Goal: Task Accomplishment & Management: Manage account settings

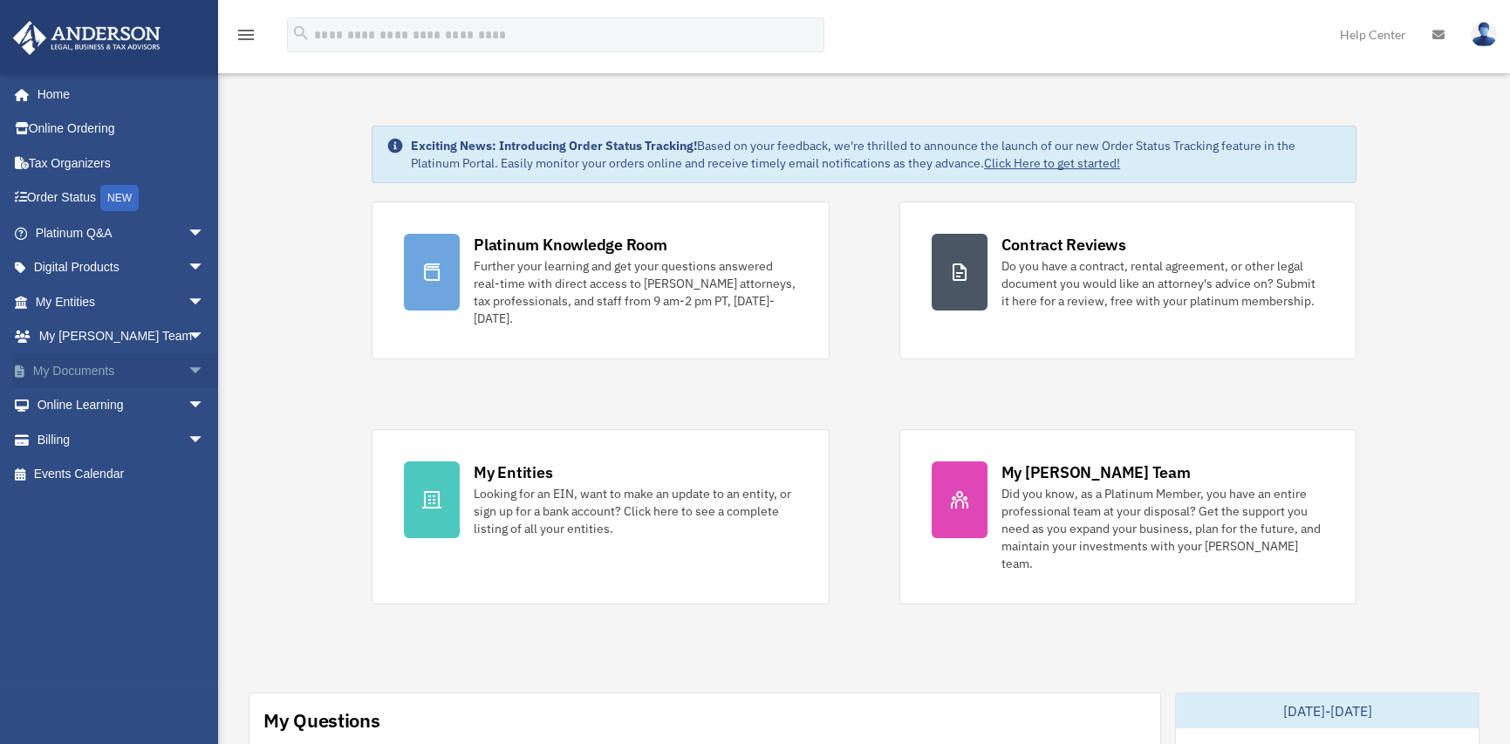
click at [80, 369] on link "My Documents arrow_drop_down" at bounding box center [121, 370] width 219 height 35
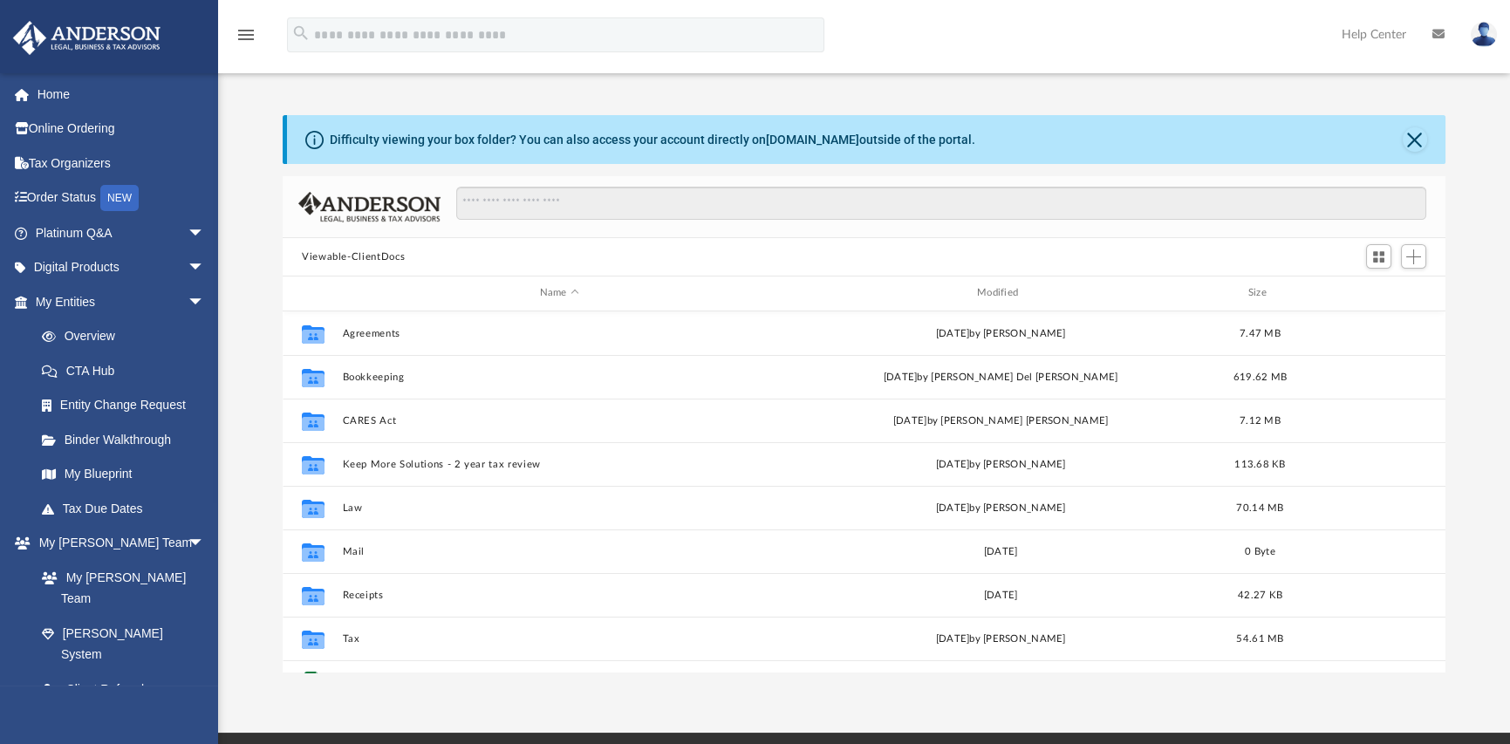
scroll to position [383, 1149]
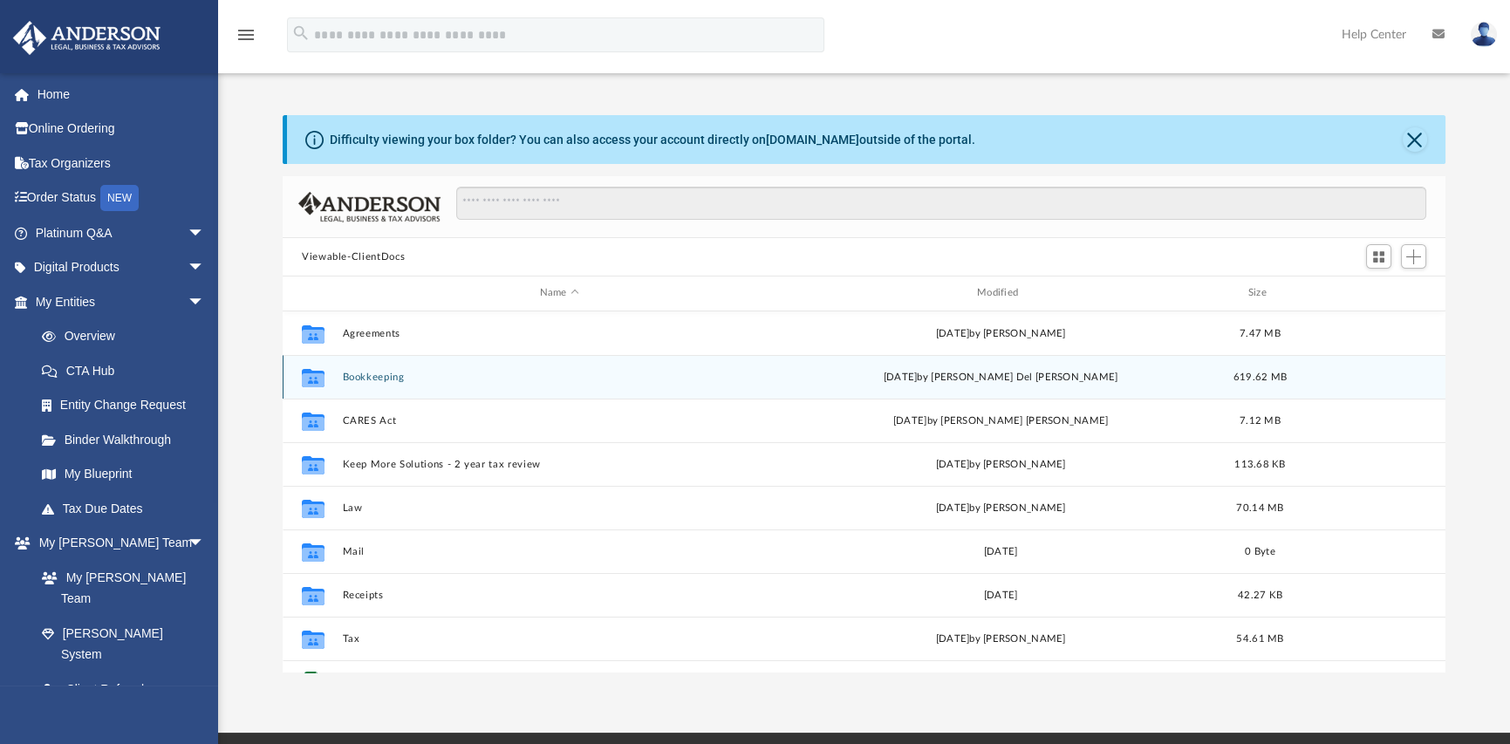
click at [366, 378] on button "Bookkeeping" at bounding box center [560, 377] width 434 height 11
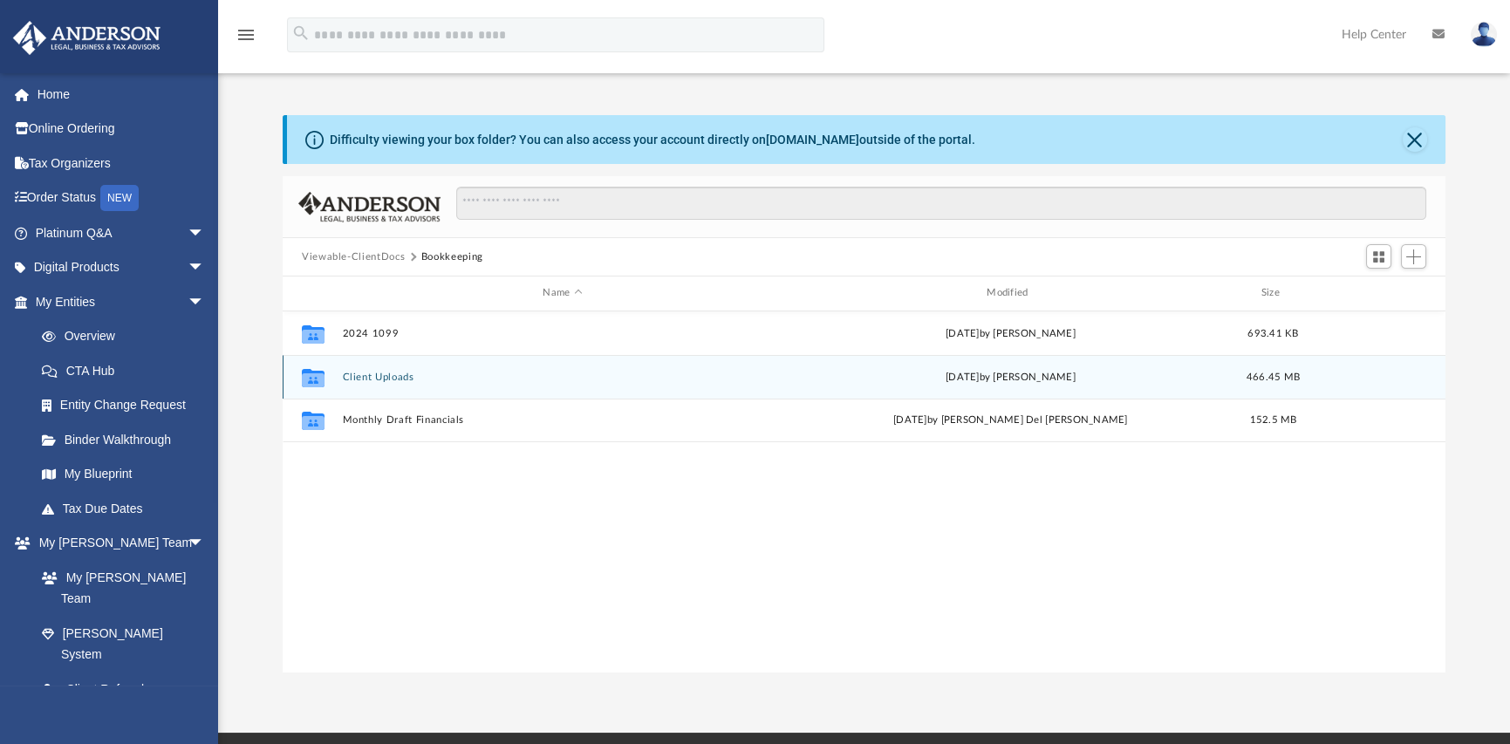
click at [372, 377] on button "Client Uploads" at bounding box center [563, 377] width 441 height 11
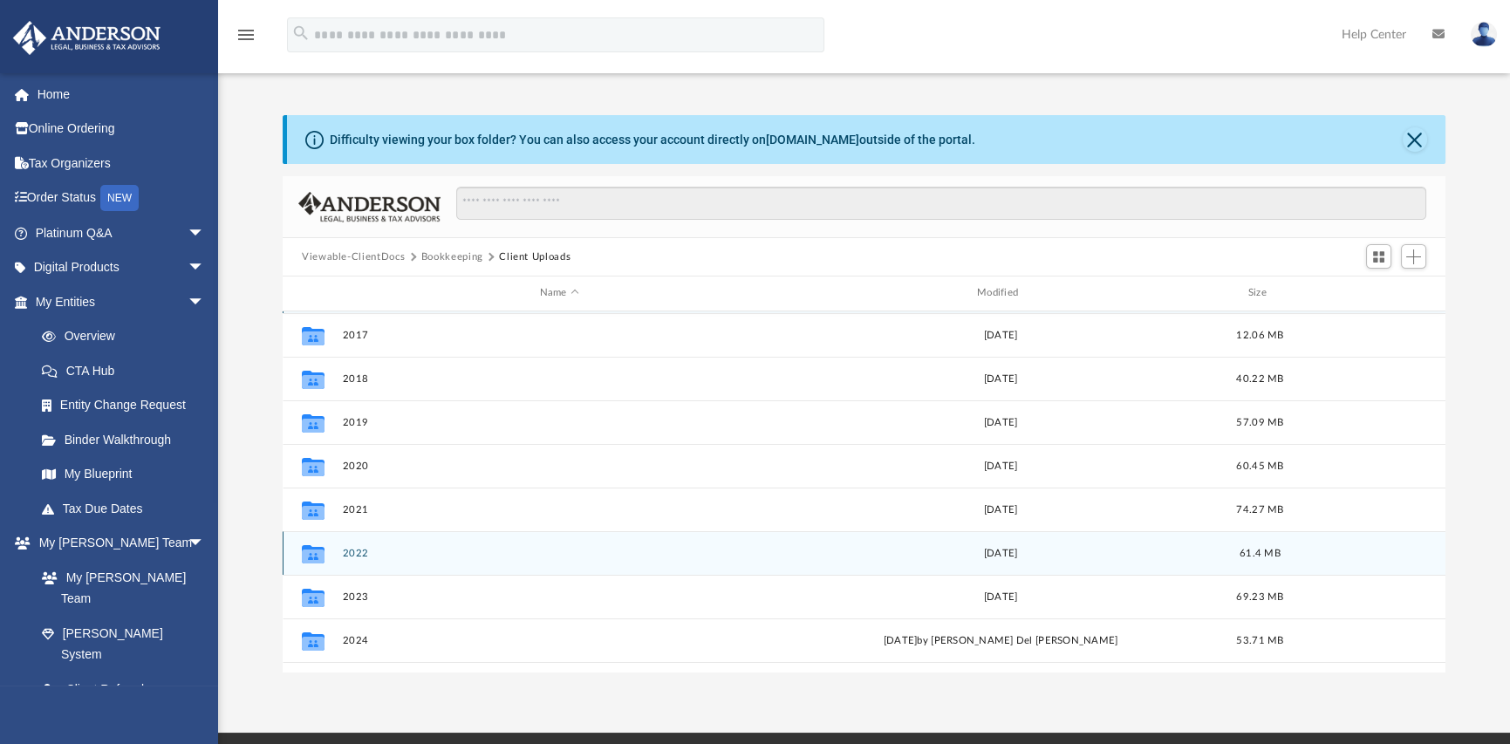
scroll to position [75, 0]
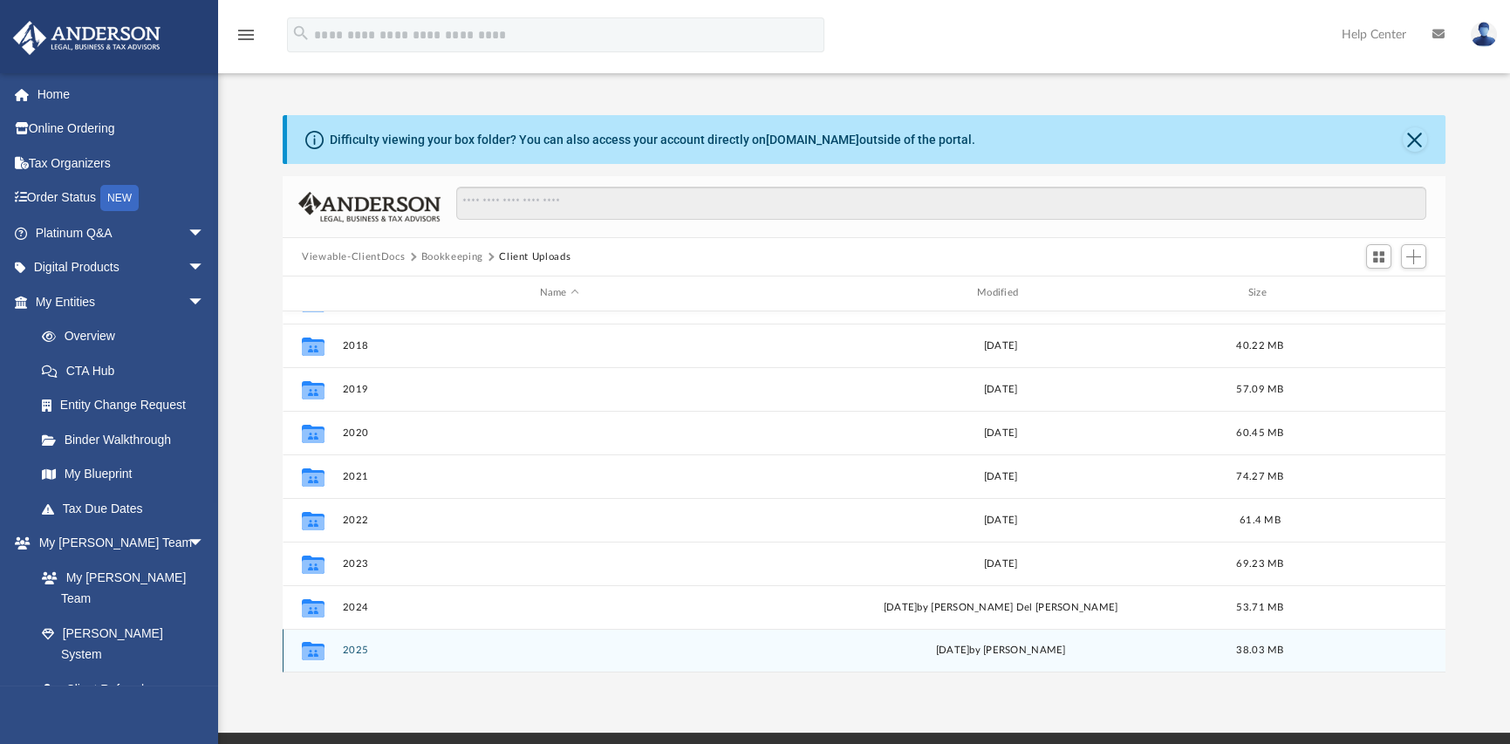
click at [357, 653] on button "2025" at bounding box center [560, 650] width 434 height 11
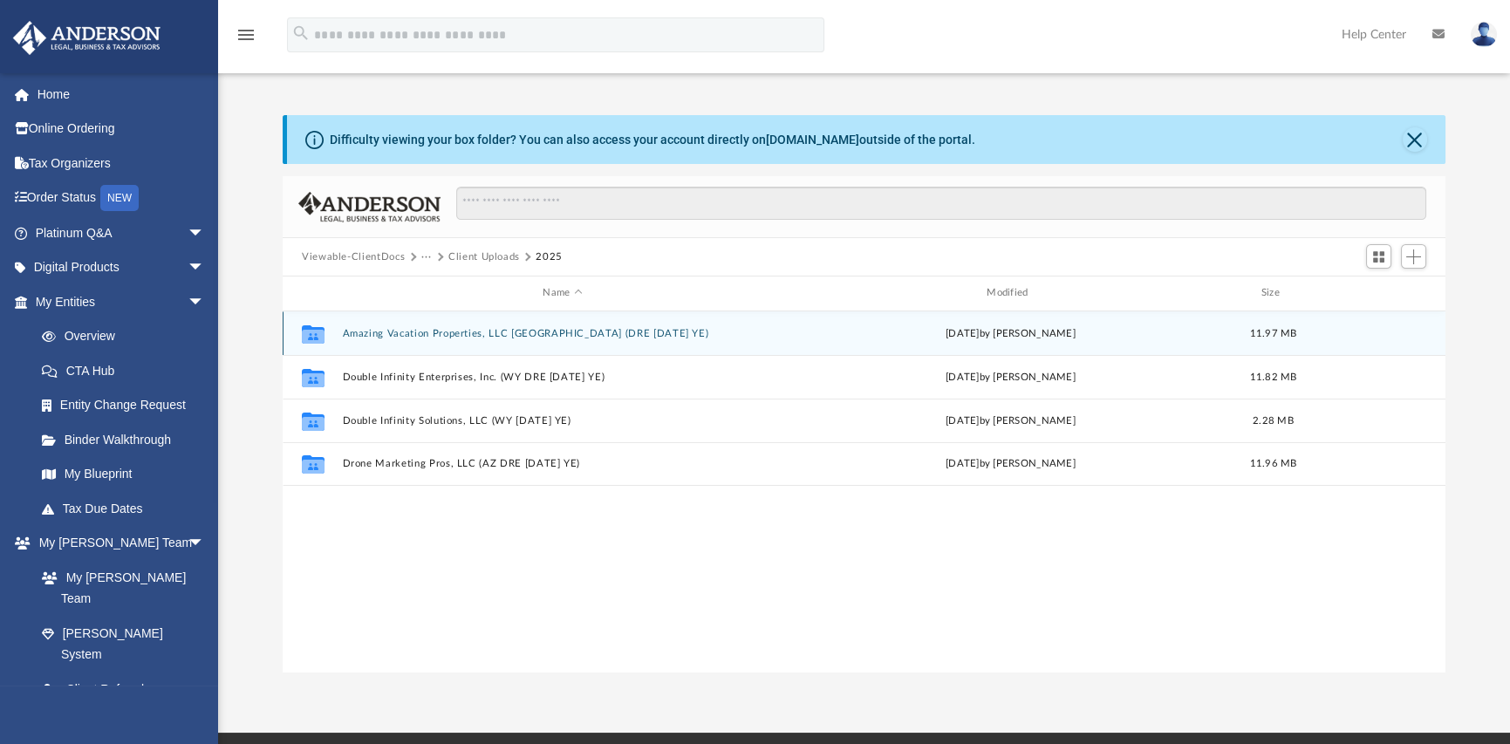
scroll to position [0, 0]
click at [414, 333] on button "Amazing Vacation Properties, LLC AZ (DRE 1120 SEP YE)" at bounding box center [563, 333] width 441 height 11
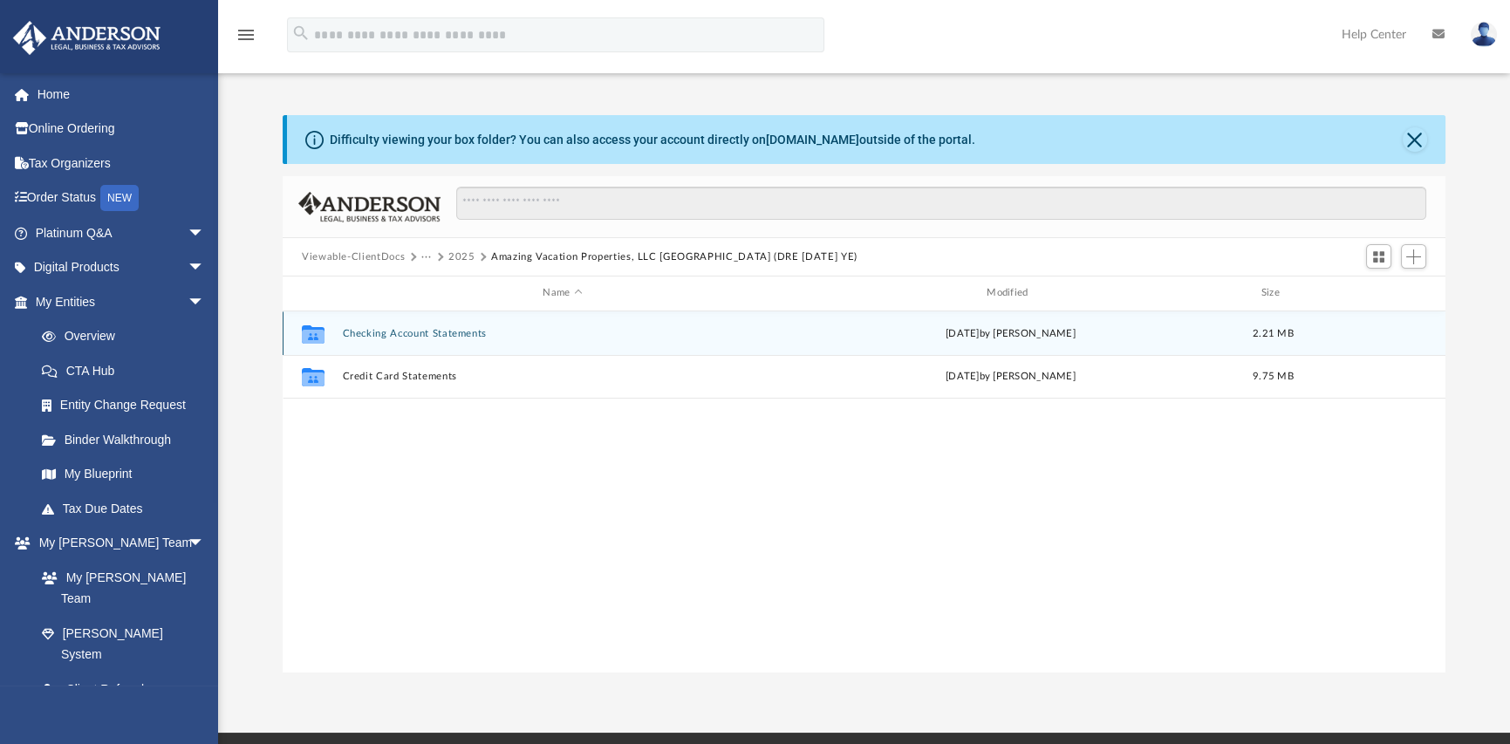
click at [395, 333] on button "Checking Account Statements" at bounding box center [563, 333] width 441 height 11
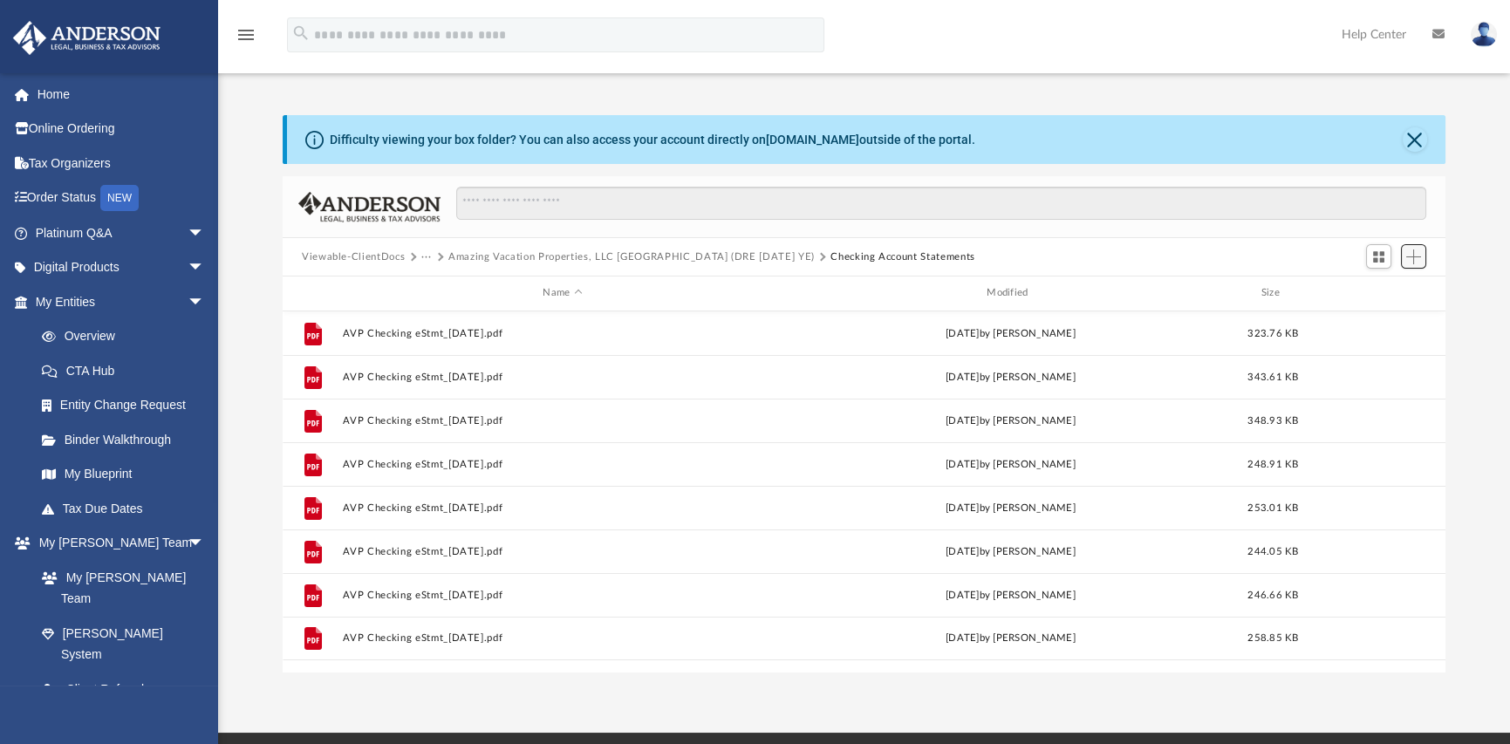
click at [1411, 261] on span "Add" at bounding box center [1414, 257] width 15 height 15
click at [1390, 291] on li "Upload" at bounding box center [1389, 292] width 56 height 18
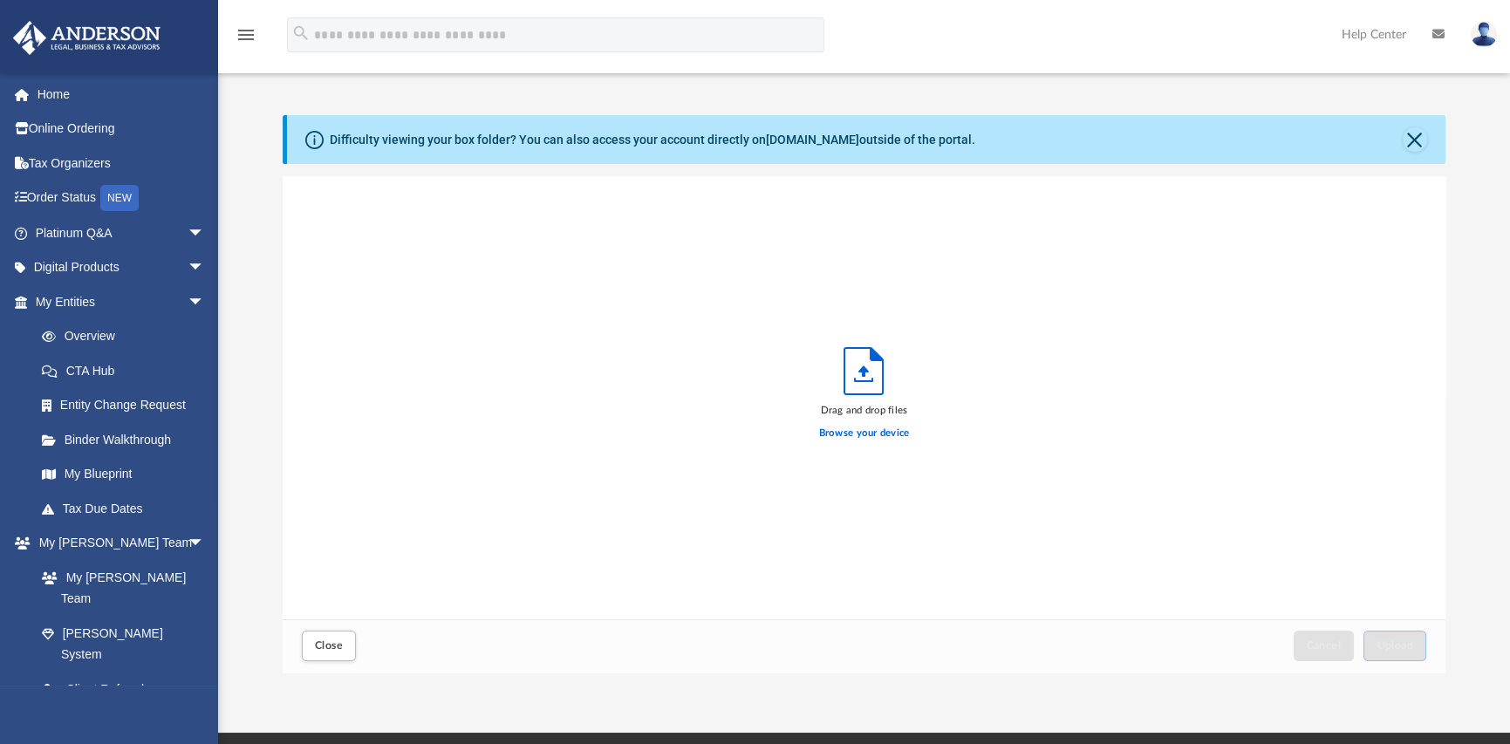
scroll to position [429, 1149]
click at [851, 434] on label "Browse your device" at bounding box center [864, 434] width 91 height 16
click at [0, 0] on input "Browse your device" at bounding box center [0, 0] width 0 height 0
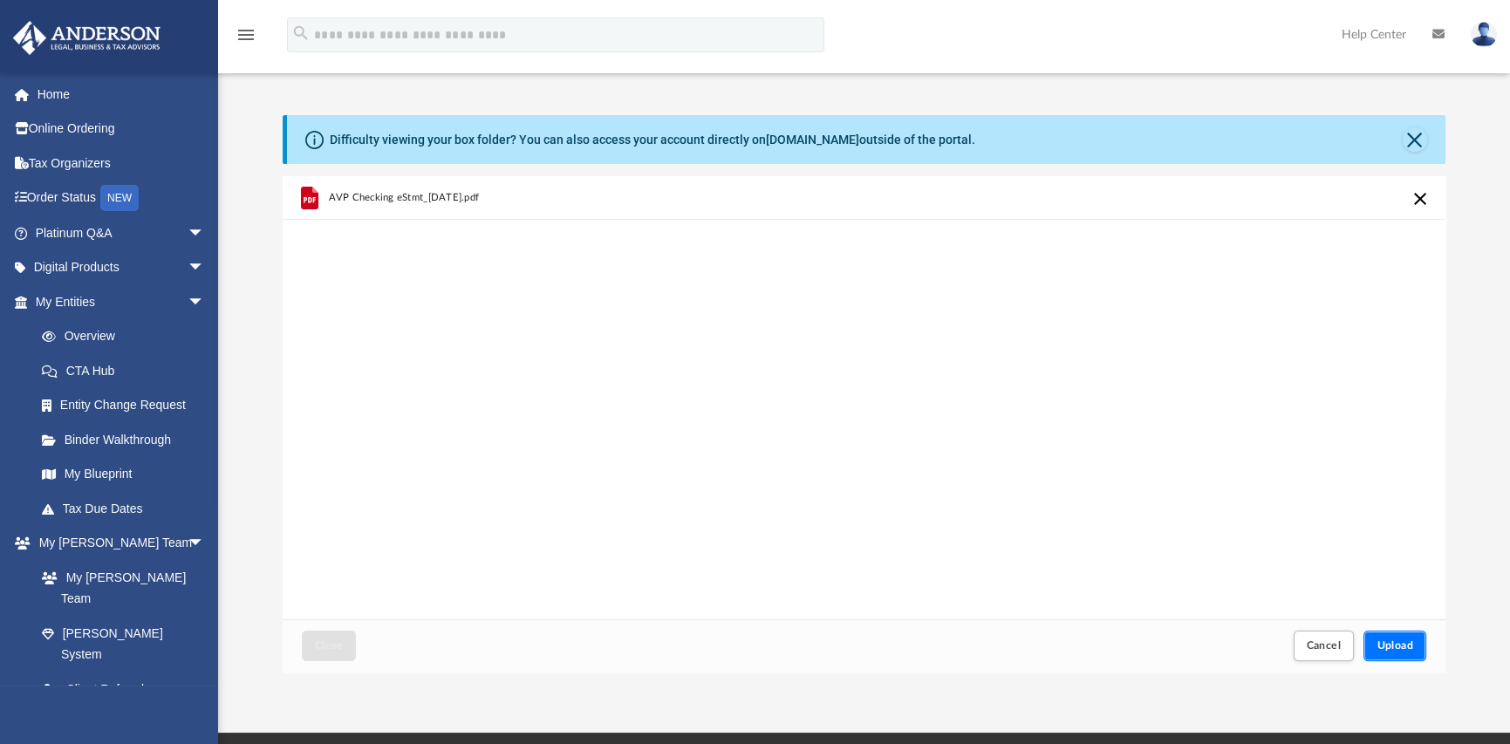
click at [1403, 648] on span "Upload" at bounding box center [1395, 645] width 37 height 10
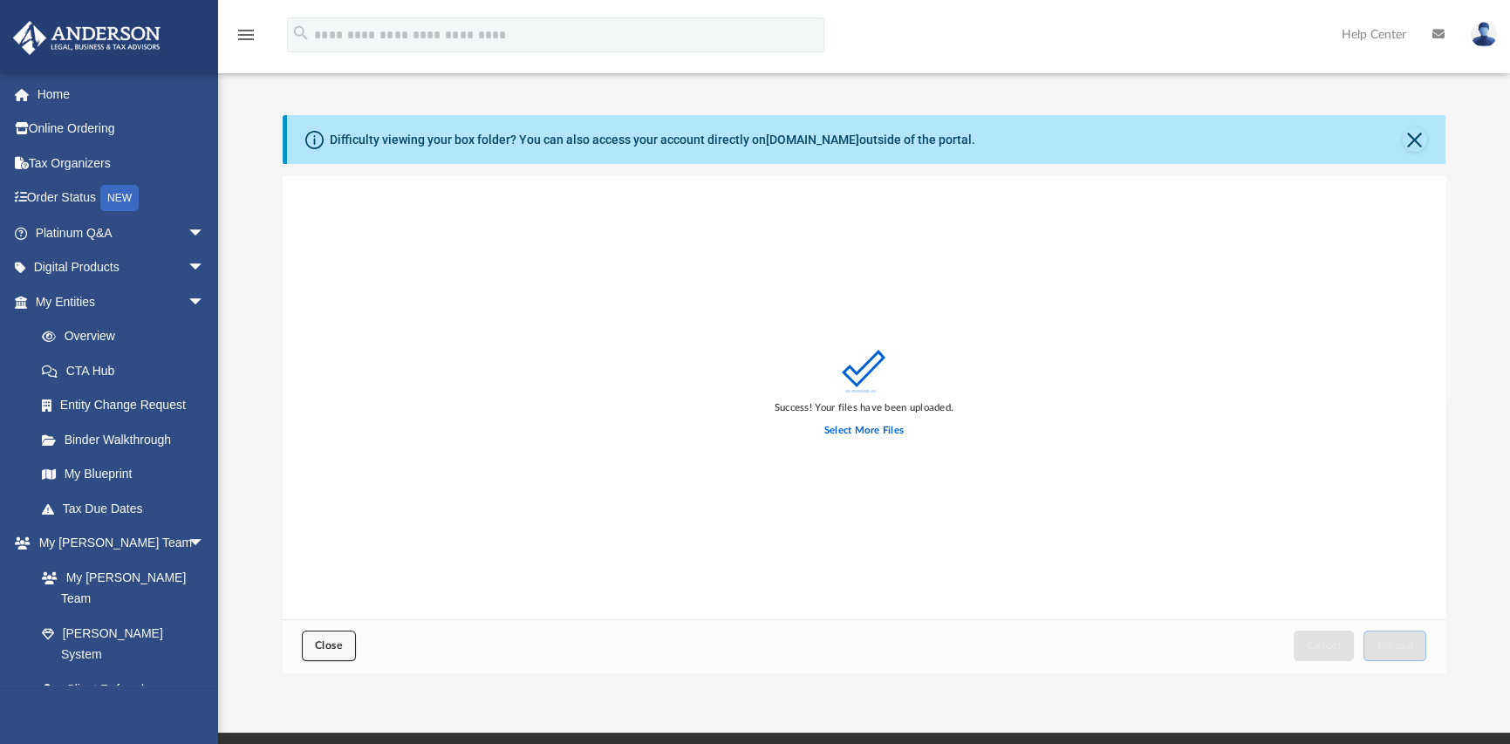
click at [314, 644] on button "Close" at bounding box center [329, 646] width 54 height 31
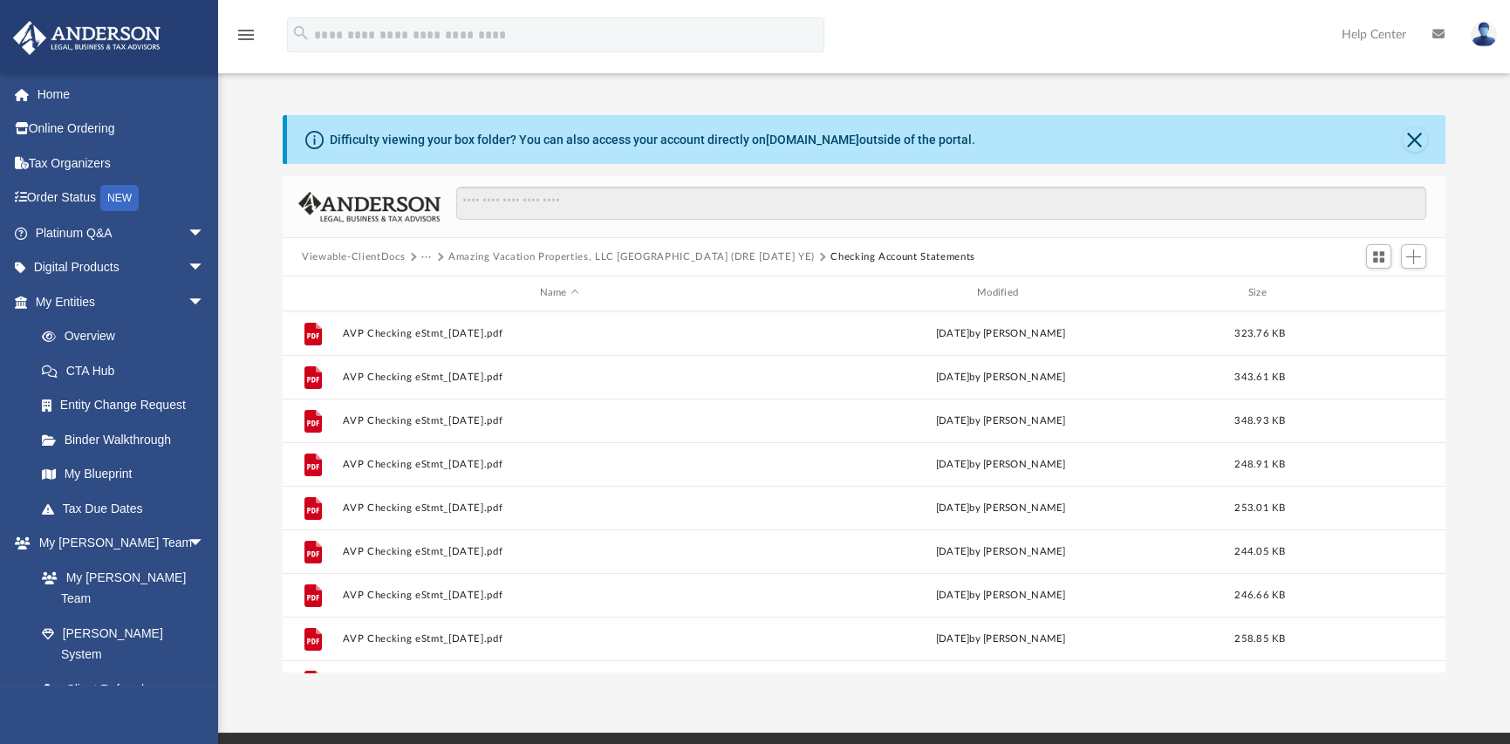
click at [424, 257] on button "···" at bounding box center [426, 258] width 11 height 16
click at [446, 345] on li "2025" at bounding box center [467, 342] width 72 height 18
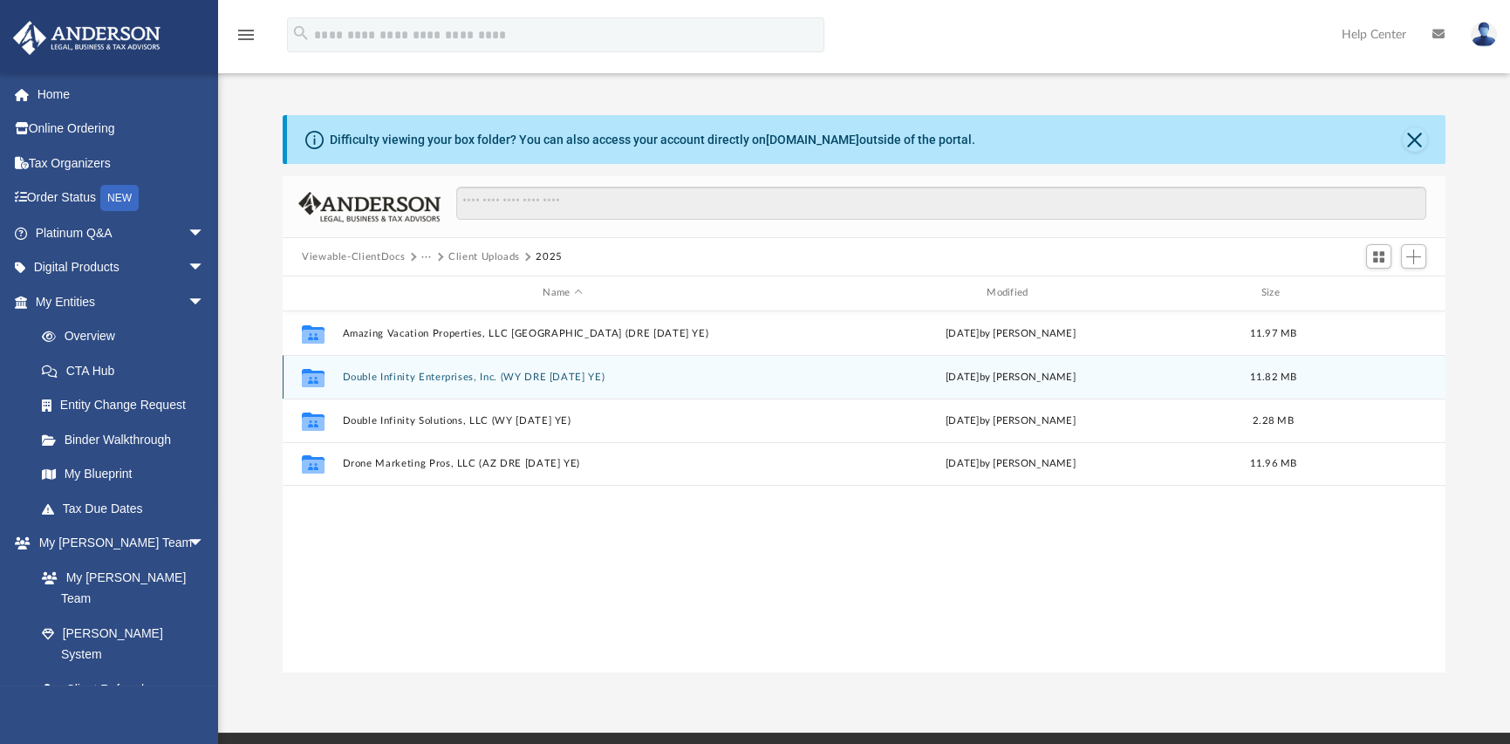
click at [399, 376] on button "Double Infinity Enterprises, Inc. (WY DRE 1120 SEP YE)" at bounding box center [563, 377] width 441 height 11
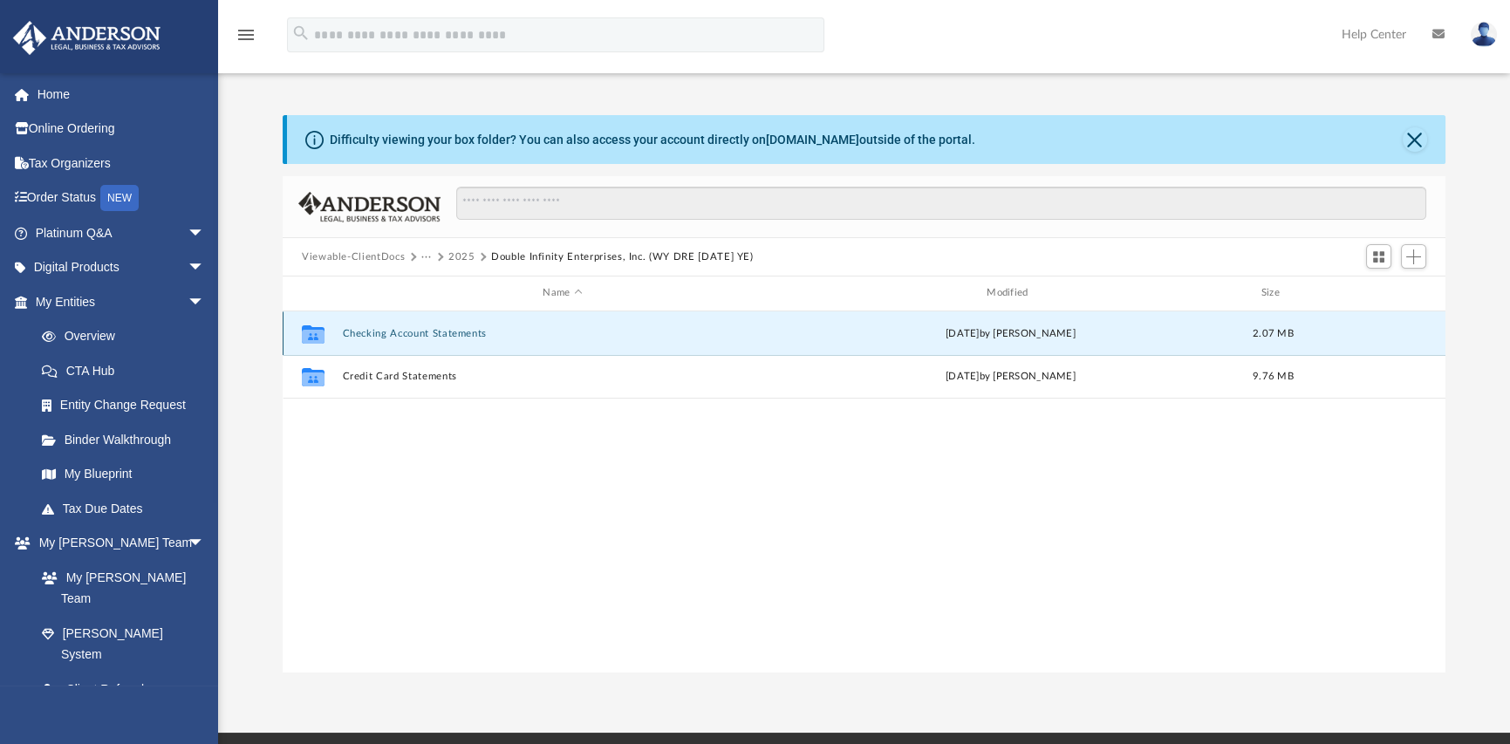
click at [401, 333] on button "Checking Account Statements" at bounding box center [563, 333] width 441 height 11
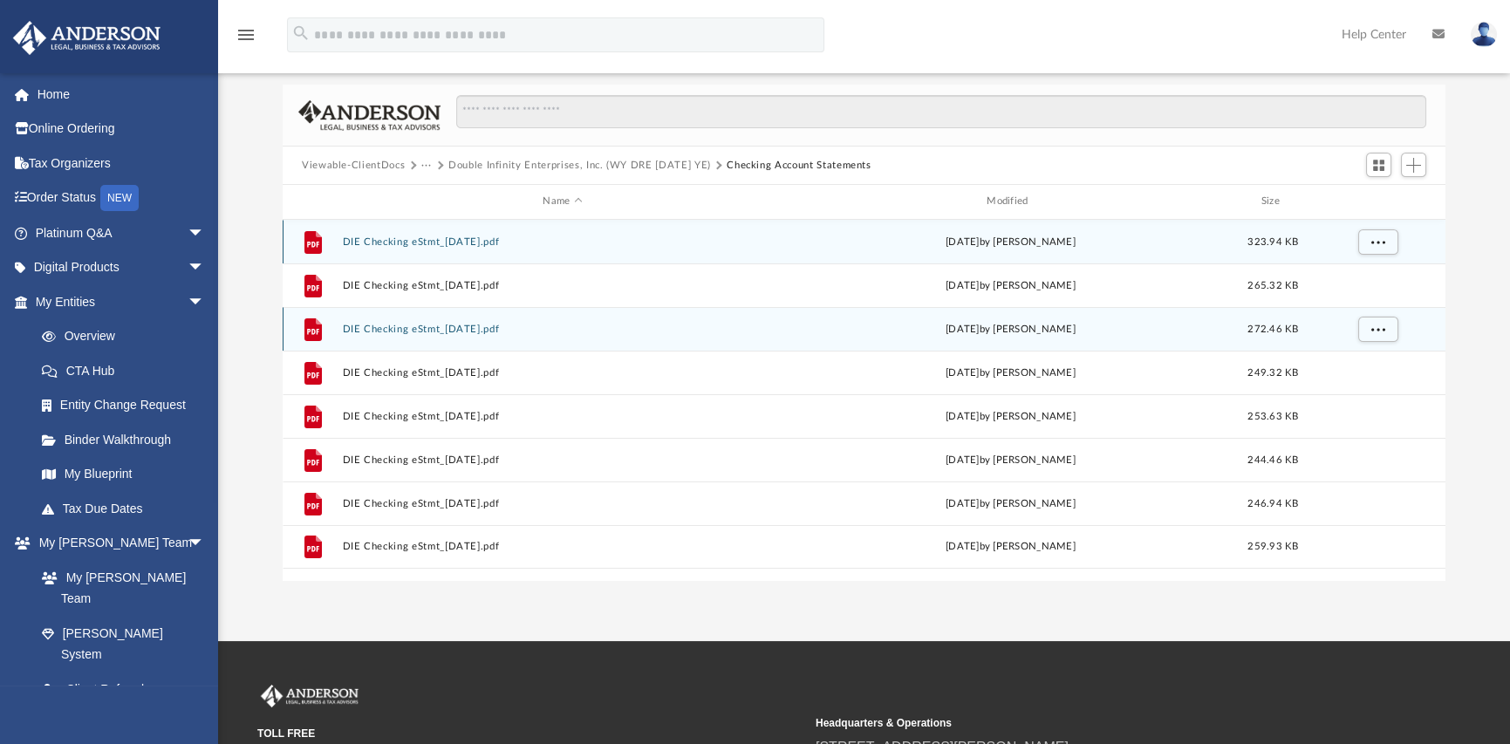
scroll to position [0, 0]
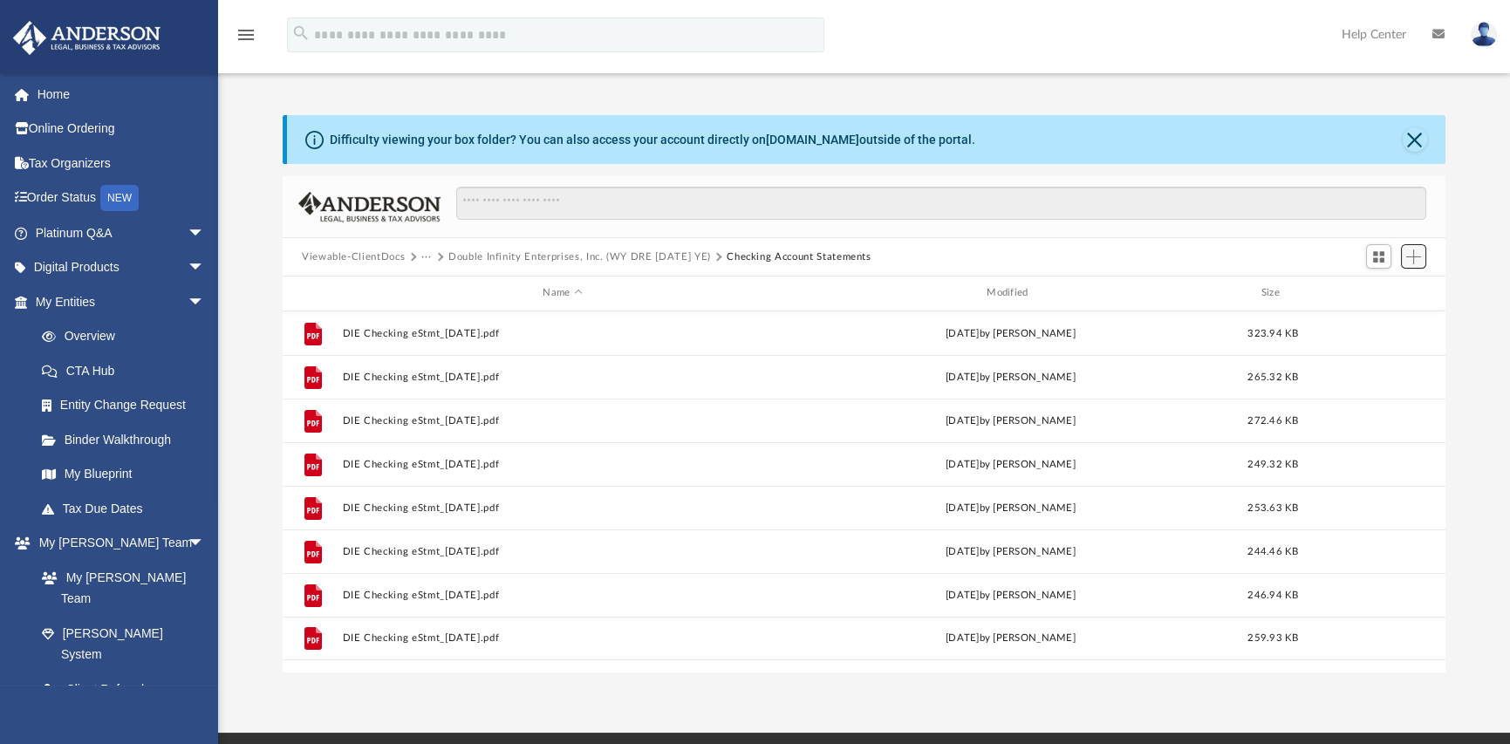
click at [1414, 261] on span "Add" at bounding box center [1414, 257] width 15 height 15
click at [1370, 292] on li "Upload" at bounding box center [1389, 292] width 56 height 18
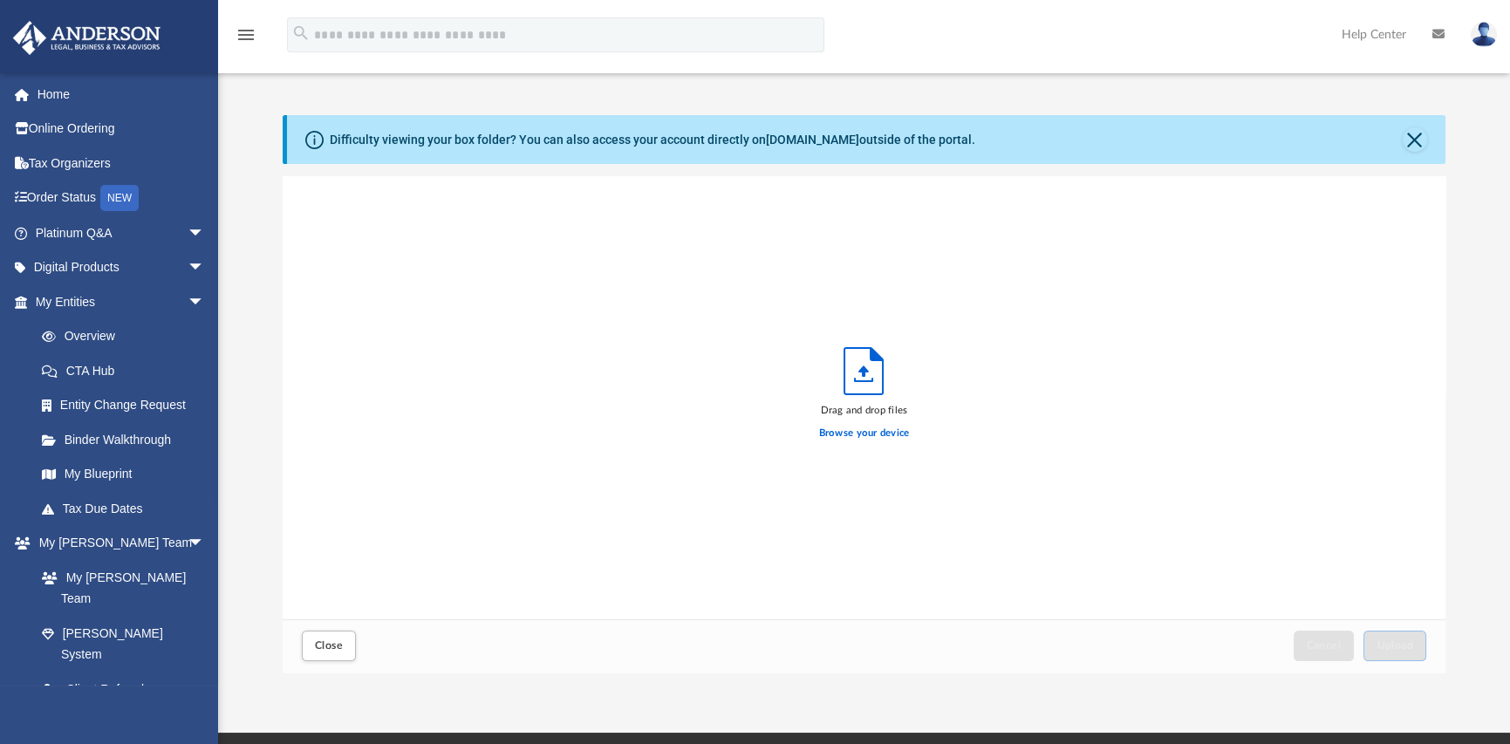
scroll to position [429, 1149]
click at [856, 434] on label "Browse your device" at bounding box center [864, 434] width 91 height 16
click at [0, 0] on input "Browse your device" at bounding box center [0, 0] width 0 height 0
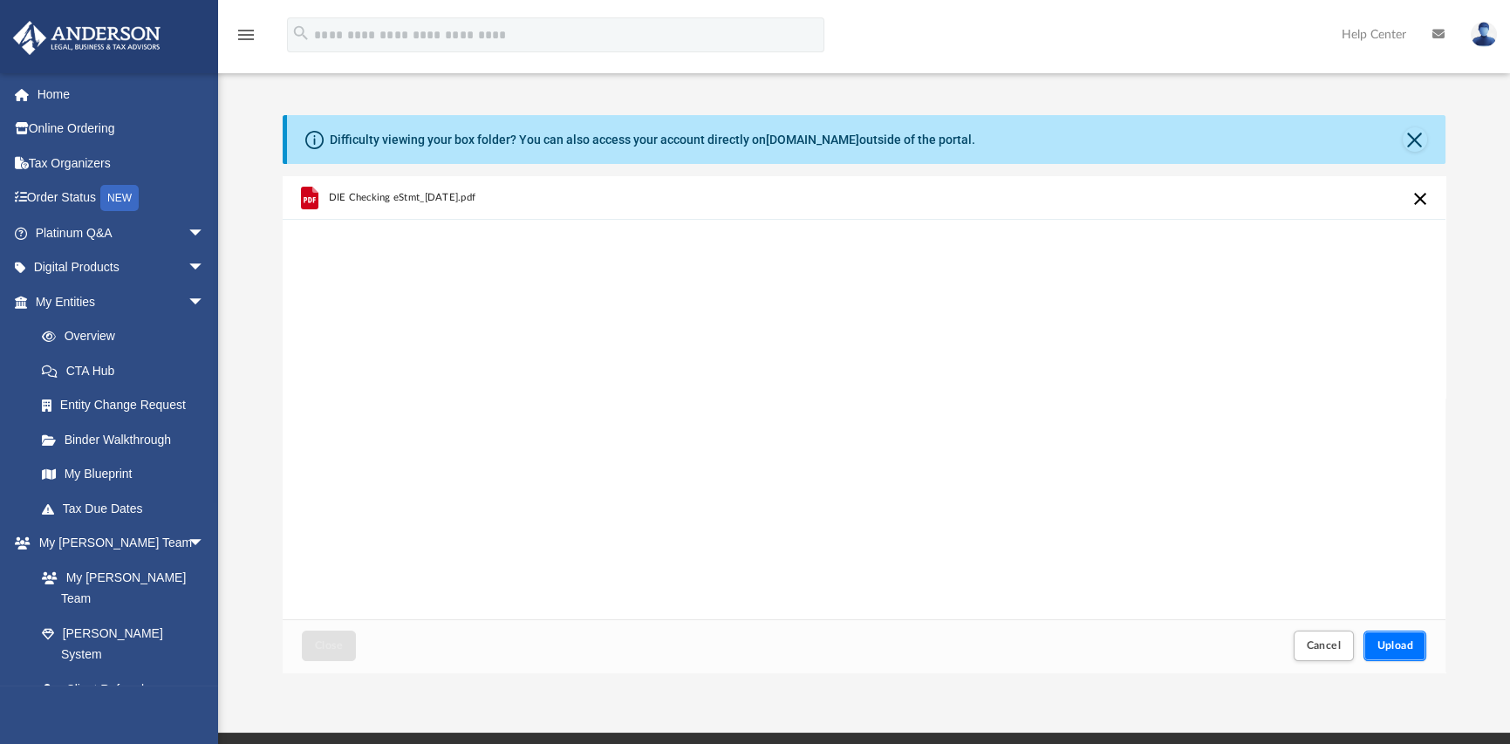
click at [1405, 646] on span "Upload" at bounding box center [1395, 645] width 37 height 10
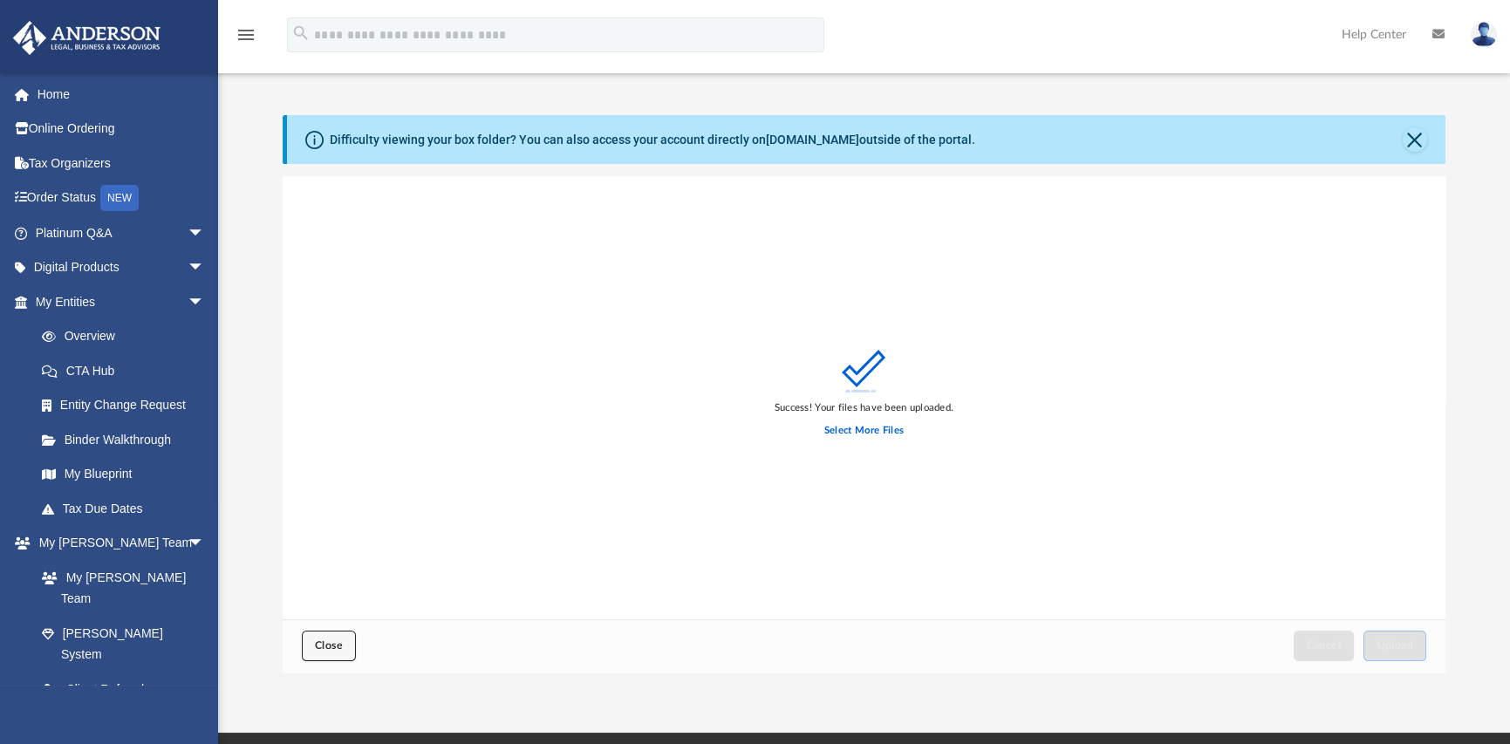
drag, startPoint x: 337, startPoint y: 641, endPoint x: 349, endPoint y: 631, distance: 16.1
click at [338, 641] on span "Close" at bounding box center [329, 645] width 28 height 10
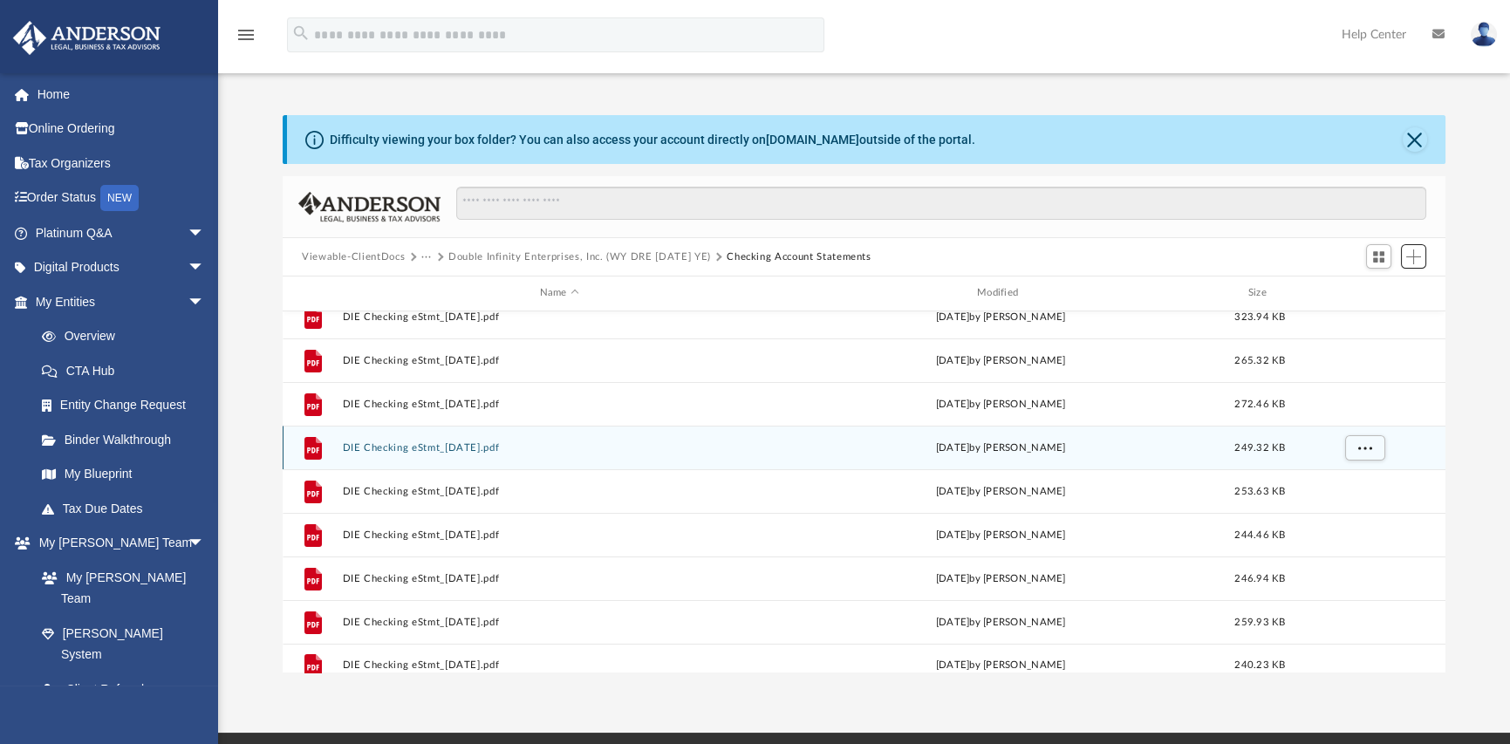
scroll to position [31, 0]
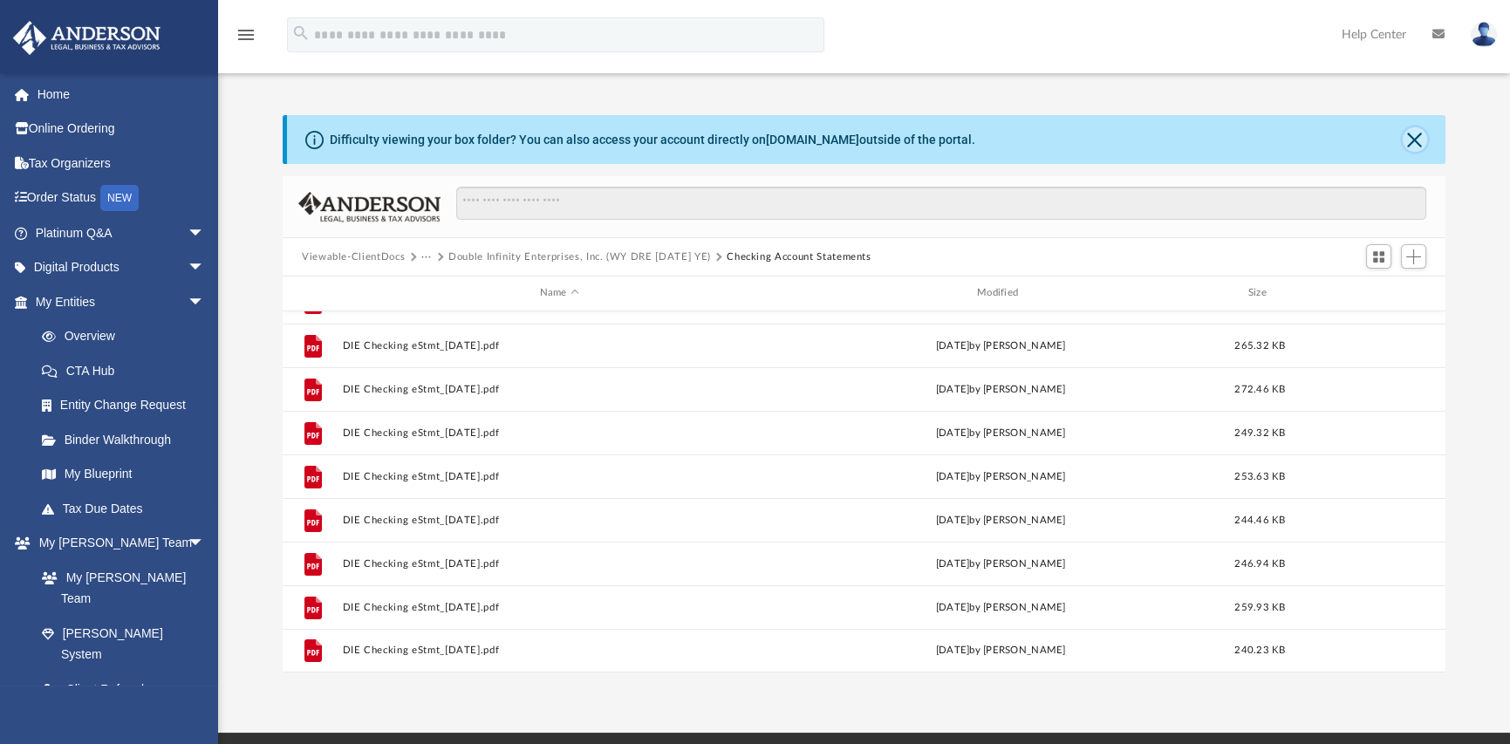
click at [1414, 144] on button "Close" at bounding box center [1415, 139] width 24 height 24
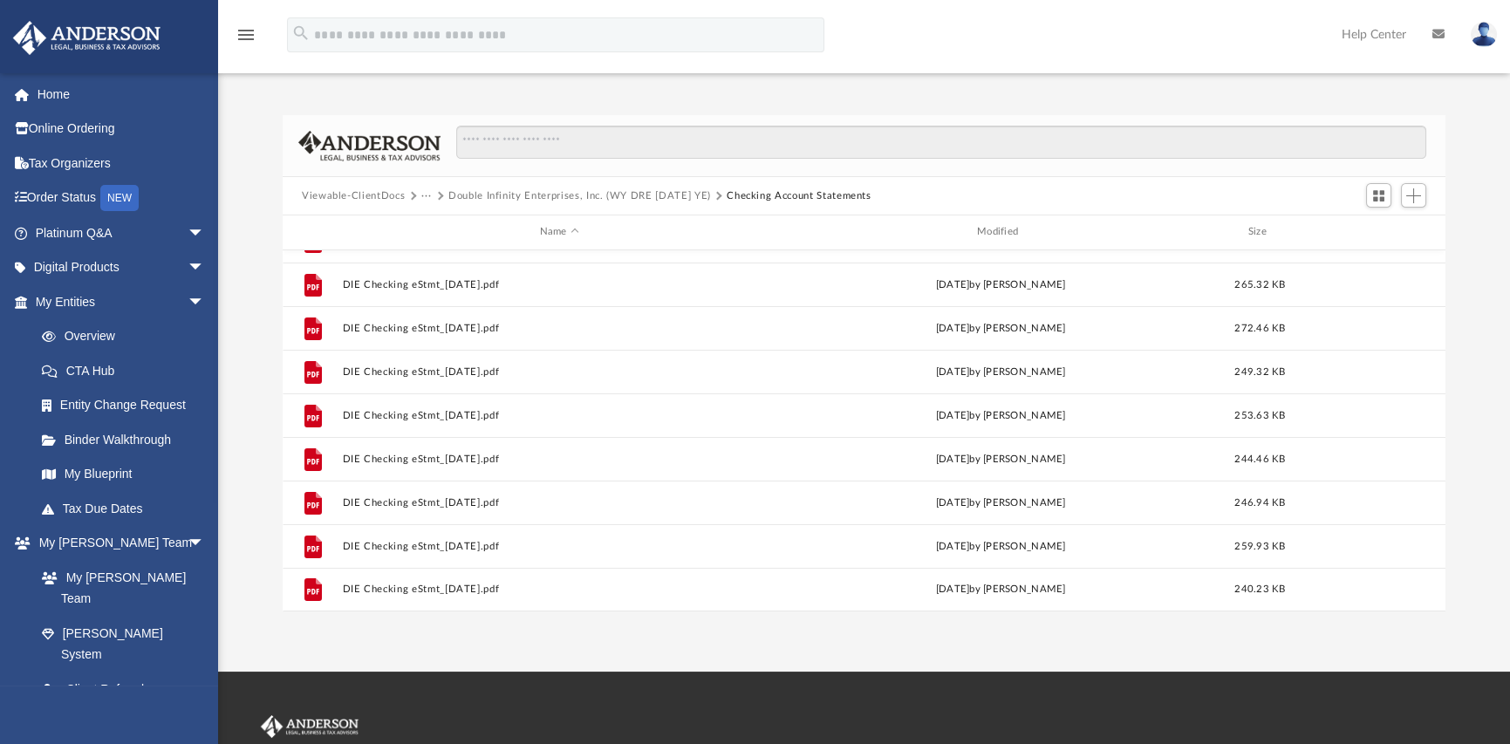
click at [427, 196] on button "···" at bounding box center [426, 196] width 11 height 16
click at [449, 283] on li "2025" at bounding box center [467, 281] width 72 height 18
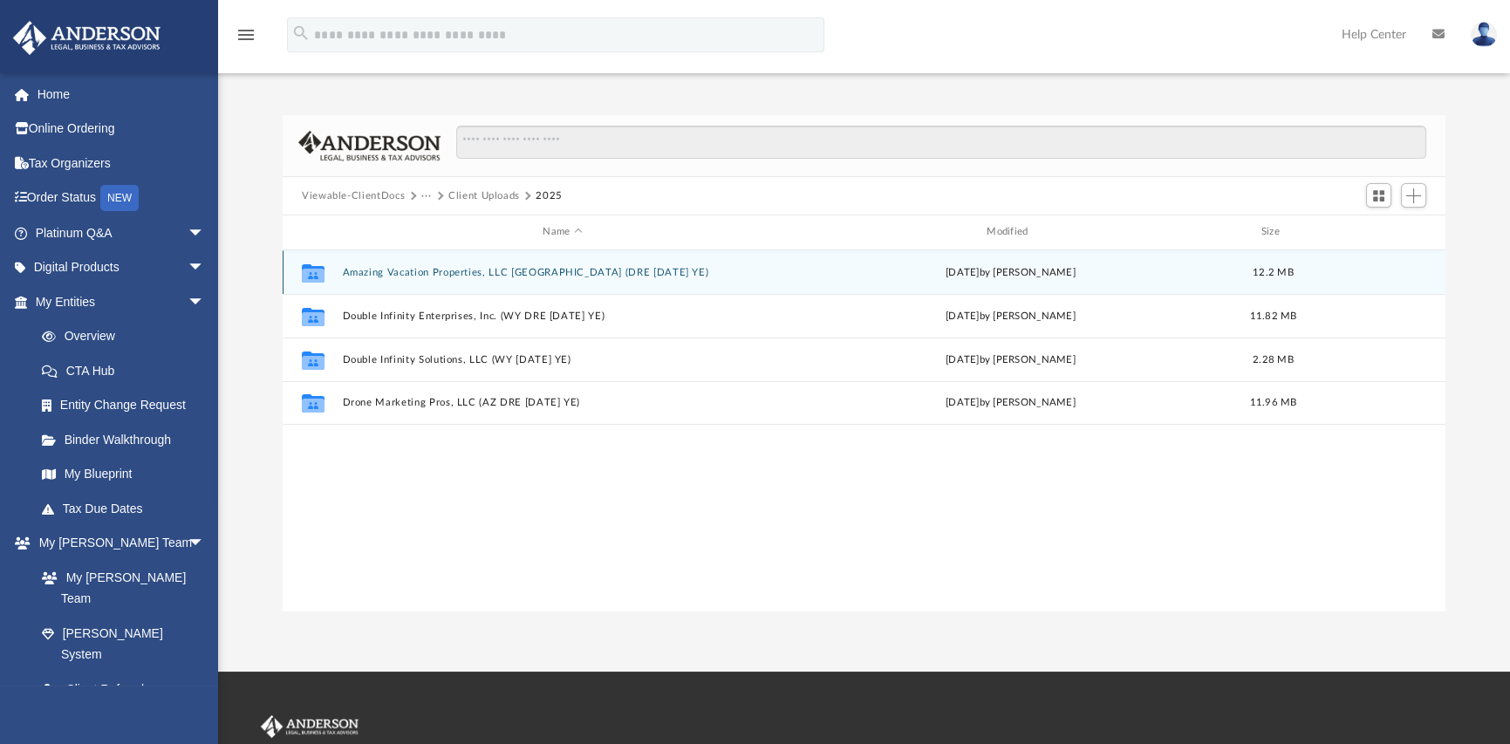
scroll to position [0, 0]
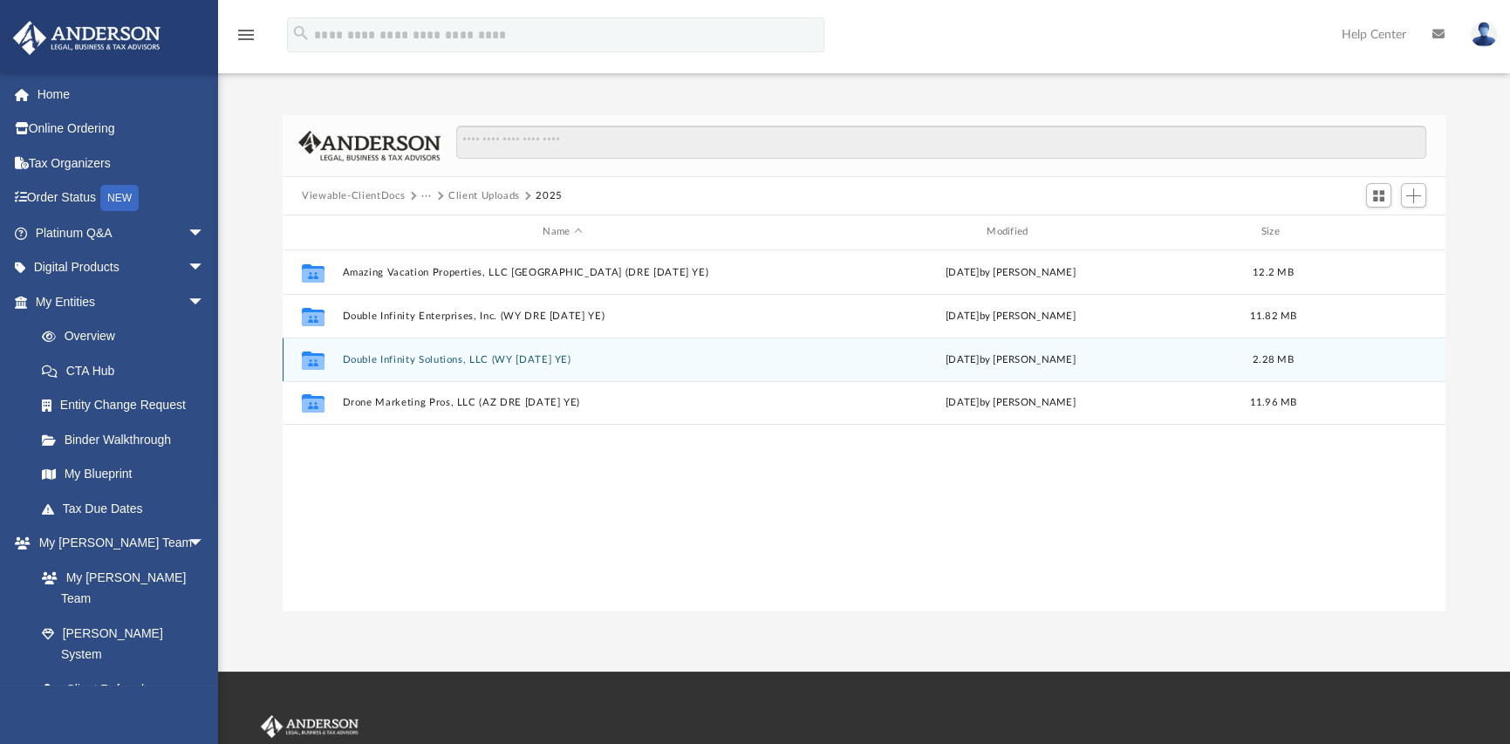
click at [419, 360] on button "Double Infinity Solutions, LLC (WY 1120 SEP YE)" at bounding box center [563, 359] width 441 height 11
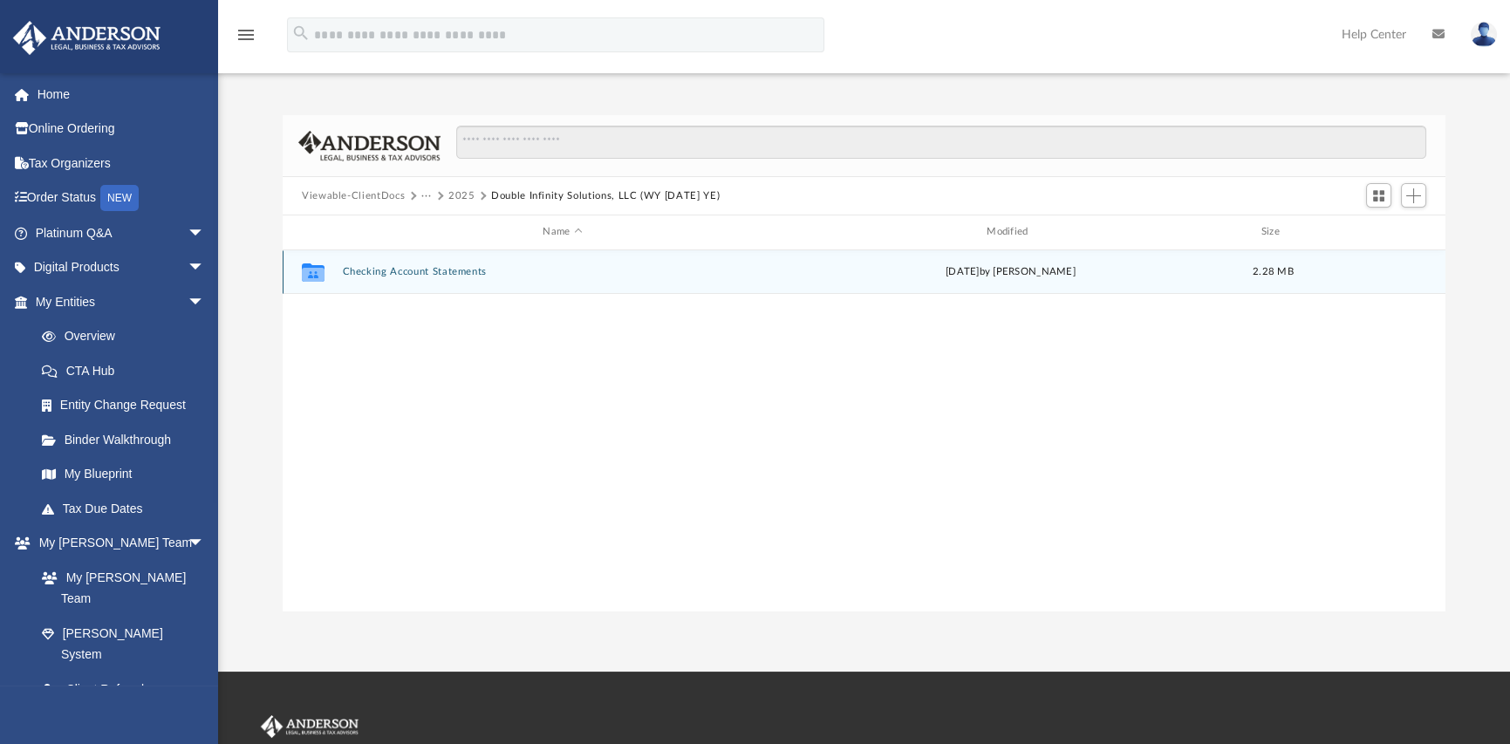
click at [442, 271] on button "Checking Account Statements" at bounding box center [563, 271] width 441 height 11
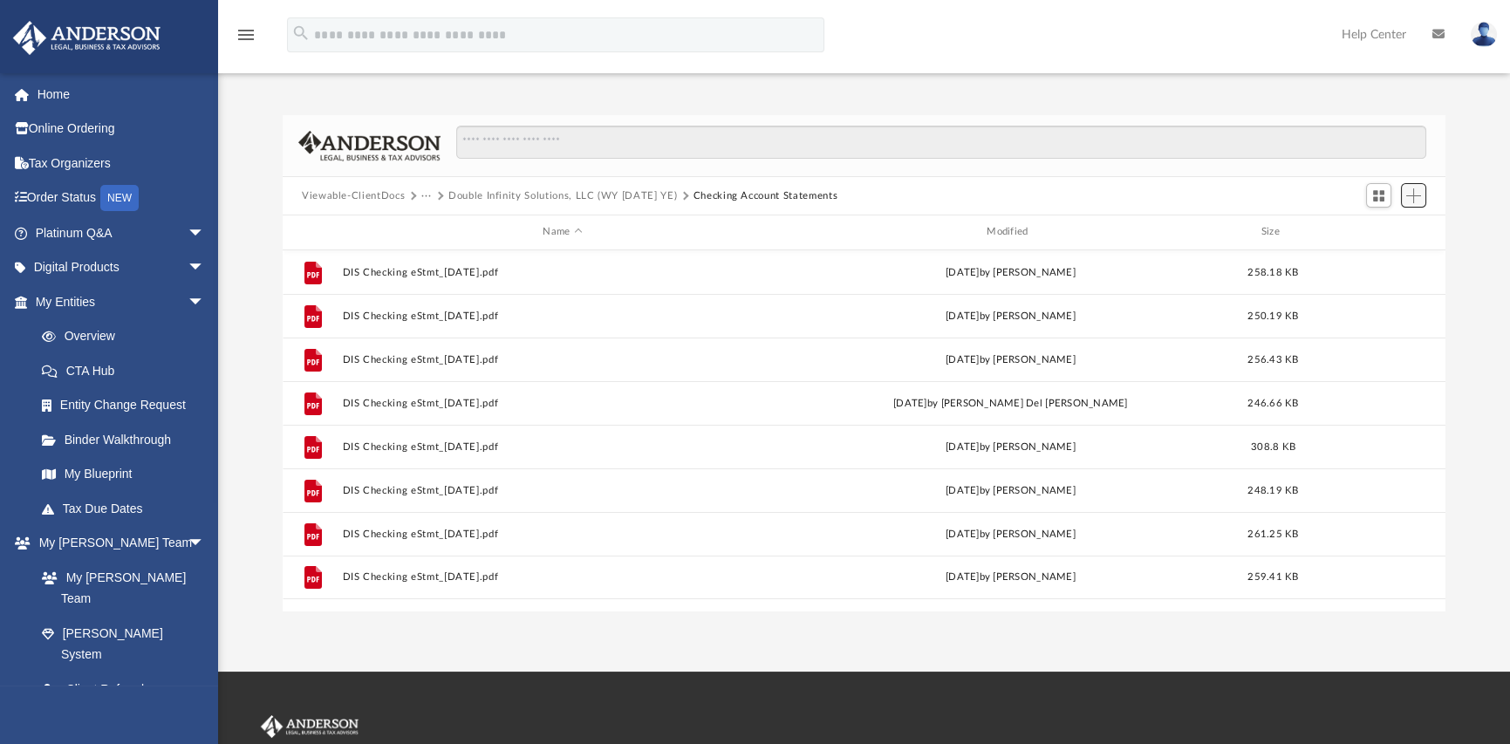
click at [1414, 198] on span "Add" at bounding box center [1414, 195] width 15 height 15
click at [1387, 235] on li "Upload" at bounding box center [1389, 231] width 56 height 18
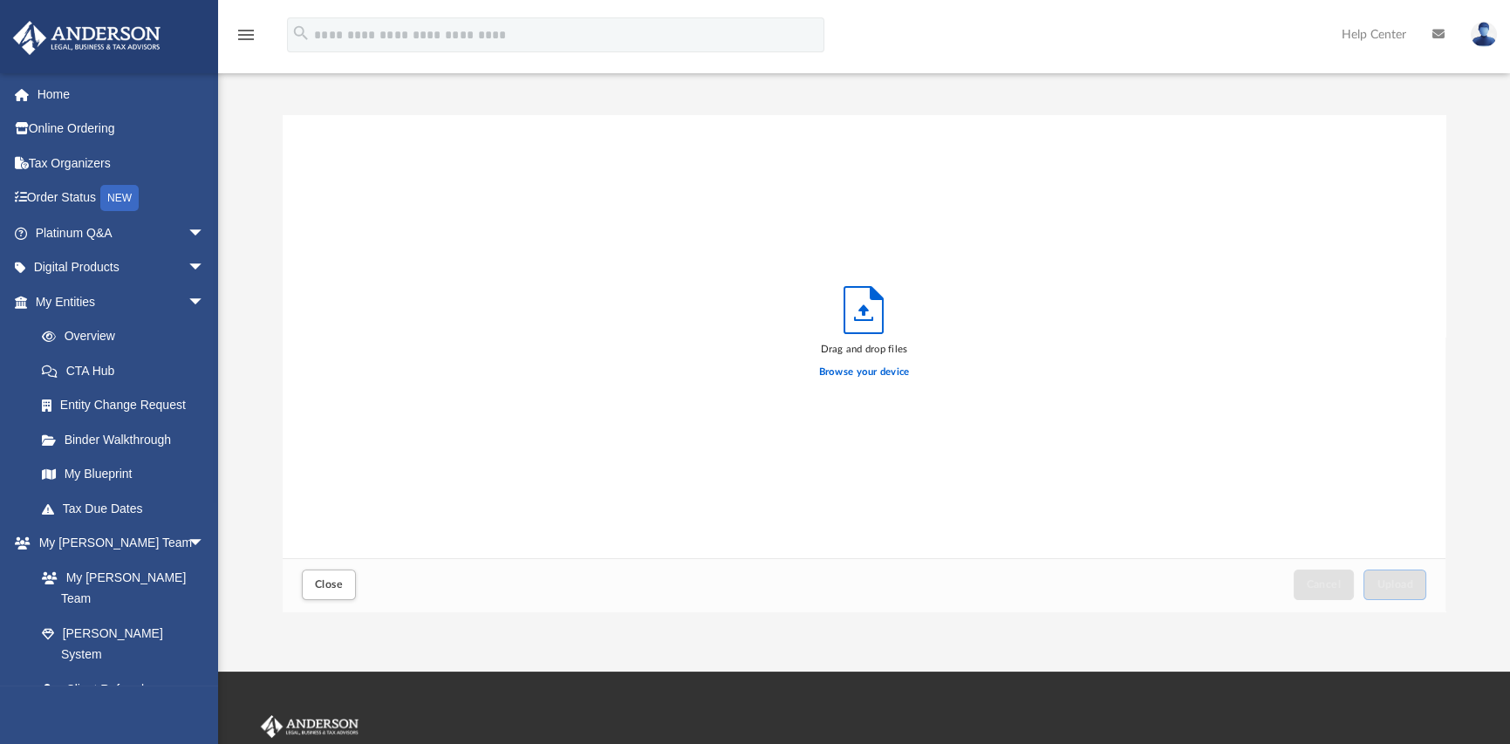
scroll to position [429, 1149]
click at [860, 375] on label "Browse your device" at bounding box center [864, 373] width 91 height 16
click at [0, 0] on input "Browse your device" at bounding box center [0, 0] width 0 height 0
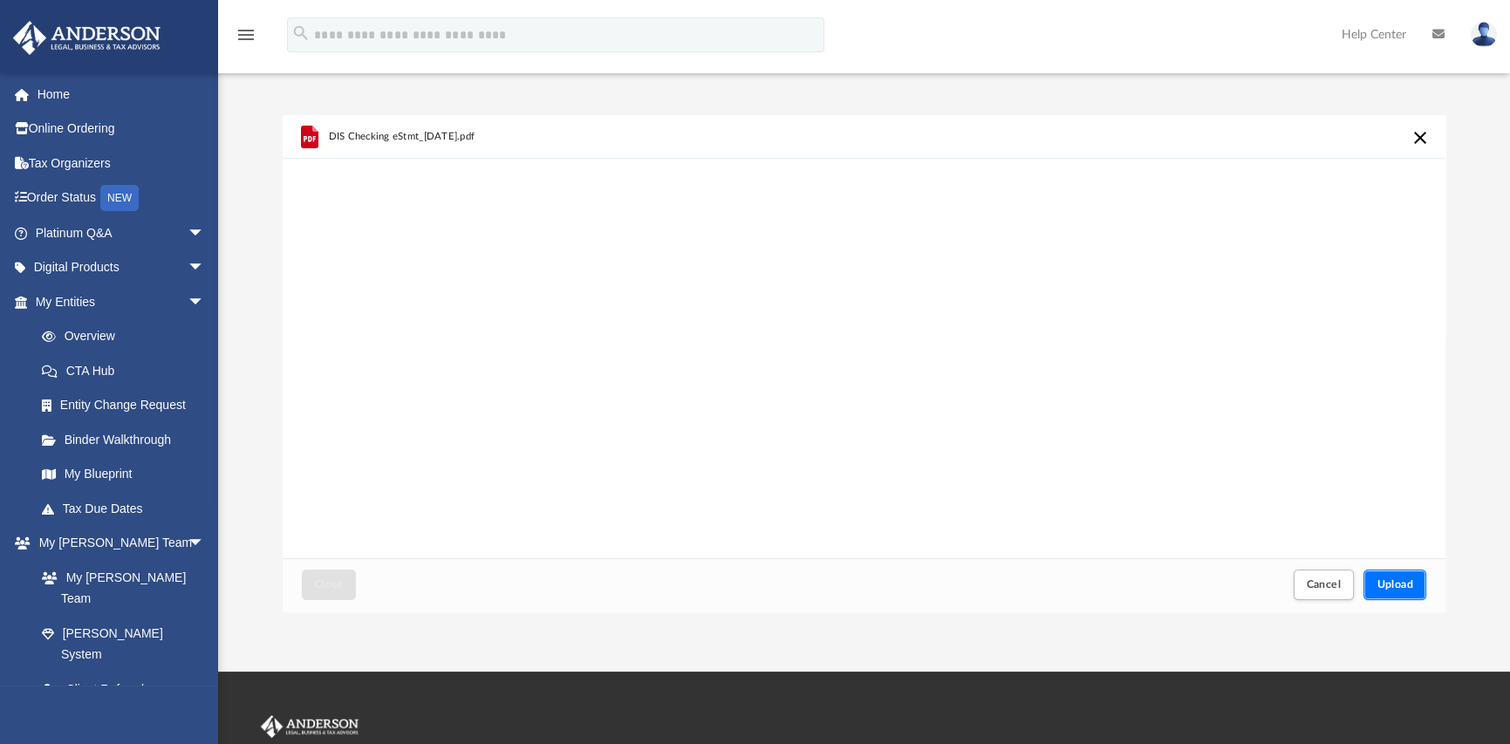
click at [1405, 587] on span "Upload" at bounding box center [1395, 584] width 37 height 10
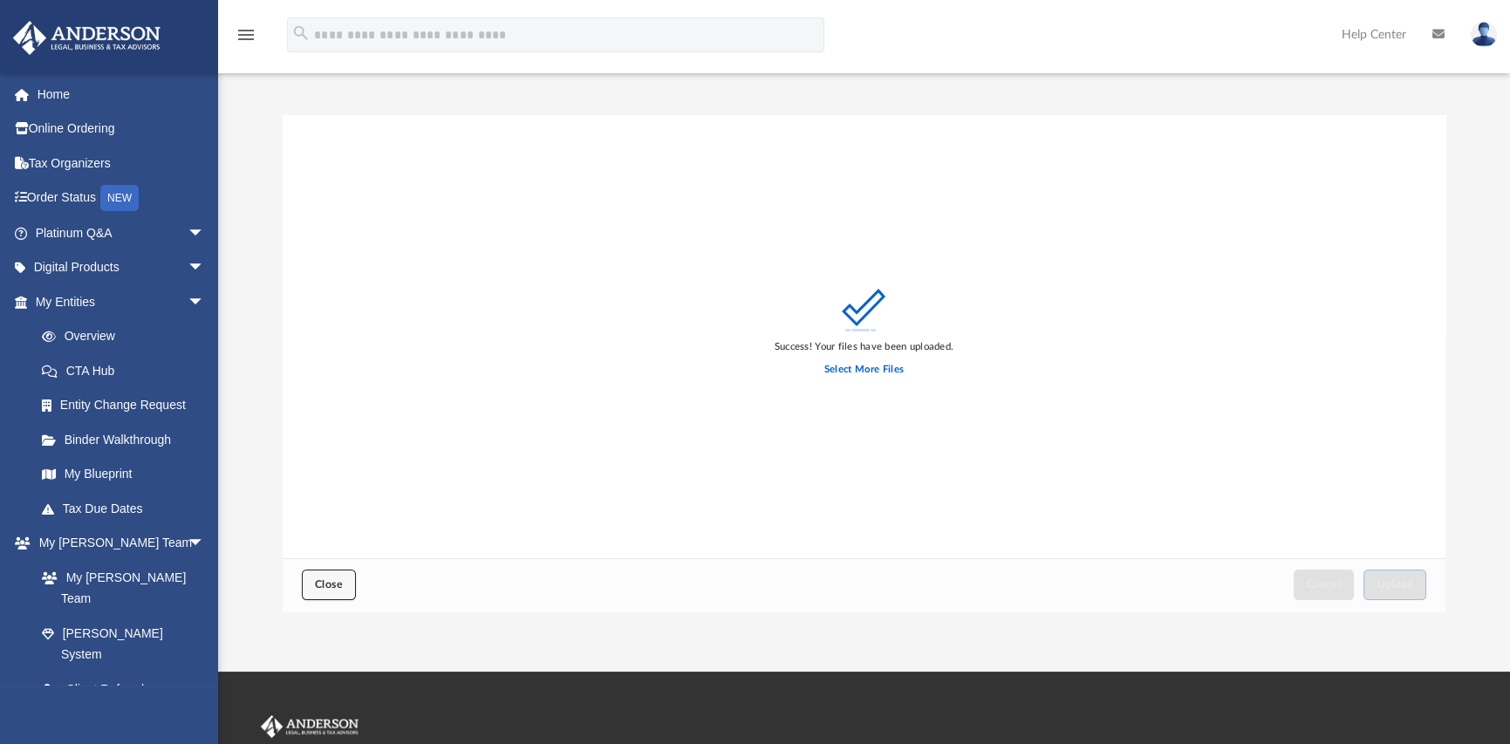
click at [332, 589] on span "Close" at bounding box center [329, 584] width 28 height 10
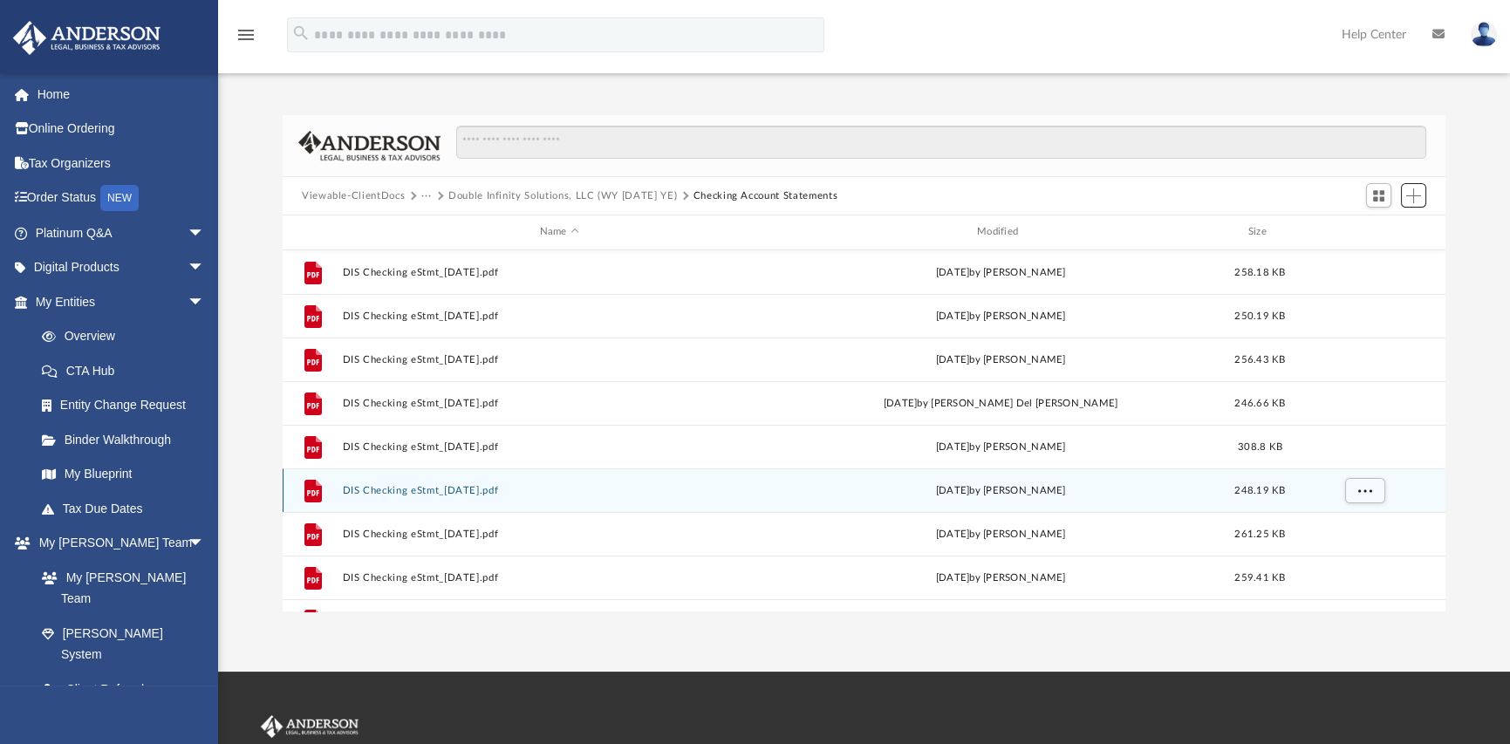
scroll to position [31, 0]
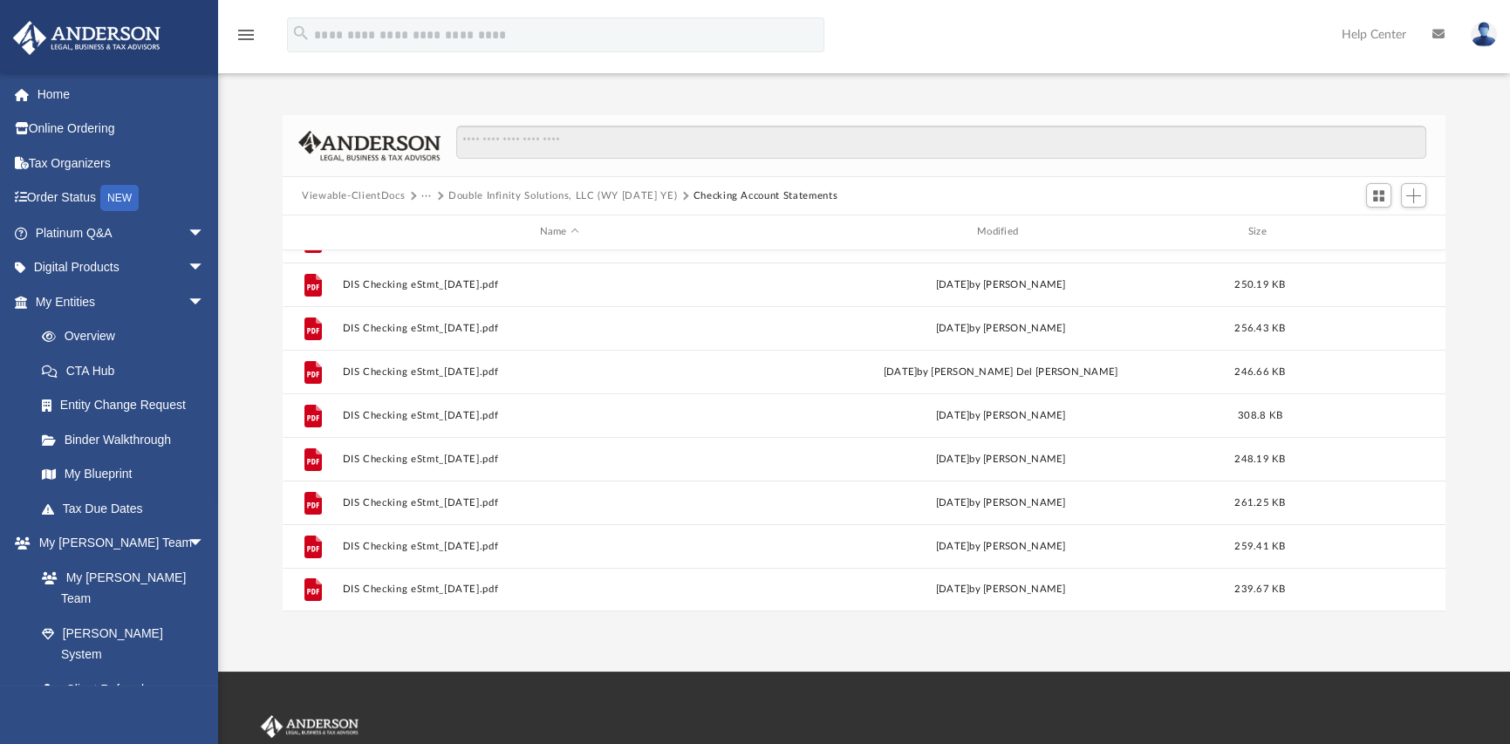
click at [428, 195] on button "···" at bounding box center [426, 196] width 11 height 16
click at [453, 228] on li "Bookkeeping" at bounding box center [467, 226] width 72 height 18
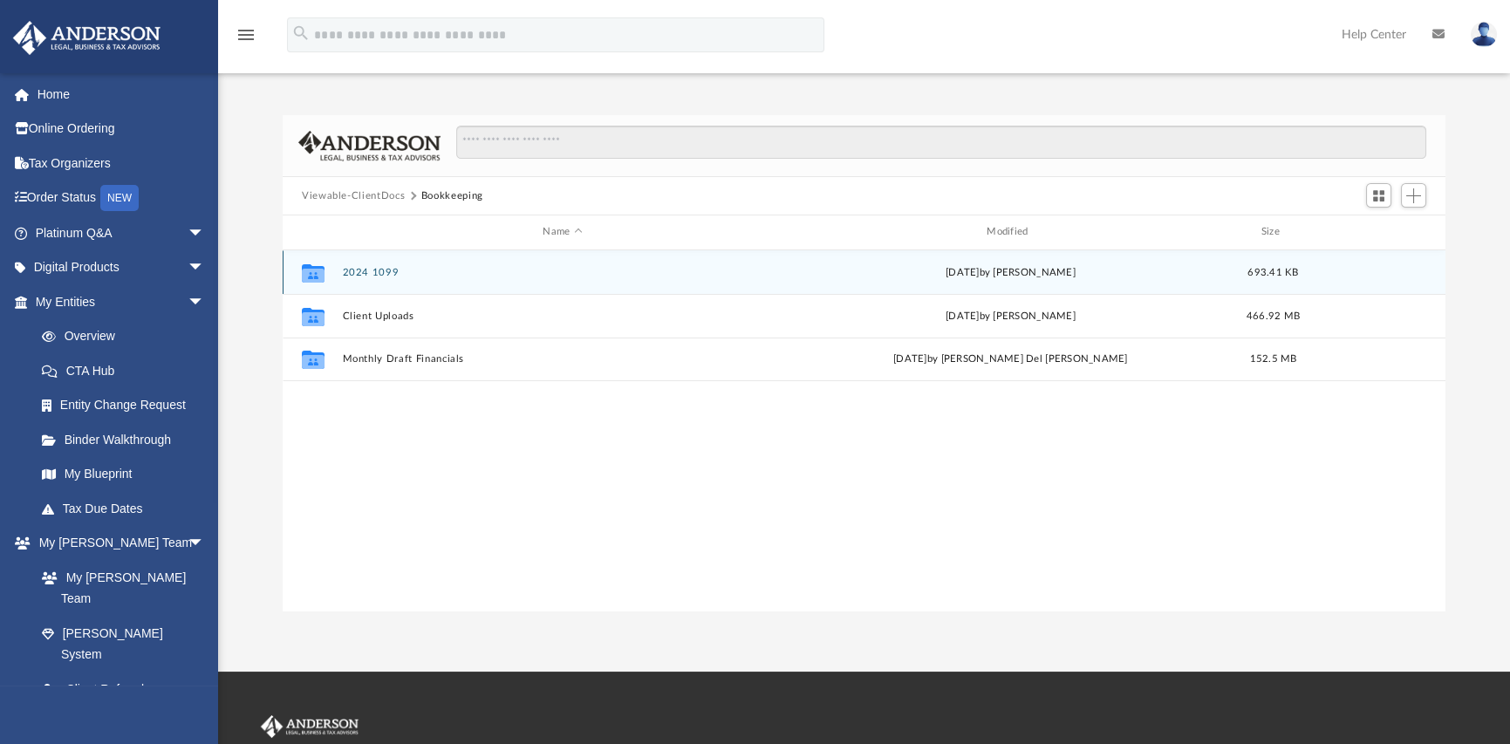
scroll to position [0, 0]
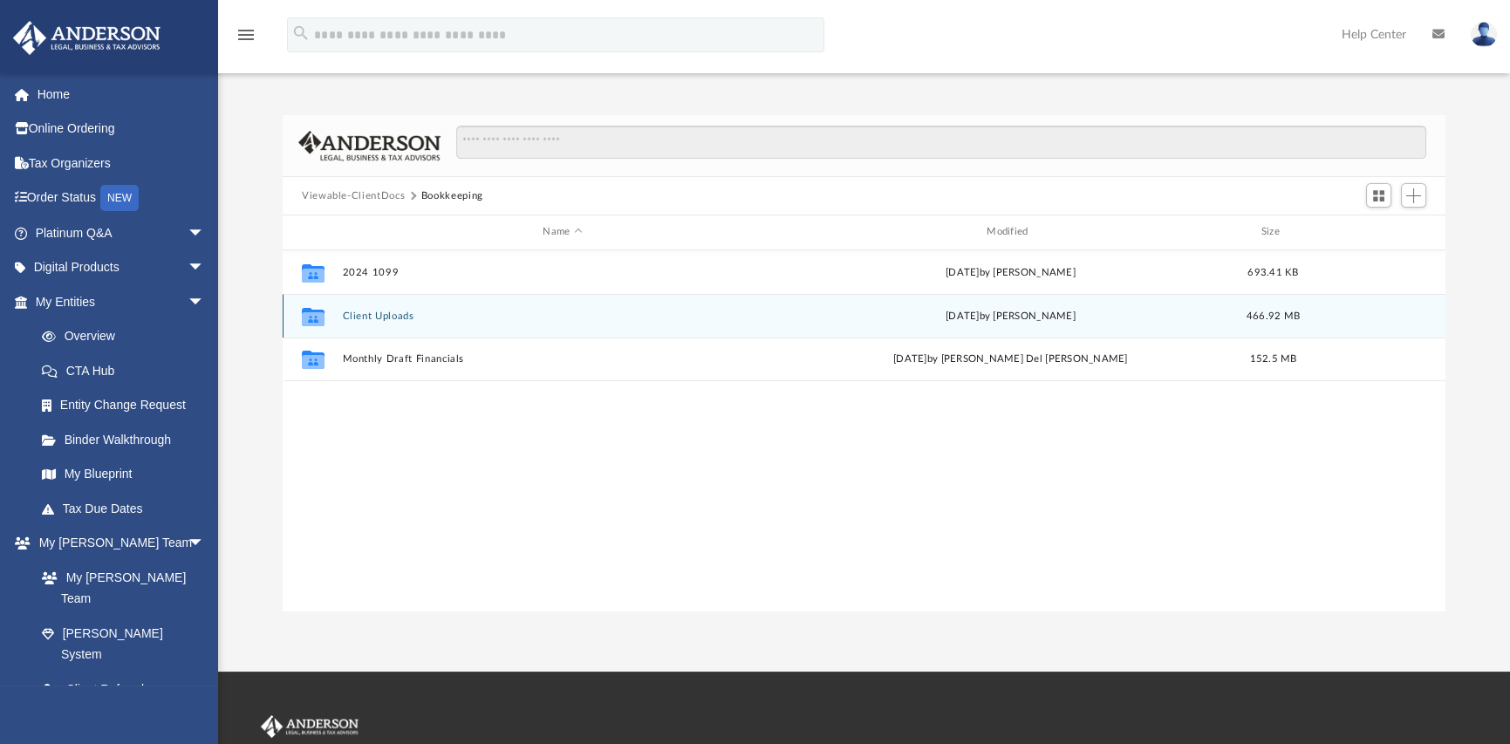
click at [375, 316] on button "Client Uploads" at bounding box center [563, 316] width 441 height 11
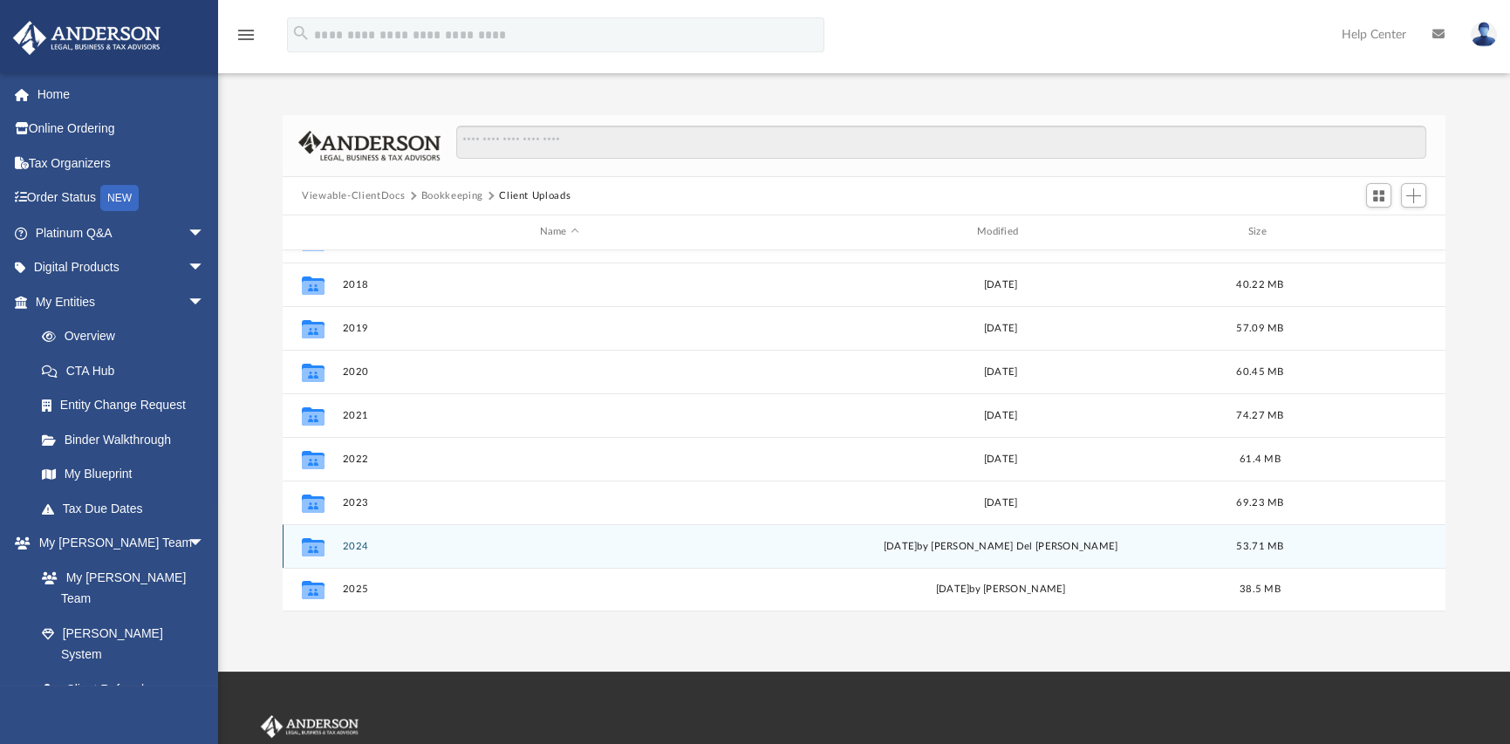
scroll to position [175, 0]
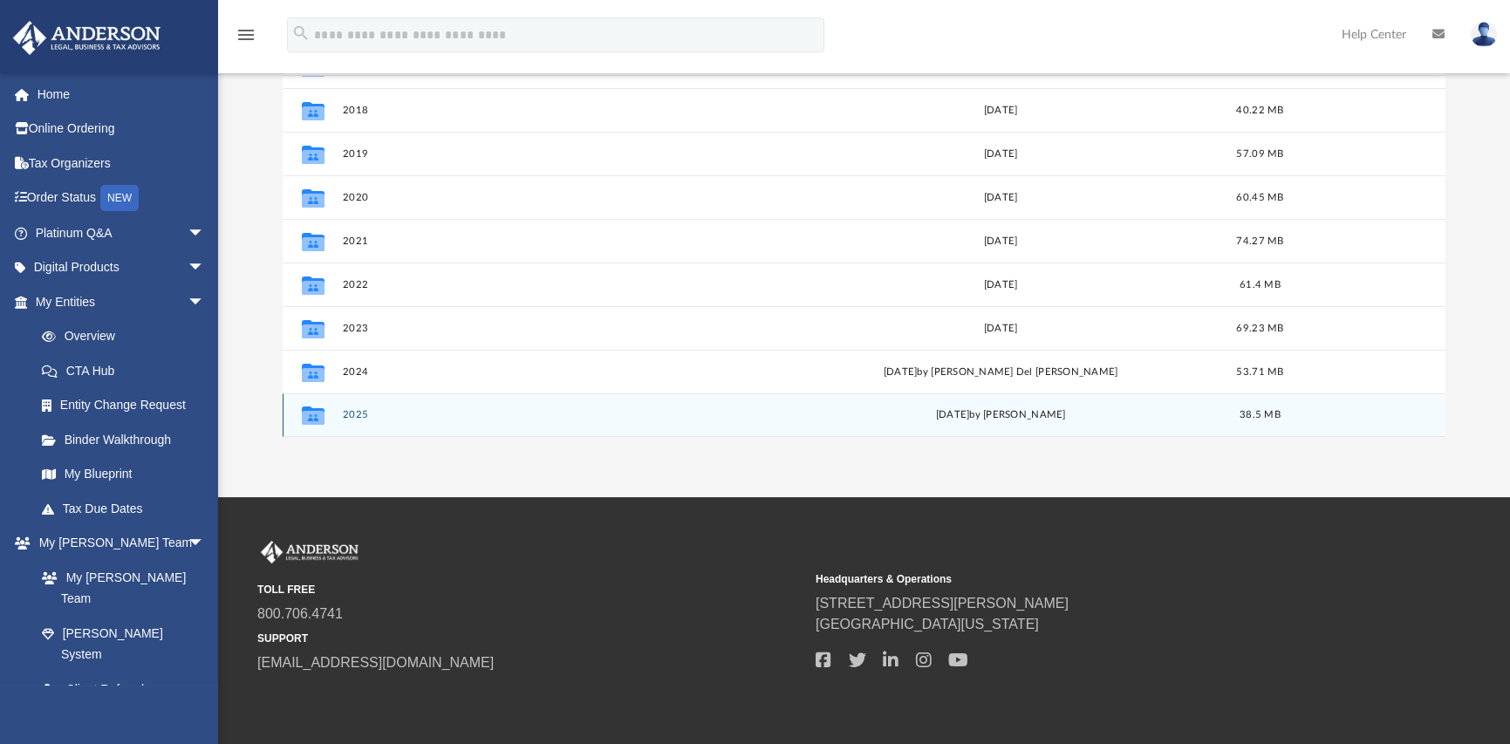
click at [352, 412] on button "2025" at bounding box center [560, 414] width 434 height 11
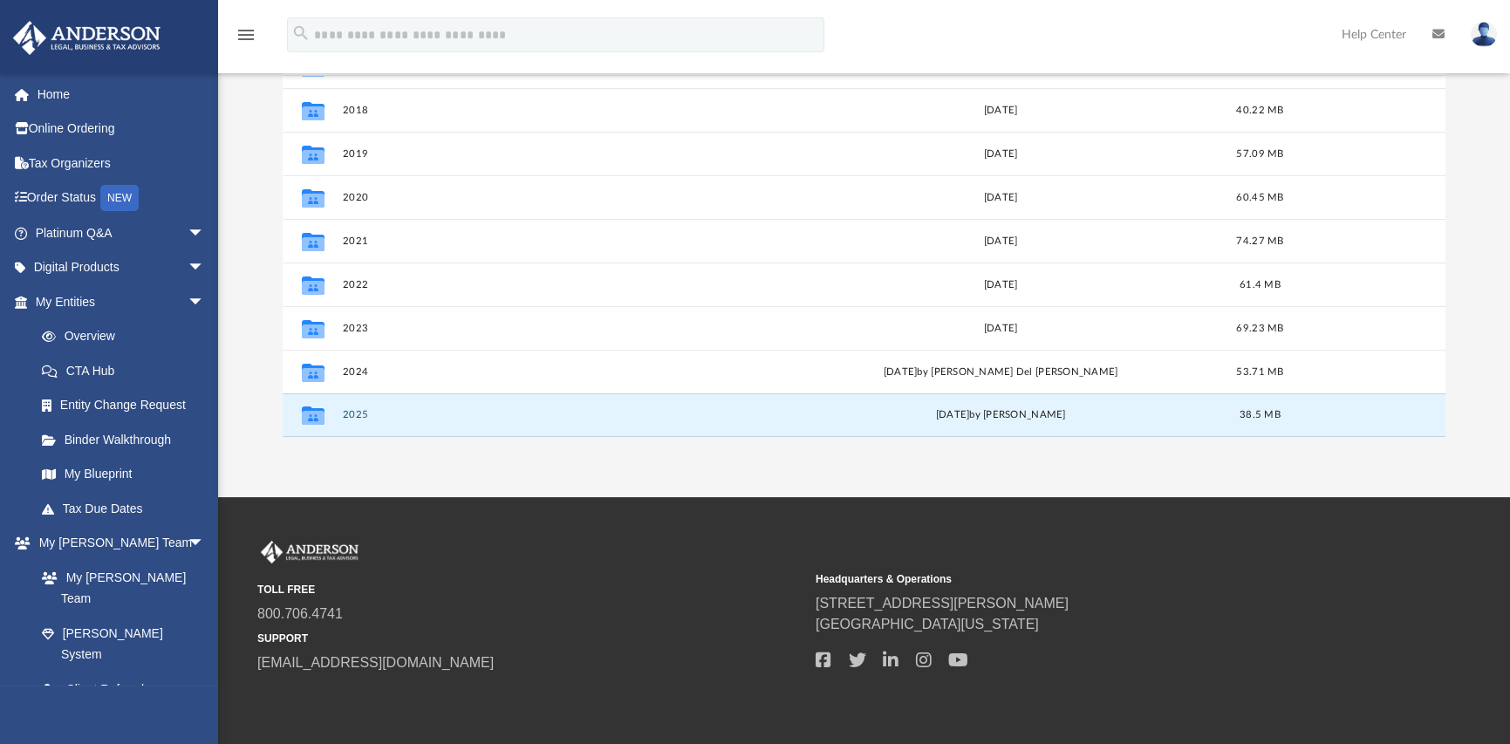
scroll to position [0, 0]
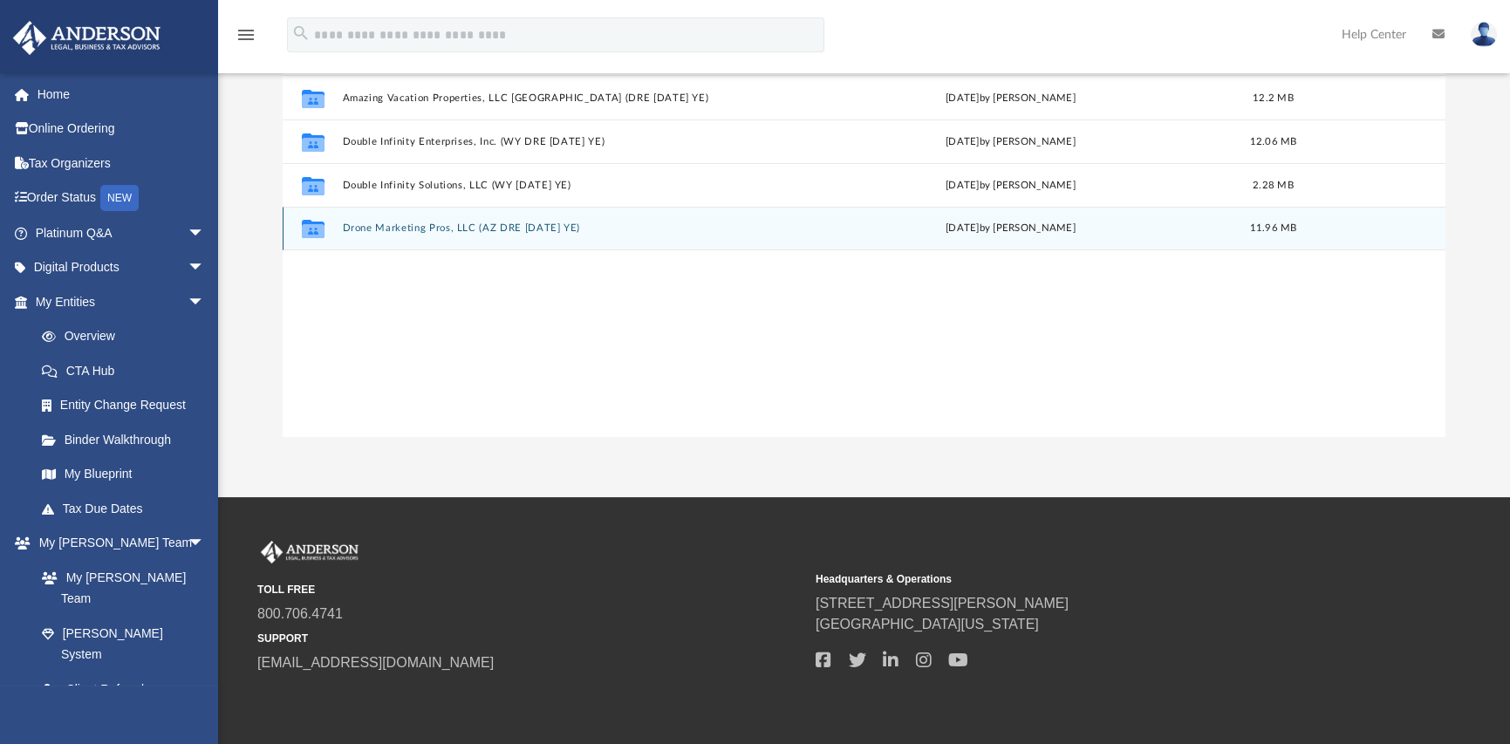
click at [454, 229] on button "Drone Marketing Pros, LLC (AZ DRE 1120 SEP YE)" at bounding box center [563, 228] width 441 height 11
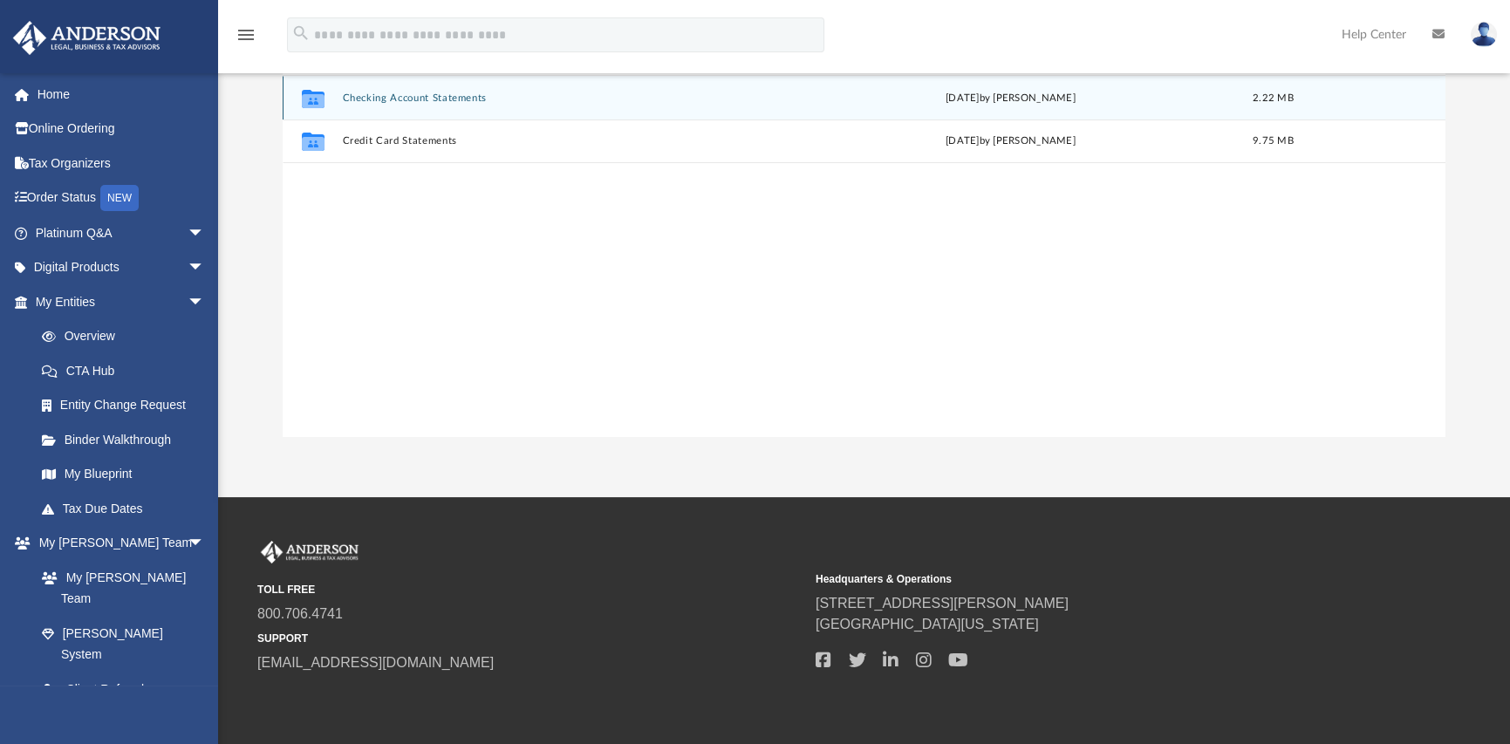
click at [410, 93] on button "Checking Account Statements" at bounding box center [563, 97] width 441 height 11
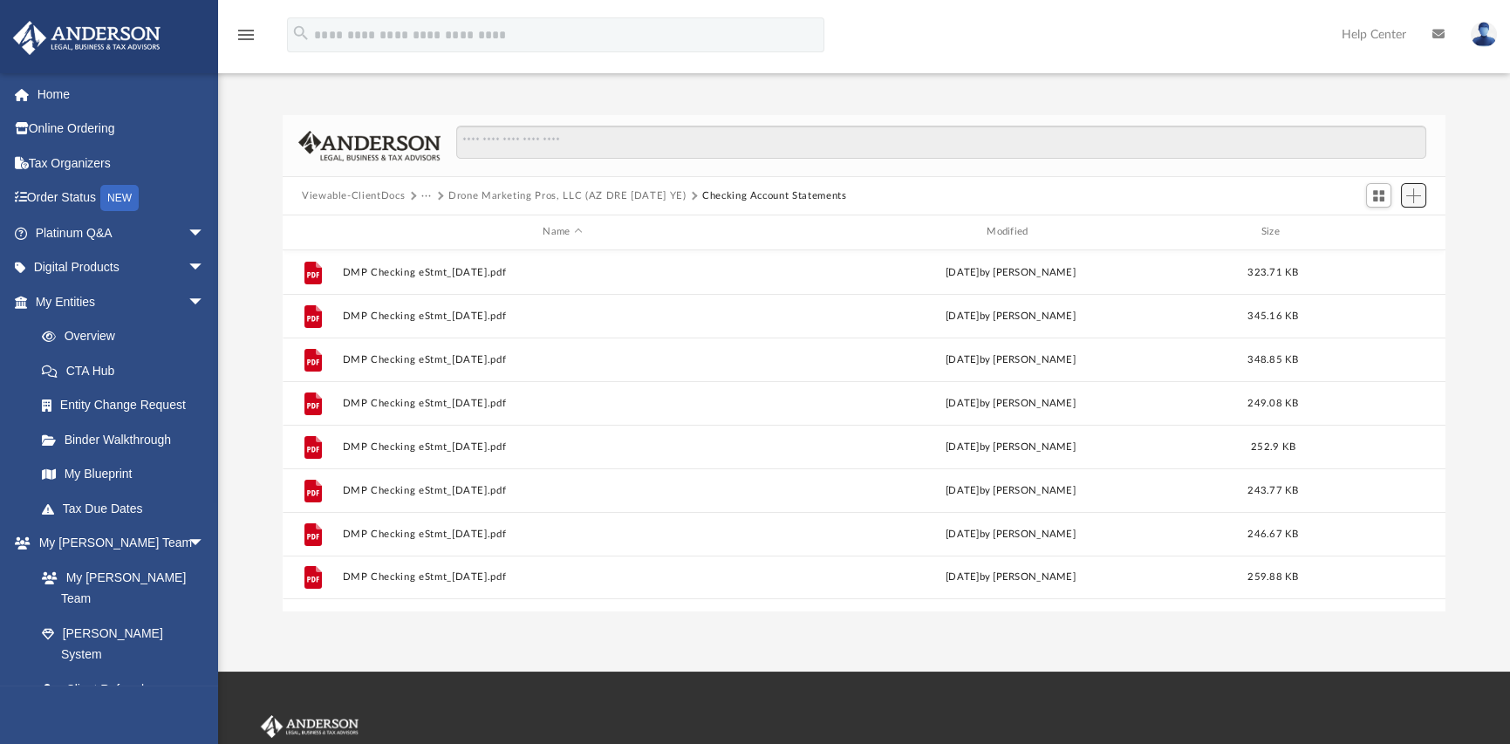
click at [1414, 195] on span "Add" at bounding box center [1414, 195] width 15 height 15
click at [1377, 229] on li "Upload" at bounding box center [1389, 231] width 56 height 18
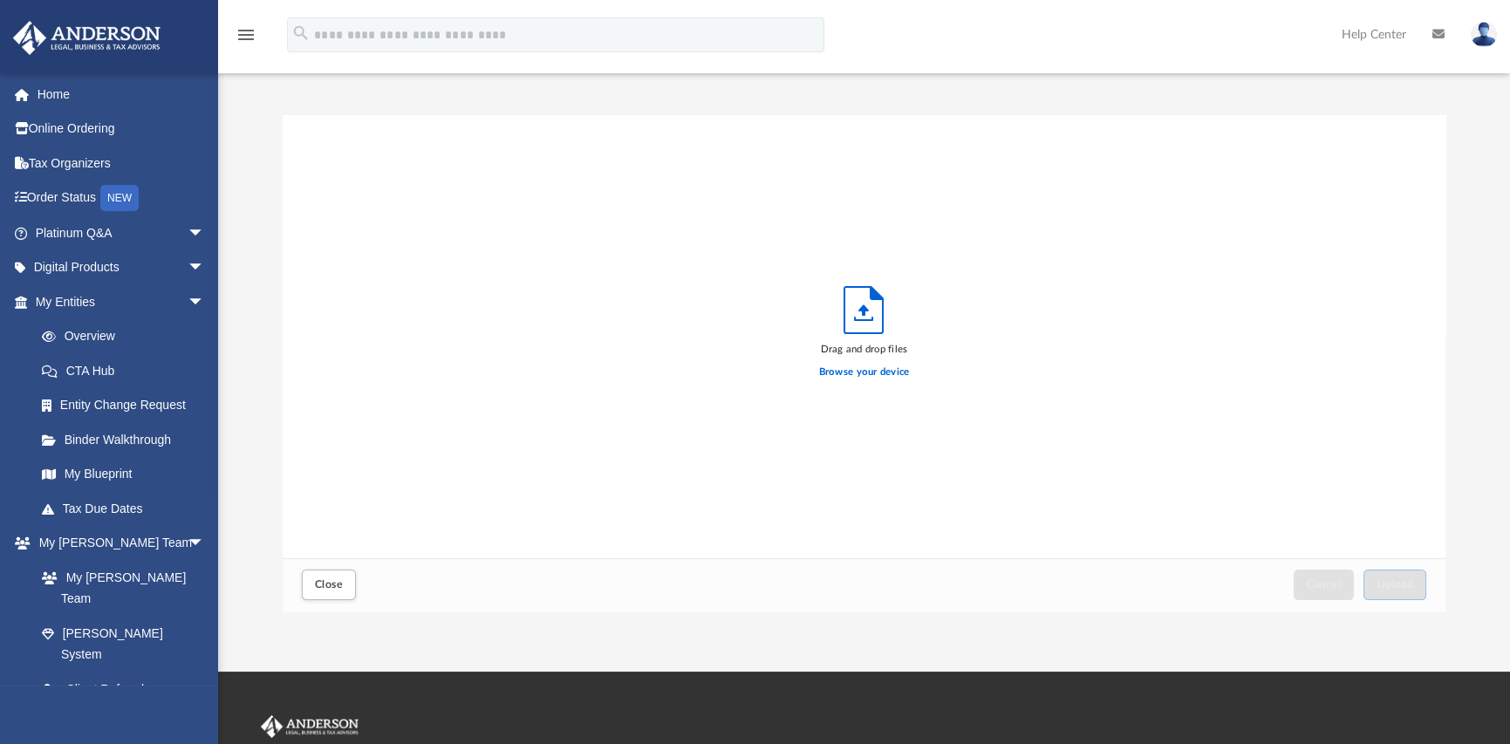
scroll to position [429, 1149]
click at [830, 372] on label "Browse your device" at bounding box center [864, 373] width 91 height 16
click at [0, 0] on input "Browse your device" at bounding box center [0, 0] width 0 height 0
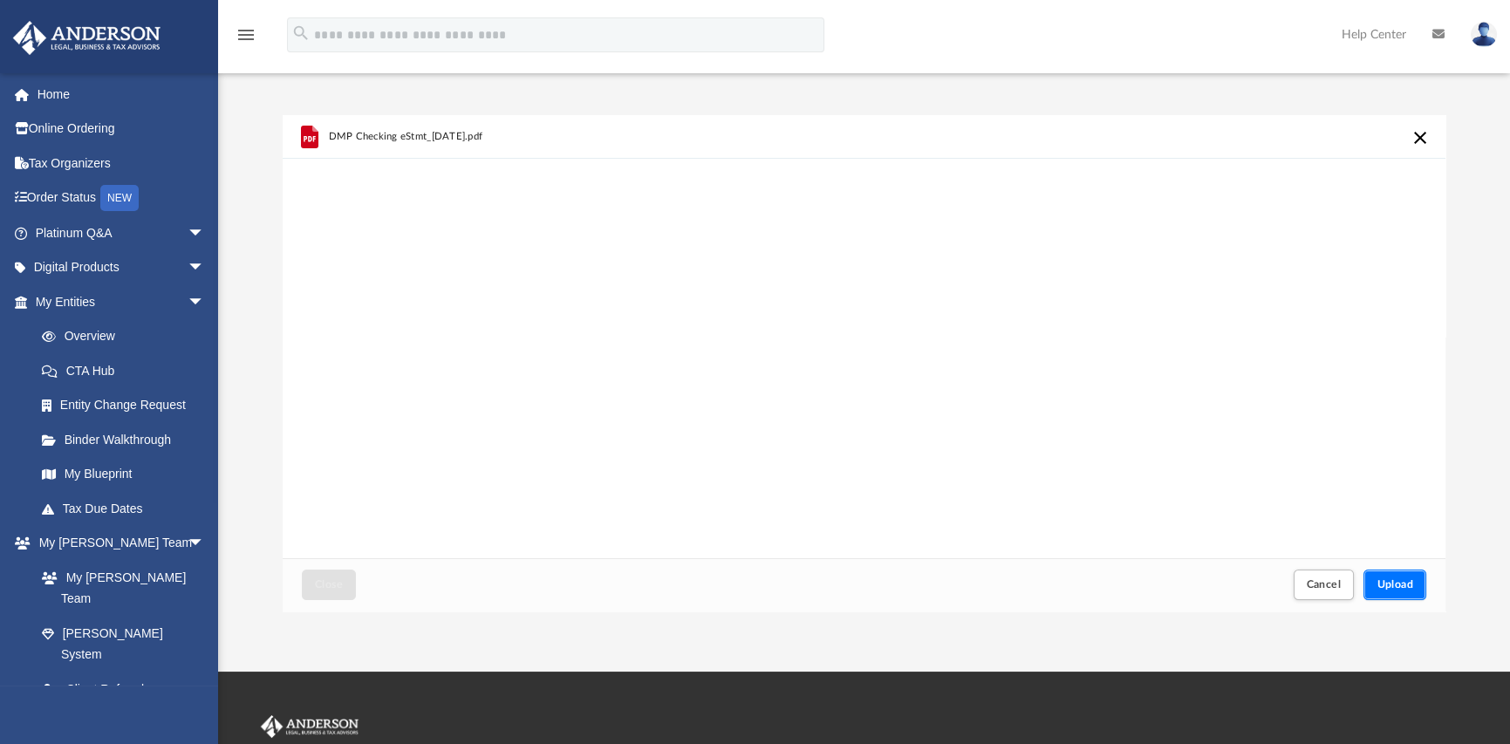
click at [1389, 586] on span "Upload" at bounding box center [1395, 584] width 37 height 10
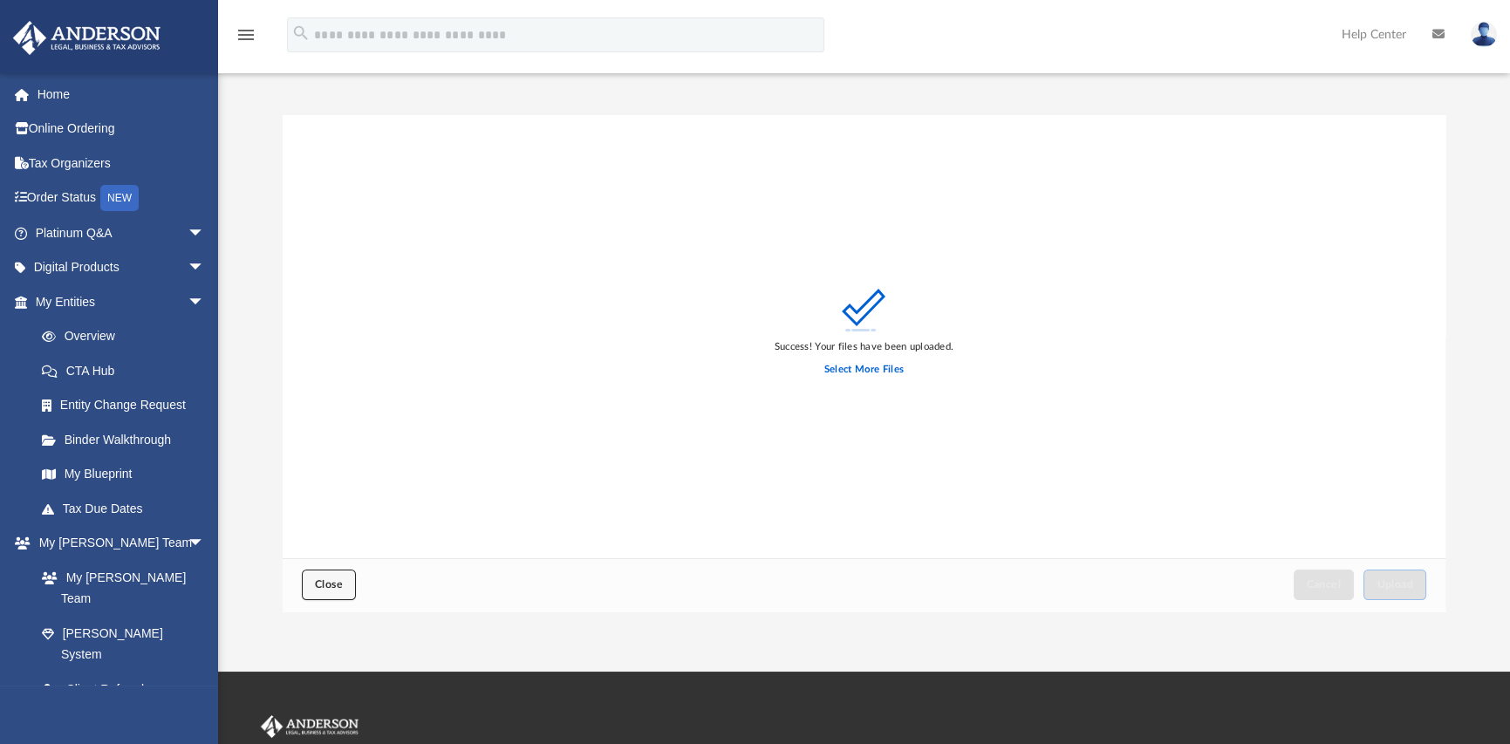
click at [328, 589] on span "Close" at bounding box center [329, 584] width 28 height 10
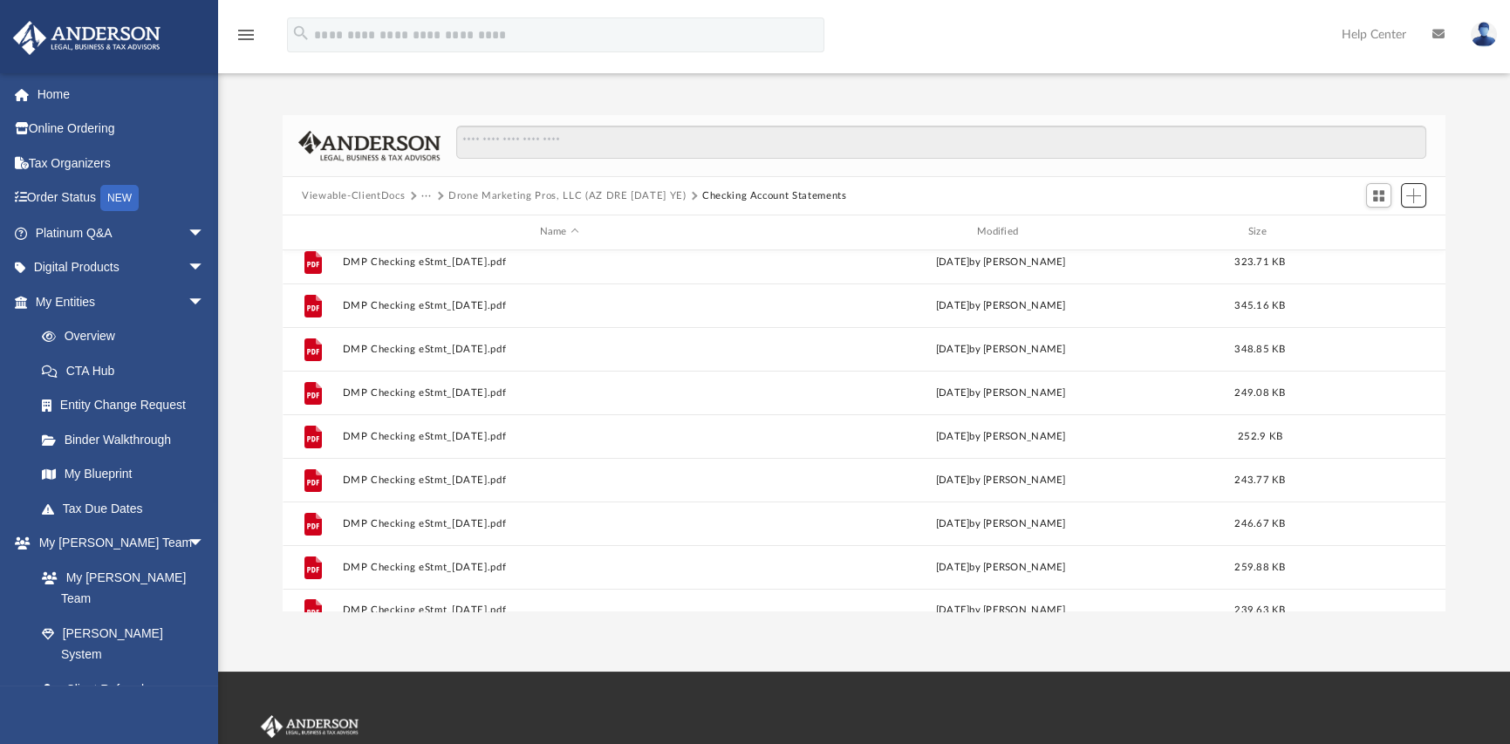
scroll to position [0, 0]
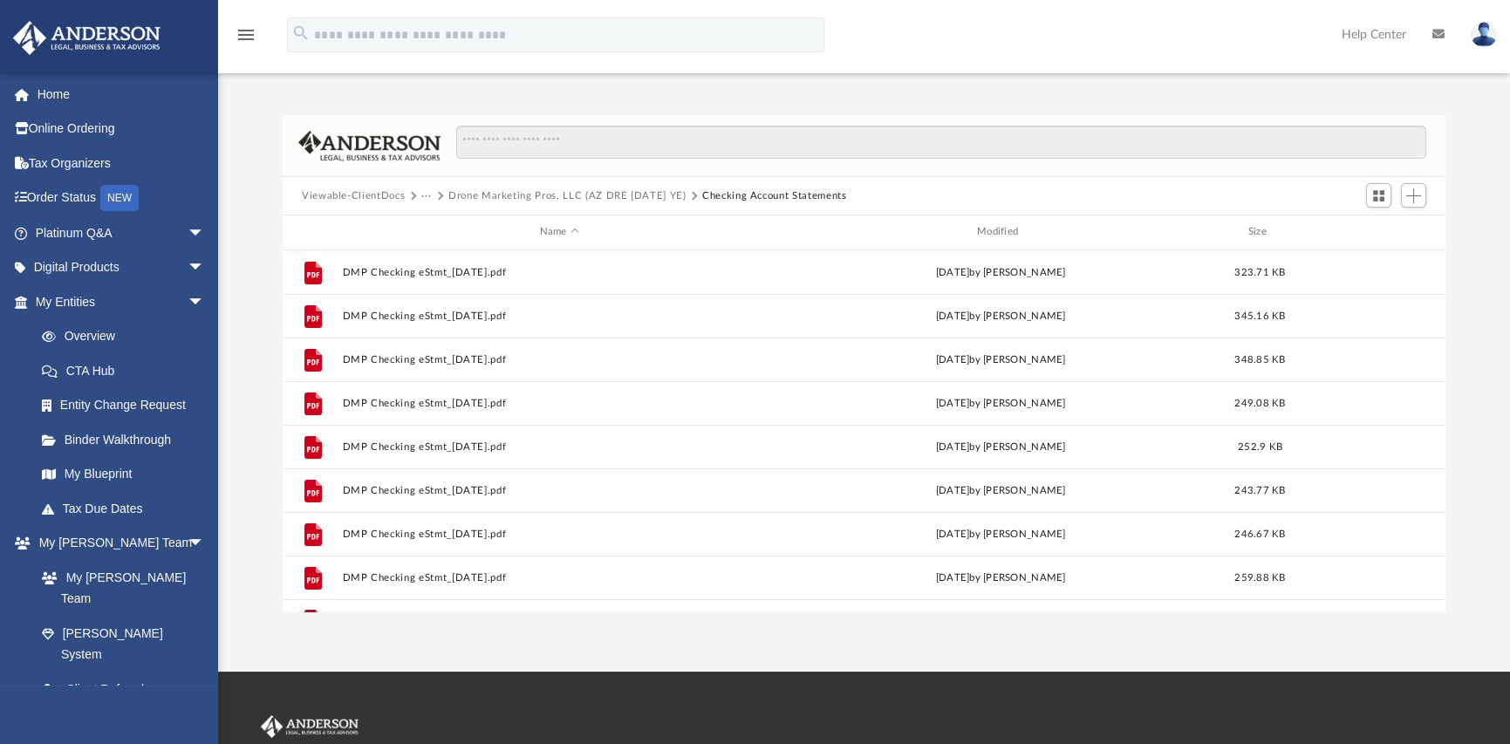
click at [427, 199] on button "···" at bounding box center [426, 196] width 11 height 16
click at [438, 223] on li "Bookkeeping" at bounding box center [467, 226] width 72 height 18
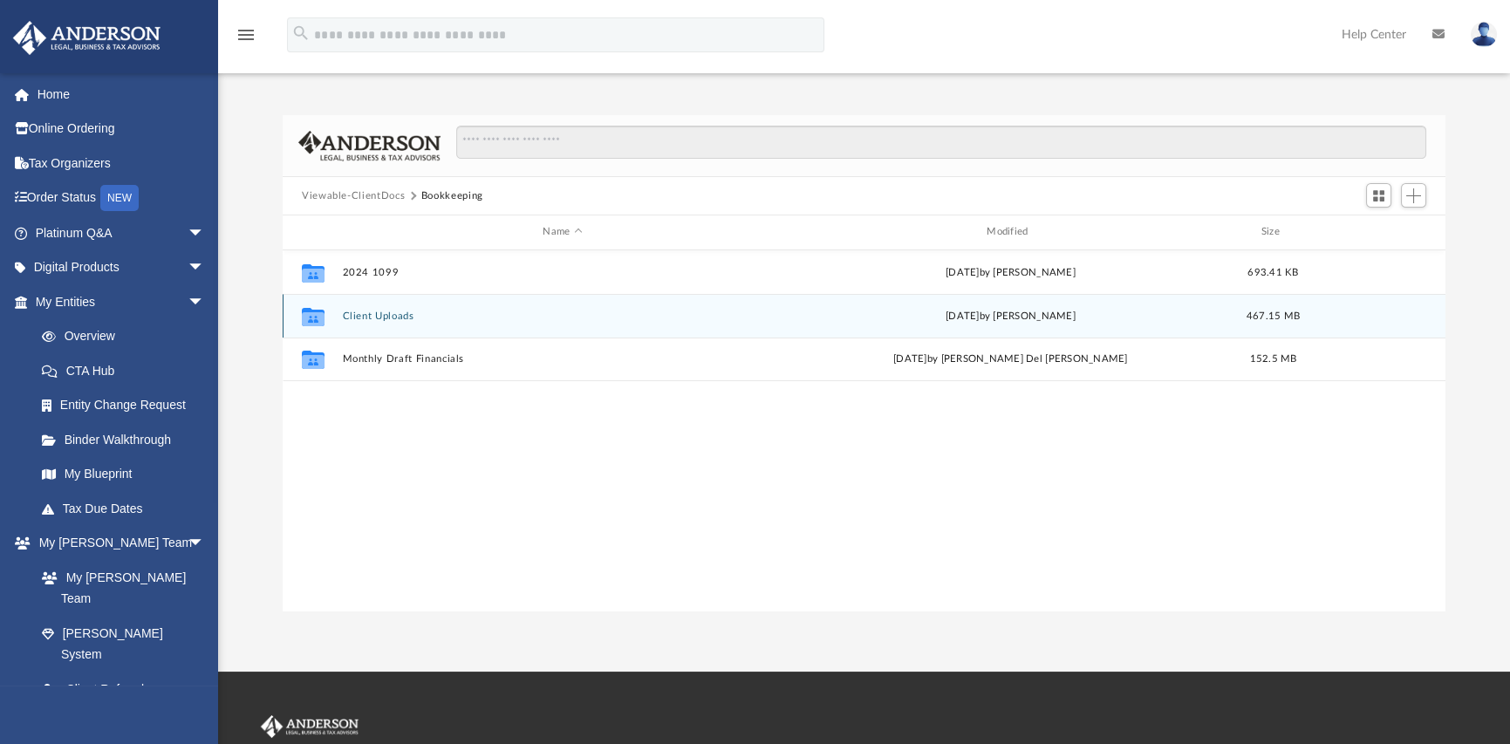
click at [373, 312] on button "Client Uploads" at bounding box center [563, 316] width 441 height 11
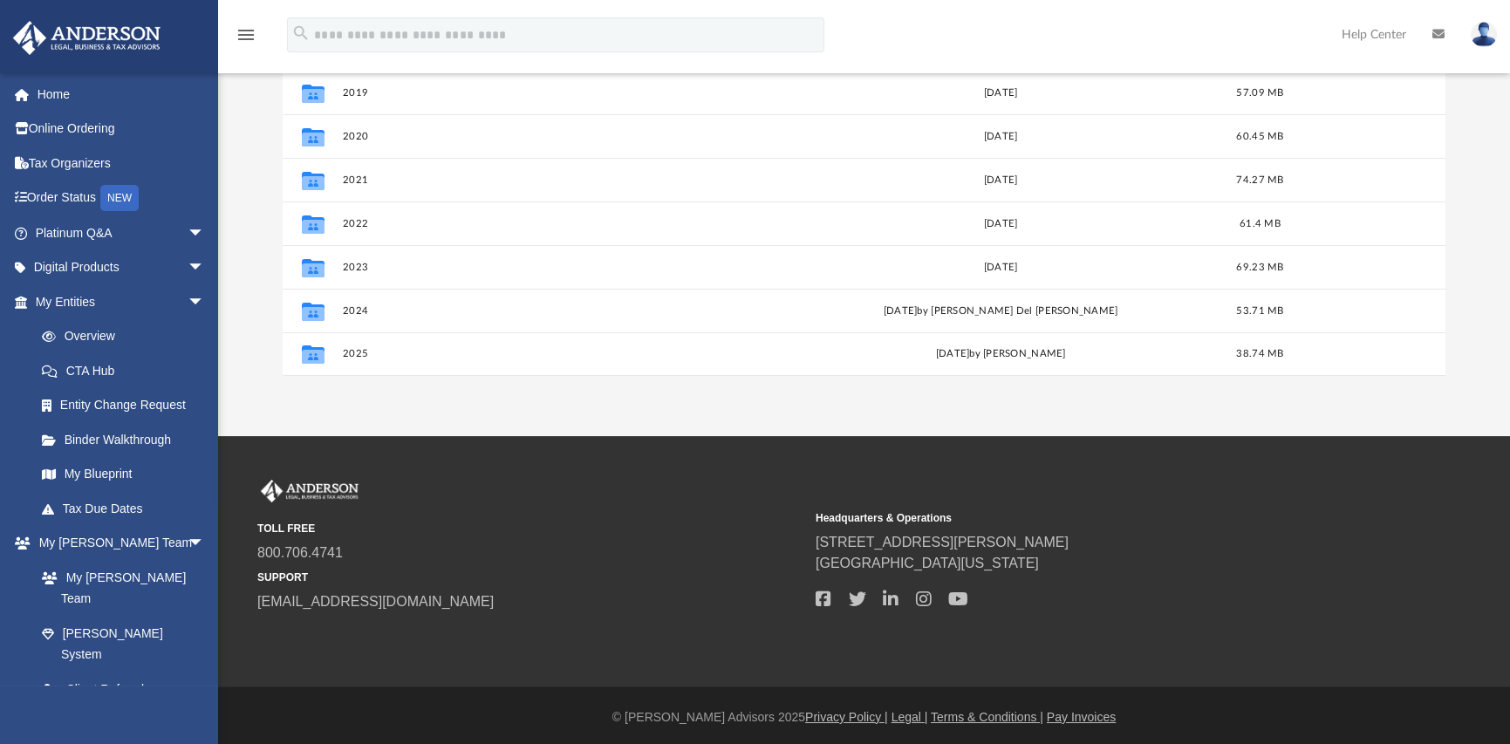
scroll to position [240, 0]
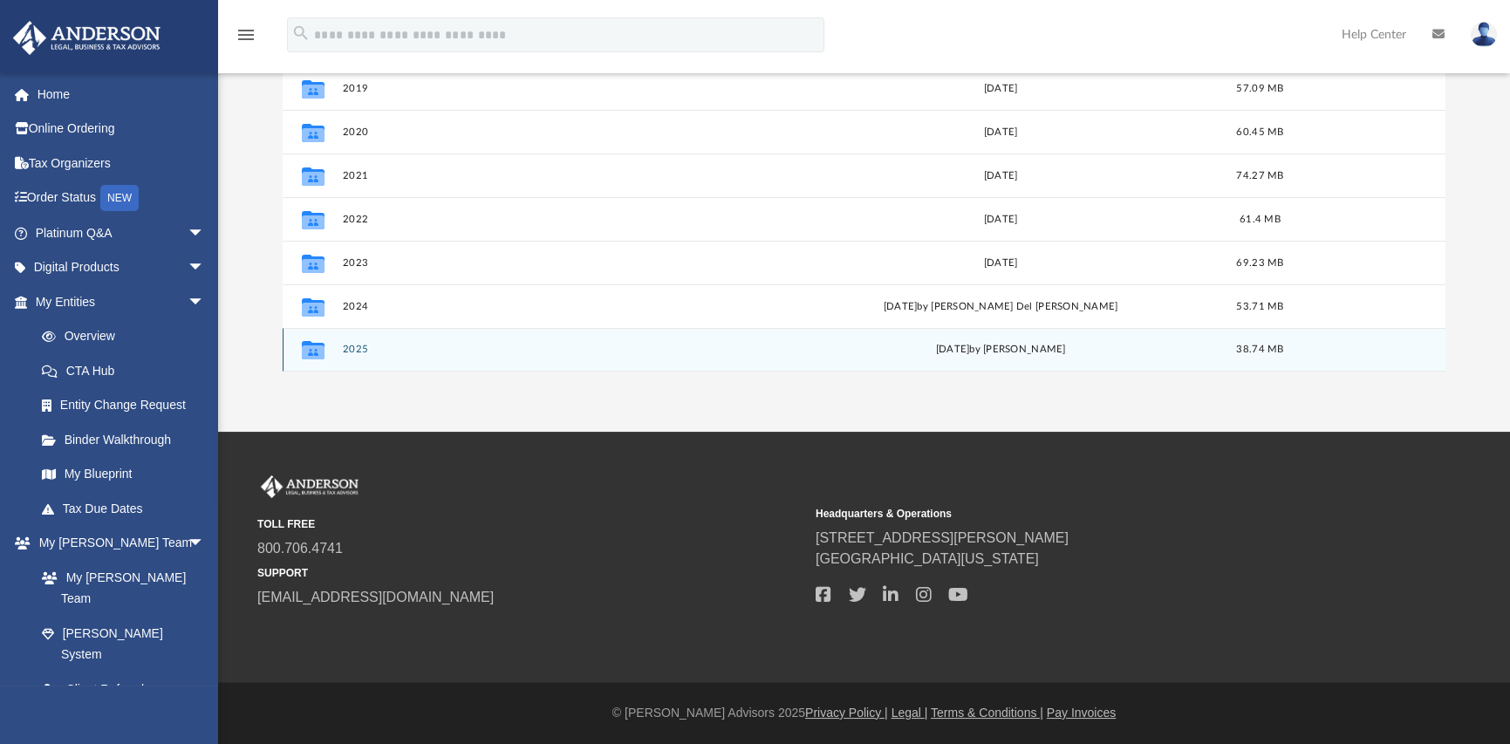
click at [354, 347] on button "2025" at bounding box center [560, 349] width 434 height 11
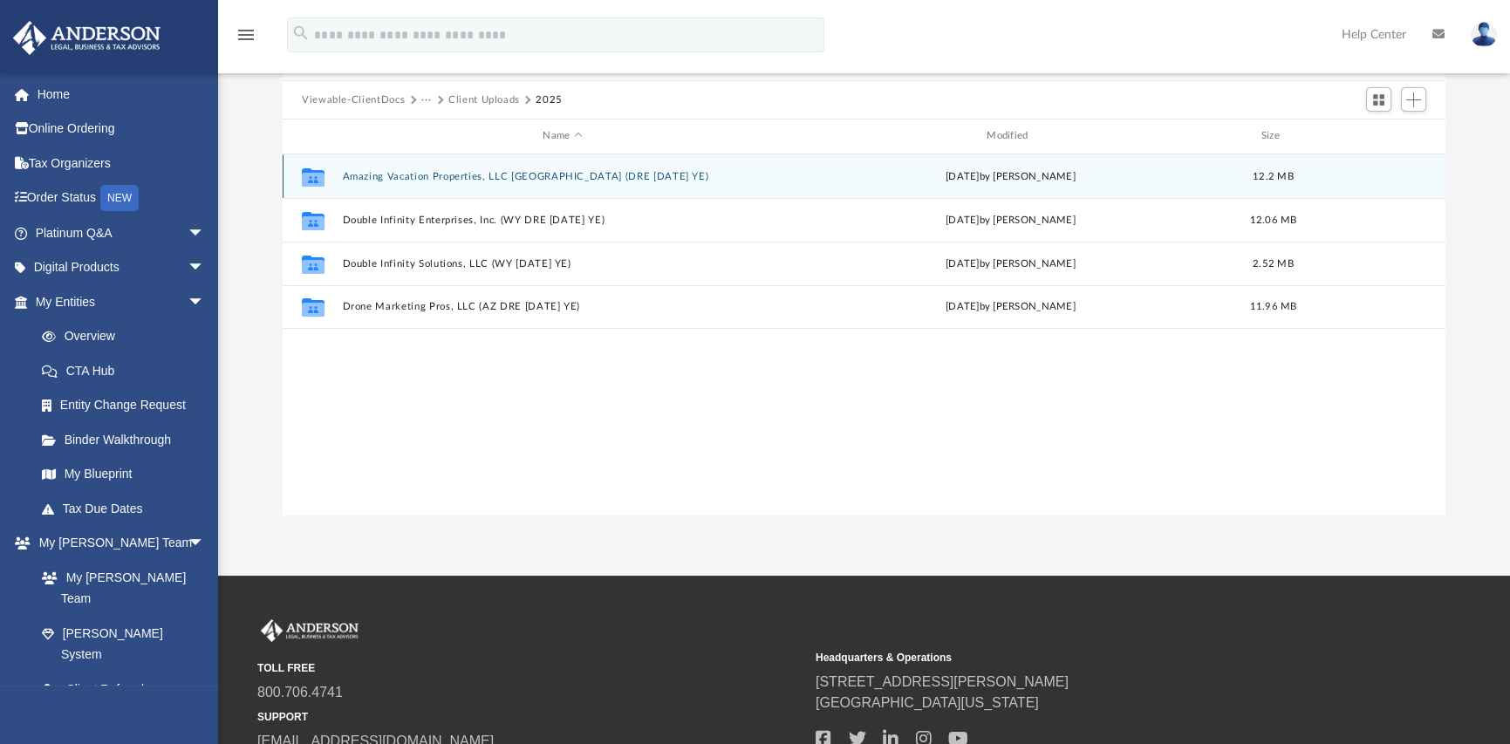
scroll to position [65, 0]
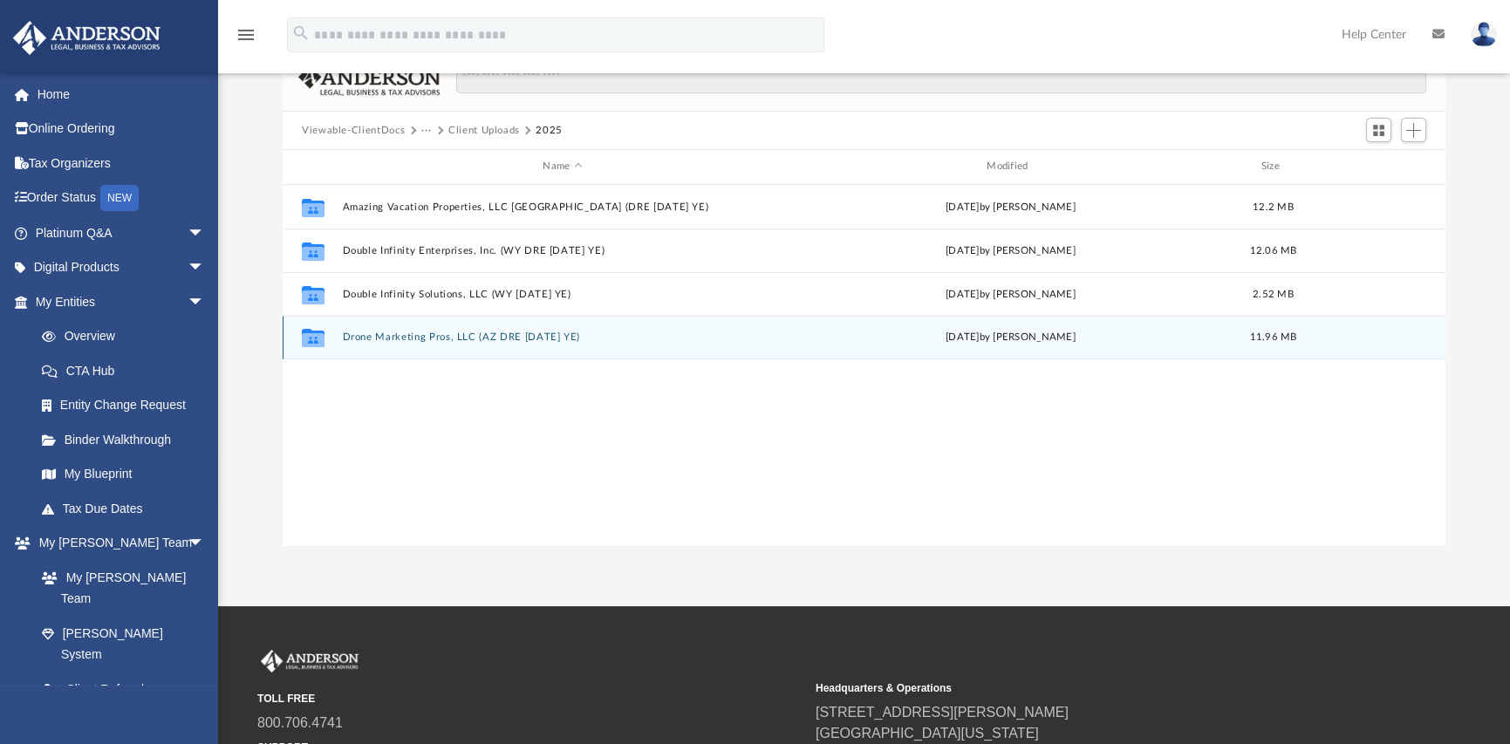
click at [490, 339] on button "Drone Marketing Pros, LLC (AZ DRE 1120 SEP YE)" at bounding box center [563, 337] width 441 height 11
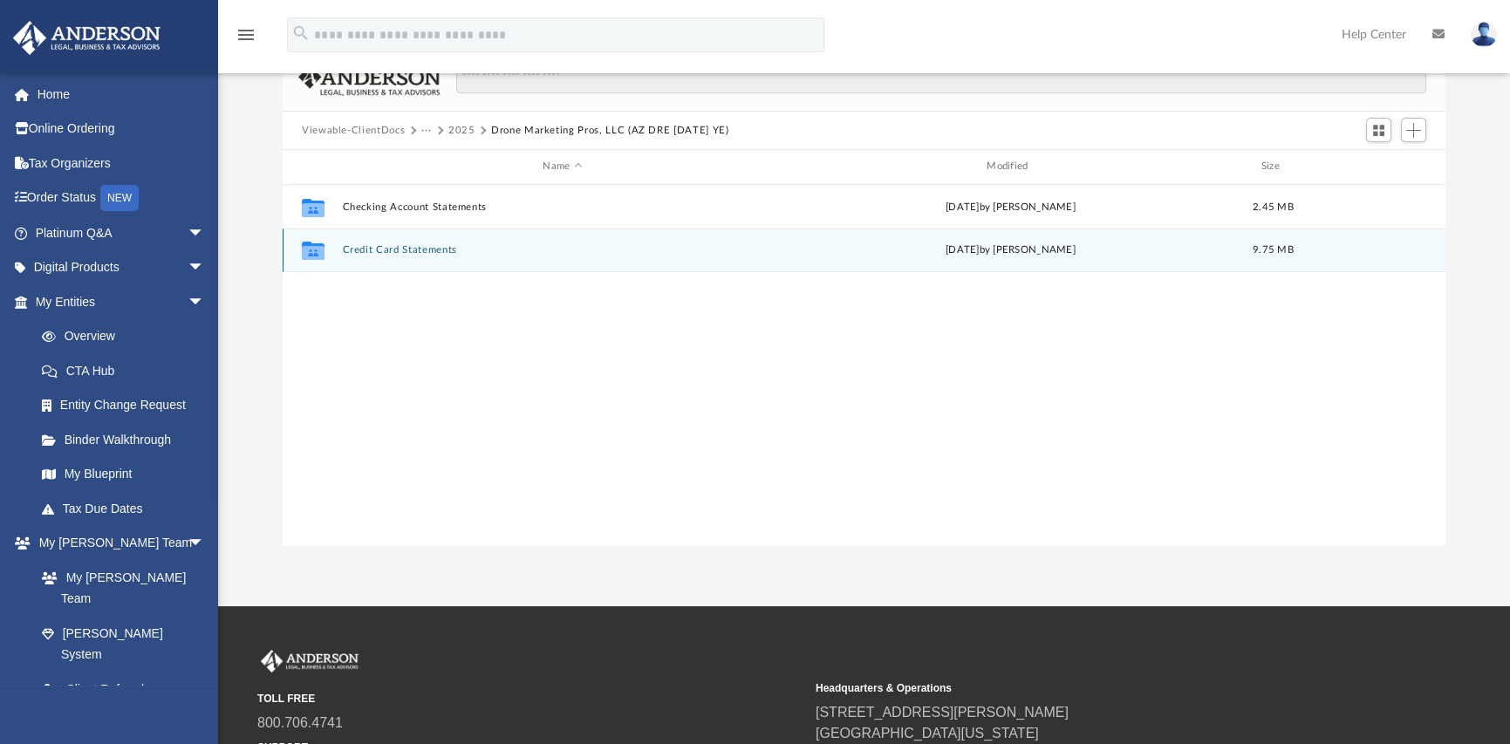
click at [399, 254] on button "Credit Card Statements" at bounding box center [563, 249] width 441 height 11
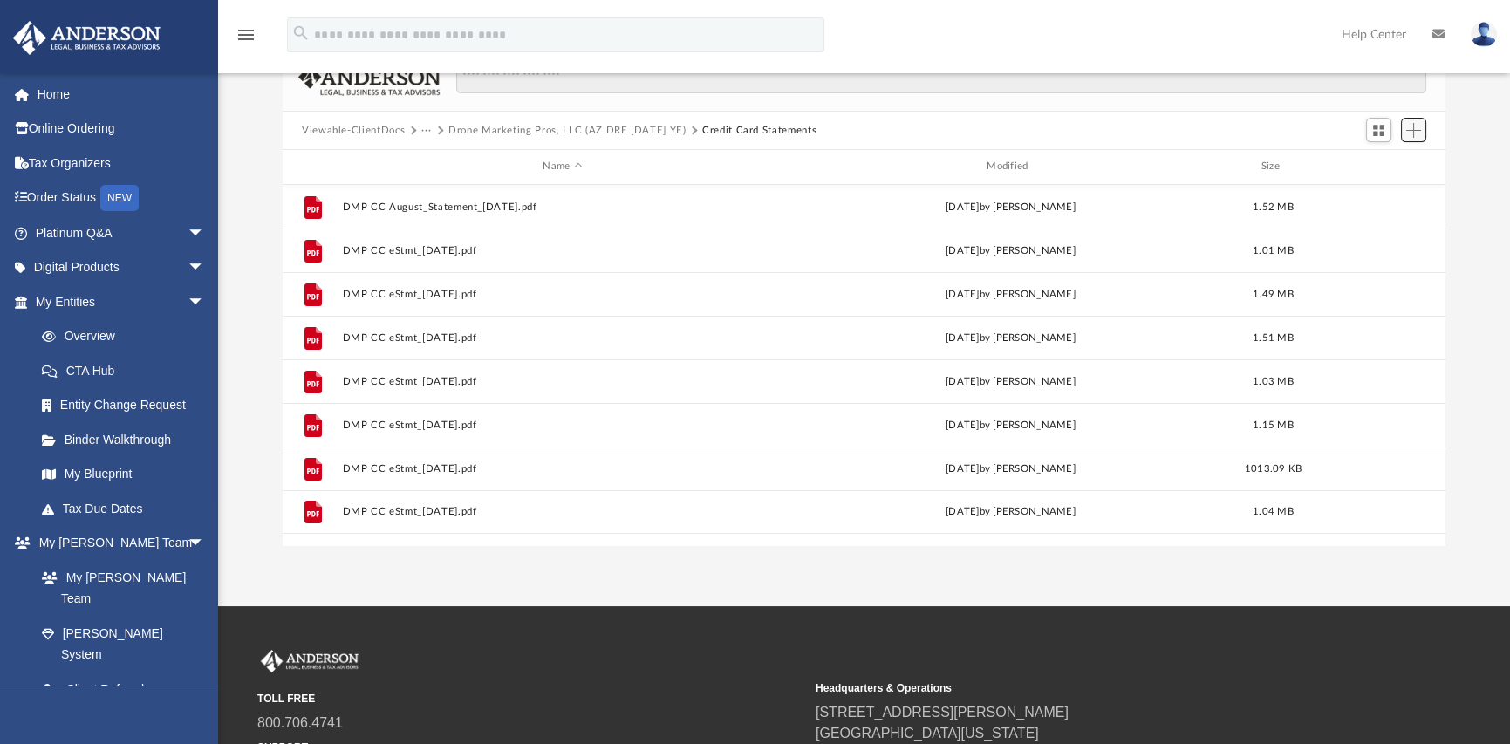
click at [1414, 130] on span "Add" at bounding box center [1414, 130] width 15 height 15
click at [1386, 162] on li "Upload" at bounding box center [1389, 165] width 56 height 18
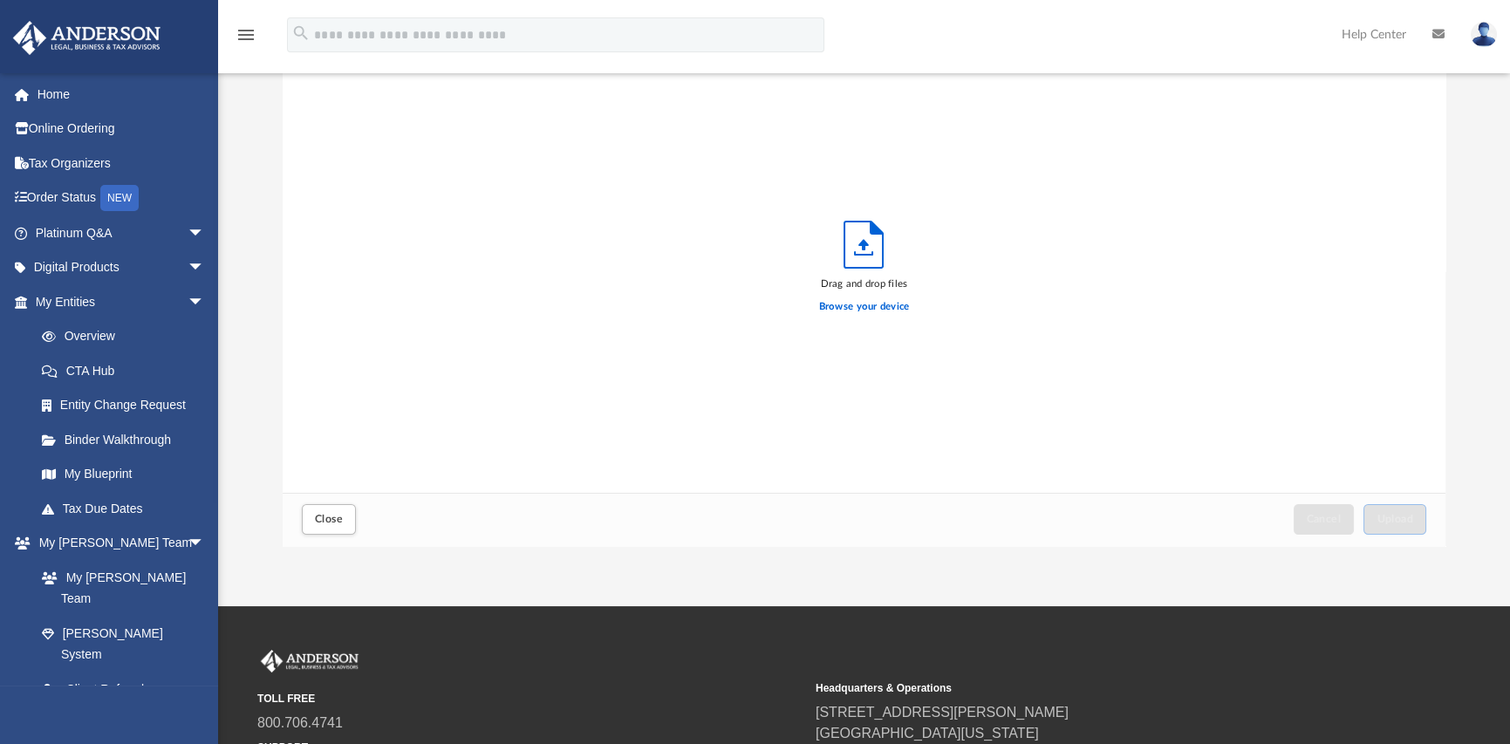
scroll to position [429, 1149]
click at [848, 307] on label "Browse your device" at bounding box center [864, 307] width 91 height 16
click at [0, 0] on input "Browse your device" at bounding box center [0, 0] width 0 height 0
click at [1394, 521] on span "Upload" at bounding box center [1395, 519] width 37 height 10
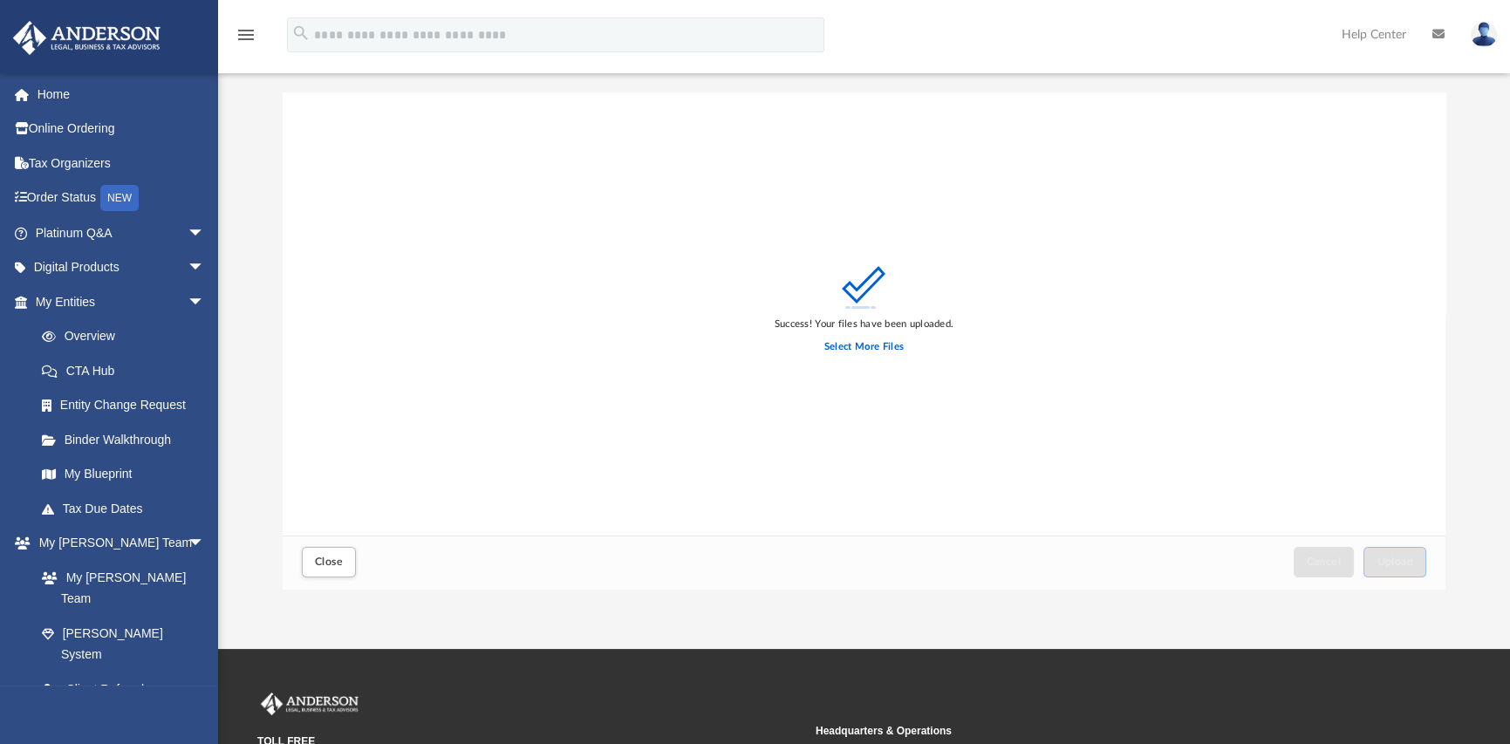
scroll to position [0, 0]
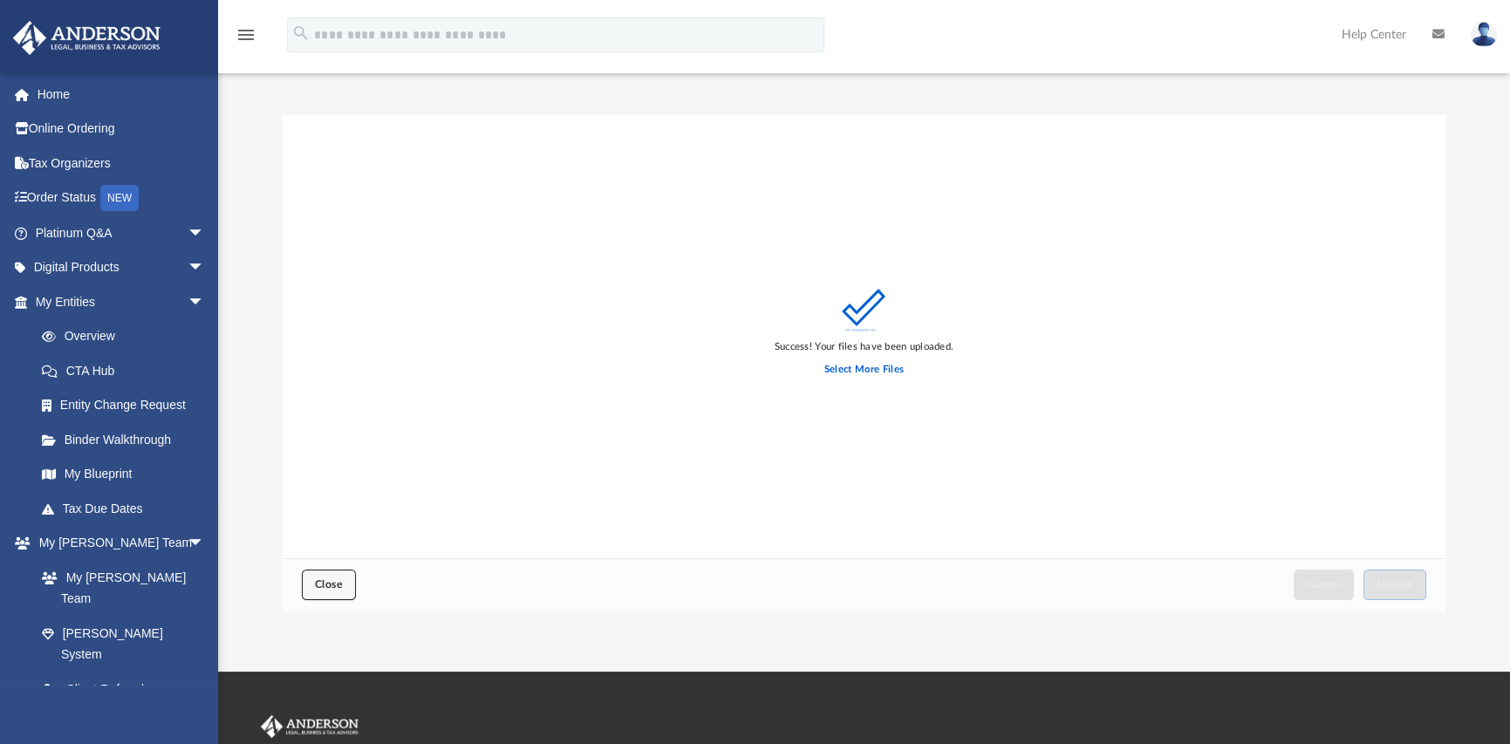
click at [332, 581] on span "Close" at bounding box center [329, 584] width 28 height 10
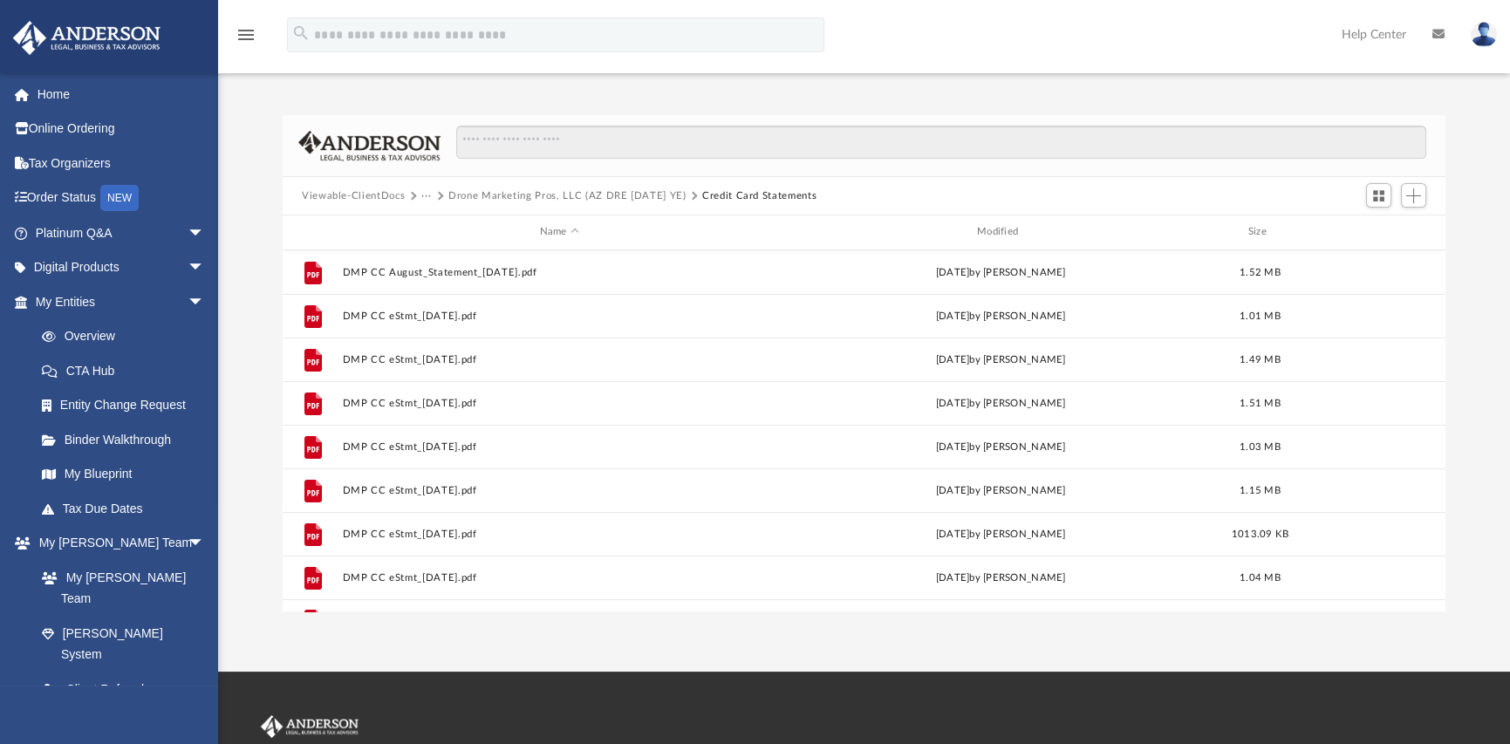
click at [425, 197] on button "···" at bounding box center [426, 196] width 11 height 16
click at [455, 228] on li "Bookkeeping" at bounding box center [467, 226] width 72 height 18
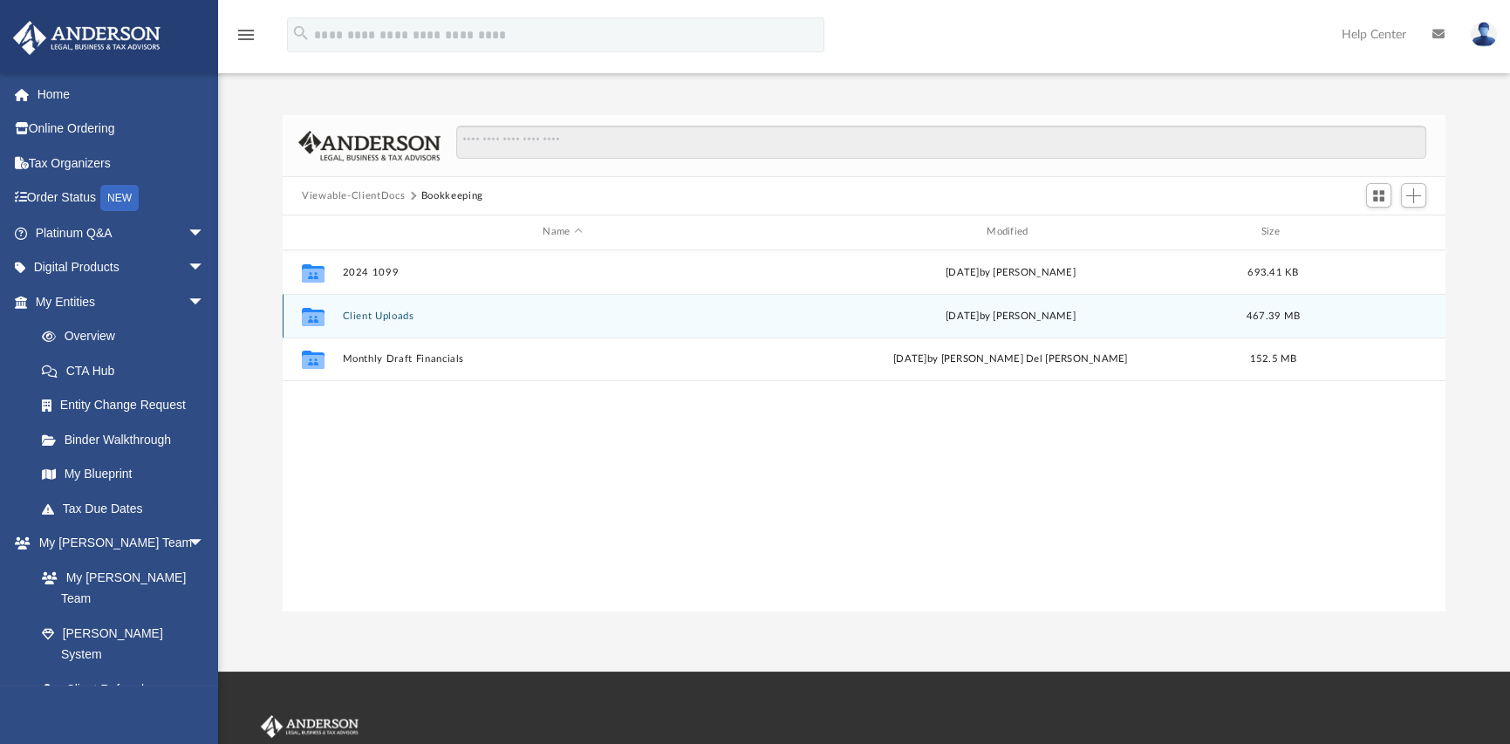
click at [370, 312] on button "Client Uploads" at bounding box center [563, 316] width 441 height 11
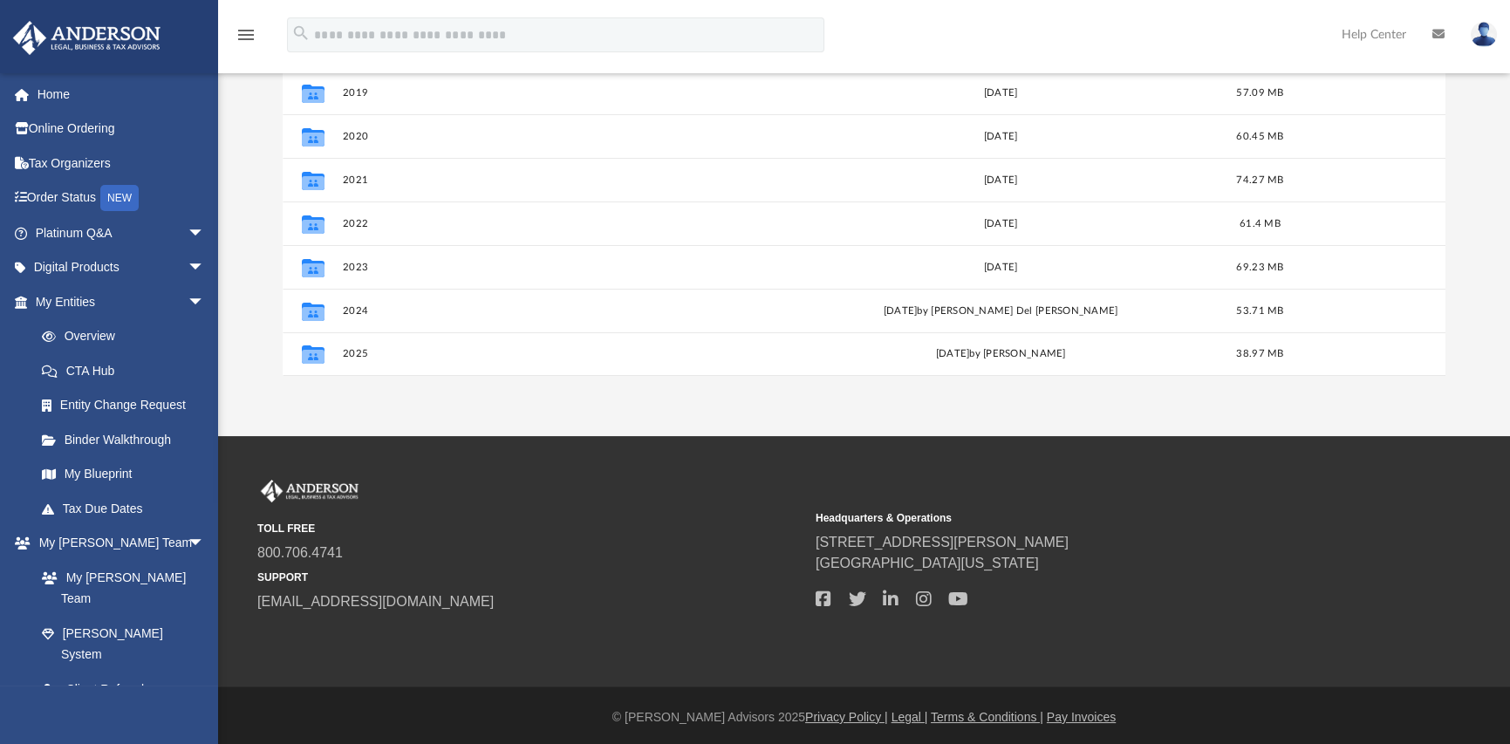
scroll to position [240, 0]
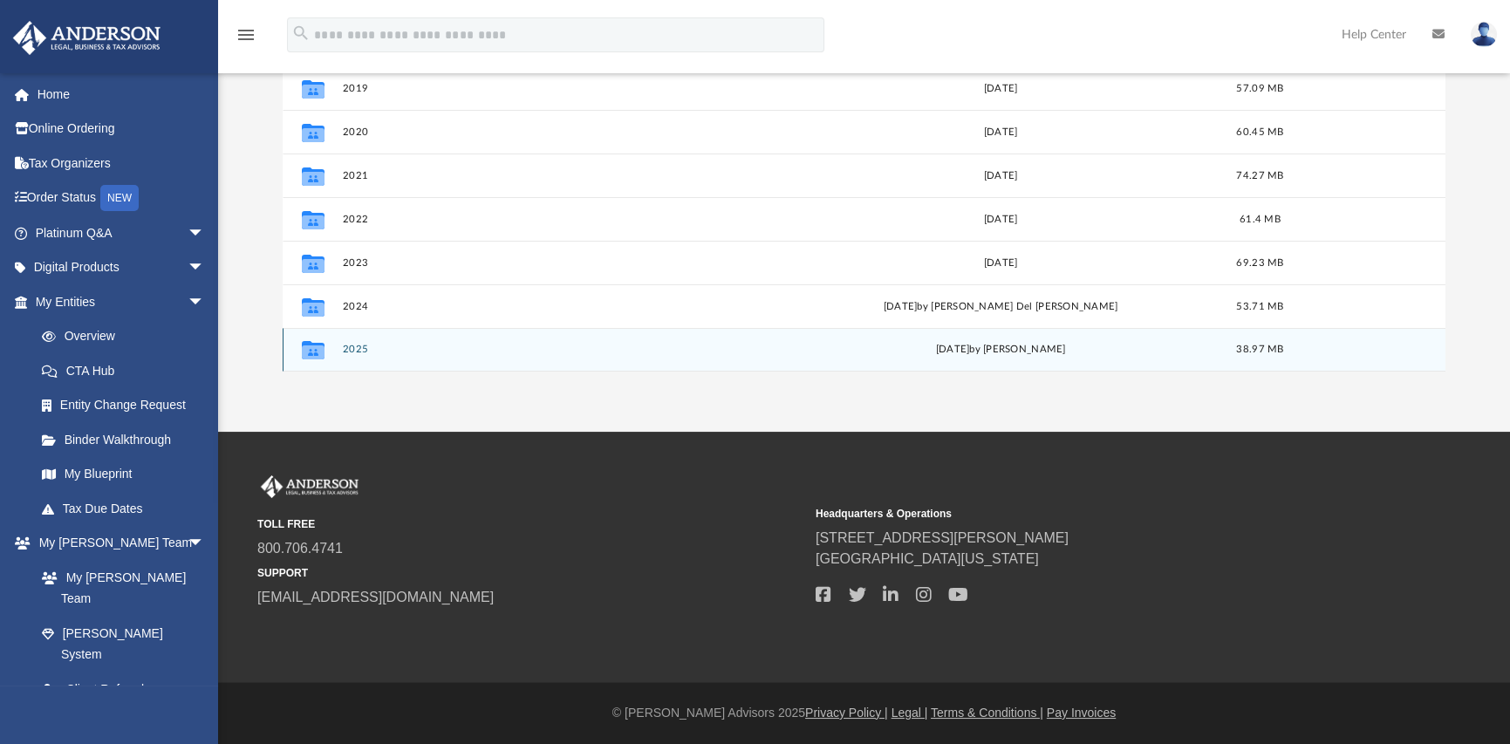
click at [349, 351] on button "2025" at bounding box center [560, 349] width 434 height 11
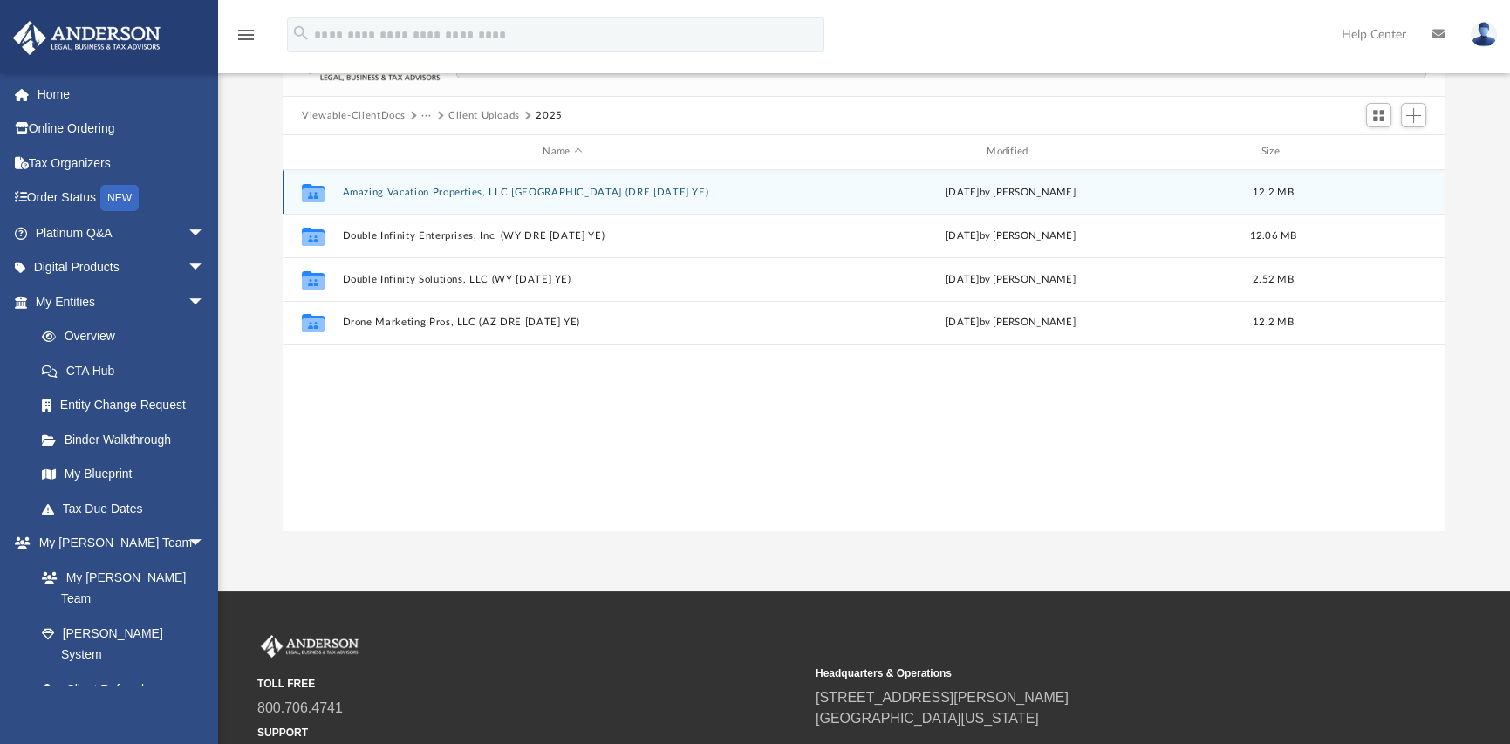
scroll to position [65, 0]
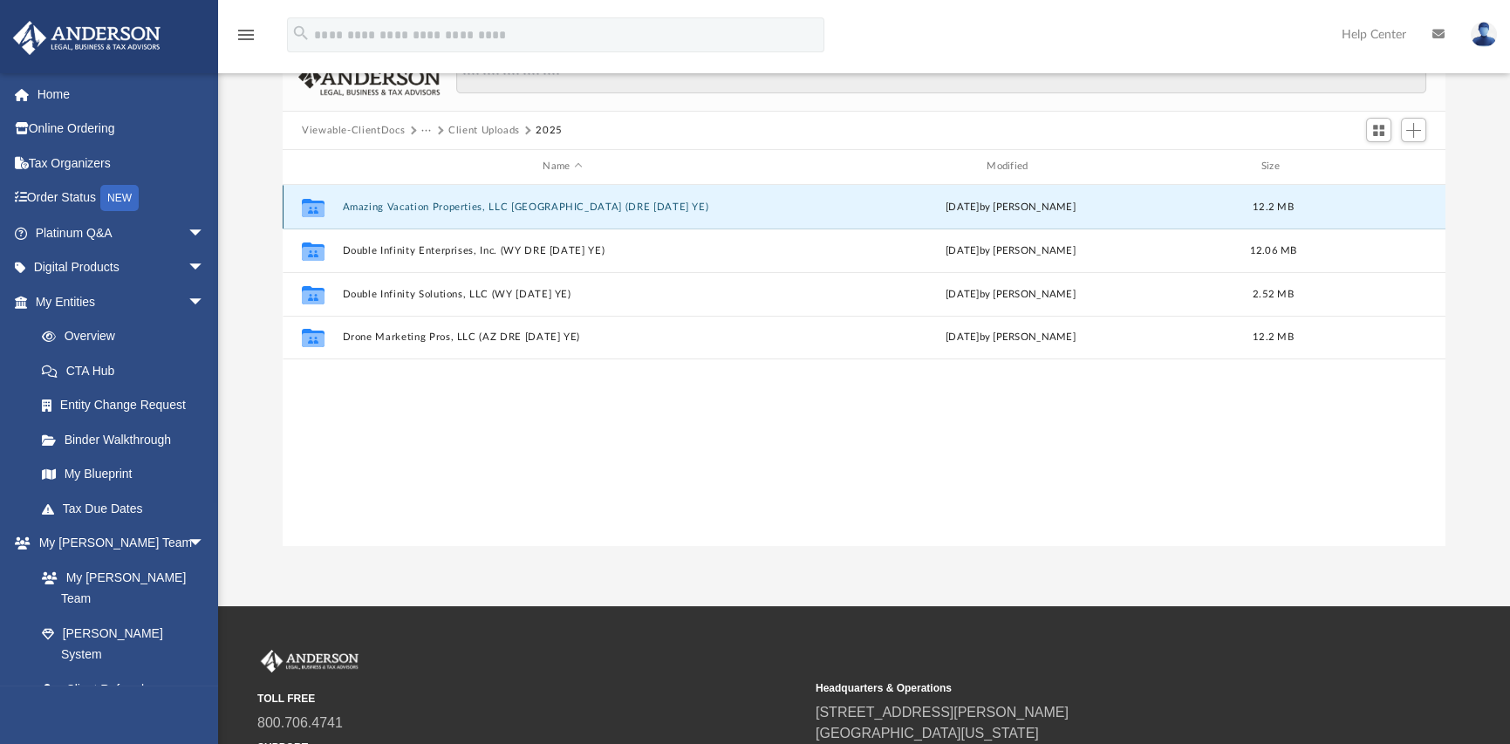
click at [456, 207] on button "Amazing Vacation Properties, LLC AZ (DRE 1120 SEP YE)" at bounding box center [563, 207] width 441 height 11
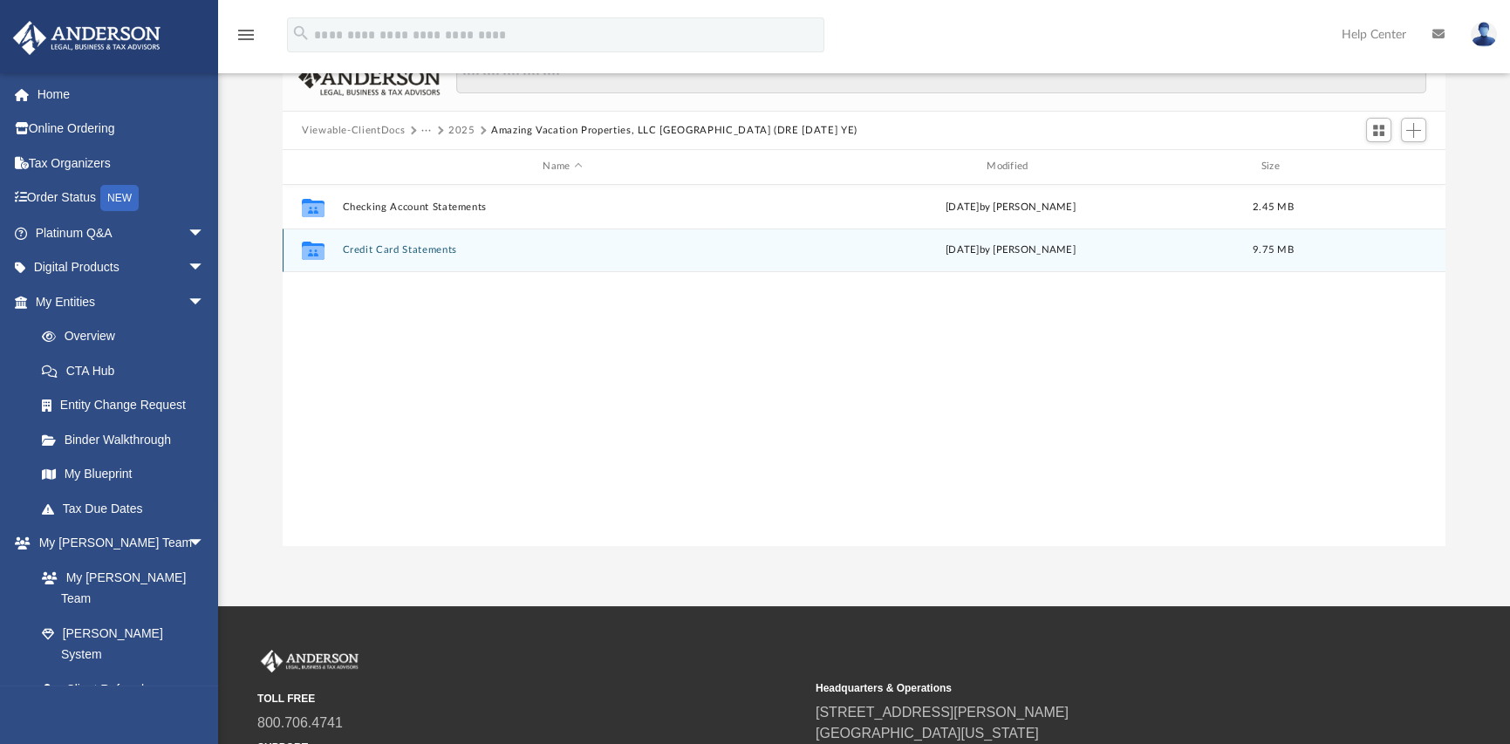
click at [418, 252] on button "Credit Card Statements" at bounding box center [563, 249] width 441 height 11
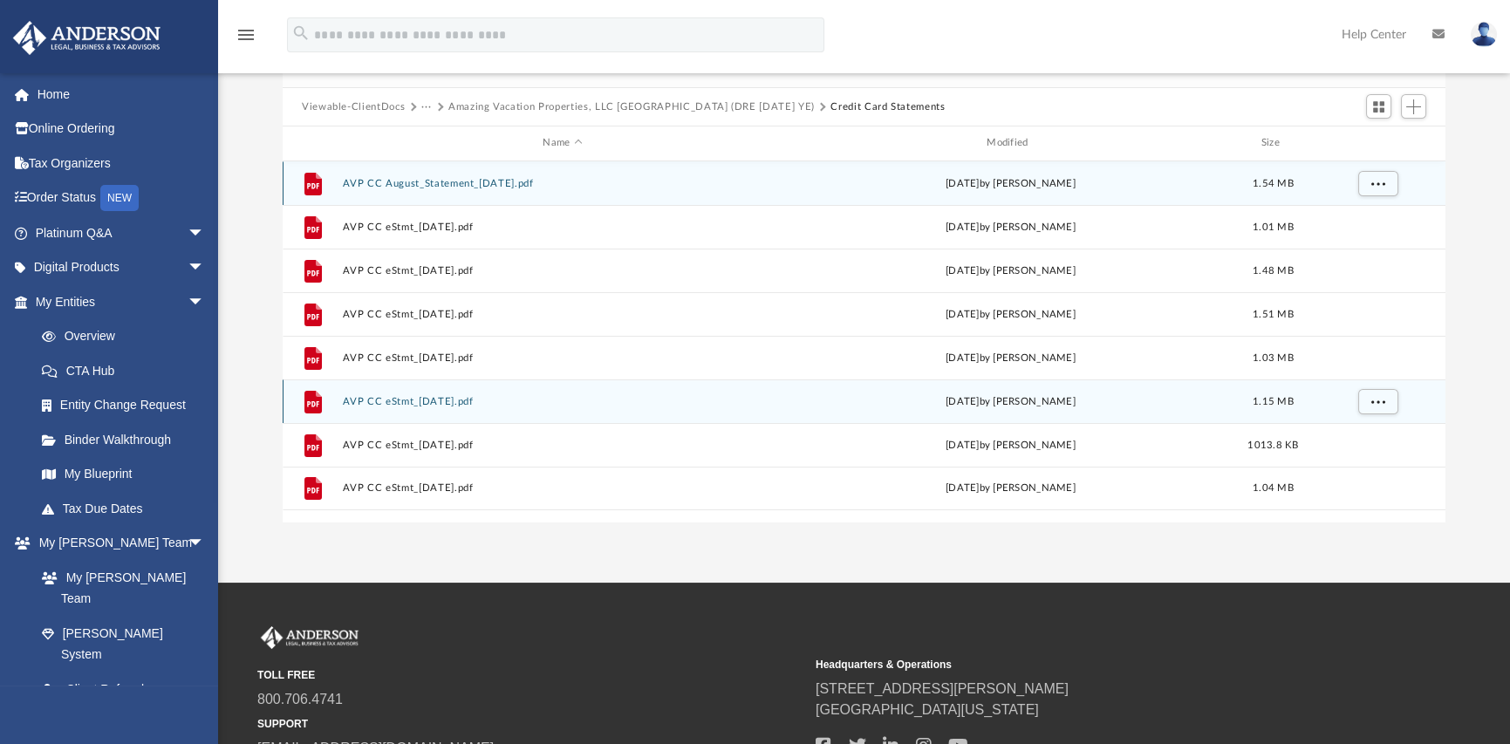
scroll to position [0, 0]
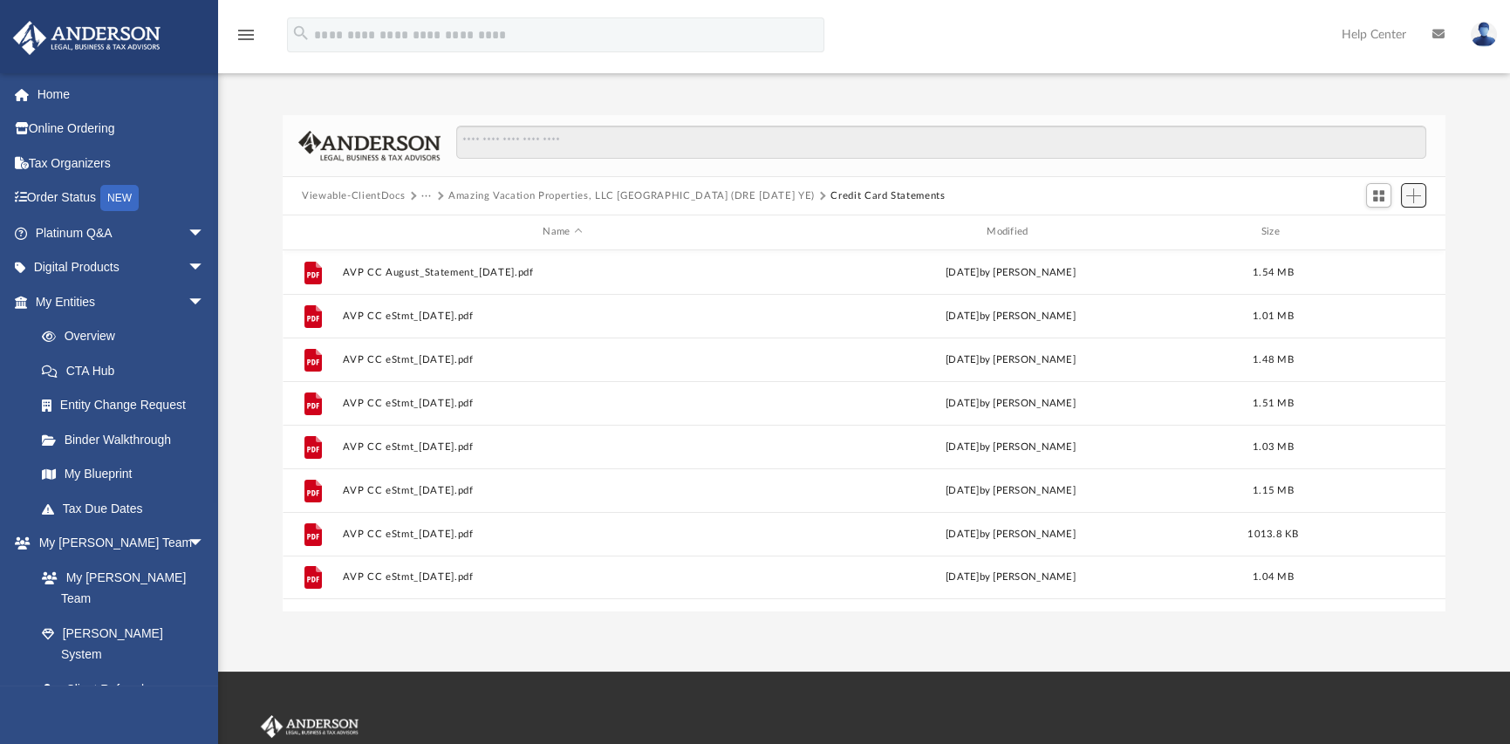
click at [1416, 195] on span "Add" at bounding box center [1414, 195] width 15 height 15
click at [1383, 233] on li "Upload" at bounding box center [1389, 231] width 56 height 18
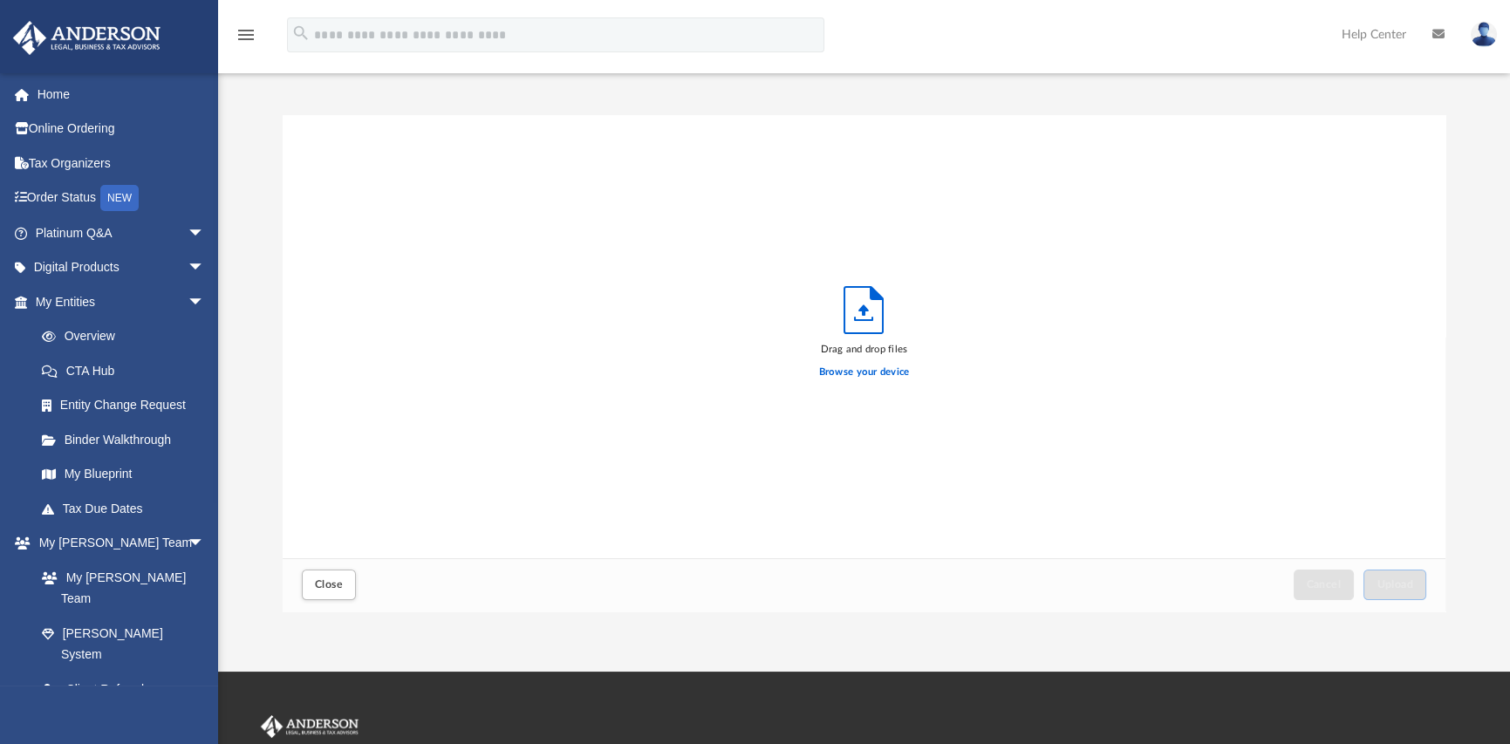
scroll to position [429, 1149]
click at [856, 378] on label "Browse your device" at bounding box center [864, 373] width 91 height 16
click at [0, 0] on input "Browse your device" at bounding box center [0, 0] width 0 height 0
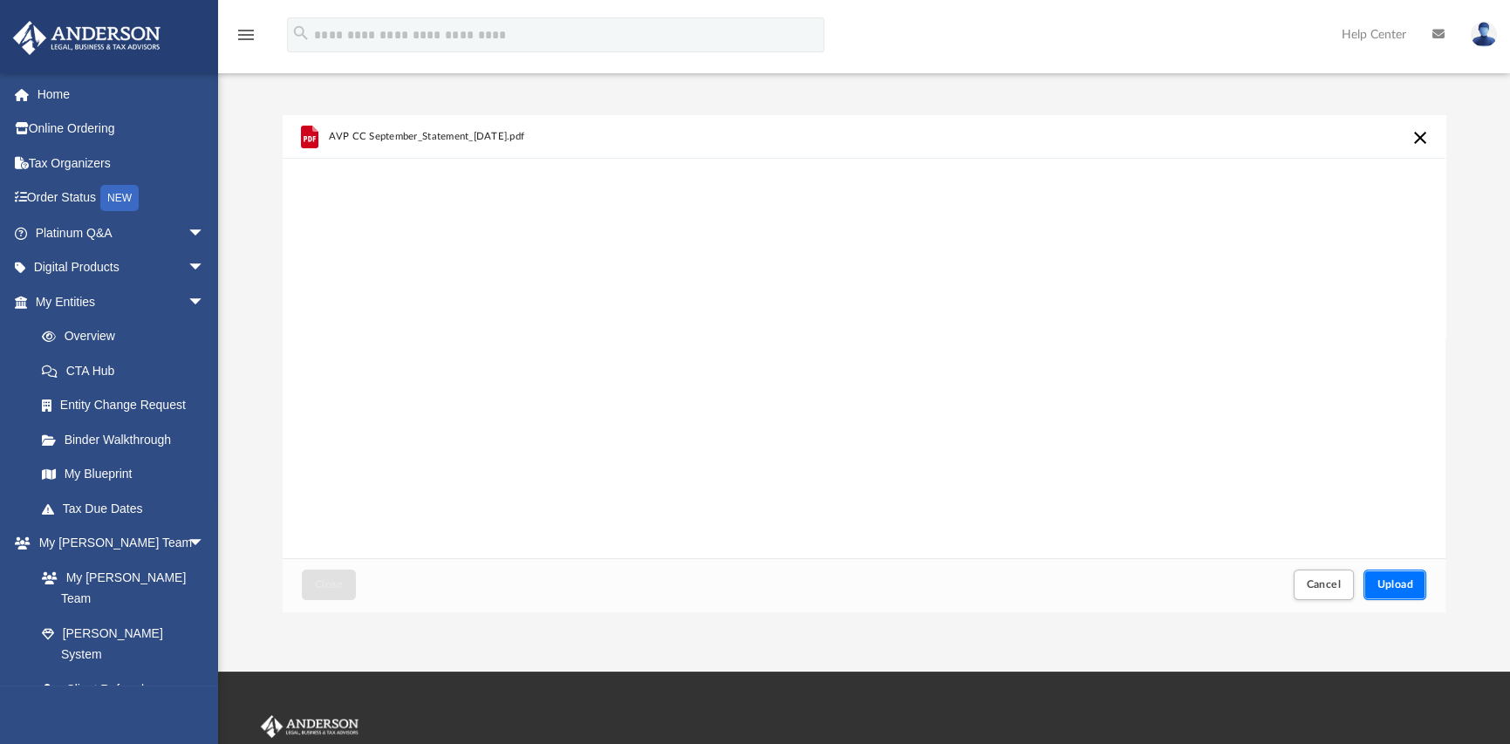
click at [1396, 586] on span "Upload" at bounding box center [1395, 584] width 37 height 10
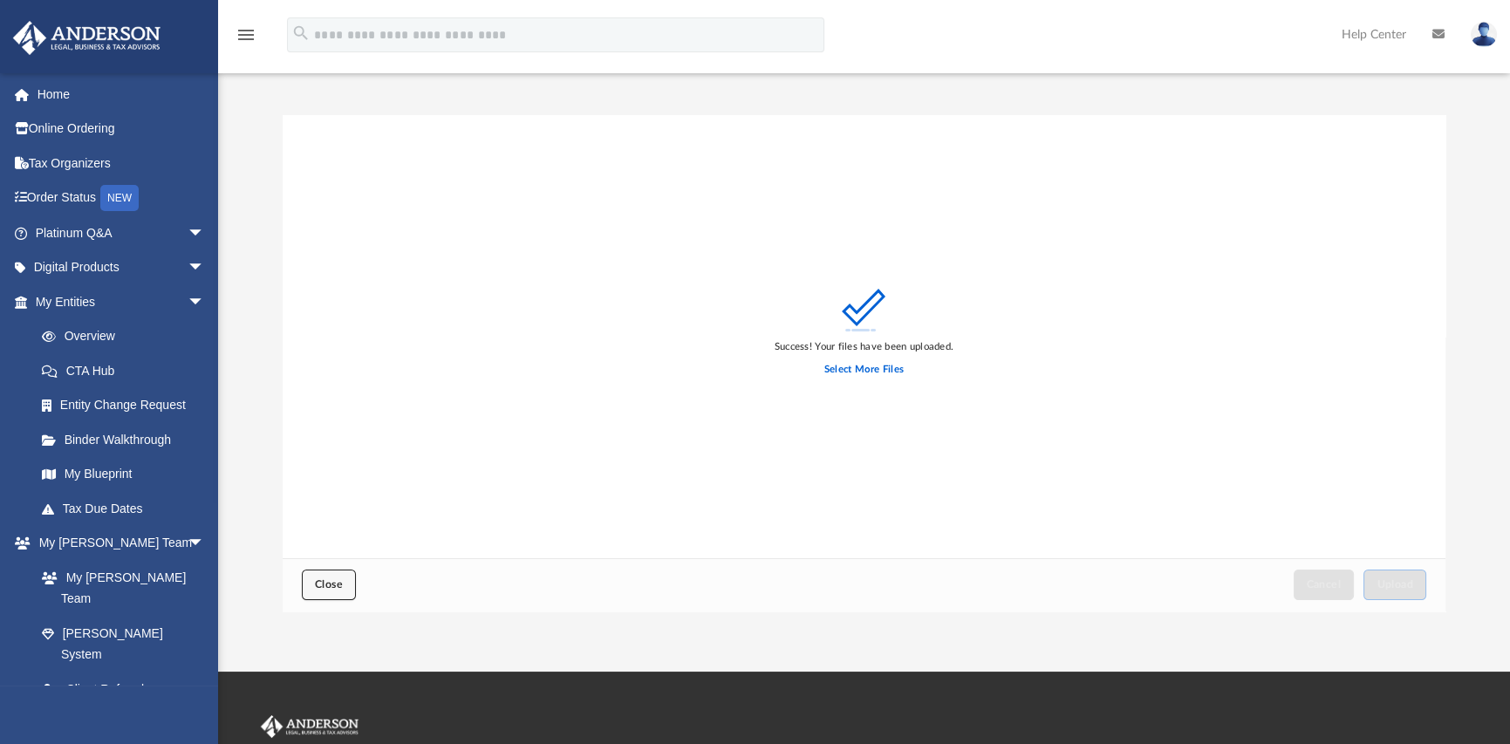
click at [327, 587] on span "Close" at bounding box center [329, 584] width 28 height 10
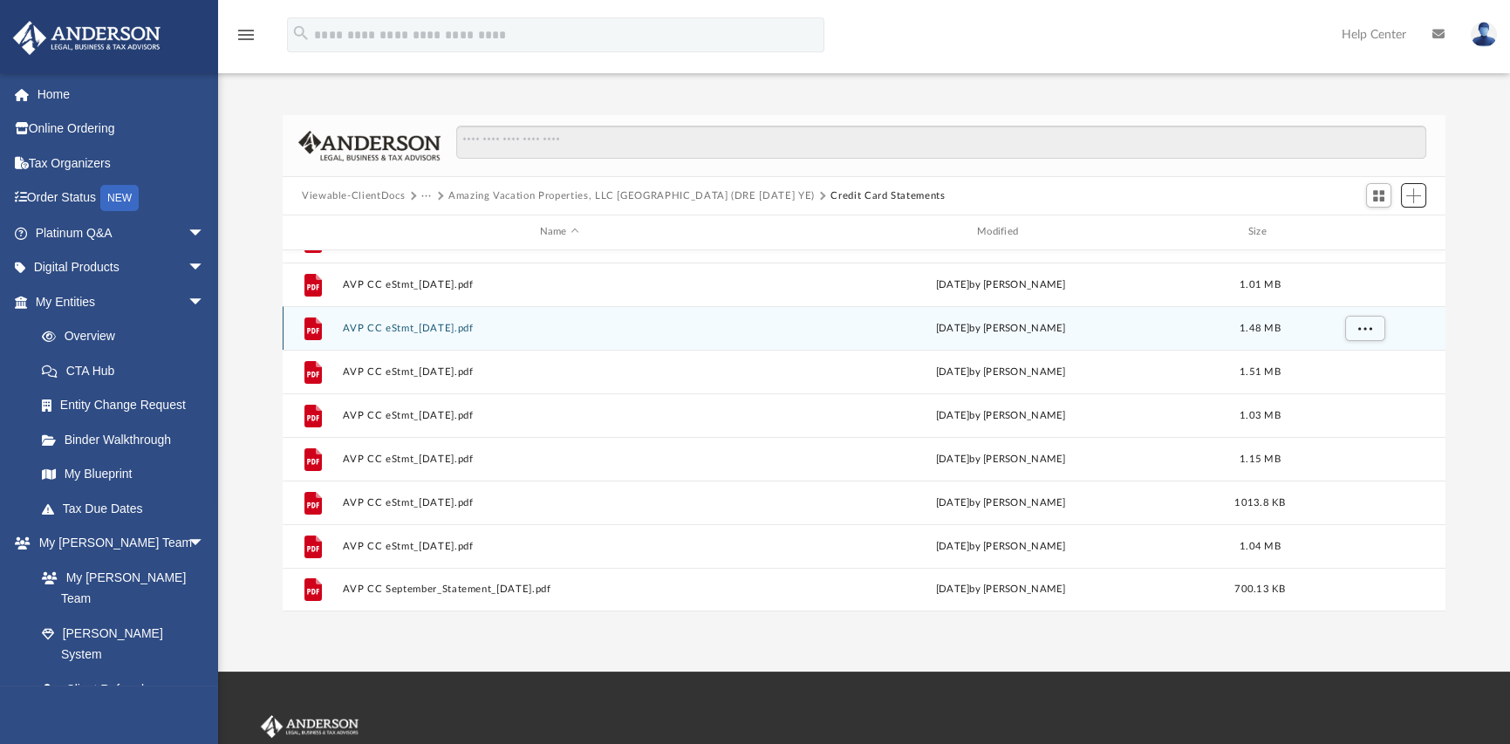
scroll to position [0, 0]
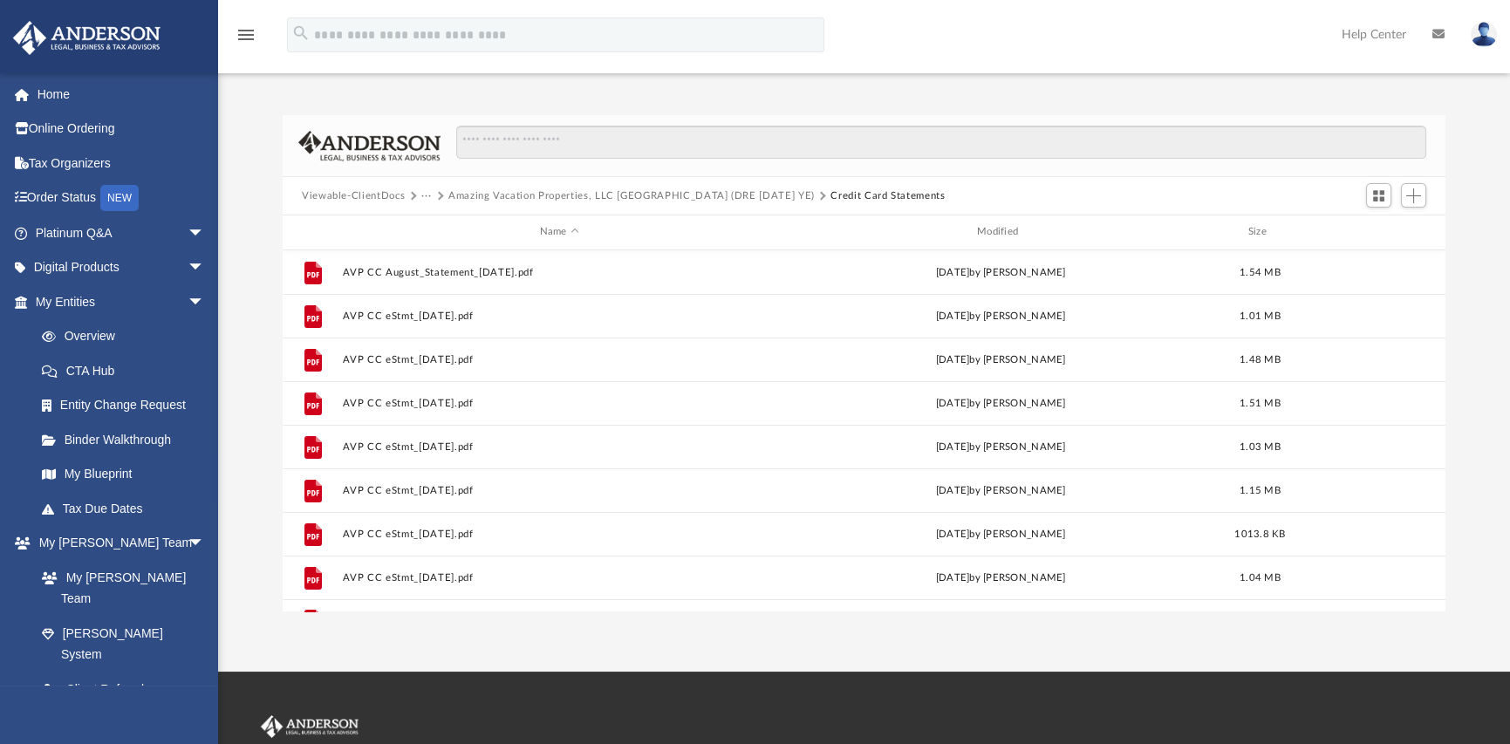
click at [427, 195] on button "···" at bounding box center [426, 196] width 11 height 16
click at [462, 228] on li "Bookkeeping" at bounding box center [467, 226] width 72 height 18
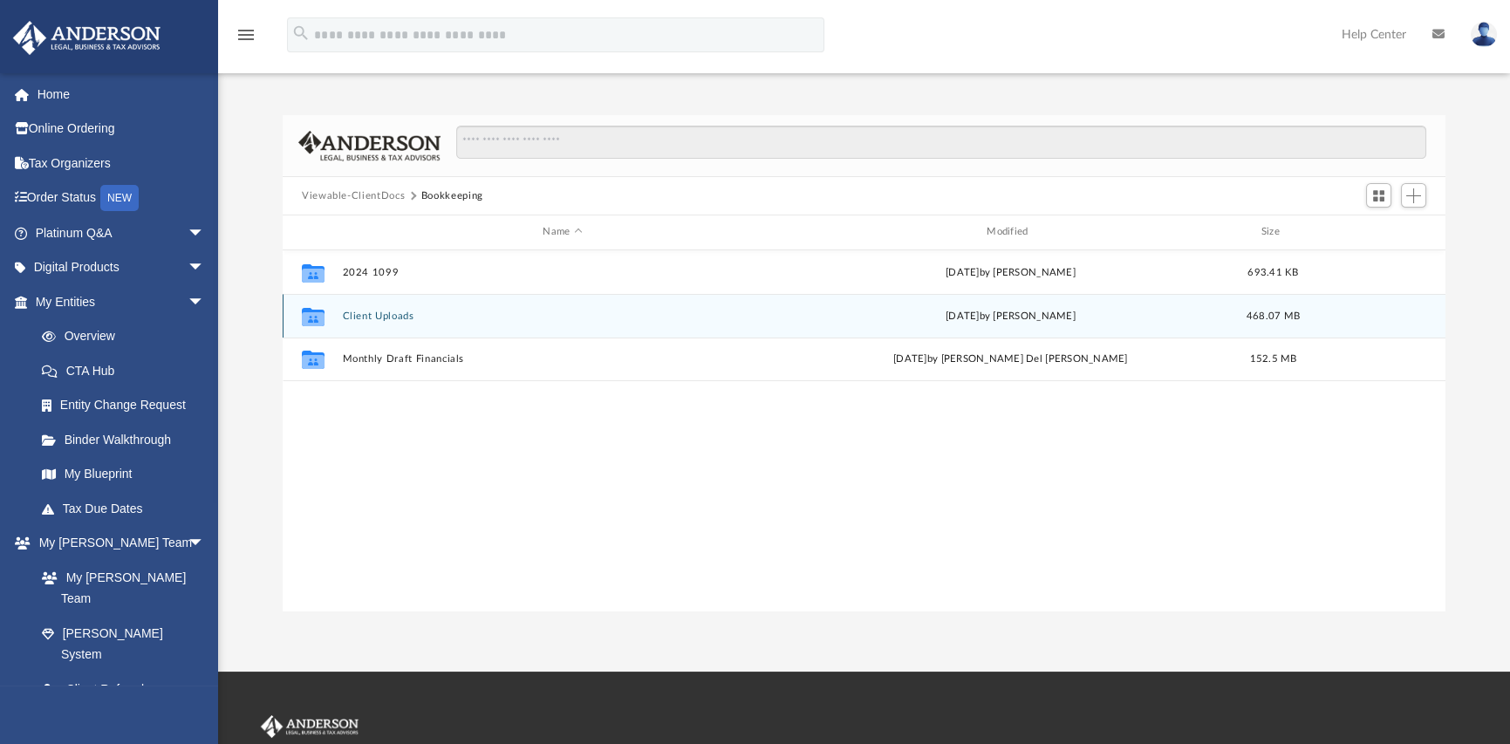
click at [399, 318] on button "Client Uploads" at bounding box center [563, 316] width 441 height 11
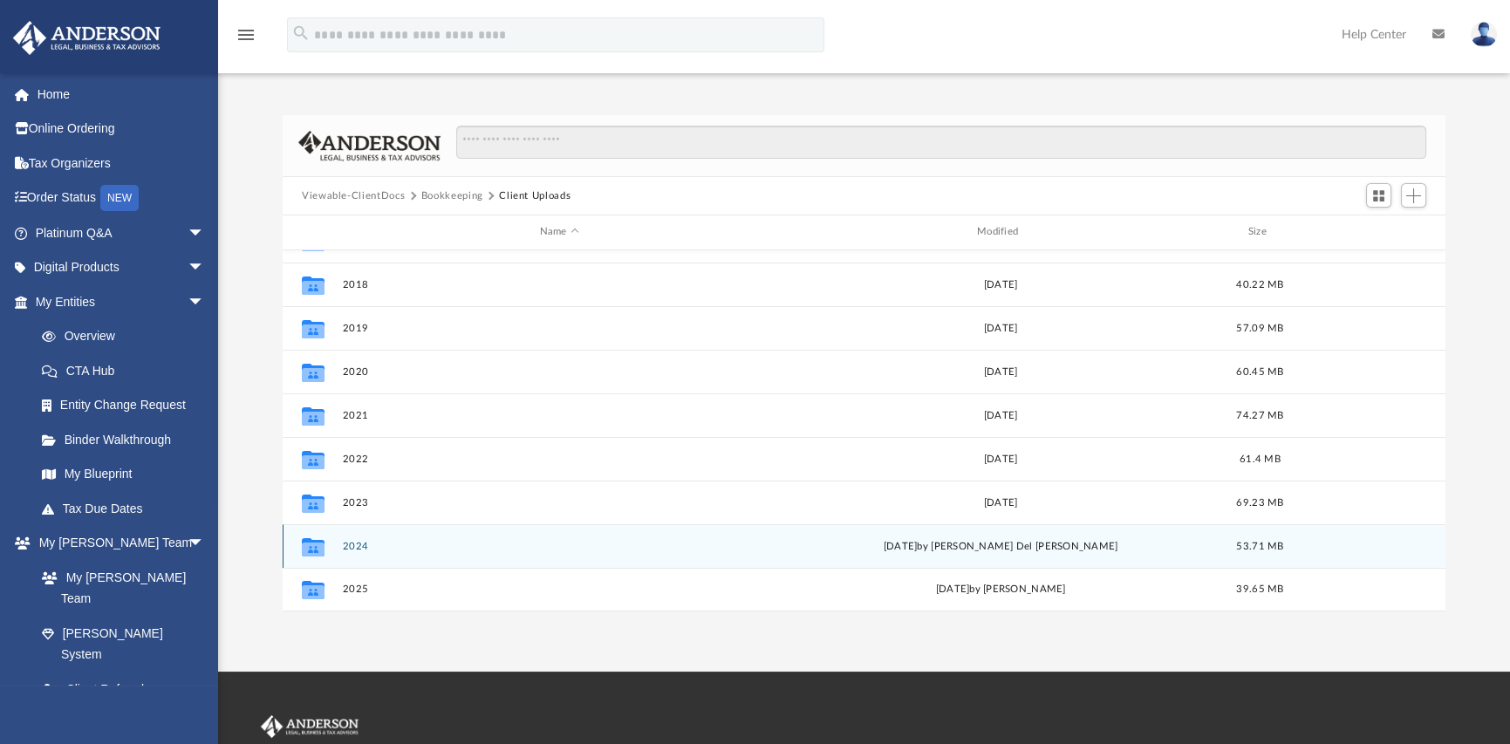
scroll to position [175, 0]
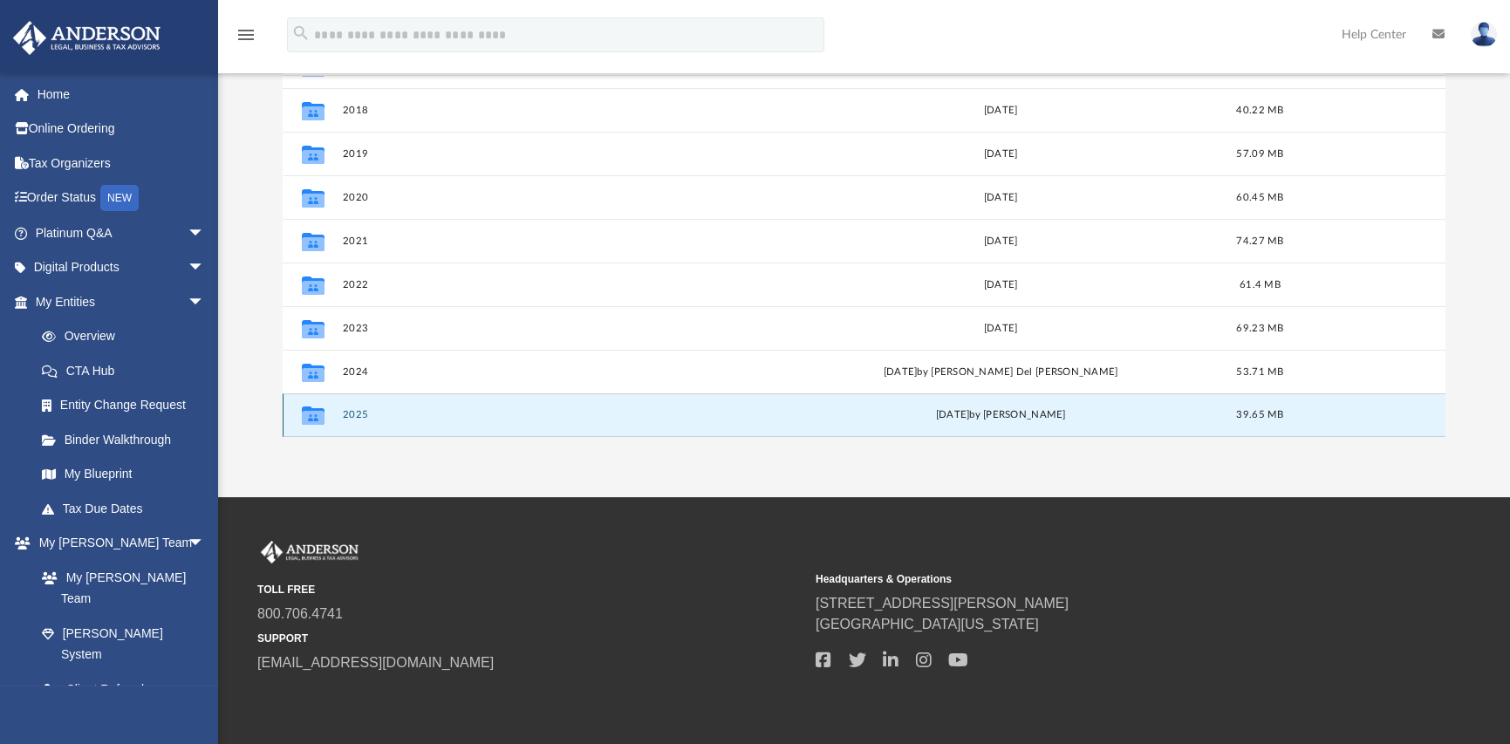
click at [349, 417] on button "2025" at bounding box center [560, 414] width 434 height 11
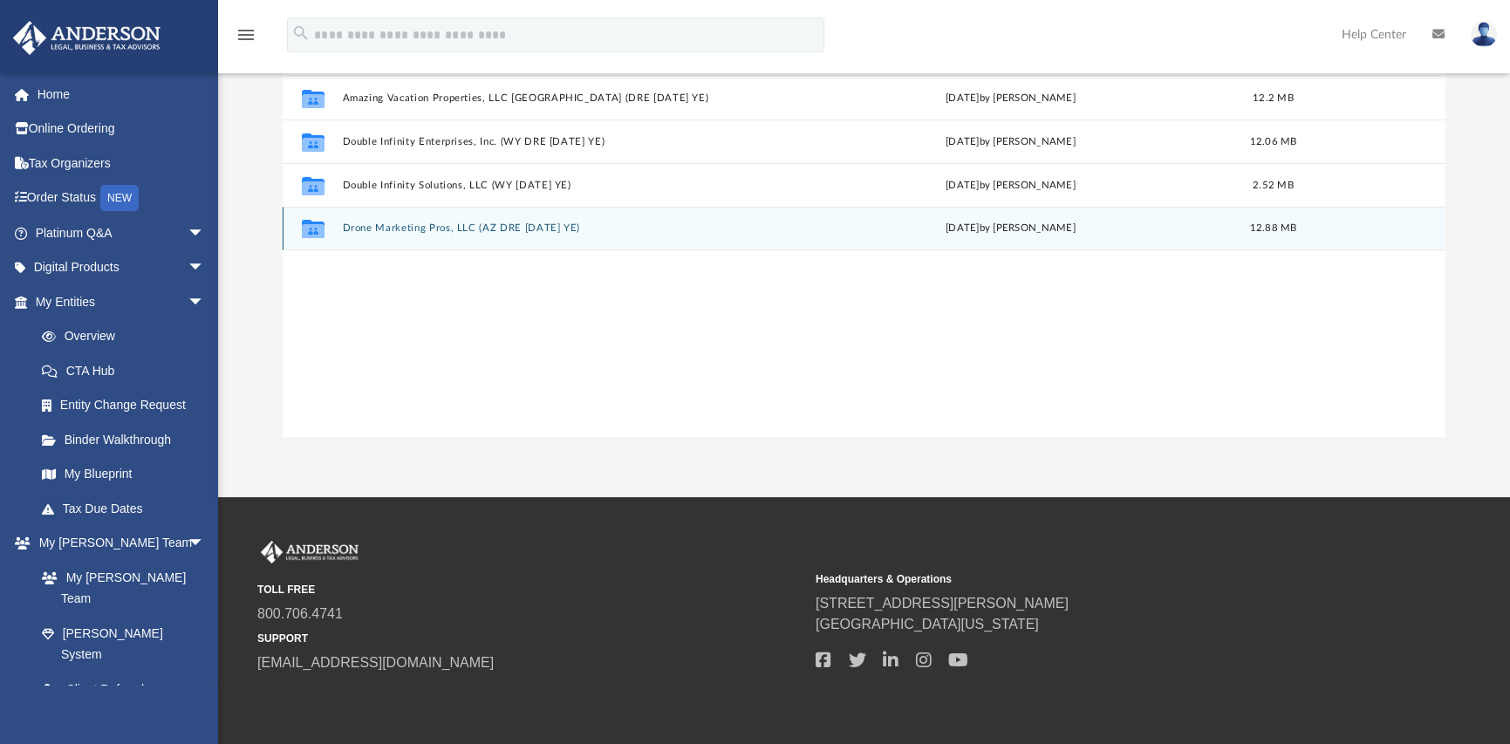
click at [410, 230] on button "Drone Marketing Pros, LLC (AZ DRE 1120 SEP YE)" at bounding box center [563, 228] width 441 height 11
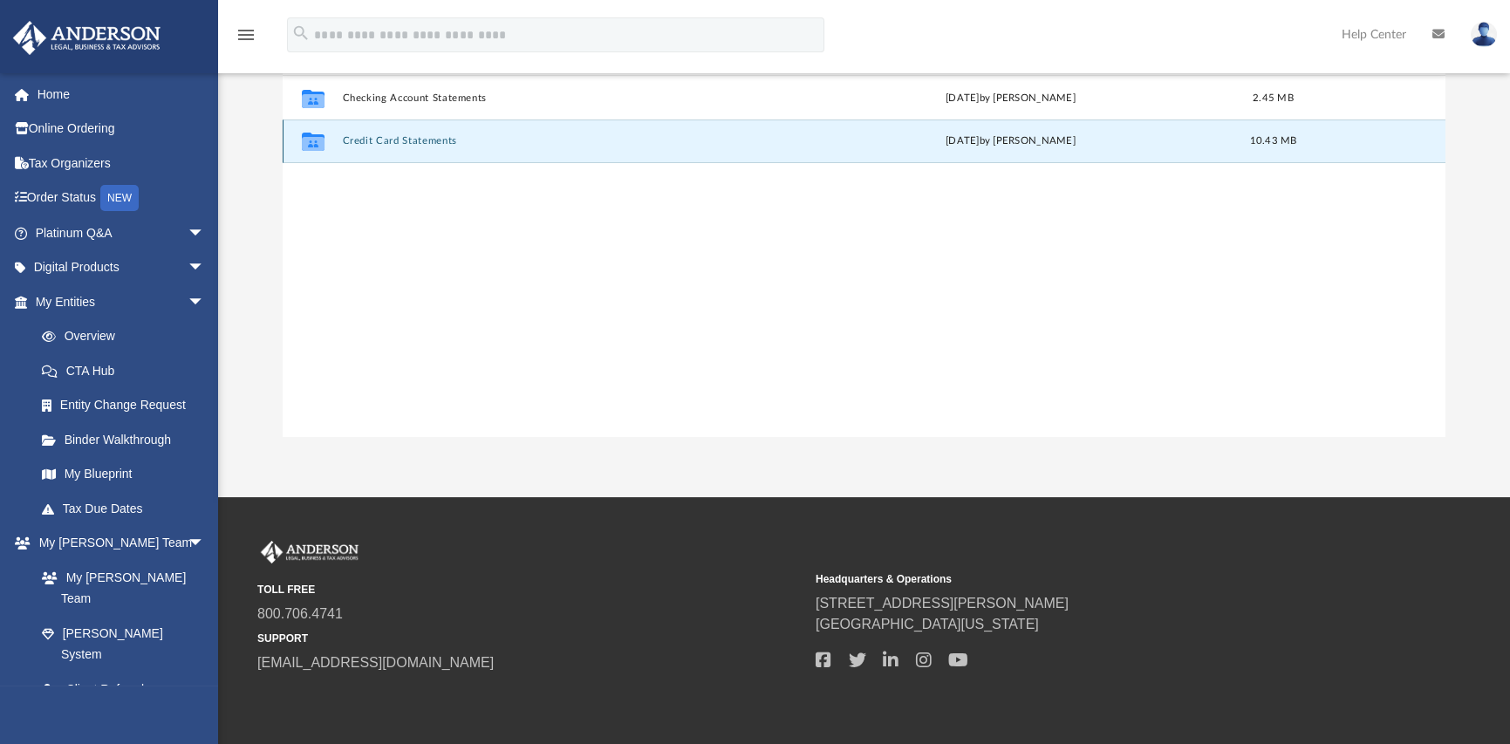
click at [401, 141] on button "Credit Card Statements" at bounding box center [563, 140] width 441 height 11
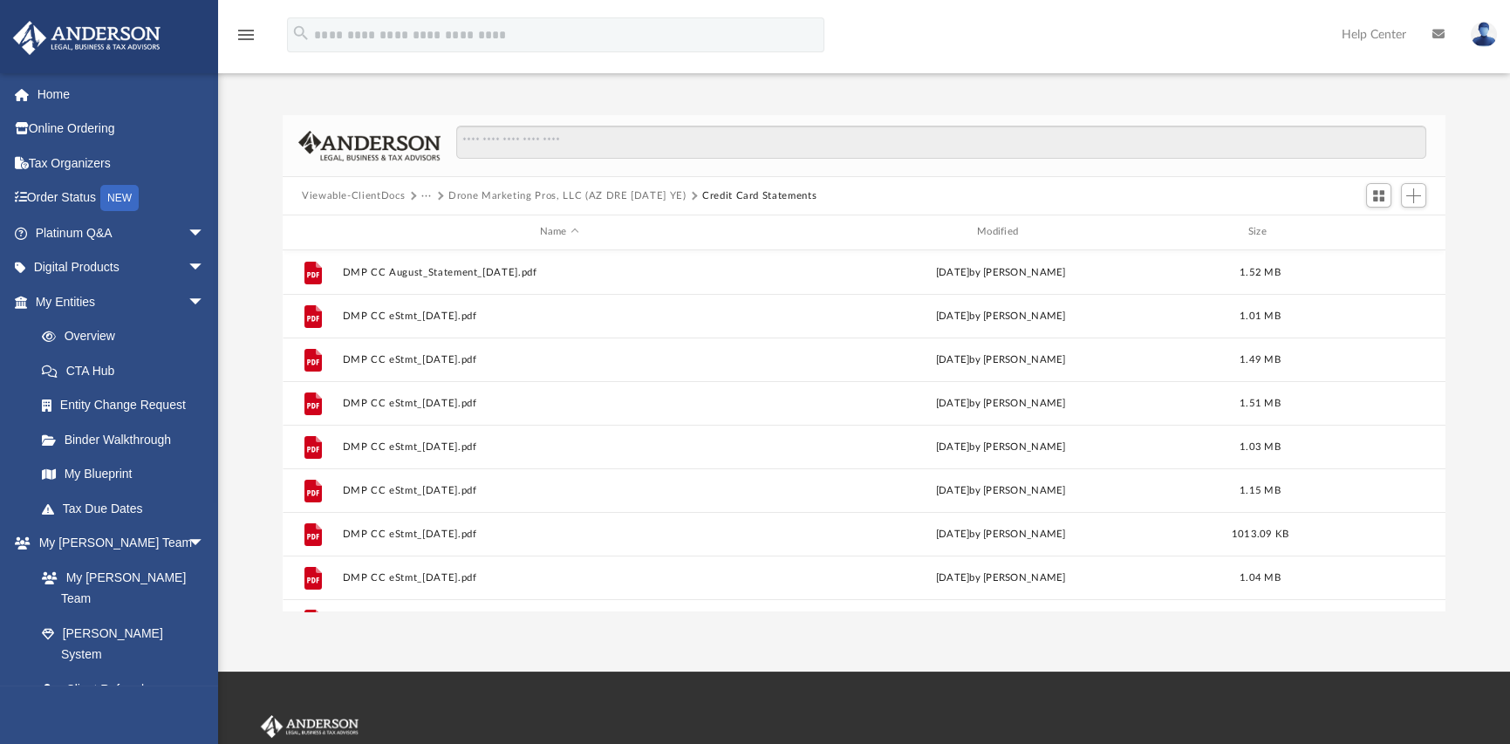
click at [427, 195] on button "···" at bounding box center [426, 196] width 11 height 16
click at [455, 223] on li "Bookkeeping" at bounding box center [467, 226] width 72 height 18
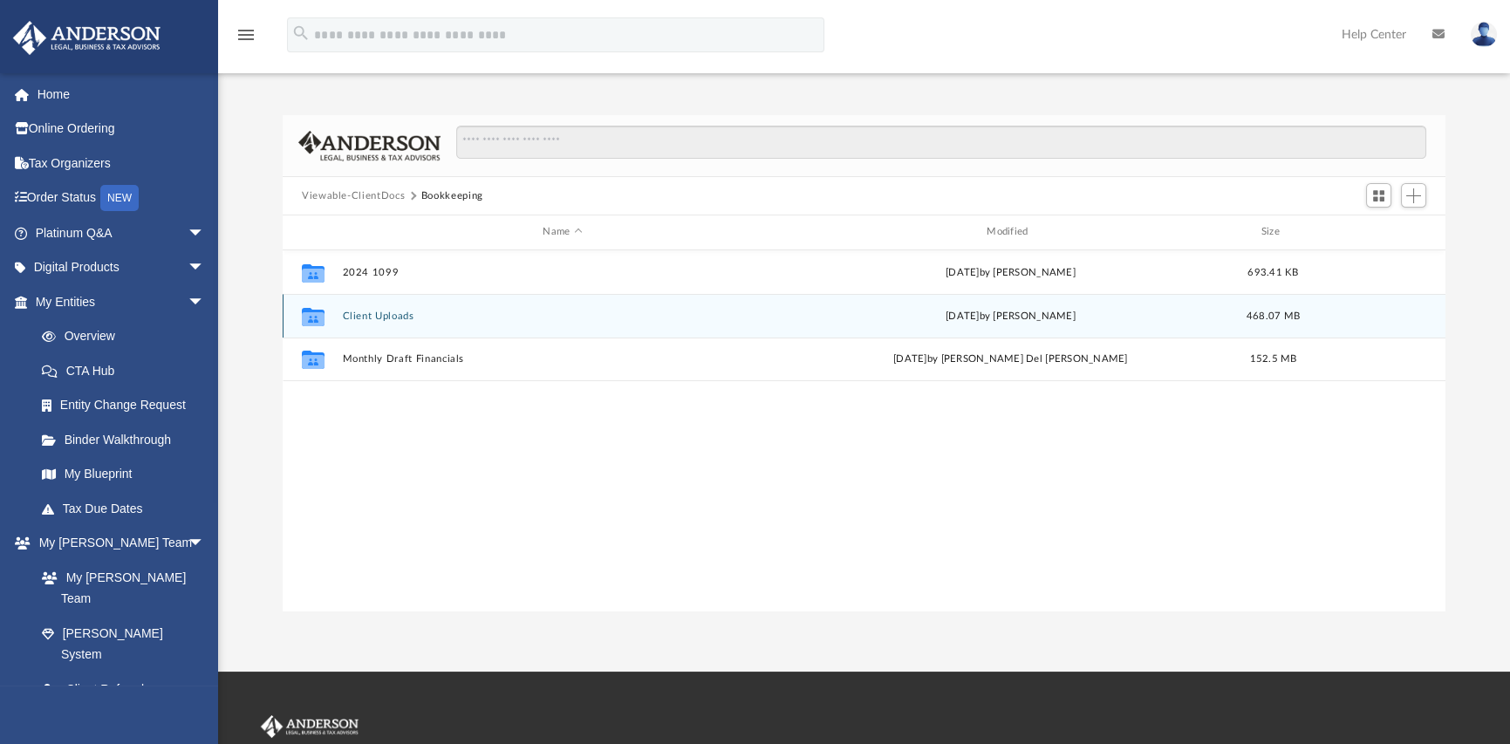
click at [377, 317] on button "Client Uploads" at bounding box center [563, 316] width 441 height 11
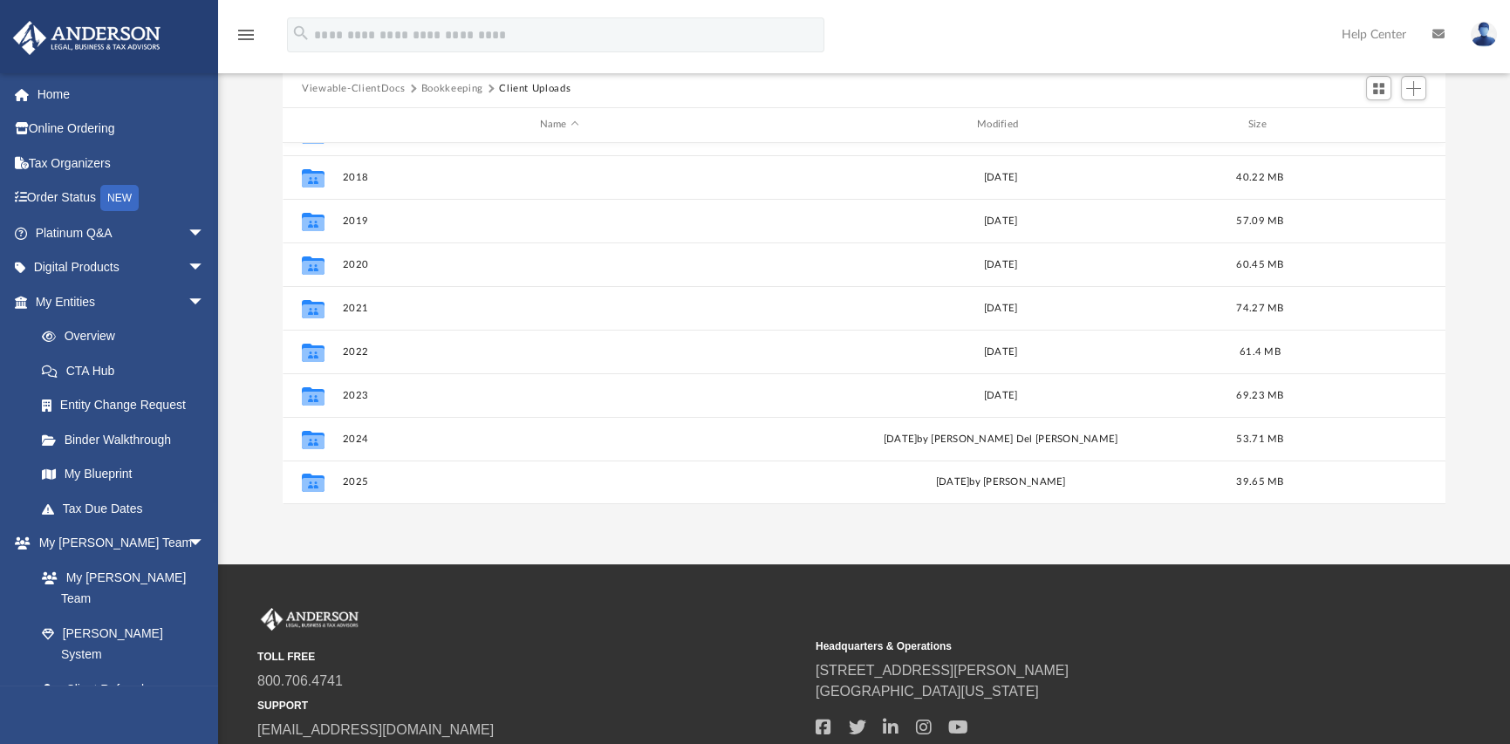
scroll to position [175, 0]
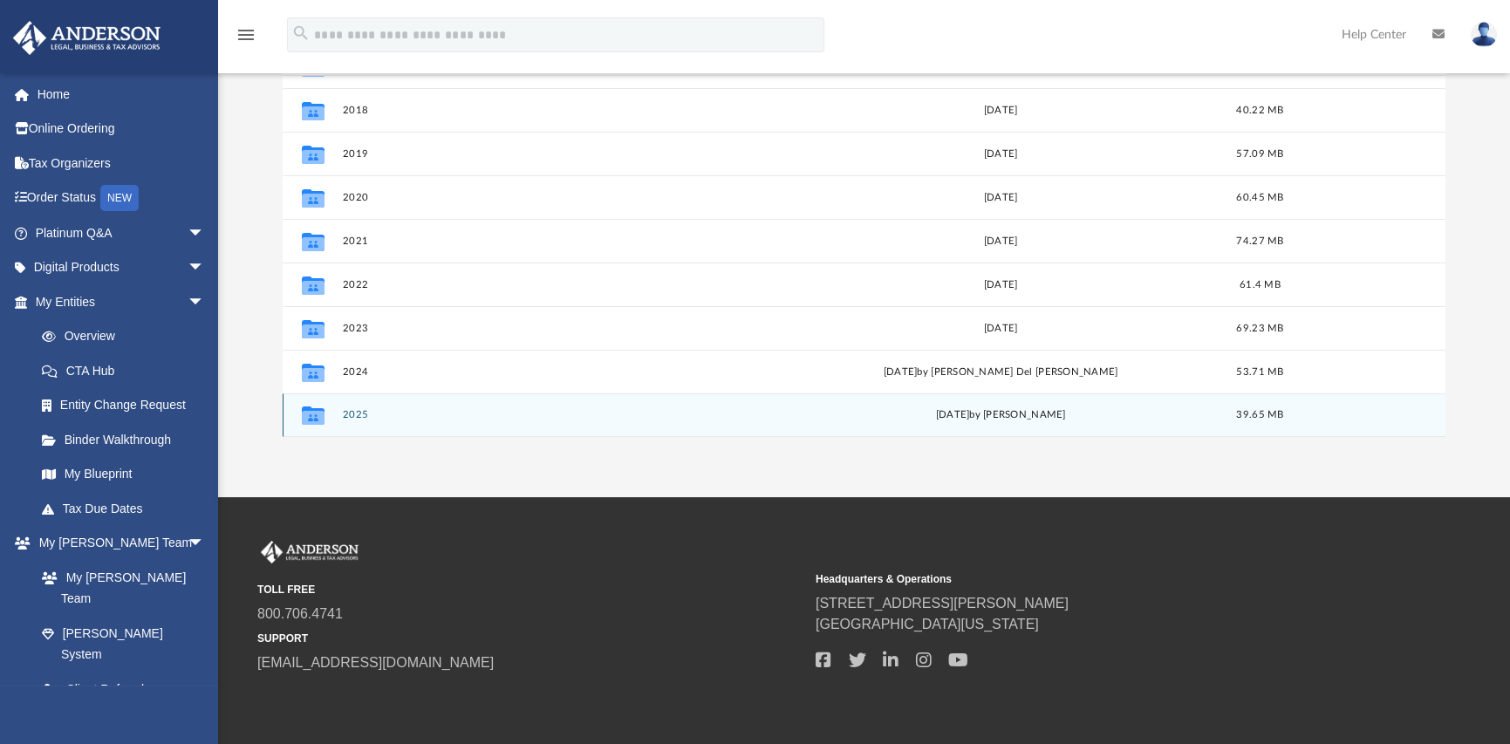
click at [352, 412] on button "2025" at bounding box center [560, 414] width 434 height 11
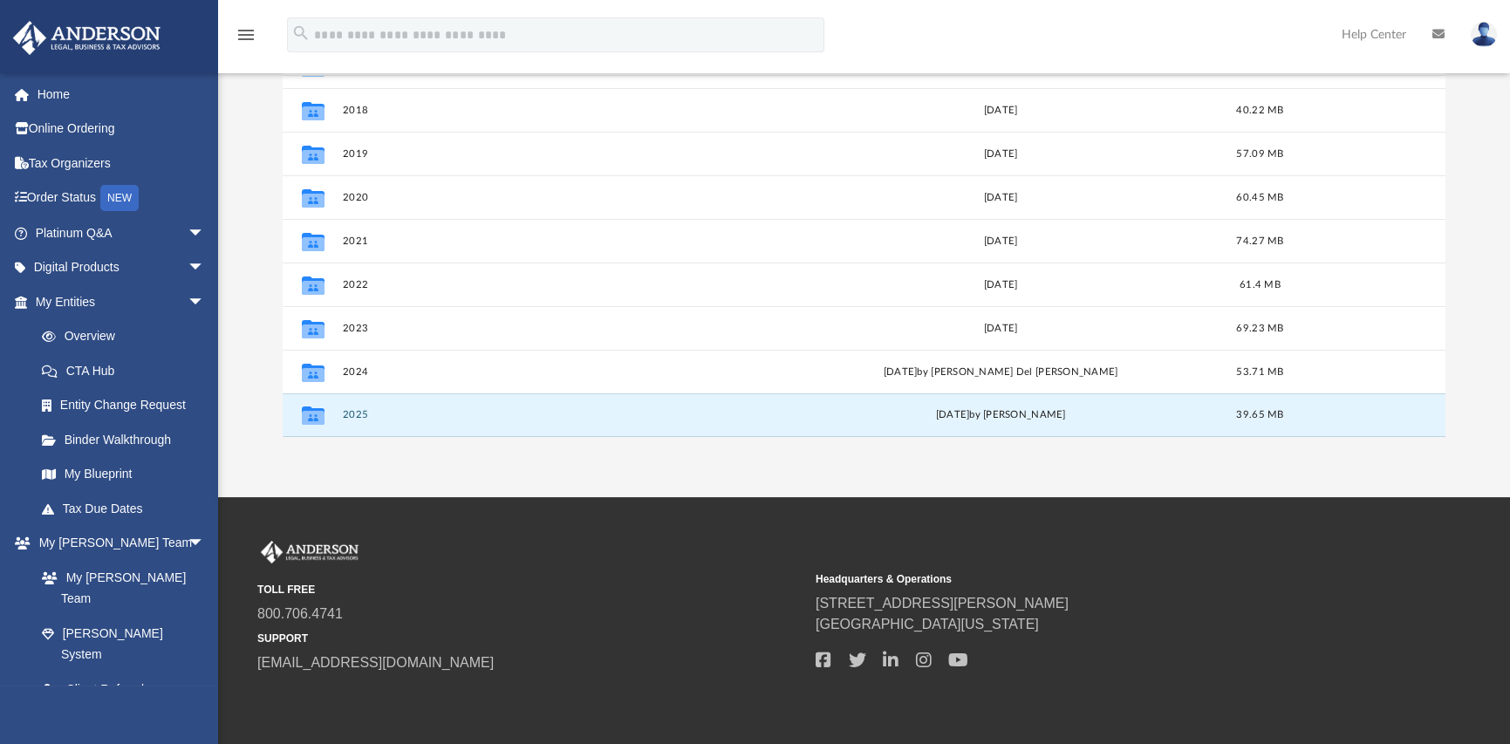
scroll to position [0, 0]
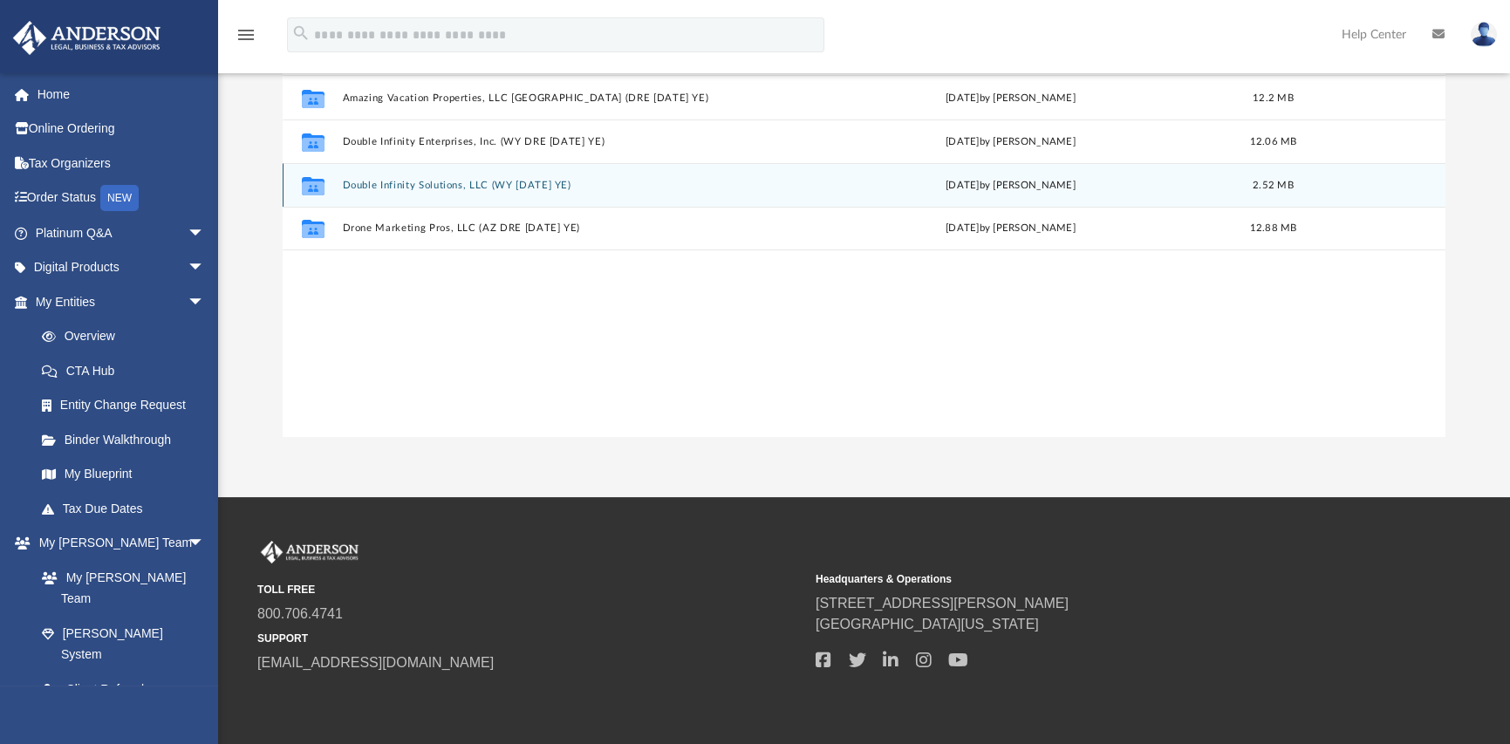
click at [397, 185] on button "Double Infinity Solutions, LLC (WY 1120 SEP YE)" at bounding box center [563, 185] width 441 height 11
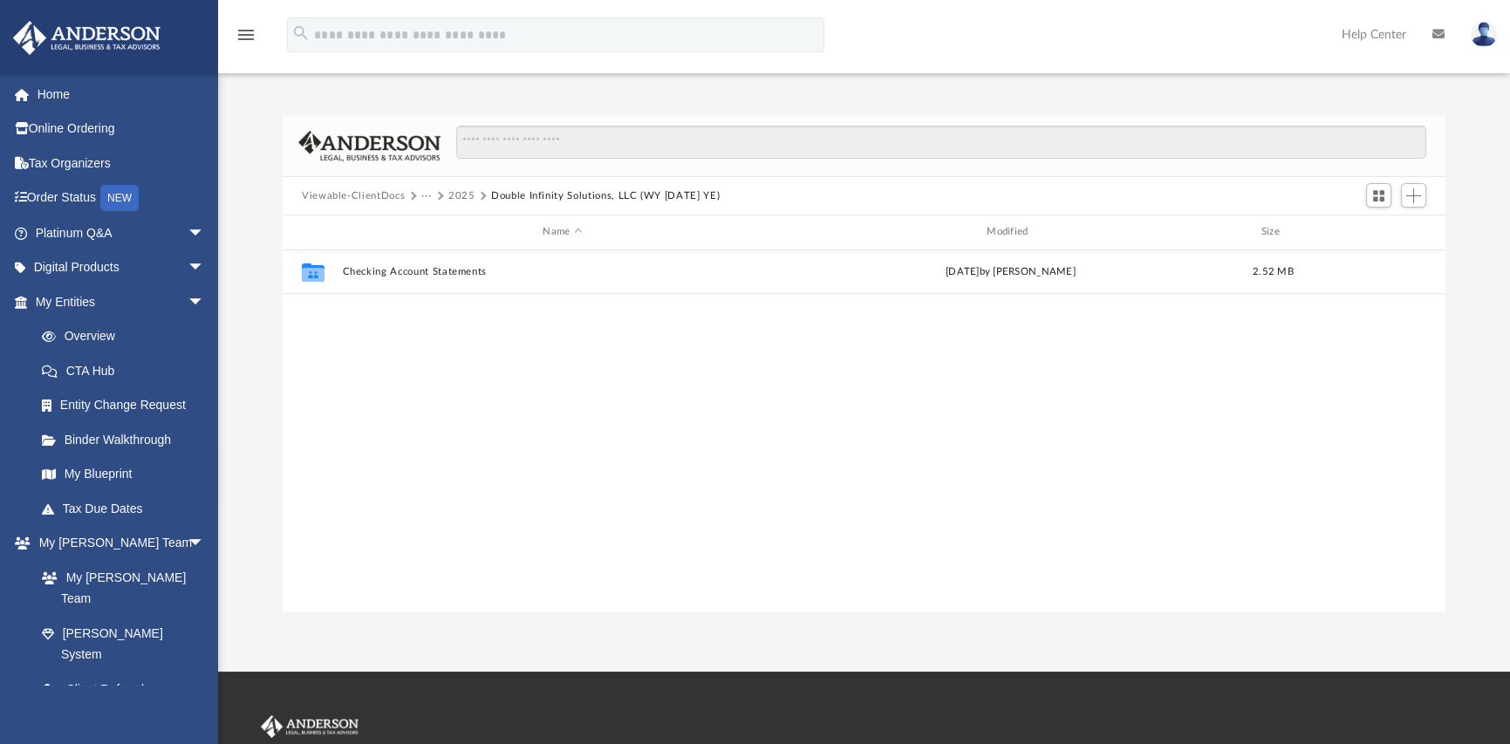
click at [459, 198] on button "2025" at bounding box center [462, 196] width 27 height 16
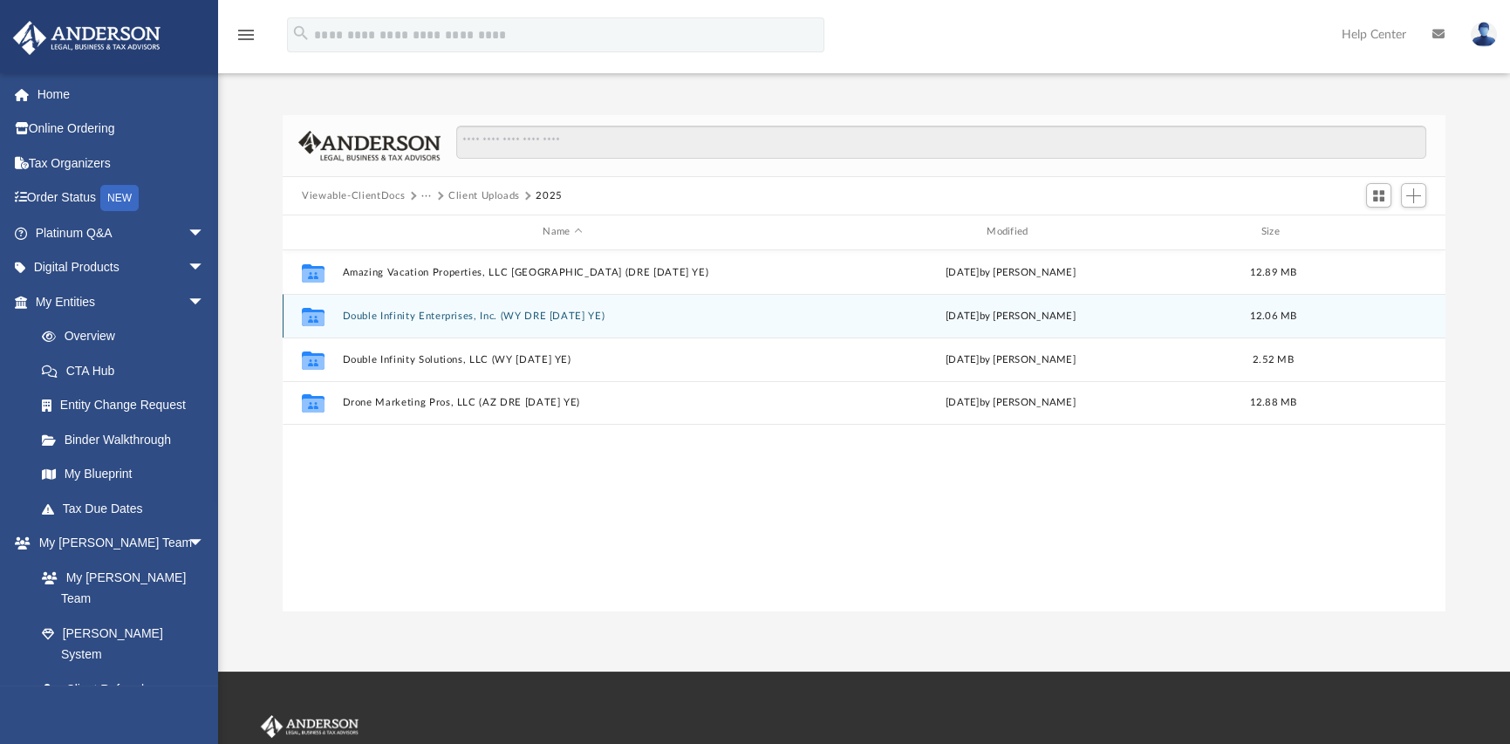
click at [407, 316] on button "Double Infinity Enterprises, Inc. (WY DRE 1120 SEP YE)" at bounding box center [563, 316] width 441 height 11
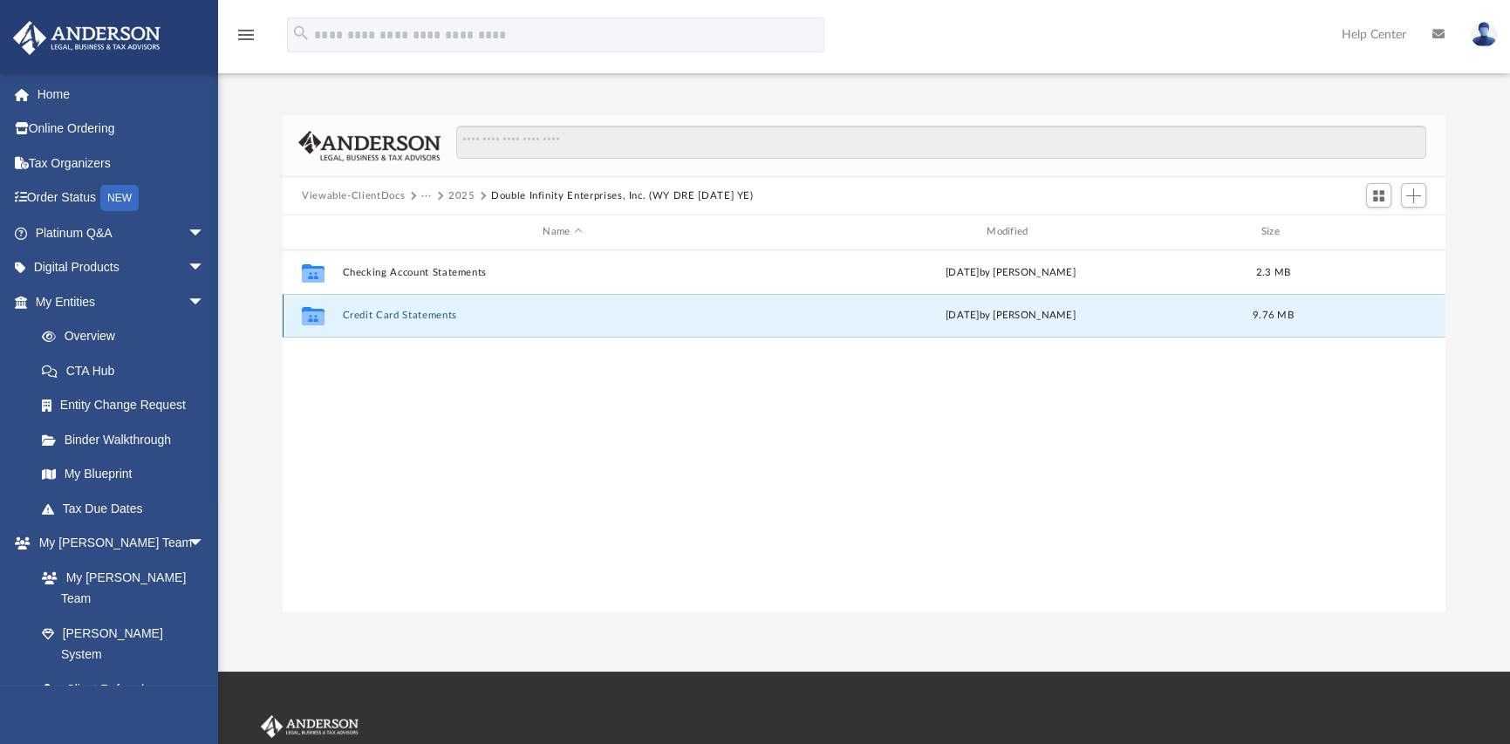
click at [384, 316] on button "Credit Card Statements" at bounding box center [563, 315] width 441 height 11
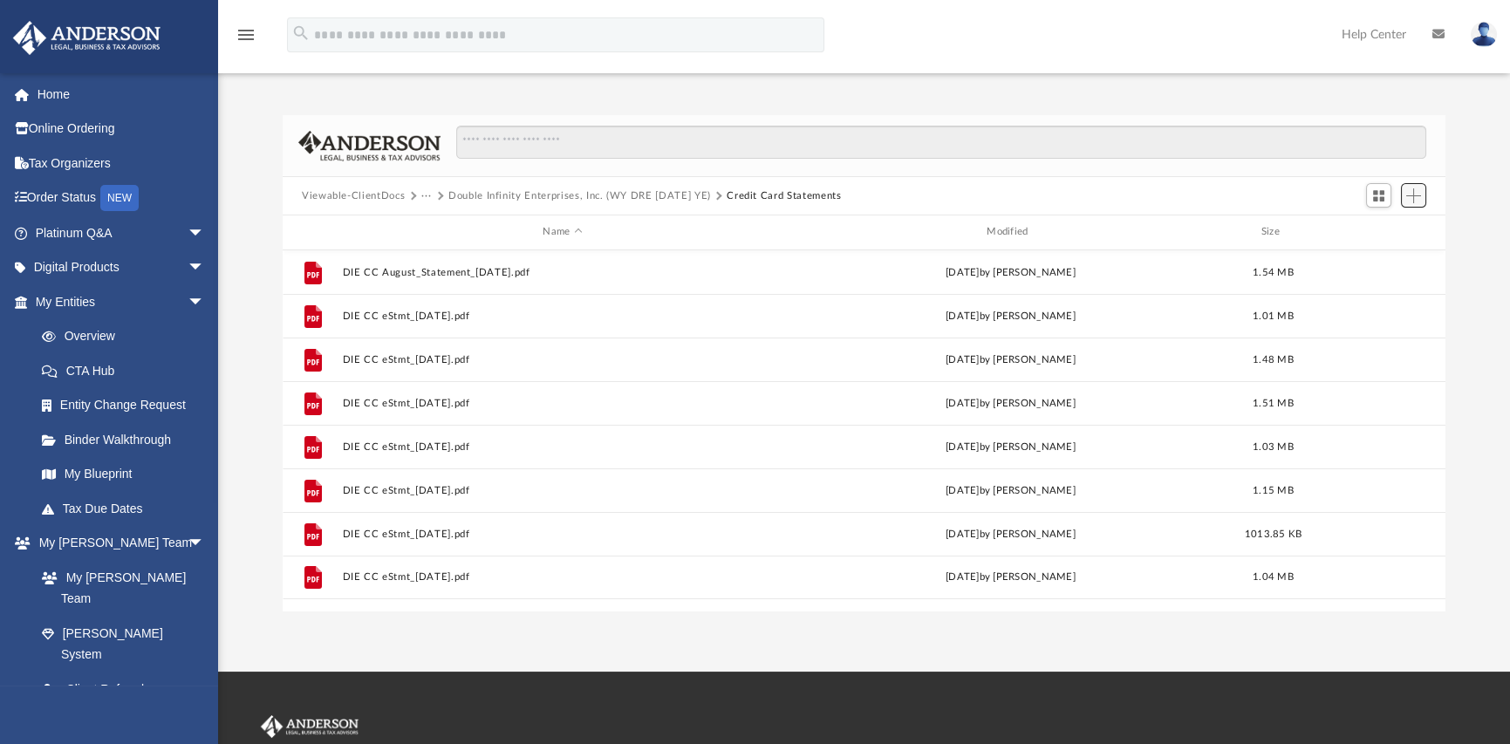
click at [1415, 198] on span "Add" at bounding box center [1414, 195] width 15 height 15
click at [1382, 233] on li "Upload" at bounding box center [1389, 231] width 56 height 18
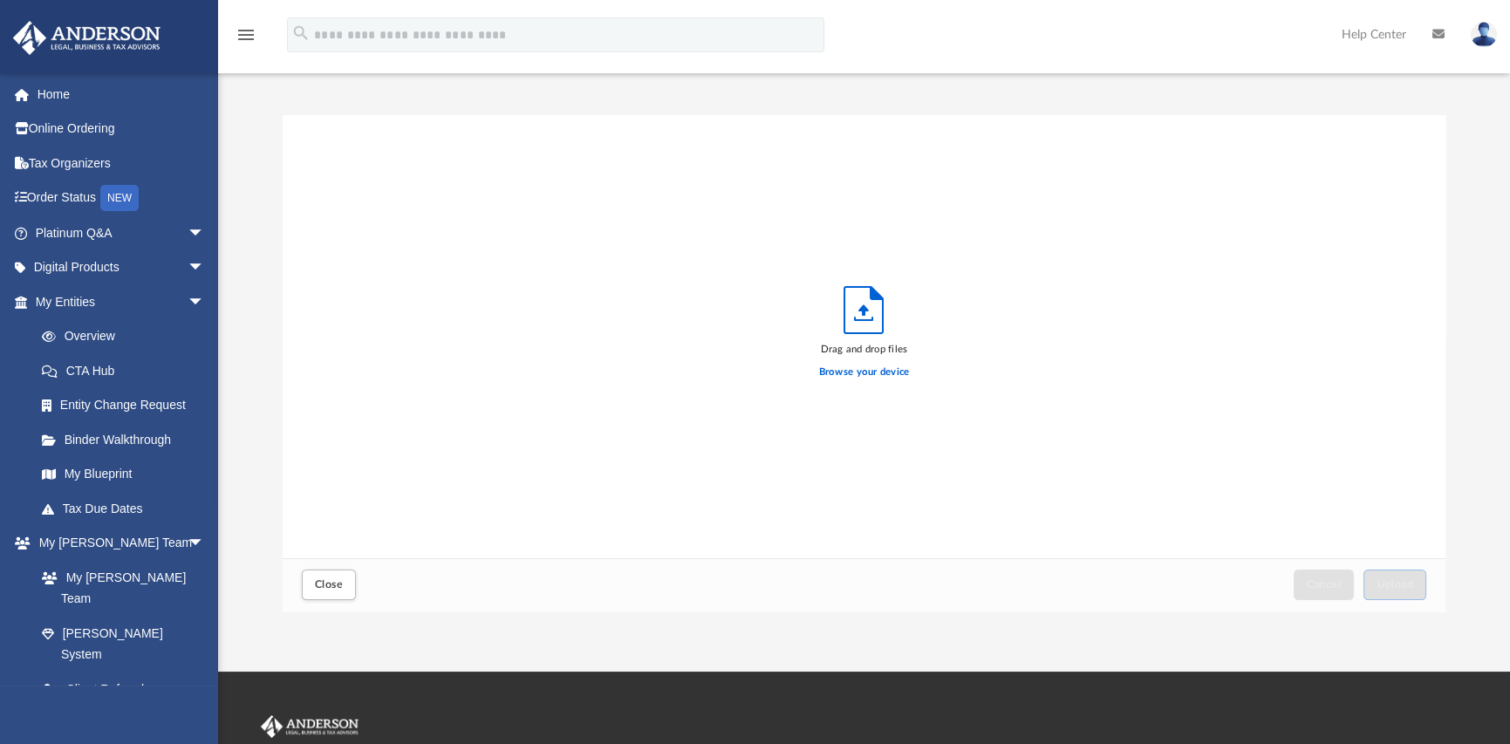
scroll to position [429, 1149]
click at [847, 375] on label "Browse your device" at bounding box center [864, 373] width 91 height 16
click at [0, 0] on input "Browse your device" at bounding box center [0, 0] width 0 height 0
click at [328, 595] on button "Close" at bounding box center [329, 585] width 54 height 31
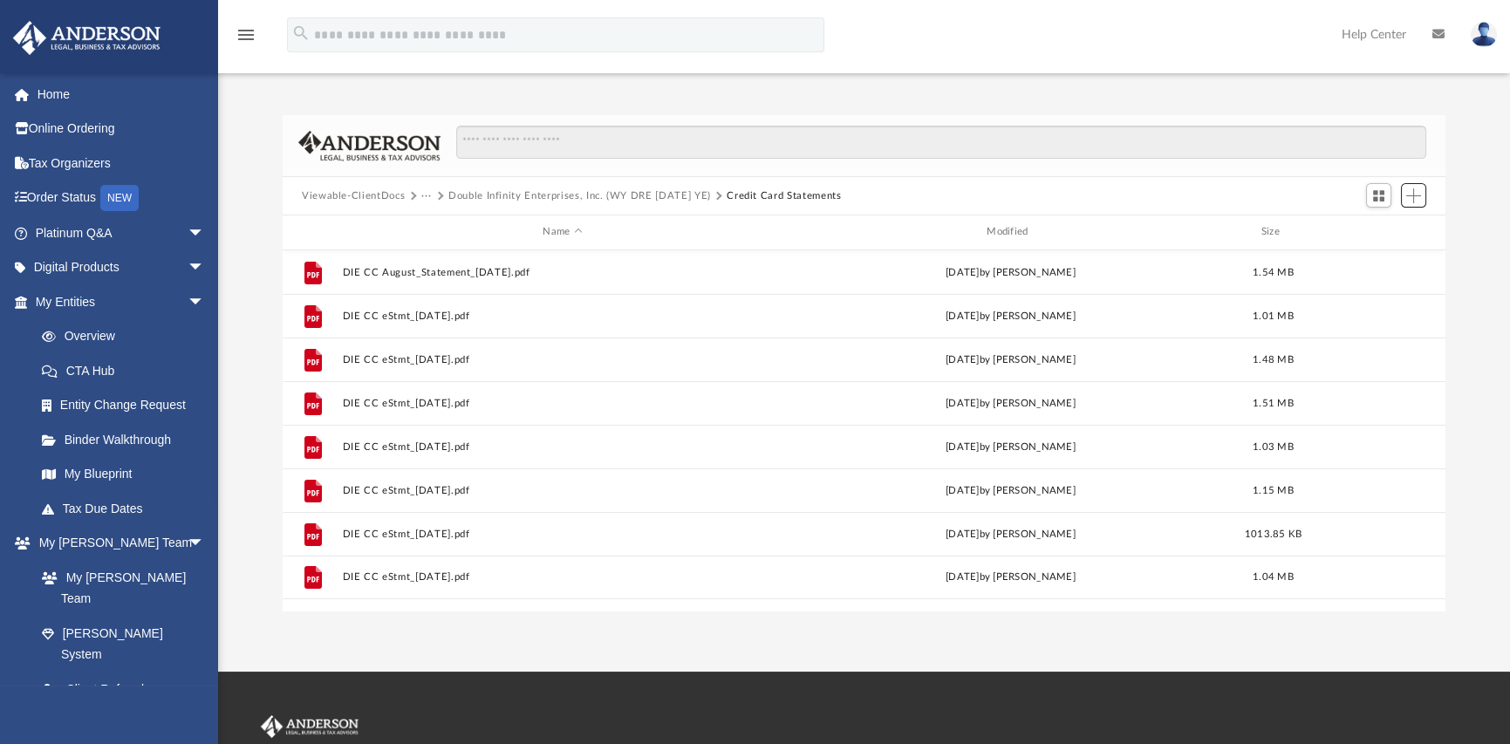
scroll to position [0, 0]
click at [1413, 195] on span "Add" at bounding box center [1414, 195] width 15 height 15
click at [1382, 229] on li "Upload" at bounding box center [1389, 231] width 56 height 18
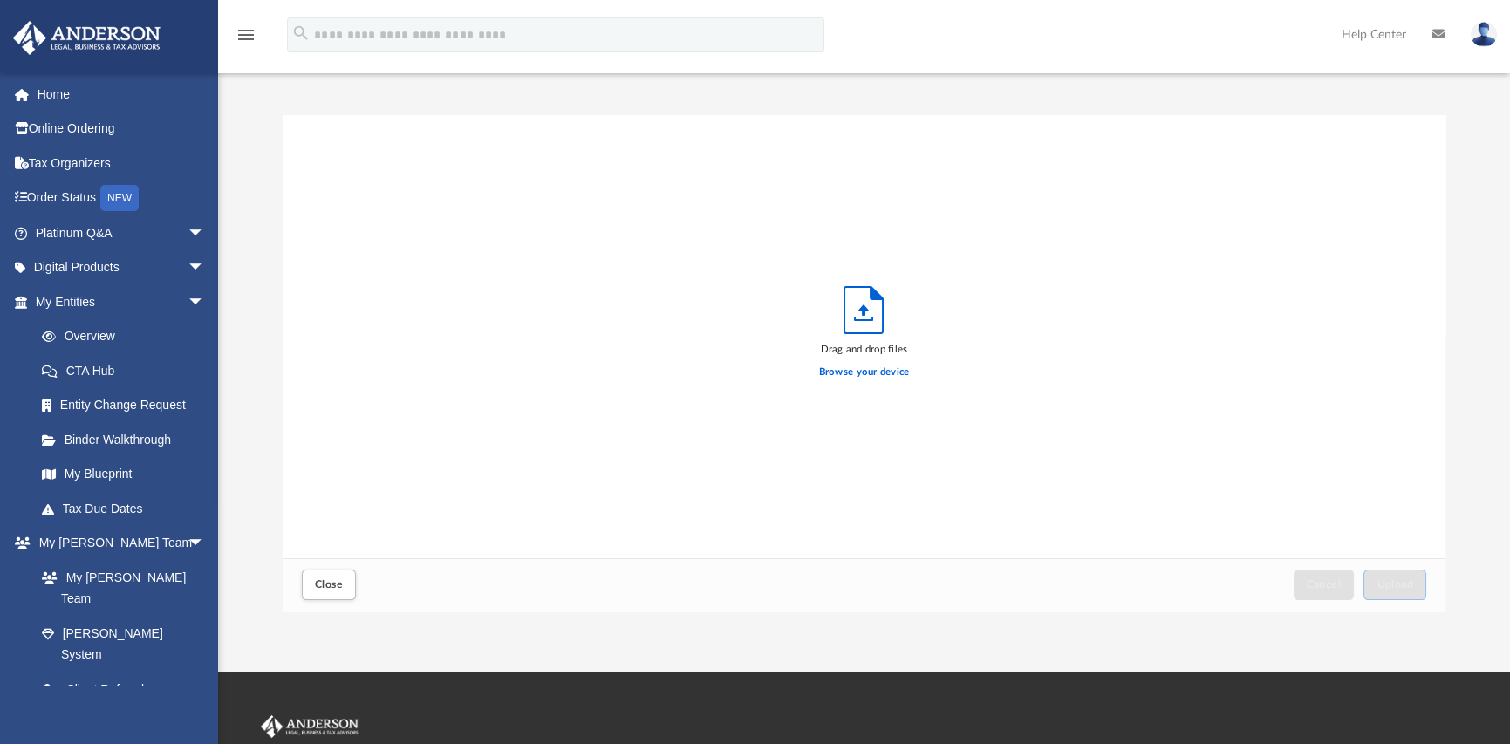
scroll to position [429, 1149]
click at [876, 372] on label "Browse your device" at bounding box center [864, 373] width 91 height 16
click at [0, 0] on input "Browse your device" at bounding box center [0, 0] width 0 height 0
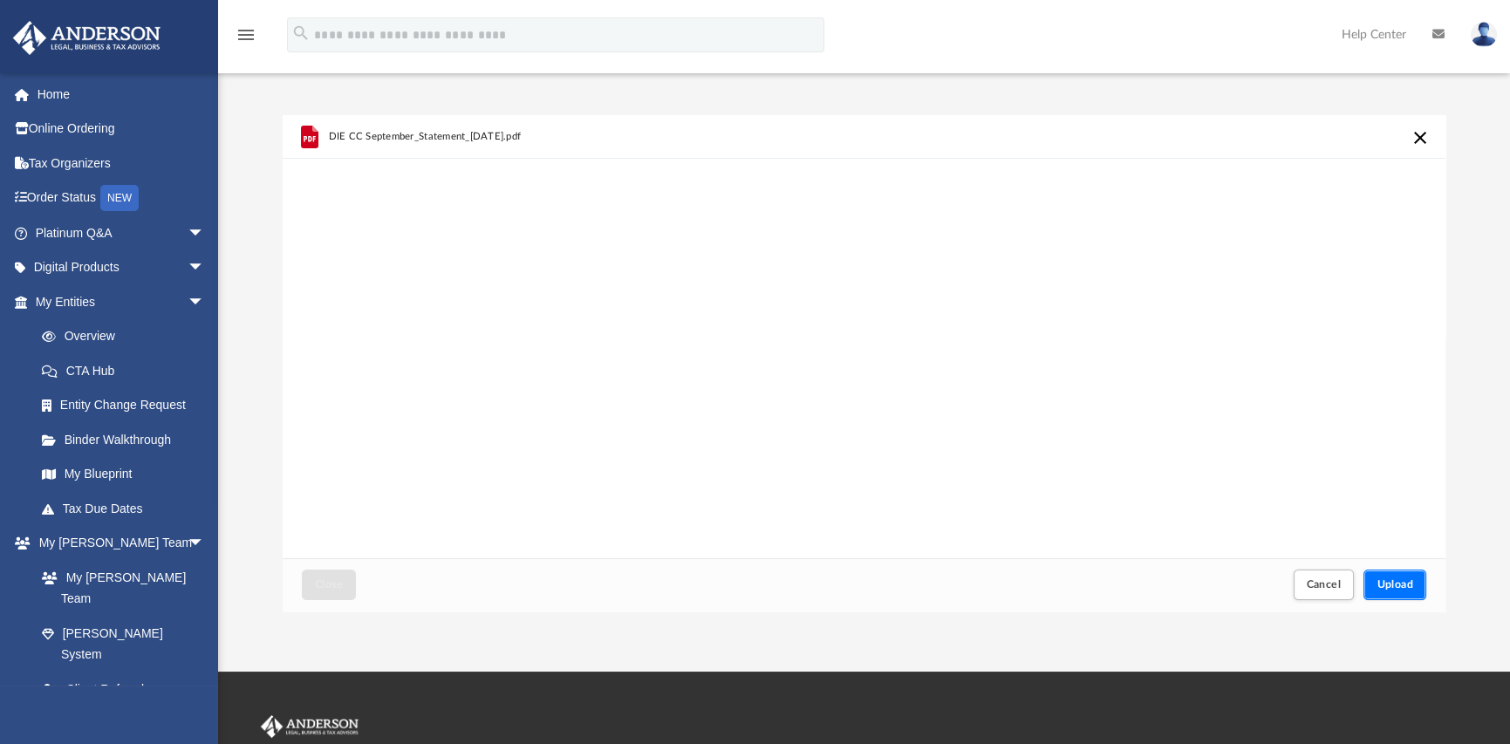
click at [1404, 587] on span "Upload" at bounding box center [1395, 584] width 37 height 10
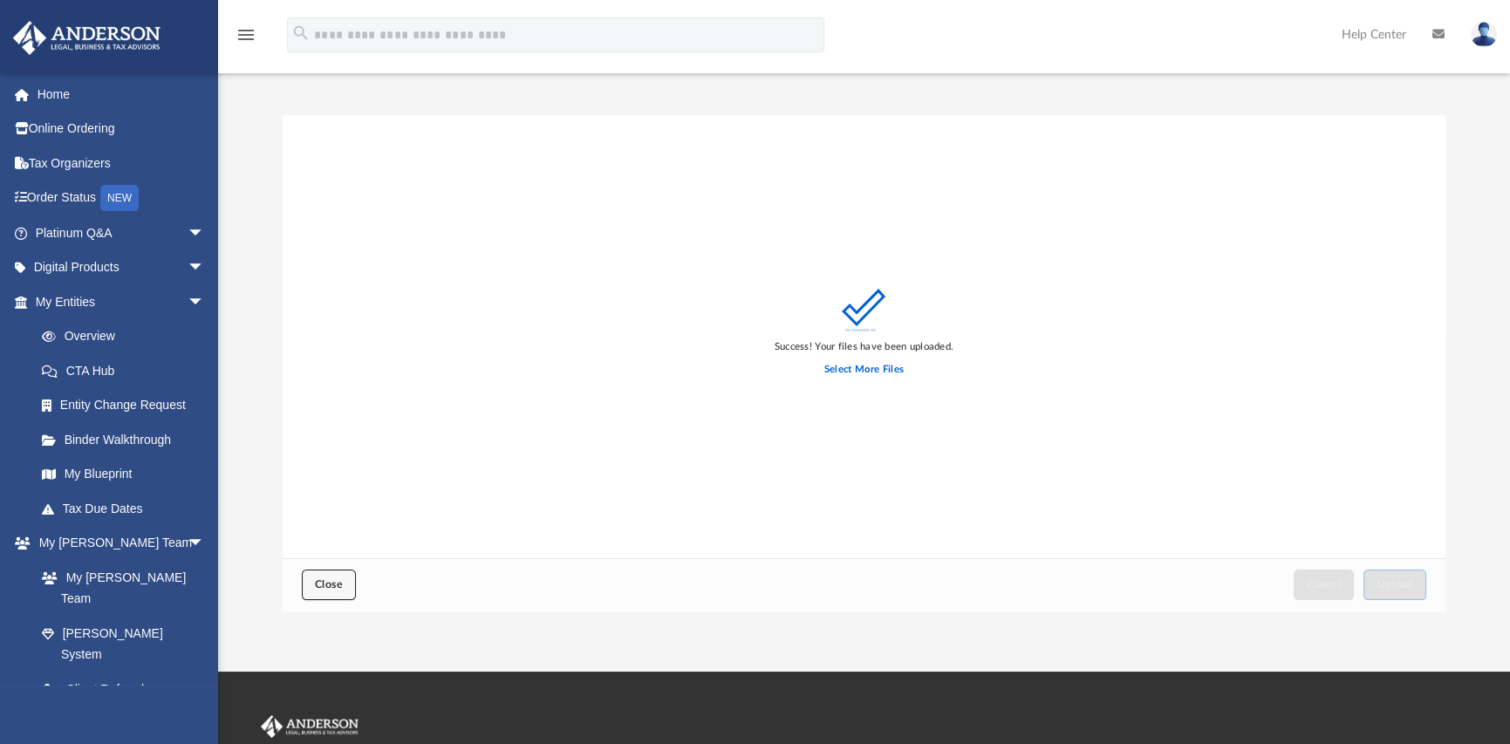
click at [326, 590] on span "Close" at bounding box center [329, 584] width 28 height 10
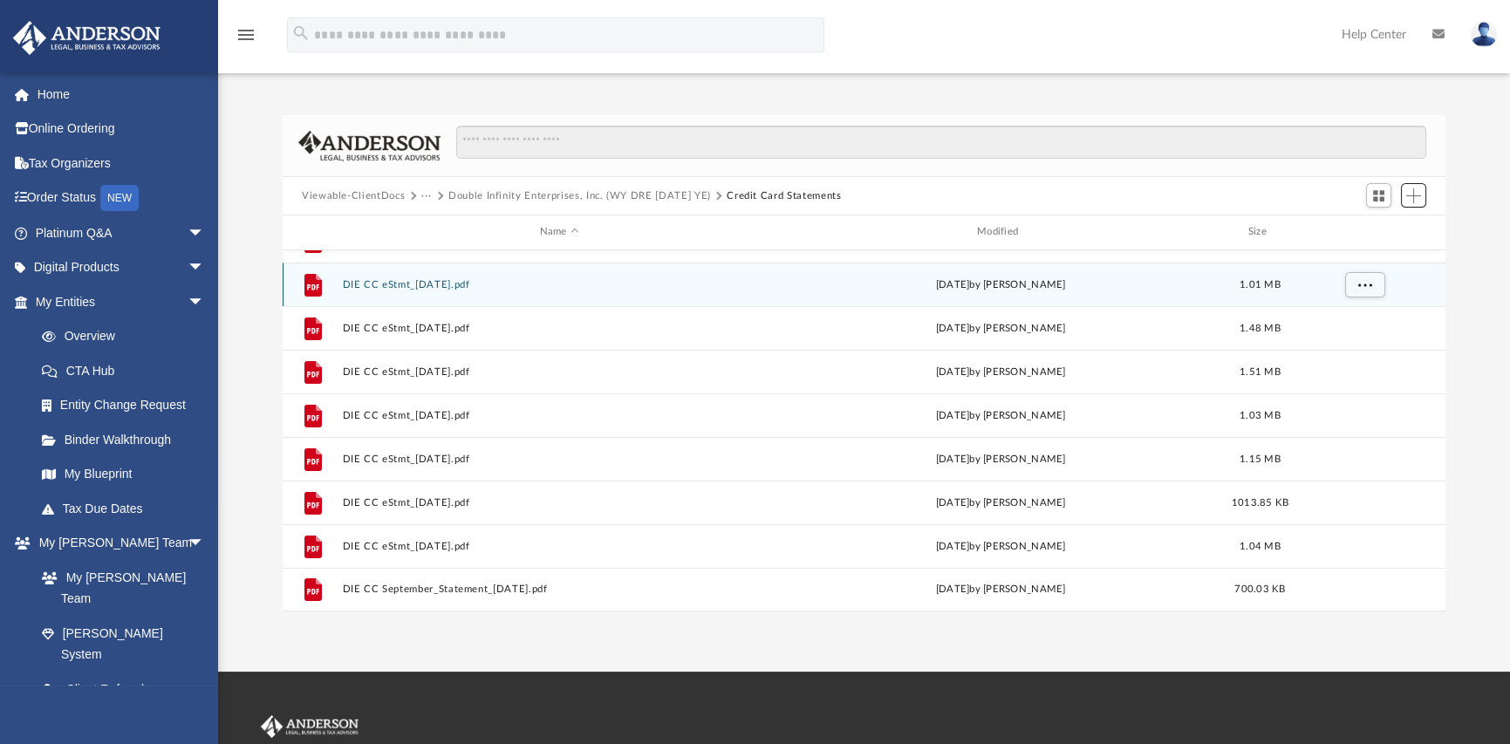
scroll to position [0, 0]
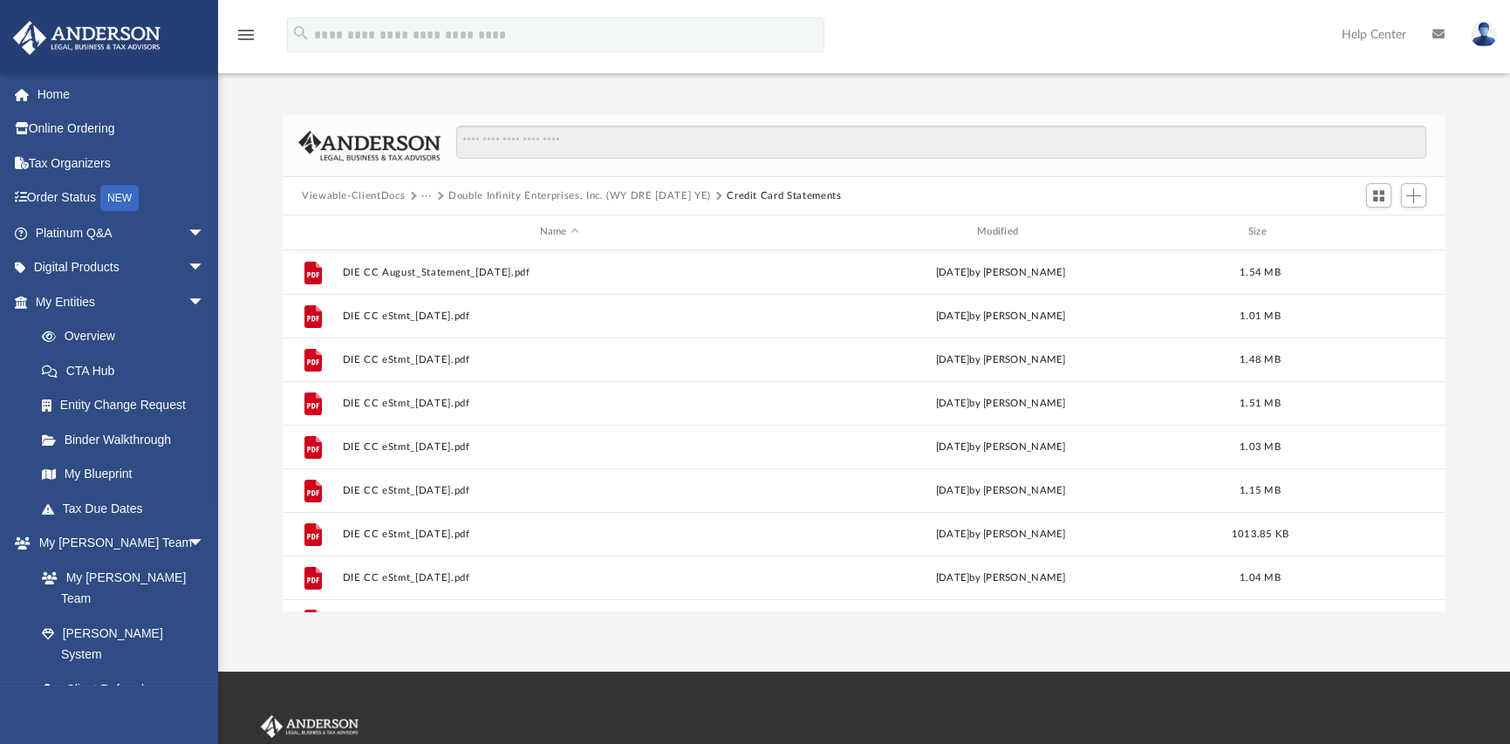
click at [425, 194] on button "···" at bounding box center [426, 196] width 11 height 16
click at [443, 283] on li "2025" at bounding box center [467, 281] width 72 height 18
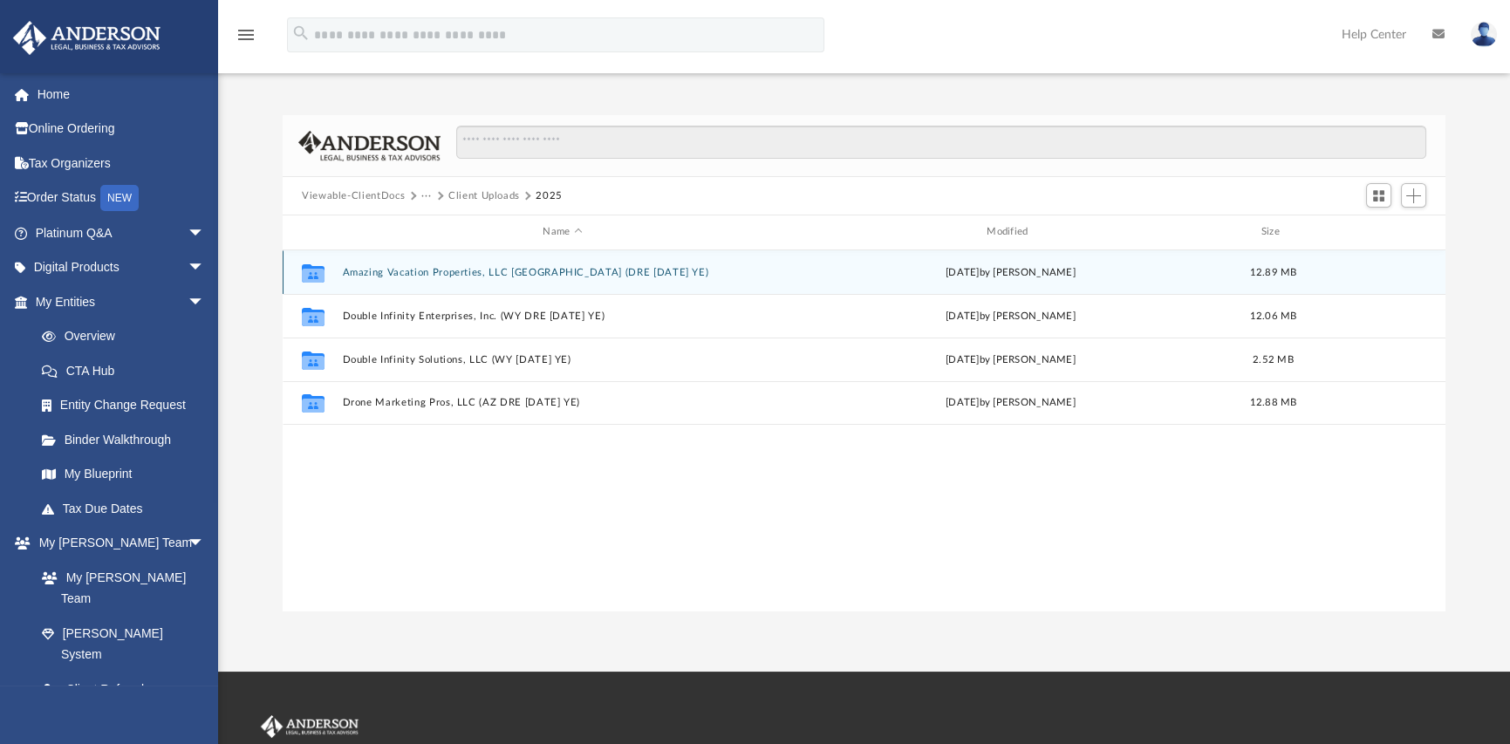
click at [404, 272] on button "Amazing Vacation Properties, LLC AZ (DRE 1120 SEP YE)" at bounding box center [563, 272] width 441 height 11
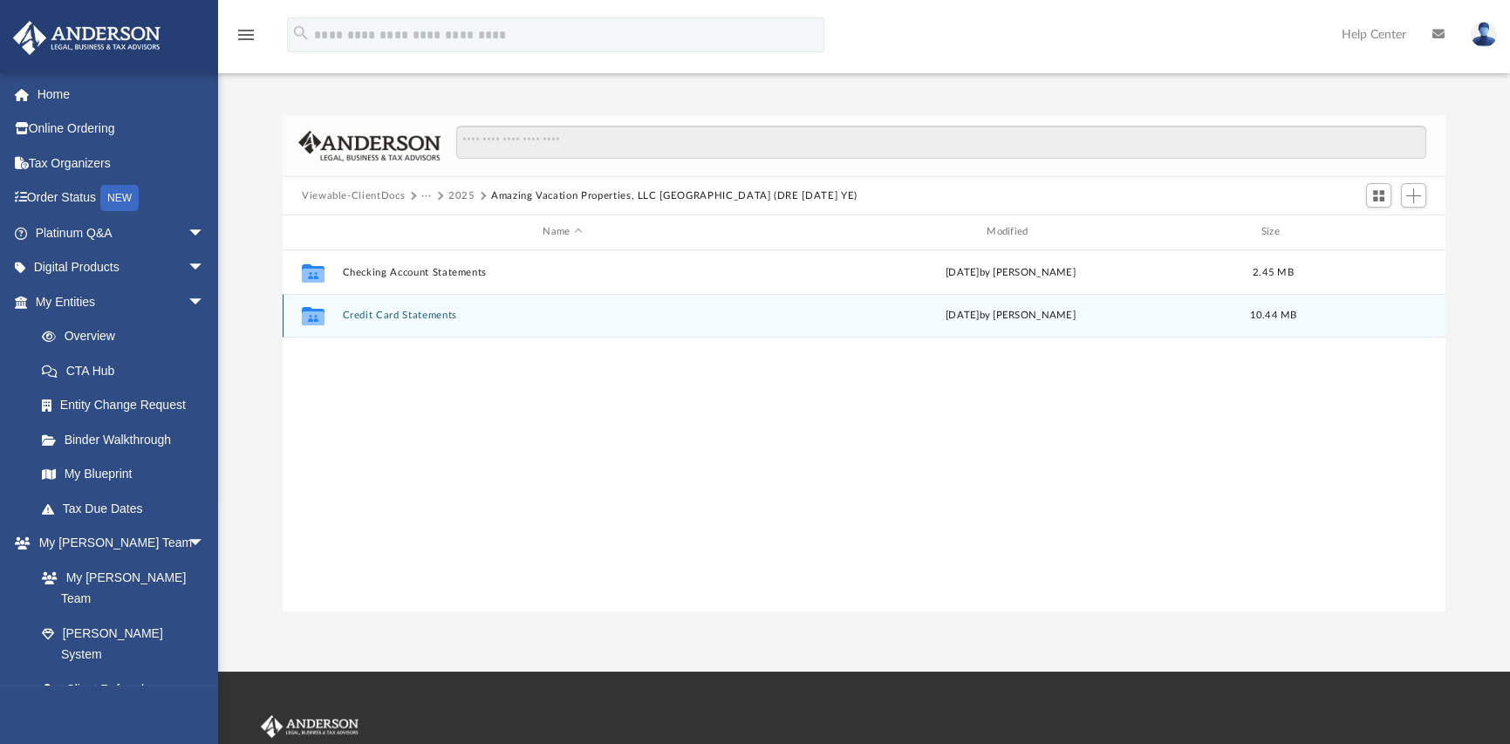
click at [393, 321] on div "Collaborated Folder Credit Card Statements today by Jennette Hofmann 10.44 MB" at bounding box center [864, 316] width 1163 height 44
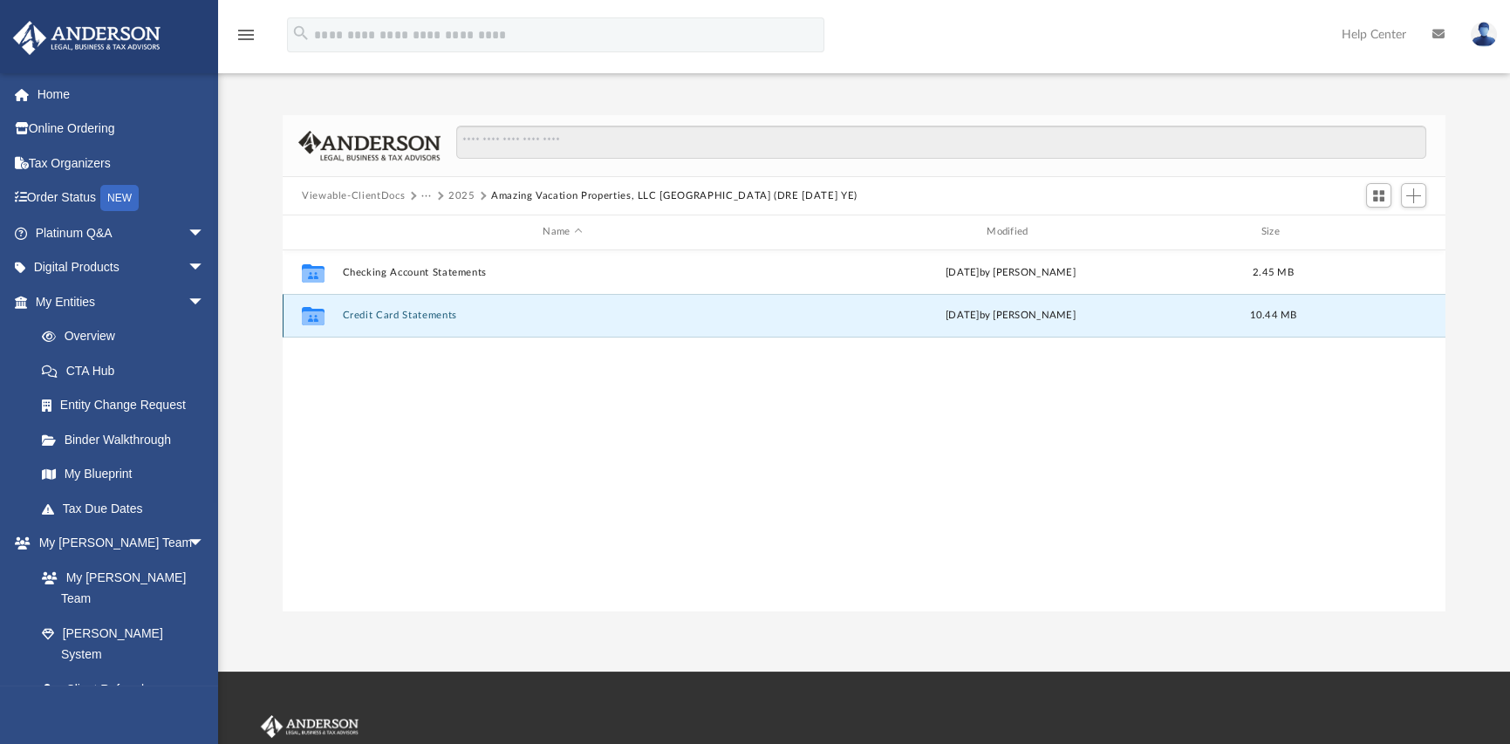
click at [401, 314] on button "Credit Card Statements" at bounding box center [563, 315] width 441 height 11
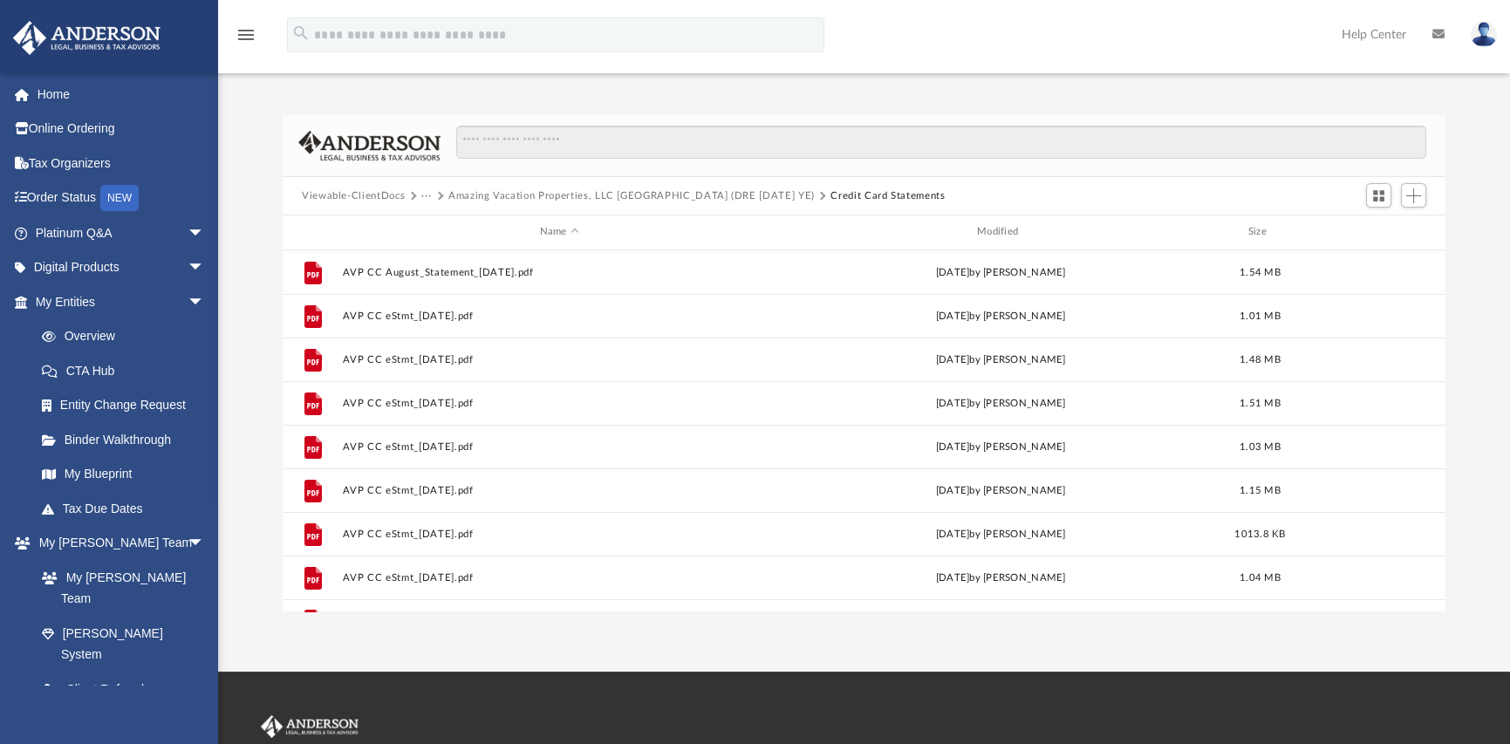
click at [428, 196] on button "···" at bounding box center [426, 196] width 11 height 16
click at [448, 284] on li "2025" at bounding box center [467, 281] width 72 height 18
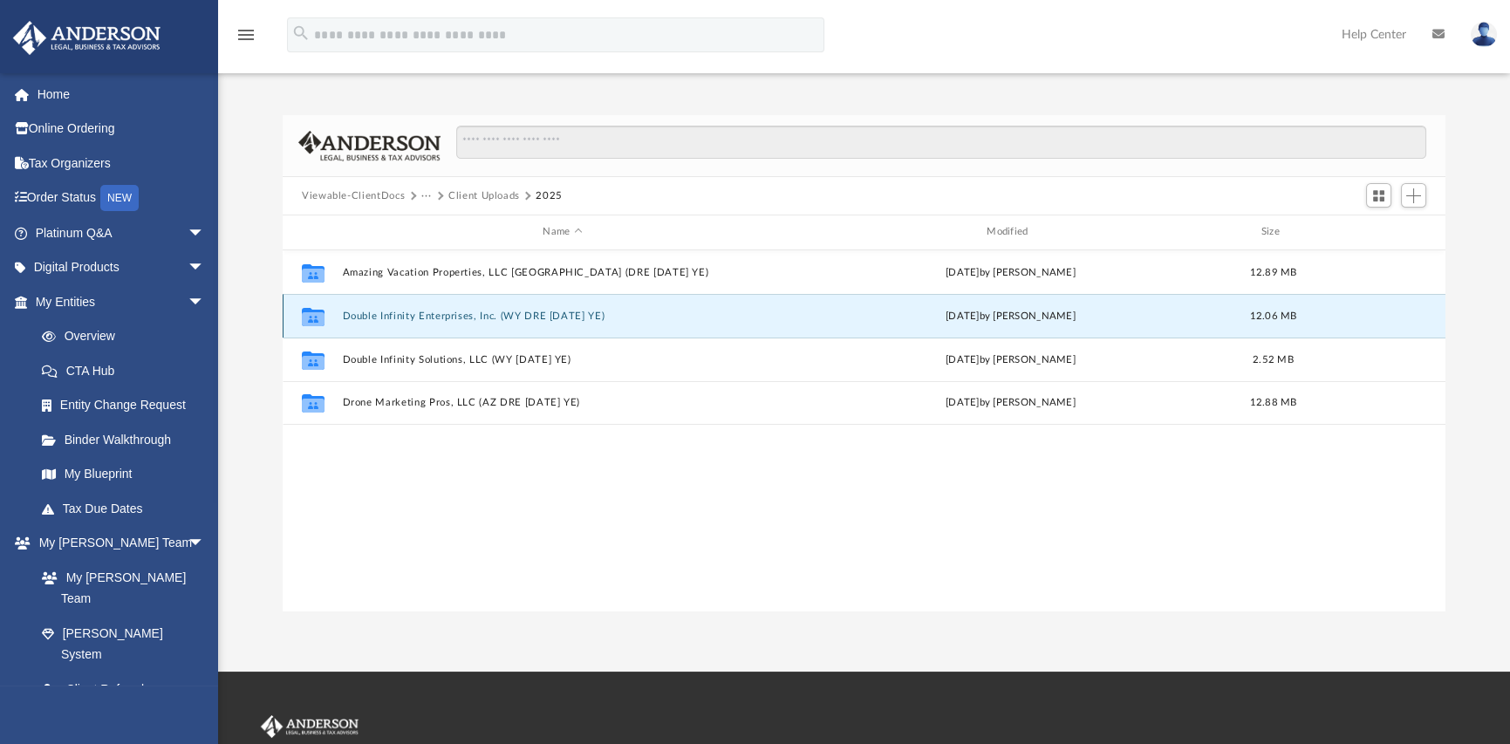
click at [394, 313] on button "Double Infinity Enterprises, Inc. (WY DRE 1120 SEP YE)" at bounding box center [563, 316] width 441 height 11
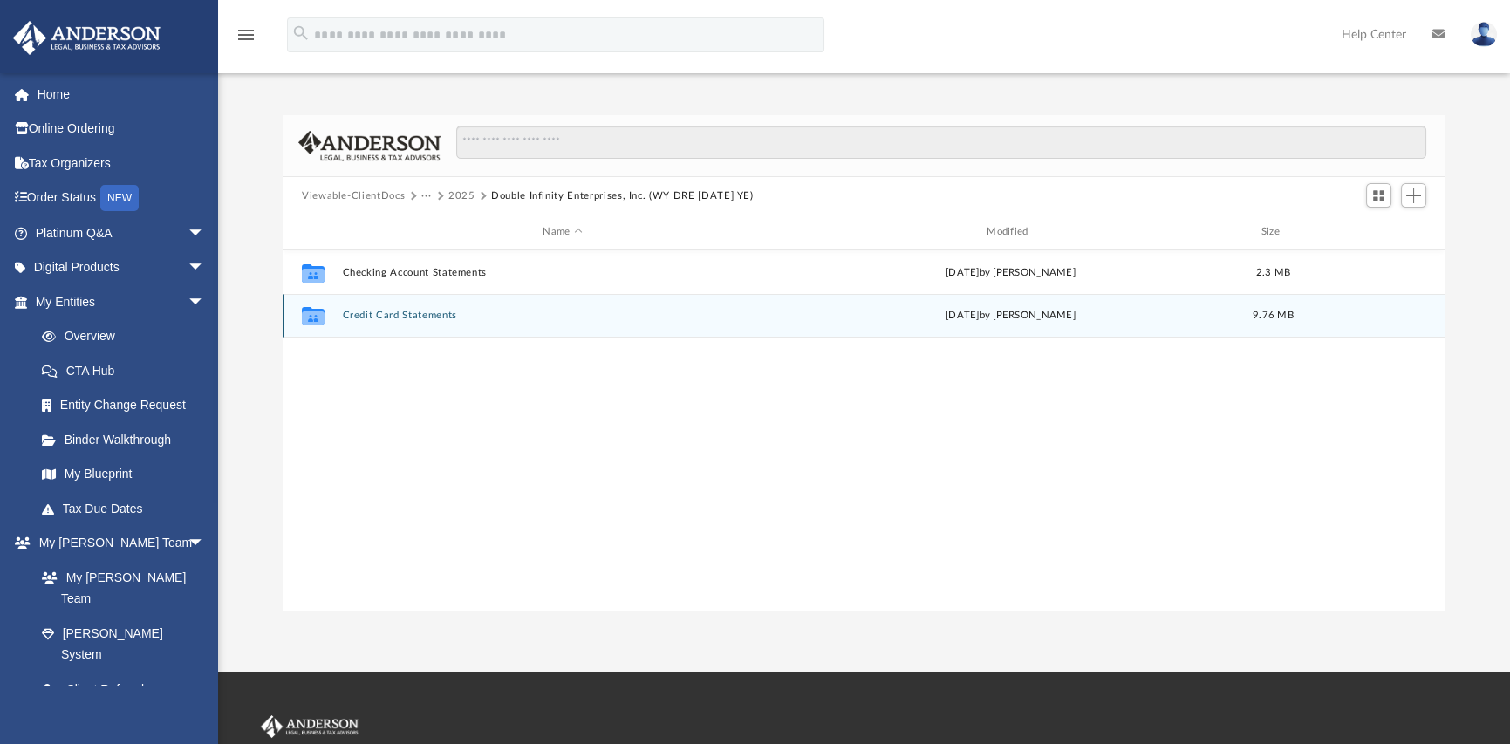
click at [394, 313] on button "Credit Card Statements" at bounding box center [563, 315] width 441 height 11
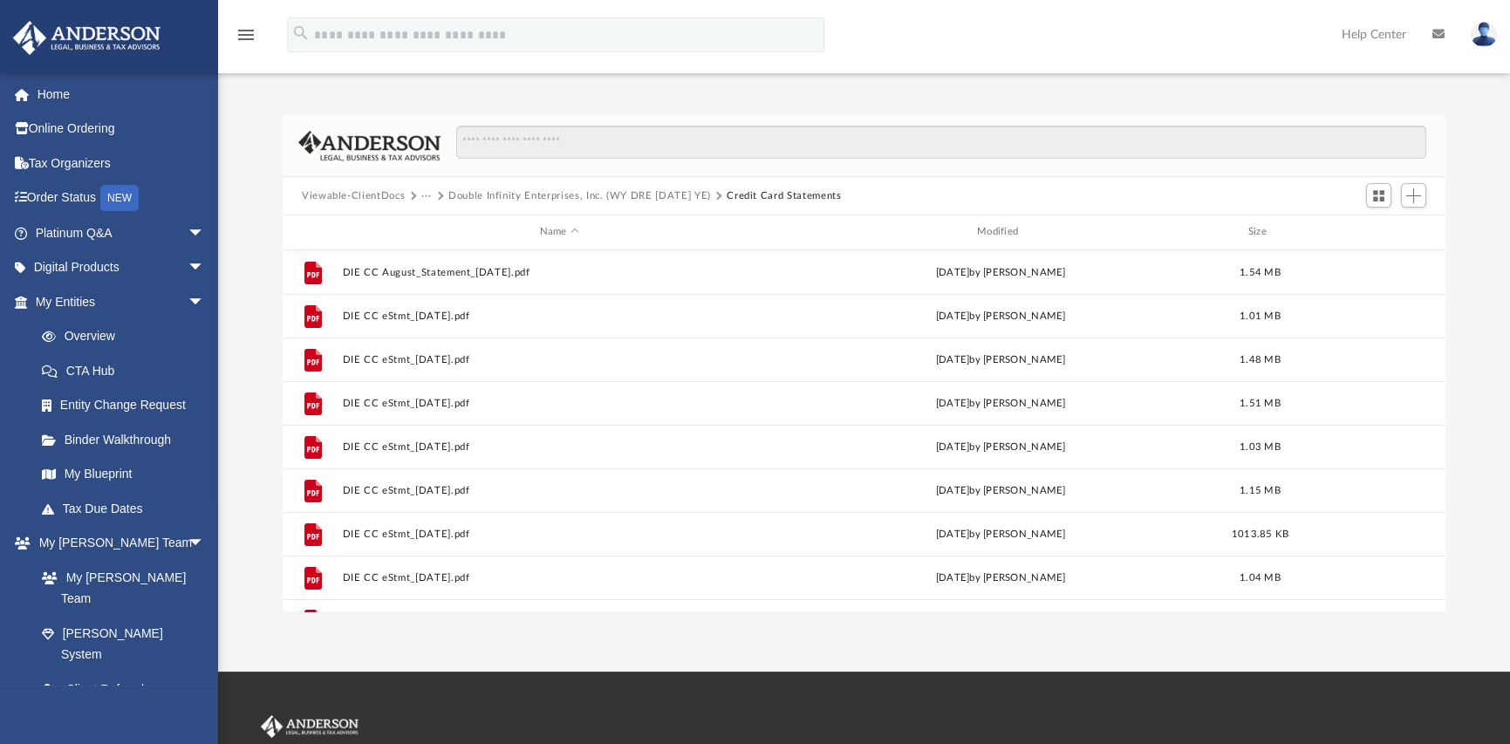
click at [422, 195] on button "···" at bounding box center [426, 196] width 11 height 16
click at [439, 282] on li "2025" at bounding box center [467, 281] width 72 height 18
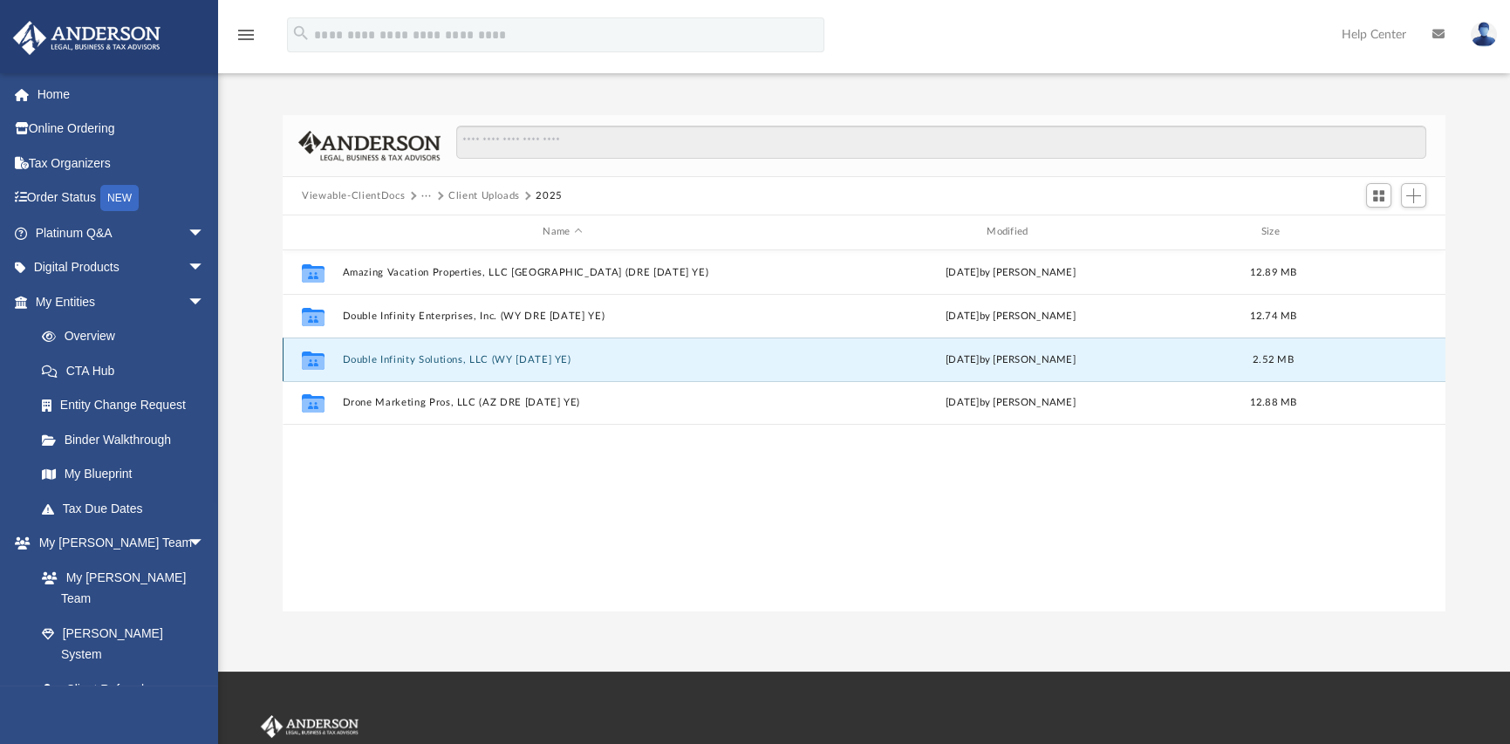
click at [373, 355] on button "Double Infinity Solutions, LLC (WY 1120 SEP YE)" at bounding box center [563, 359] width 441 height 11
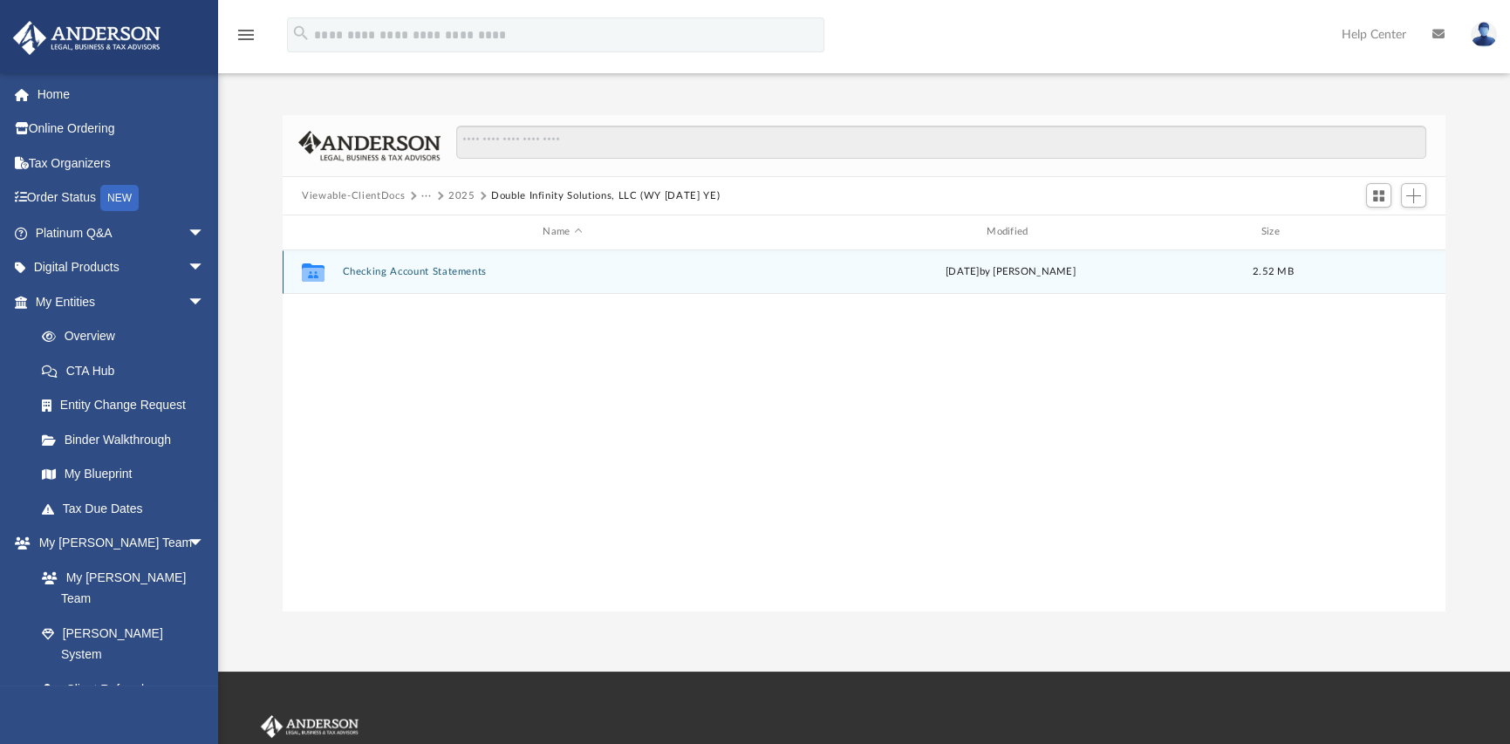
click at [402, 271] on button "Checking Account Statements" at bounding box center [563, 271] width 441 height 11
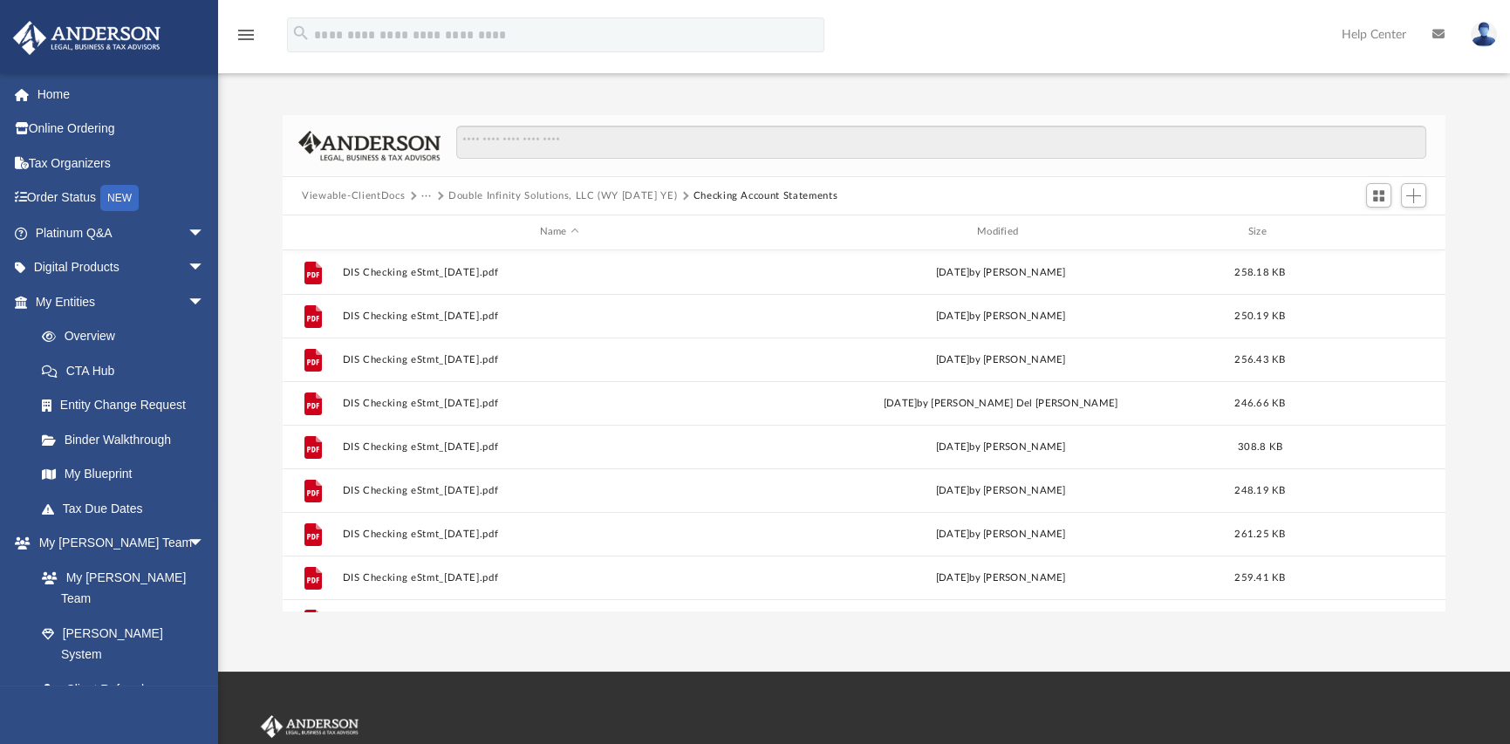
click at [425, 195] on button "···" at bounding box center [426, 196] width 11 height 16
click at [462, 225] on li "Bookkeeping" at bounding box center [467, 226] width 72 height 18
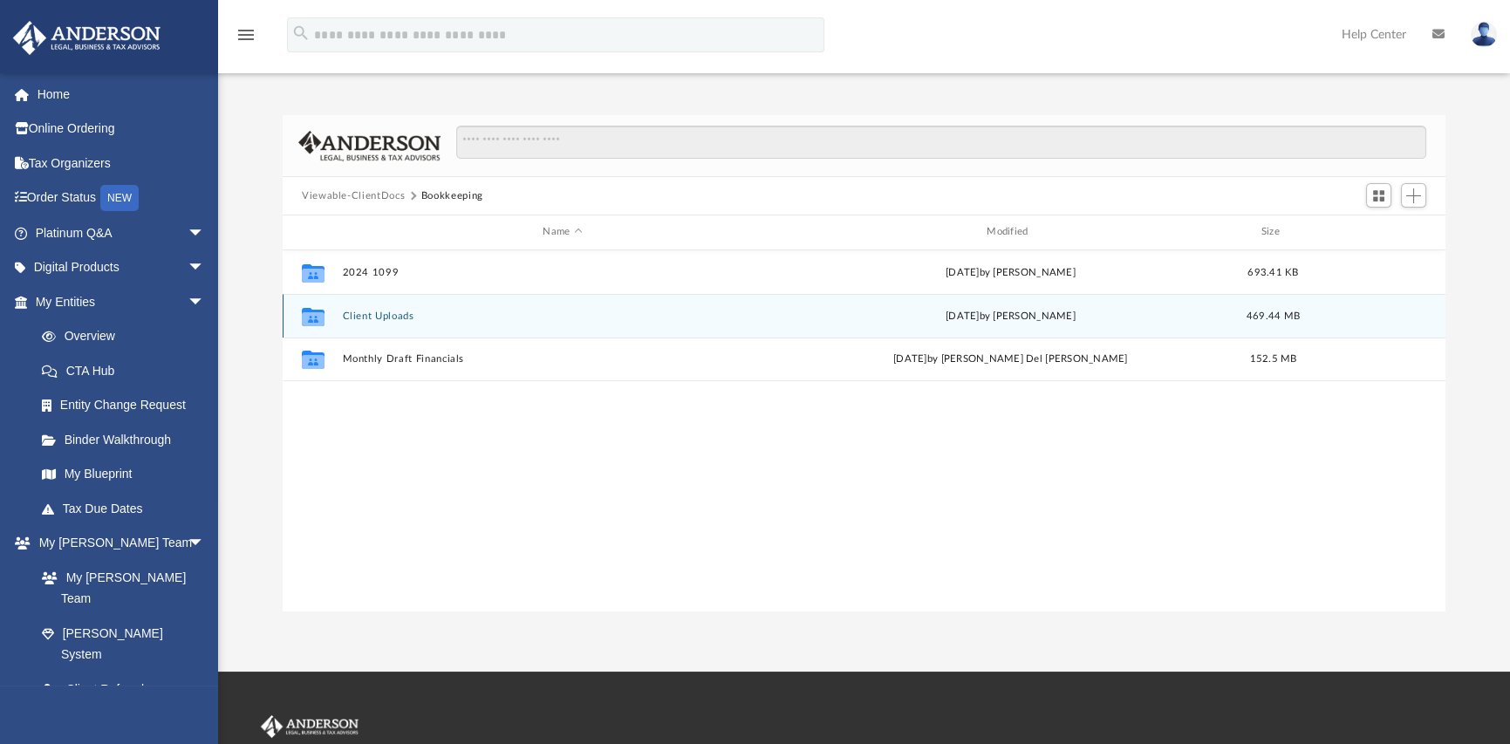
click at [376, 317] on button "Client Uploads" at bounding box center [563, 316] width 441 height 11
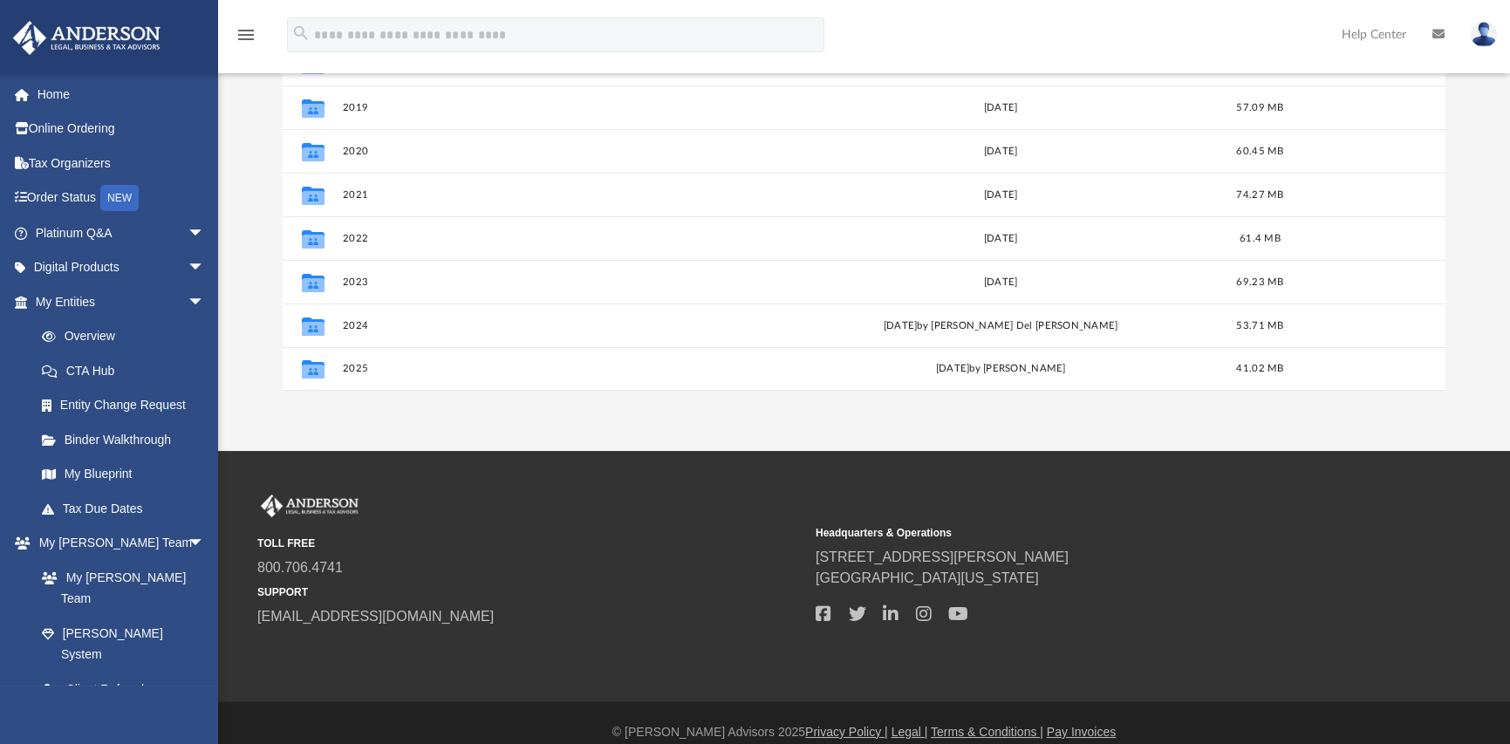
scroll to position [240, 0]
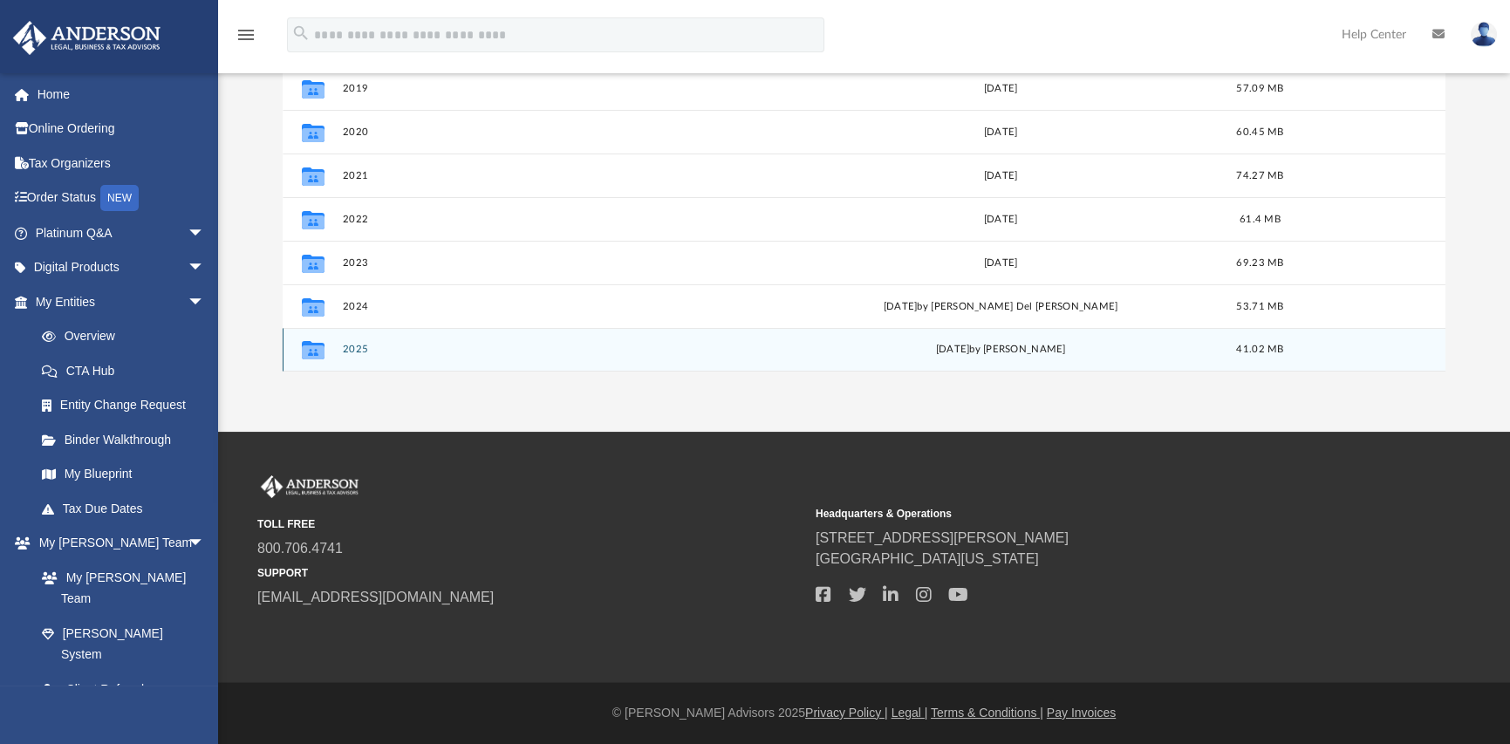
click at [350, 344] on button "2025" at bounding box center [560, 349] width 434 height 11
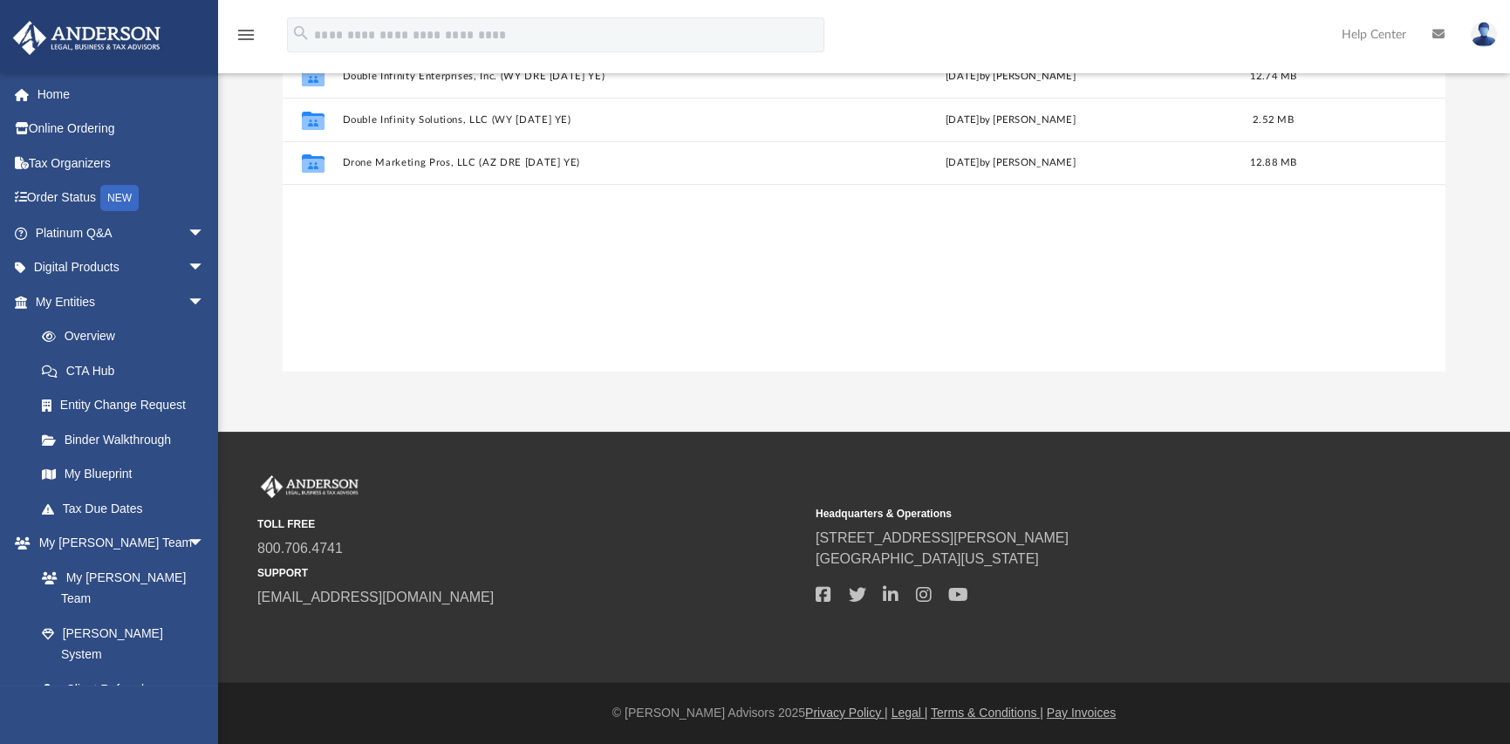
scroll to position [0, 0]
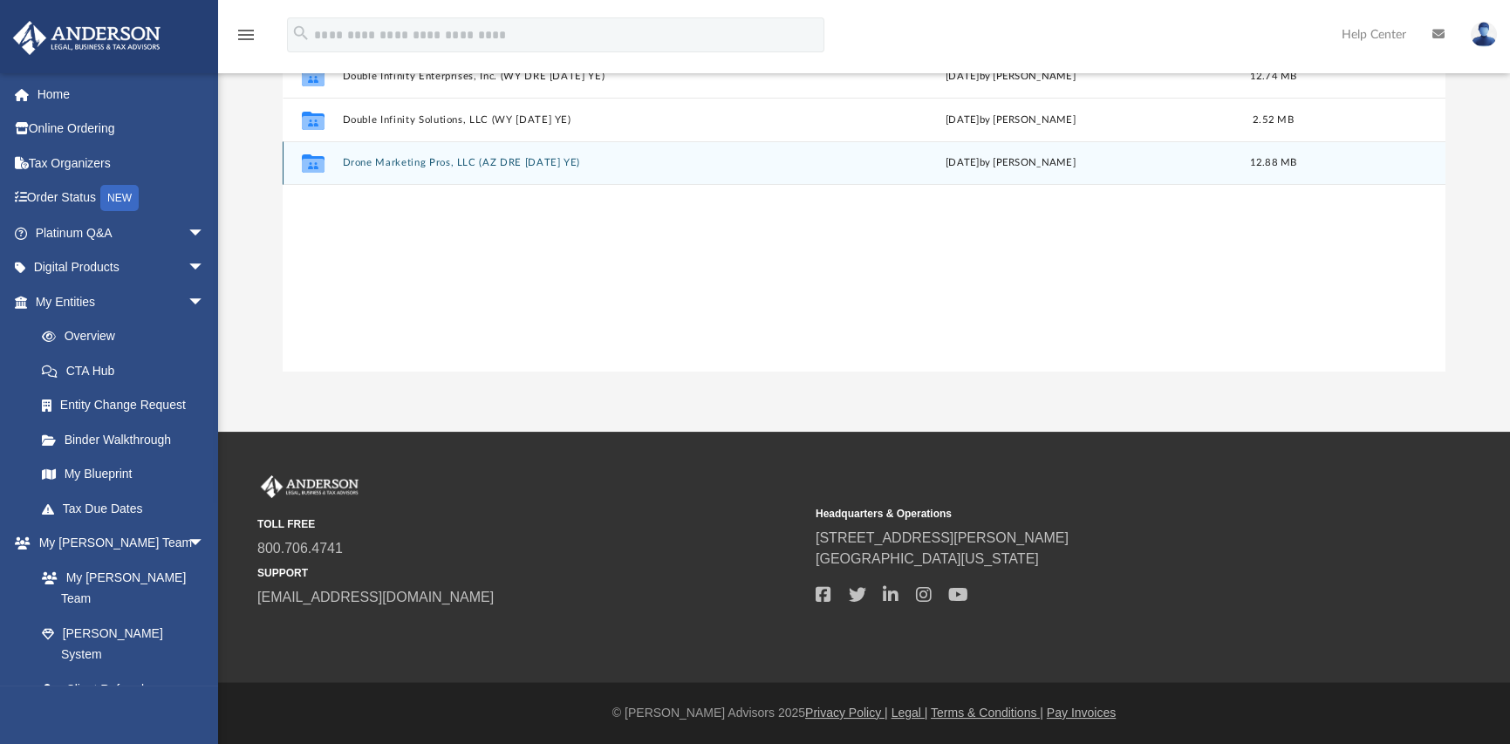
click at [388, 165] on button "Drone Marketing Pros, LLC (AZ DRE 1120 SEP YE)" at bounding box center [563, 162] width 441 height 11
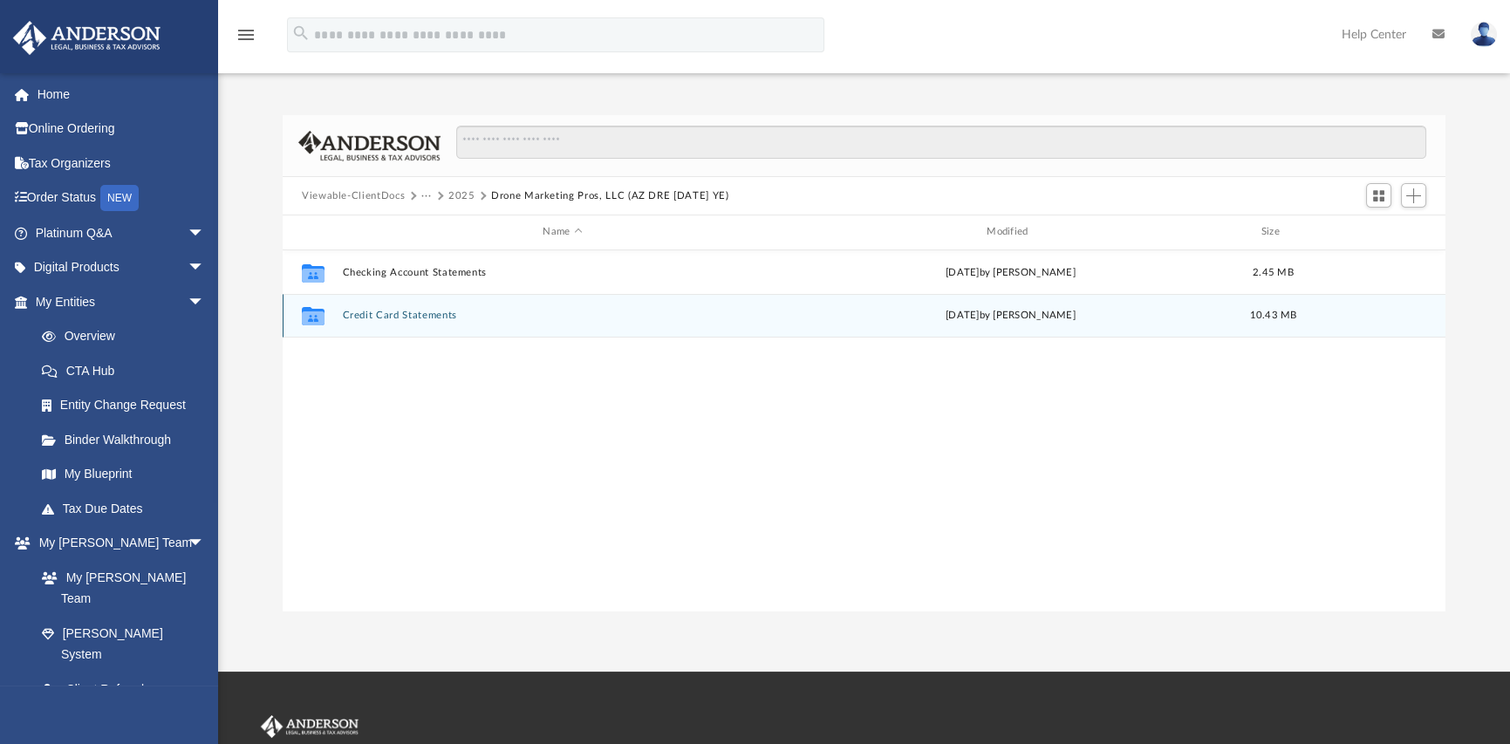
click at [394, 316] on button "Credit Card Statements" at bounding box center [563, 315] width 441 height 11
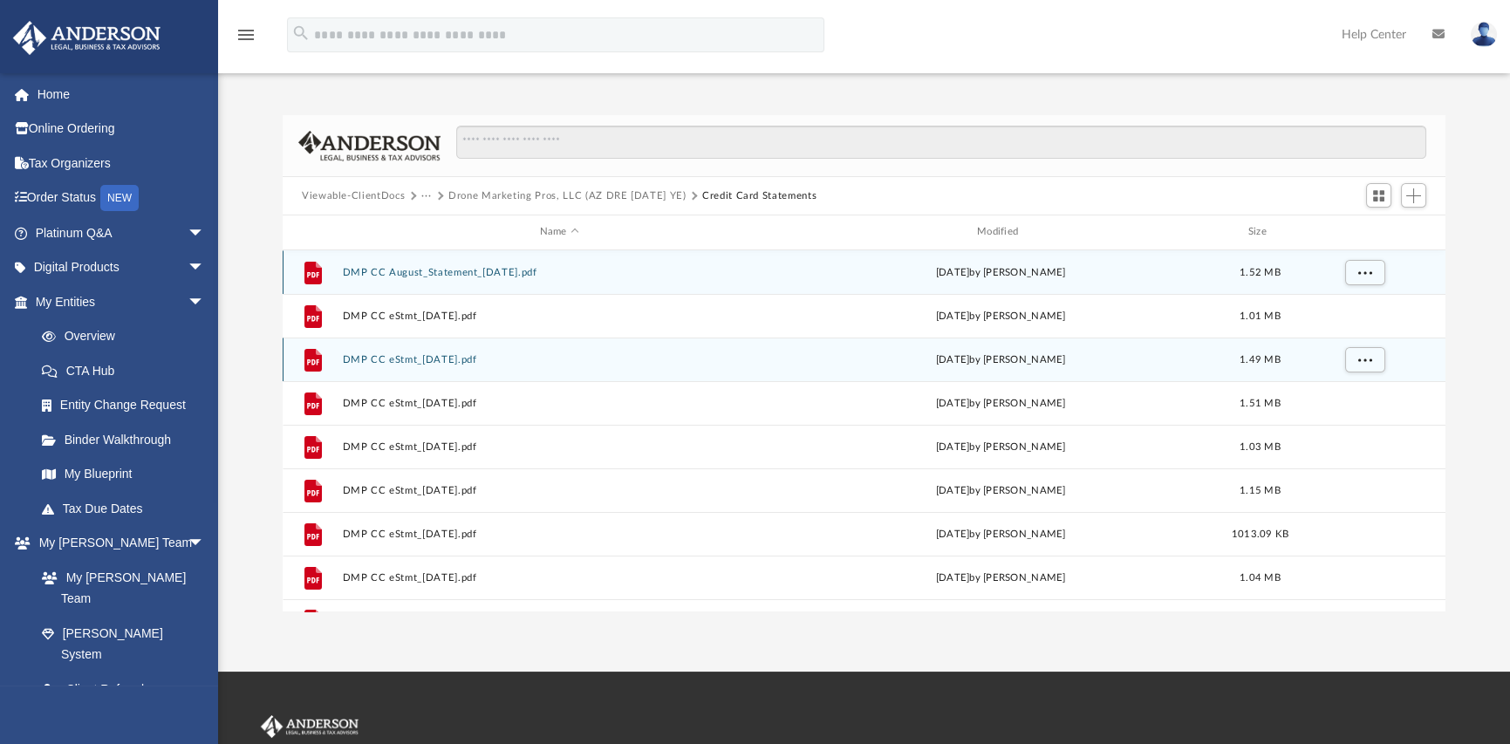
scroll to position [31, 0]
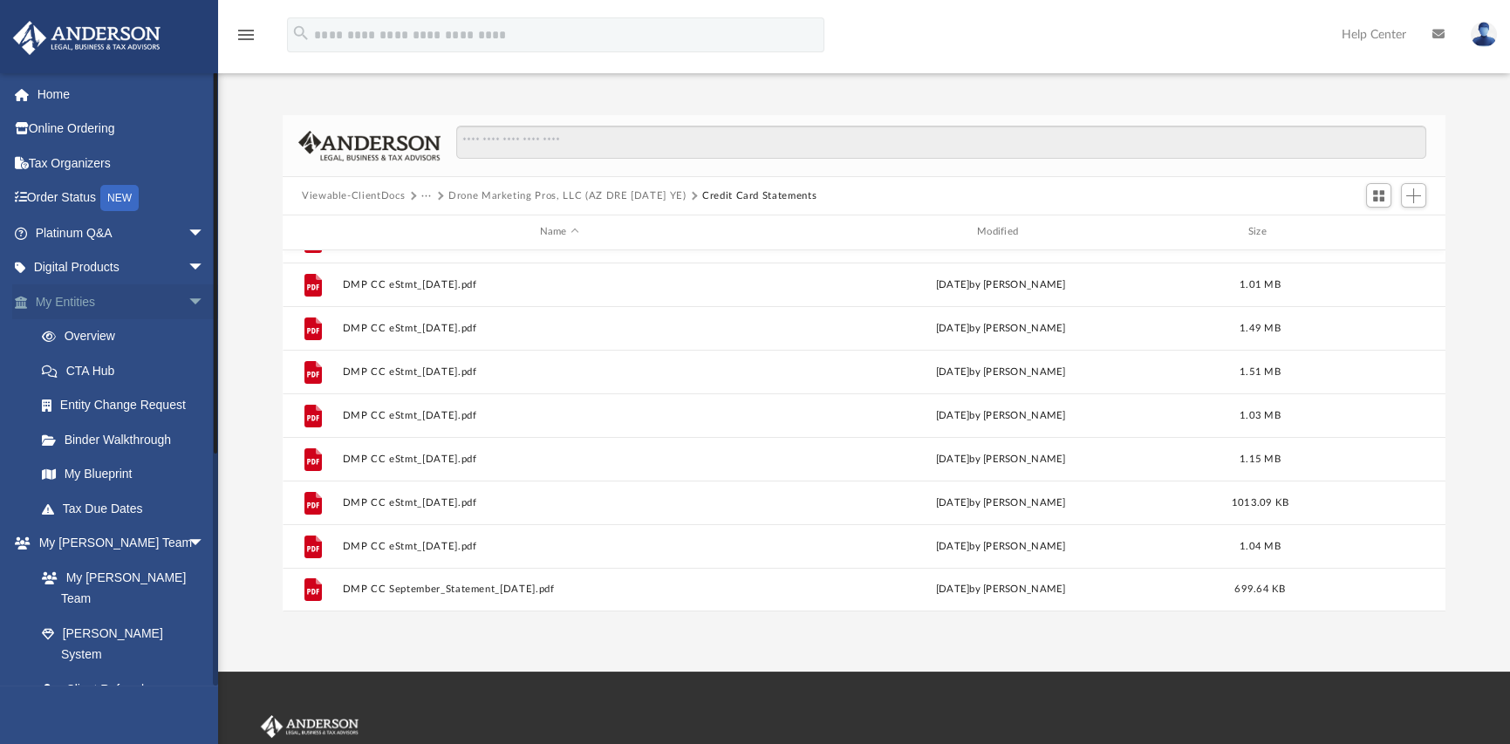
click at [62, 303] on link "My Entities arrow_drop_down" at bounding box center [121, 301] width 219 height 35
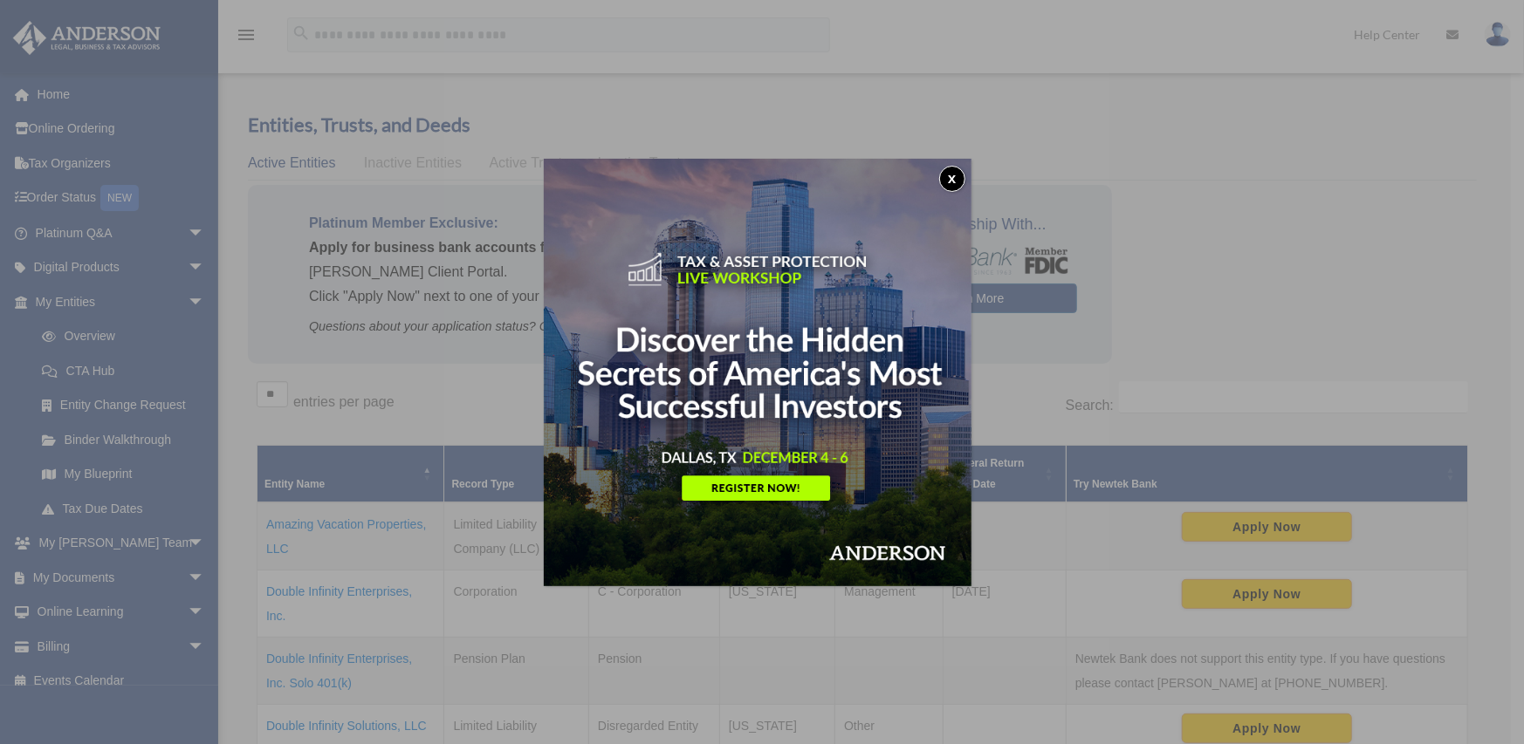
click at [952, 181] on button "x" at bounding box center [952, 179] width 26 height 26
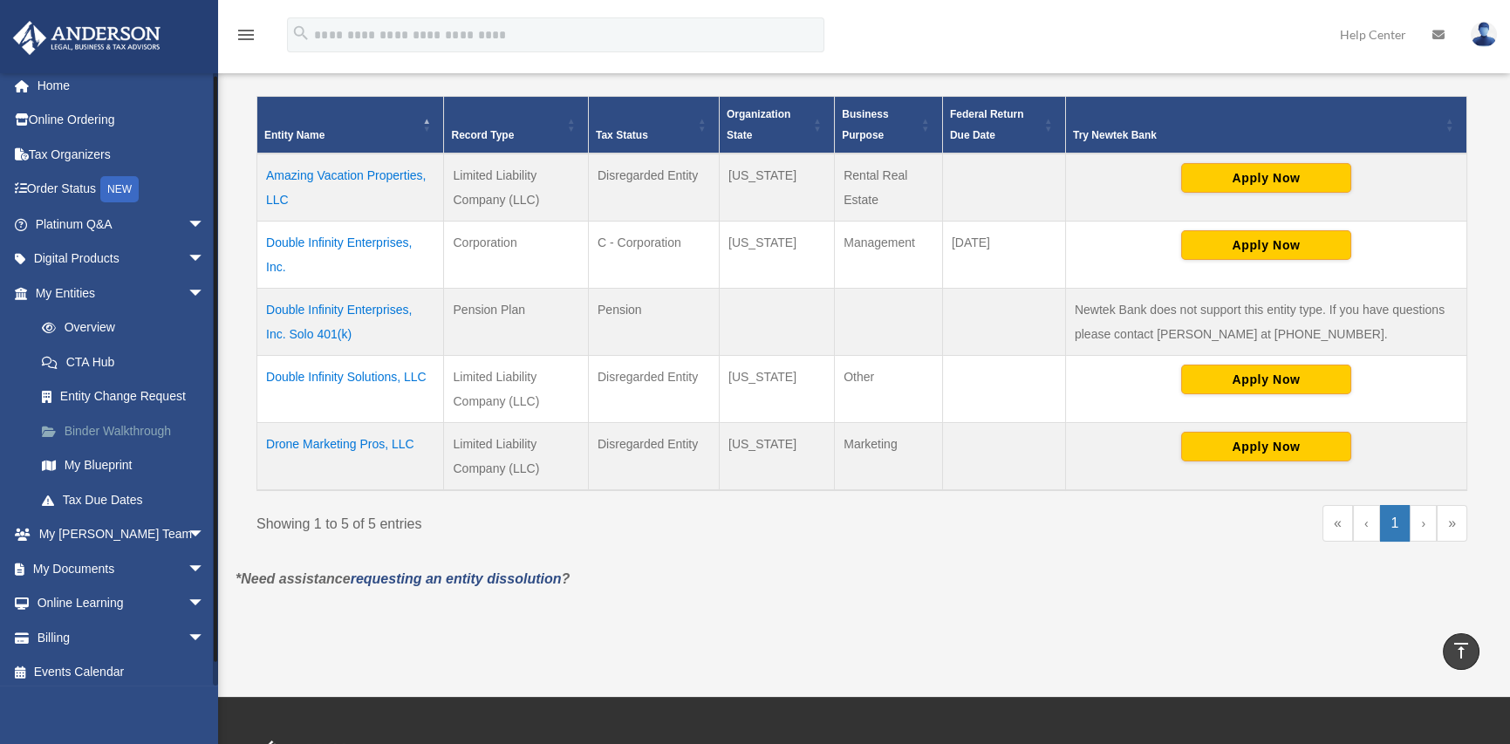
scroll to position [16, 0]
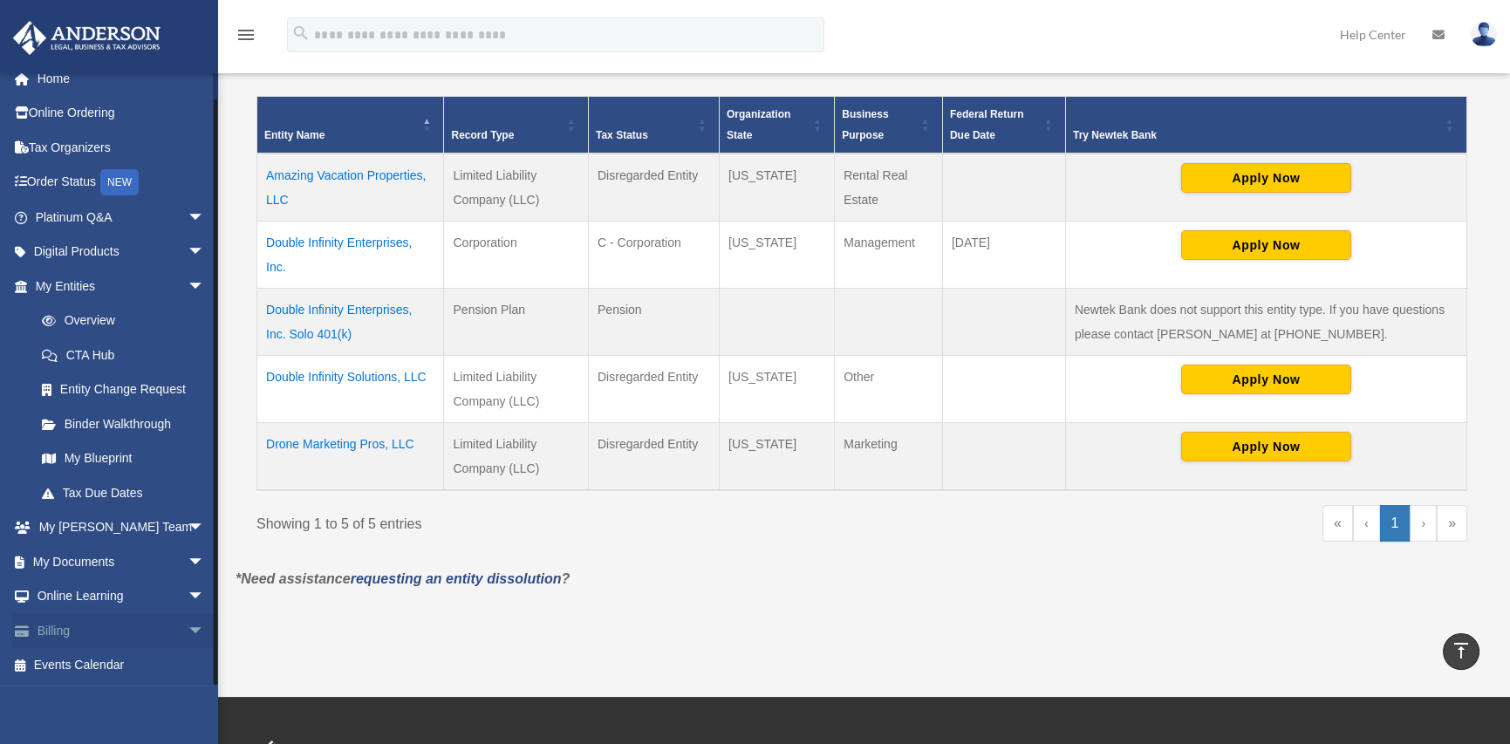
click at [47, 627] on link "Billing arrow_drop_down" at bounding box center [121, 630] width 219 height 35
click at [129, 627] on link "Billing arrow_drop_down" at bounding box center [121, 630] width 219 height 35
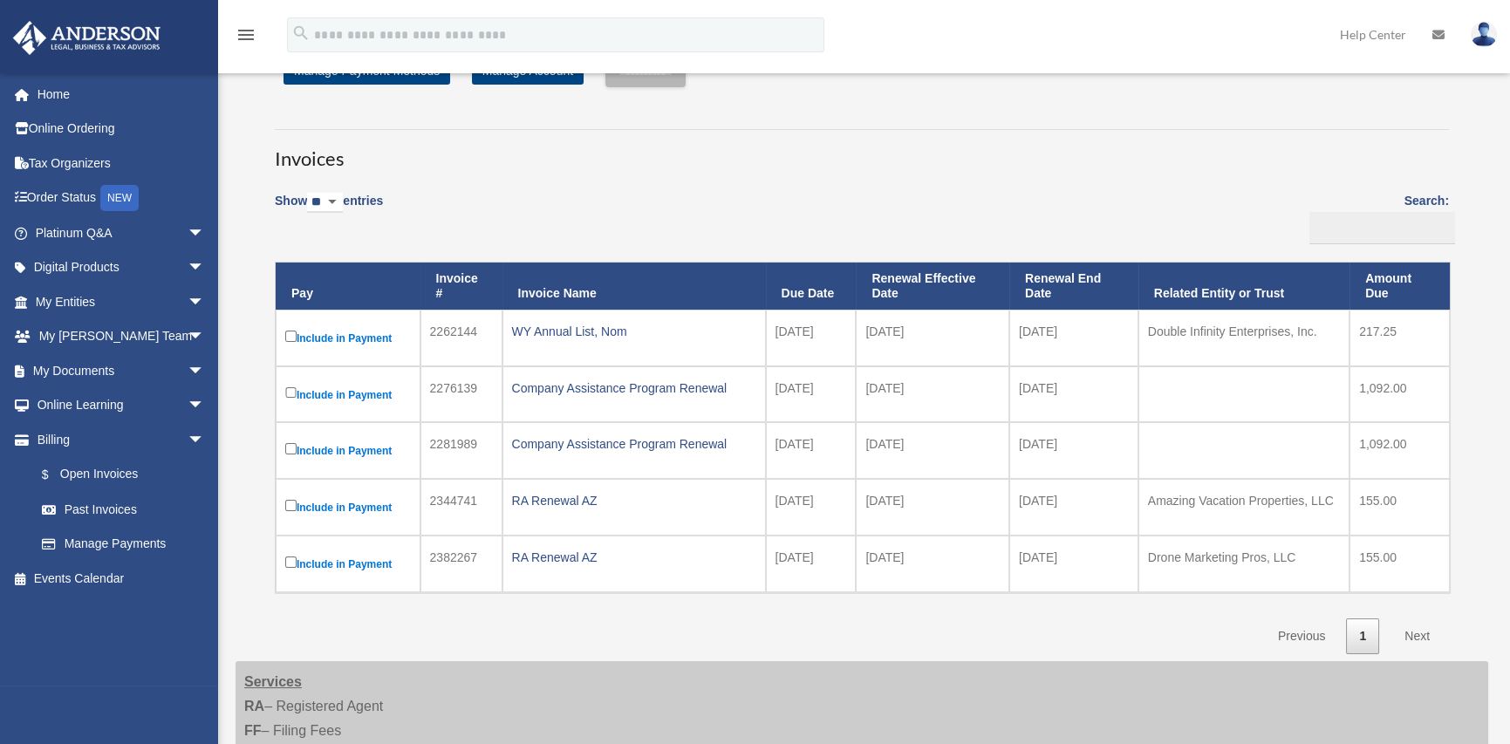
scroll to position [87, 0]
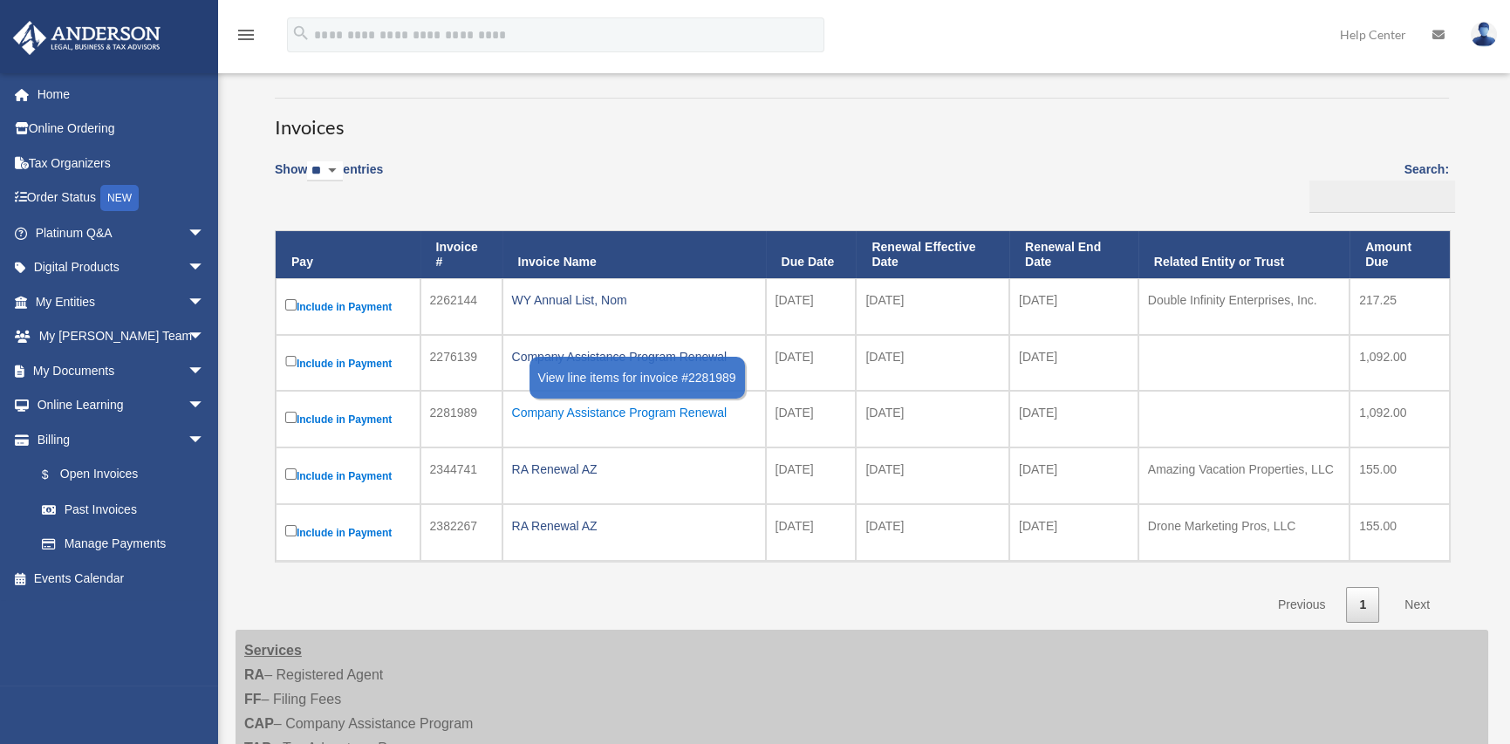
click at [592, 413] on div "Company Assistance Program Renewal" at bounding box center [634, 413] width 244 height 24
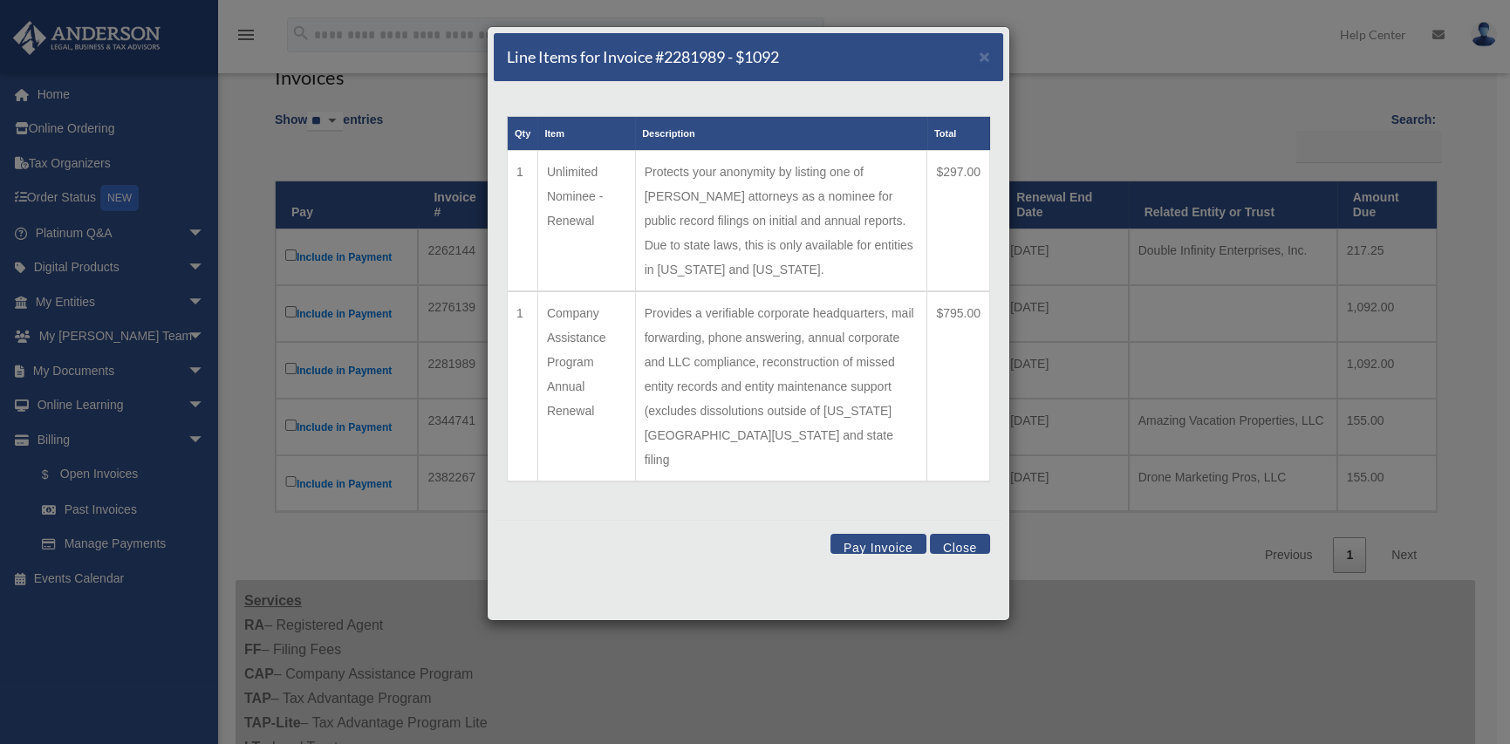
scroll to position [175, 0]
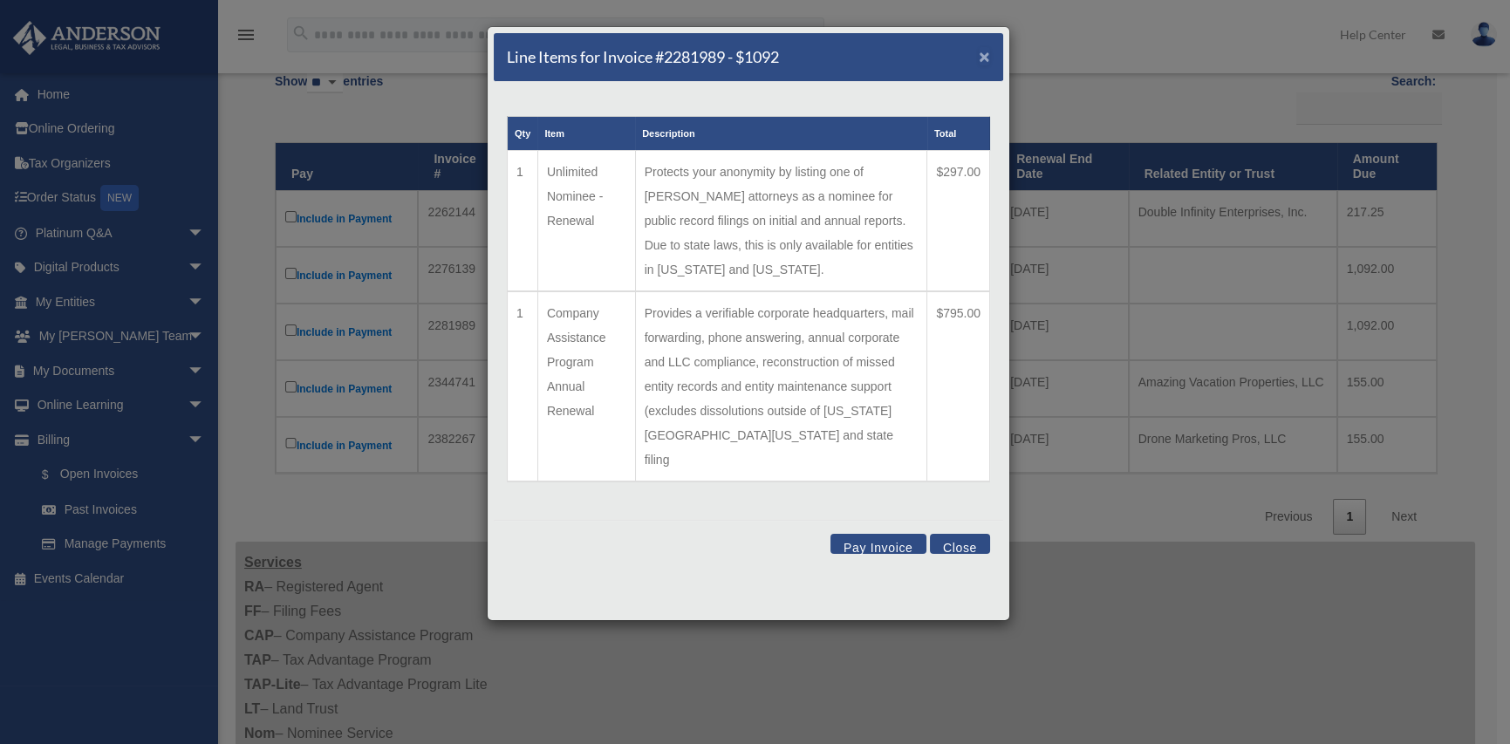
click at [985, 55] on span "×" at bounding box center [984, 56] width 11 height 20
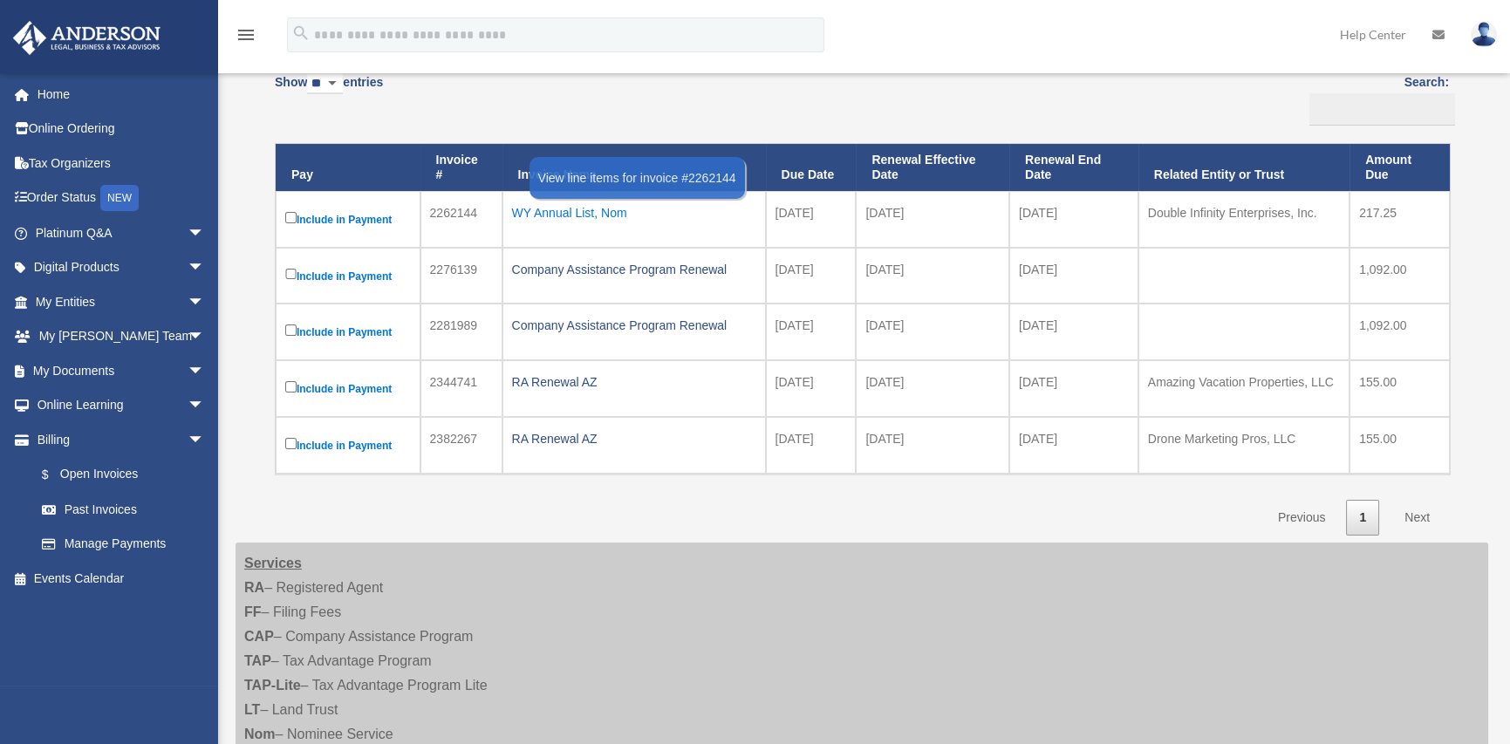
click at [555, 219] on div "WY Annual List, Nom" at bounding box center [634, 213] width 244 height 24
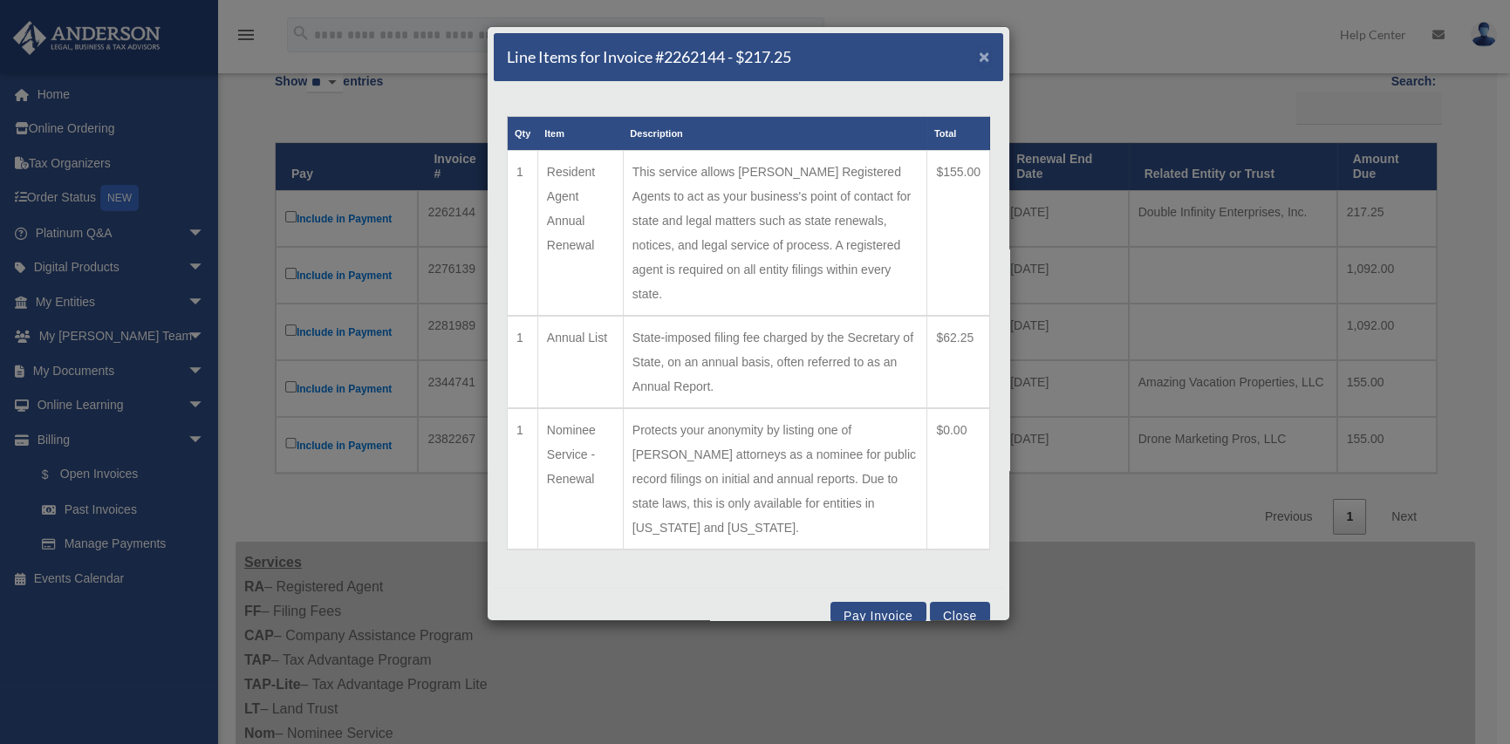
click at [979, 53] on span "×" at bounding box center [984, 56] width 11 height 20
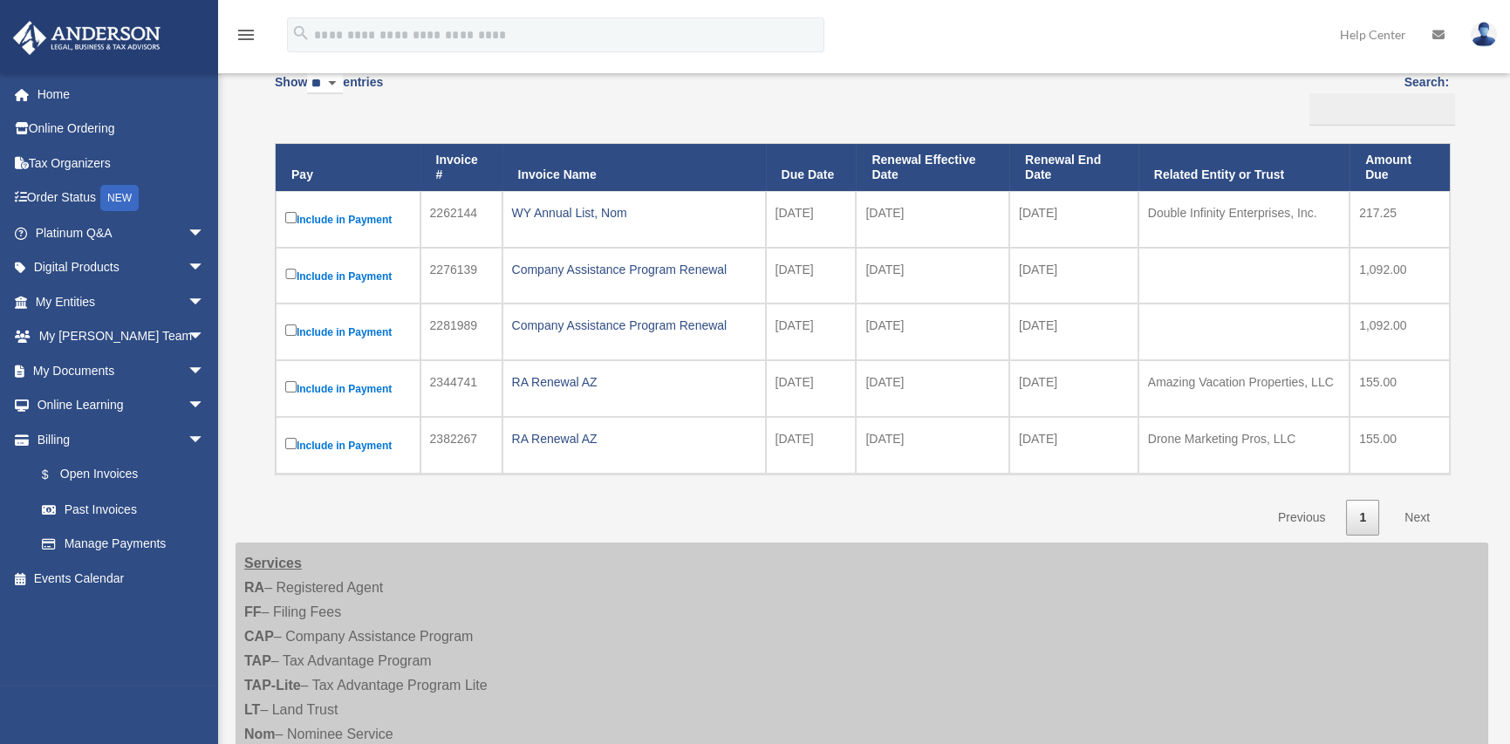
click at [1487, 38] on img at bounding box center [1484, 34] width 26 height 25
click at [67, 372] on link "My Documents arrow_drop_down" at bounding box center [121, 370] width 219 height 35
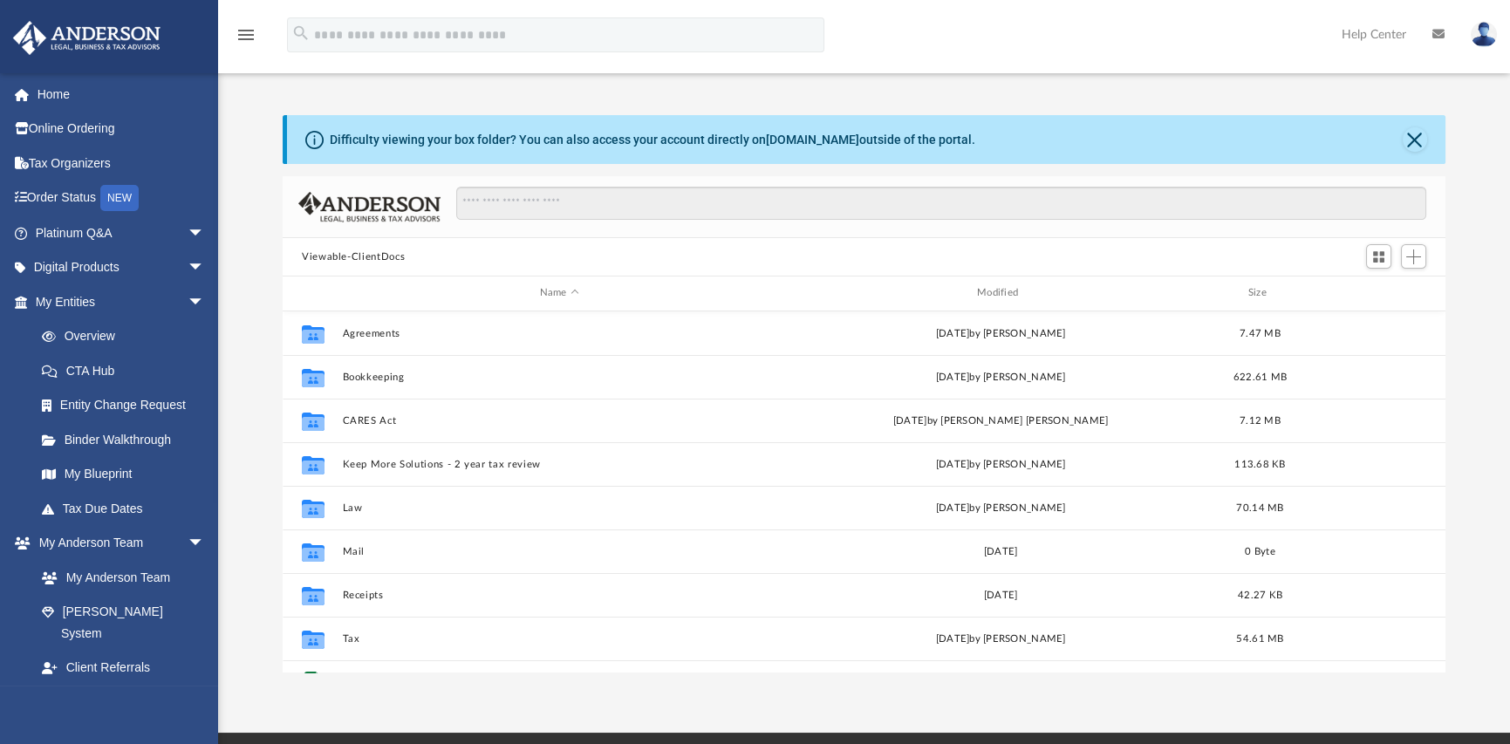
scroll to position [383, 1149]
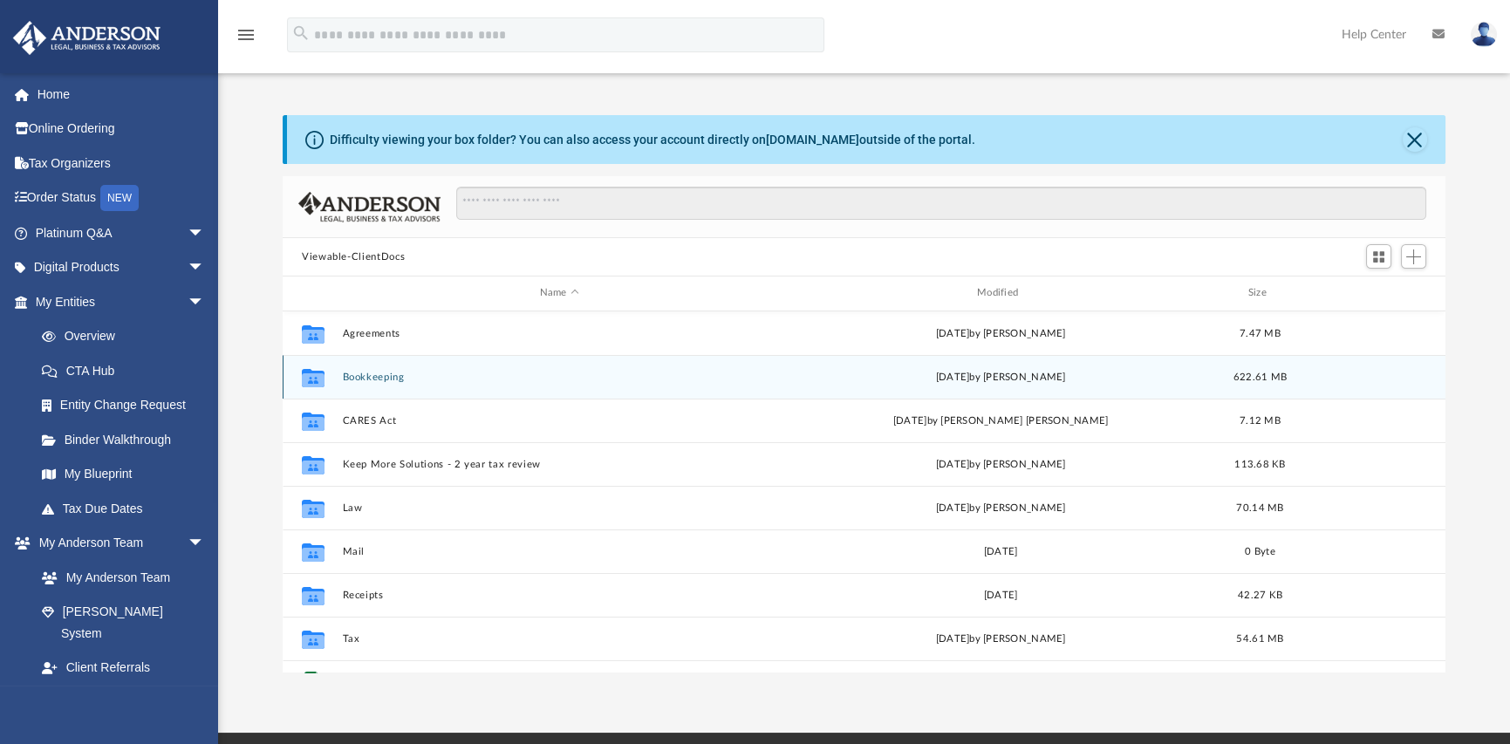
click at [370, 377] on button "Bookkeeping" at bounding box center [560, 377] width 434 height 11
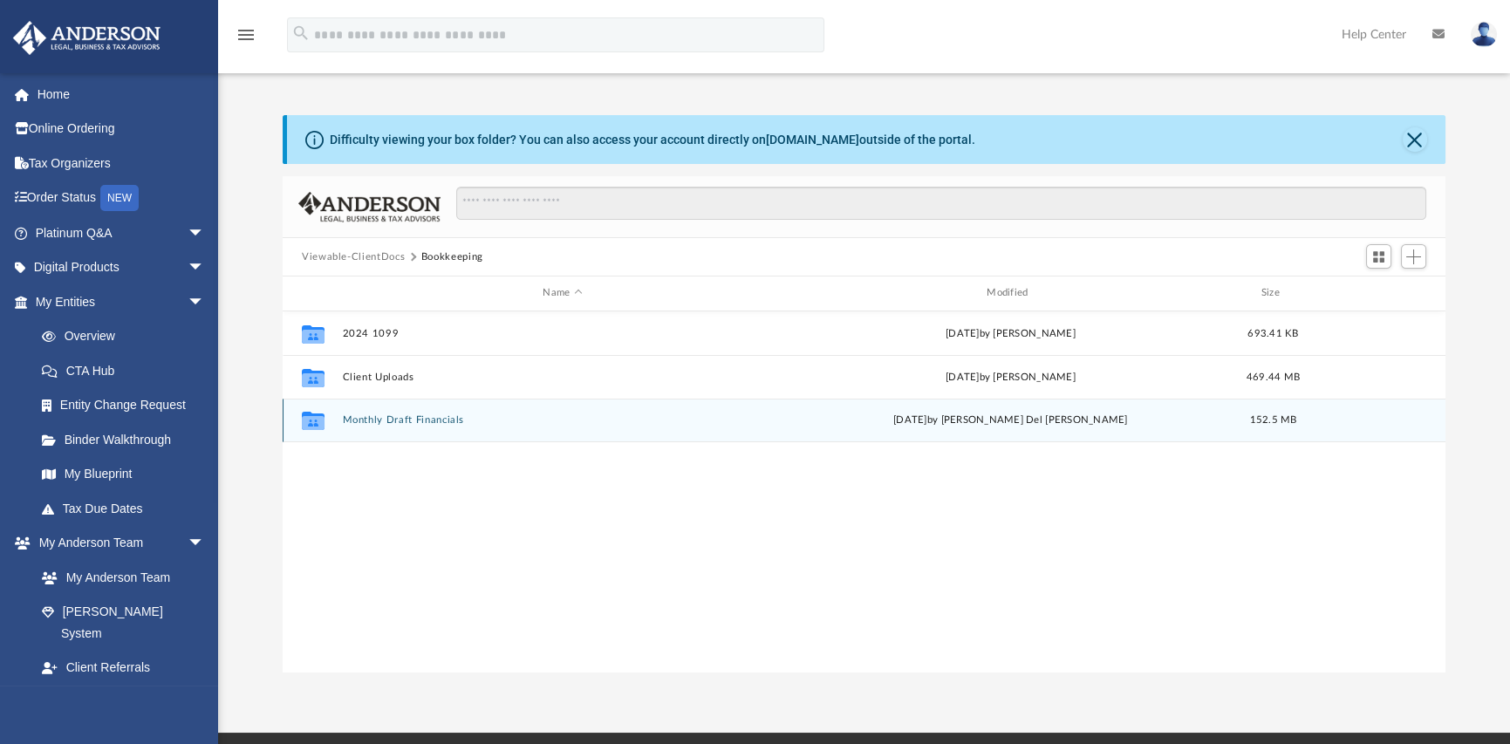
click at [388, 422] on button "Monthly Draft Financials" at bounding box center [563, 419] width 441 height 11
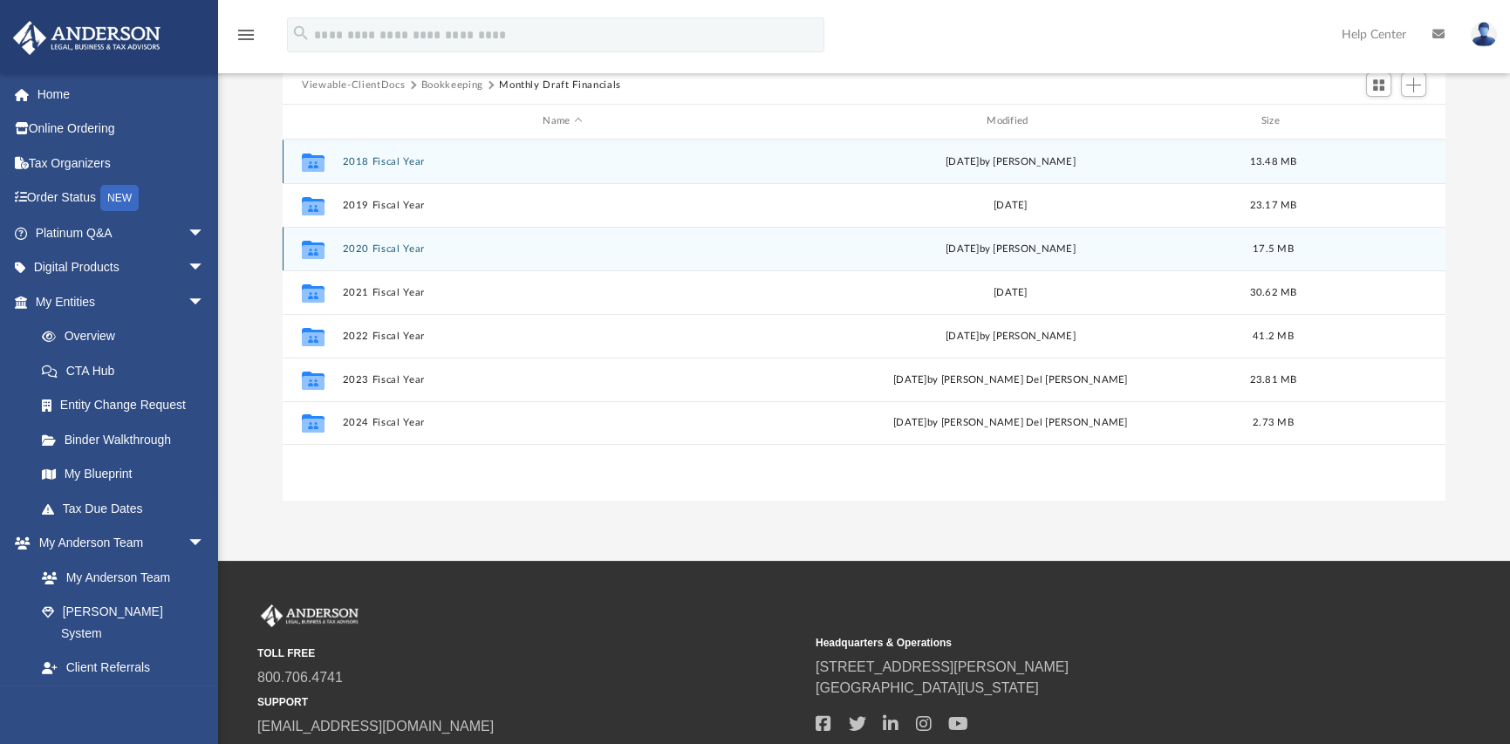
scroll to position [175, 0]
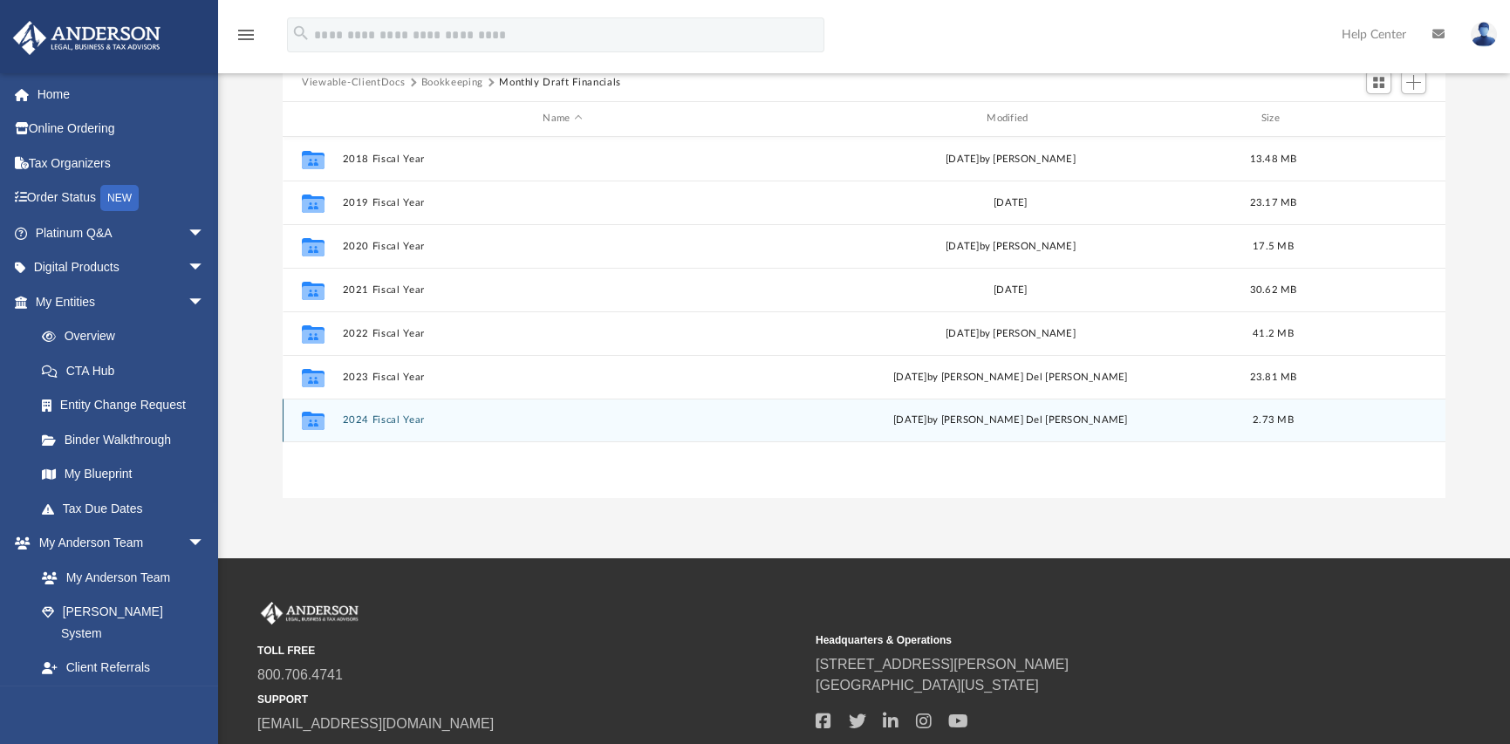
click at [385, 418] on button "2024 Fiscal Year" at bounding box center [563, 419] width 441 height 11
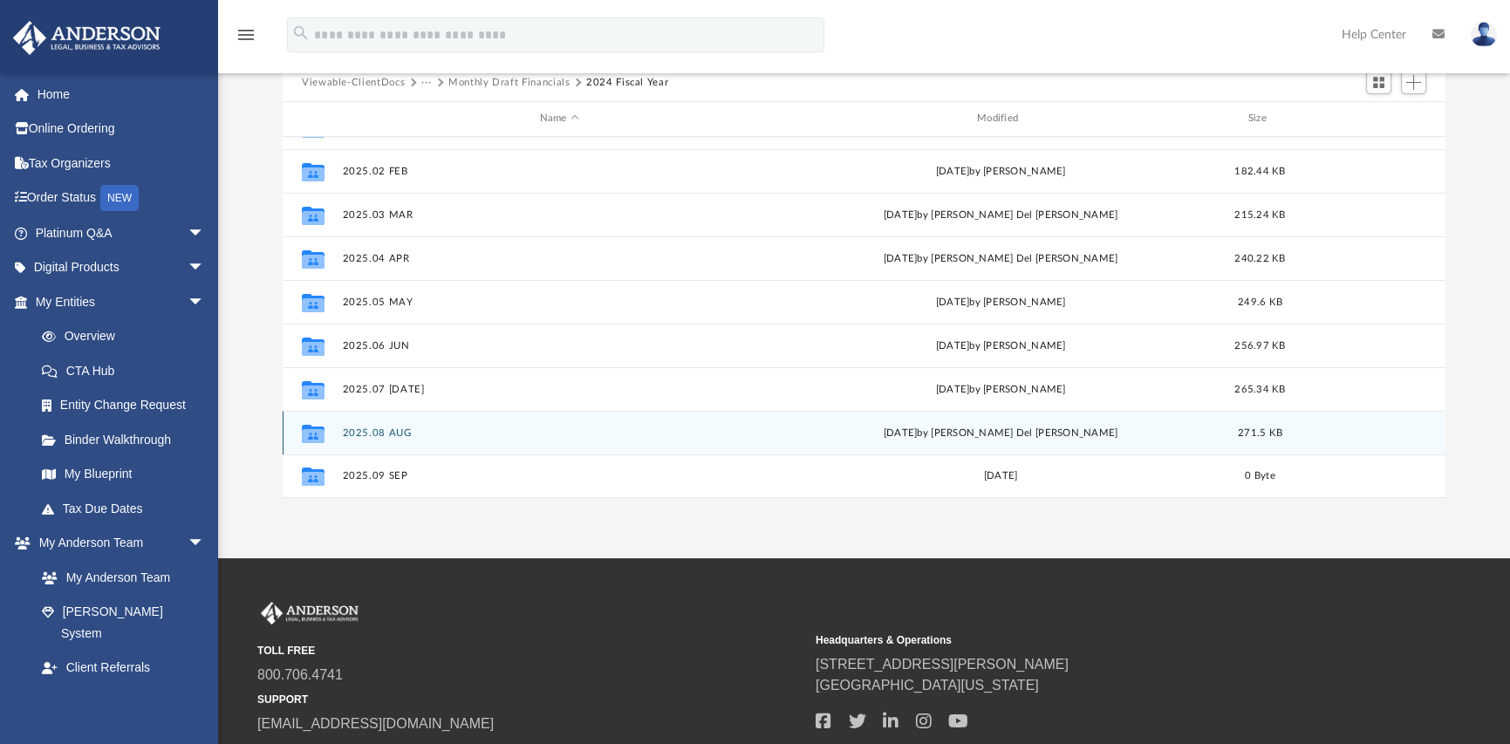
click at [377, 435] on button "2025.08 AUG" at bounding box center [560, 433] width 434 height 11
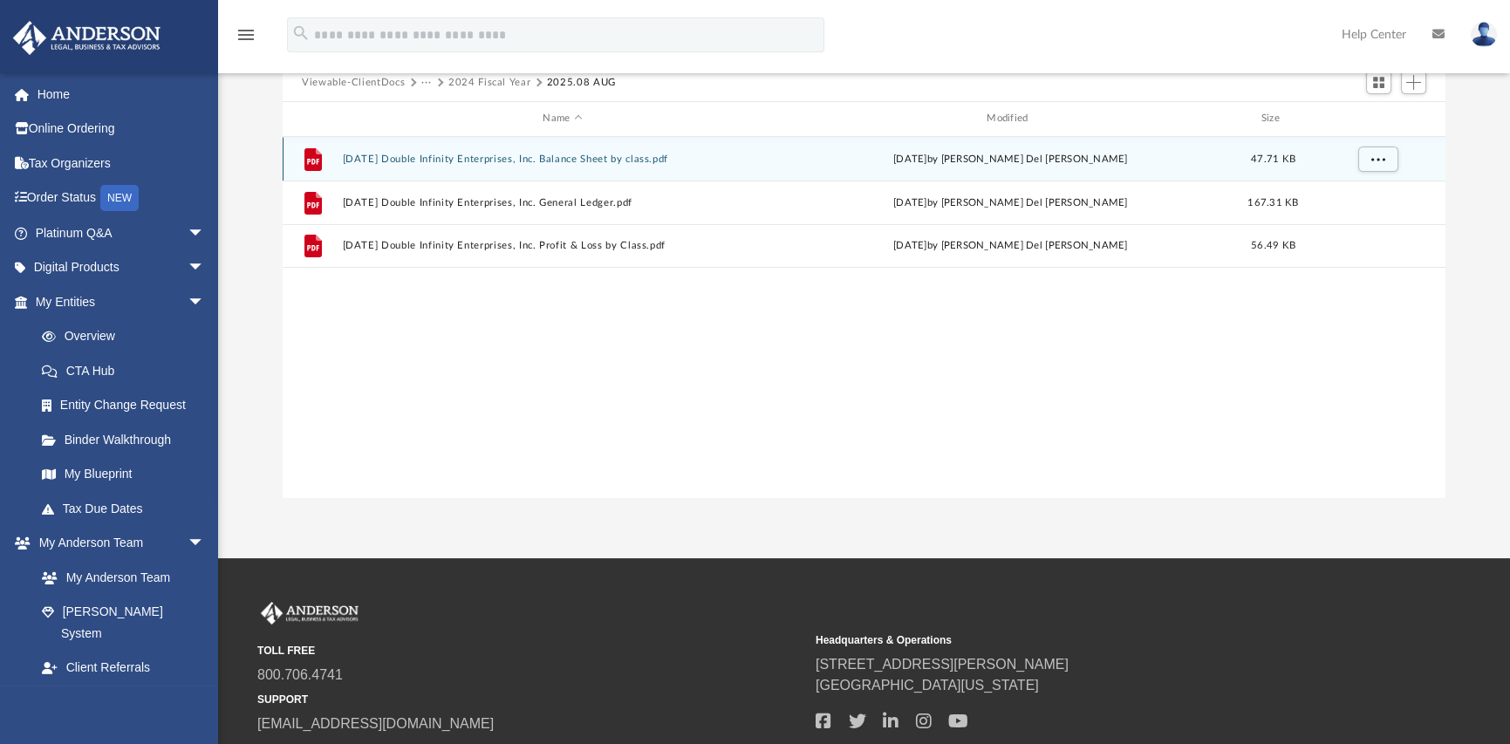
scroll to position [0, 0]
click at [506, 158] on button "[DATE] Double Infinity Enterprises, Inc. Balance Sheet by class.pdf" at bounding box center [563, 159] width 441 height 11
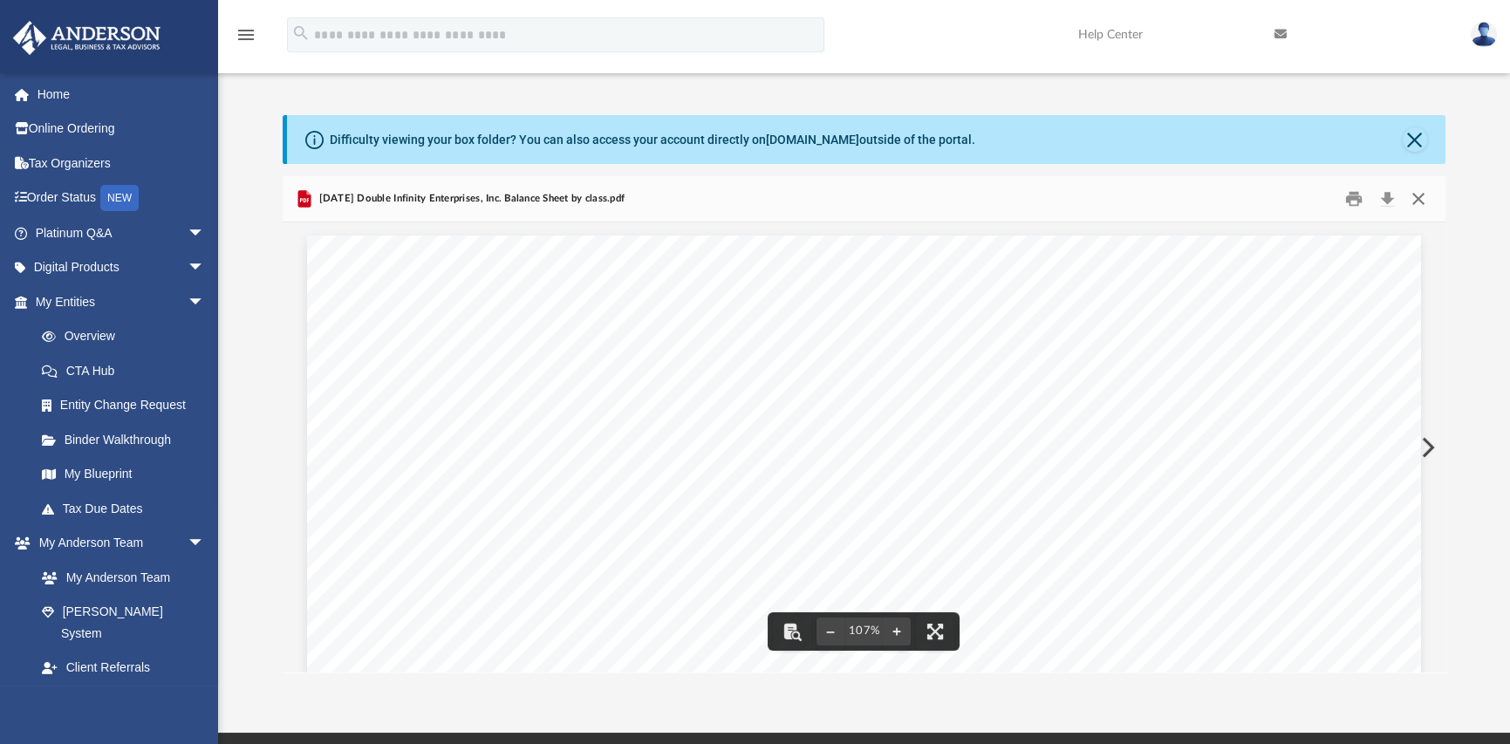
click at [1422, 195] on button "Close" at bounding box center [1418, 199] width 31 height 27
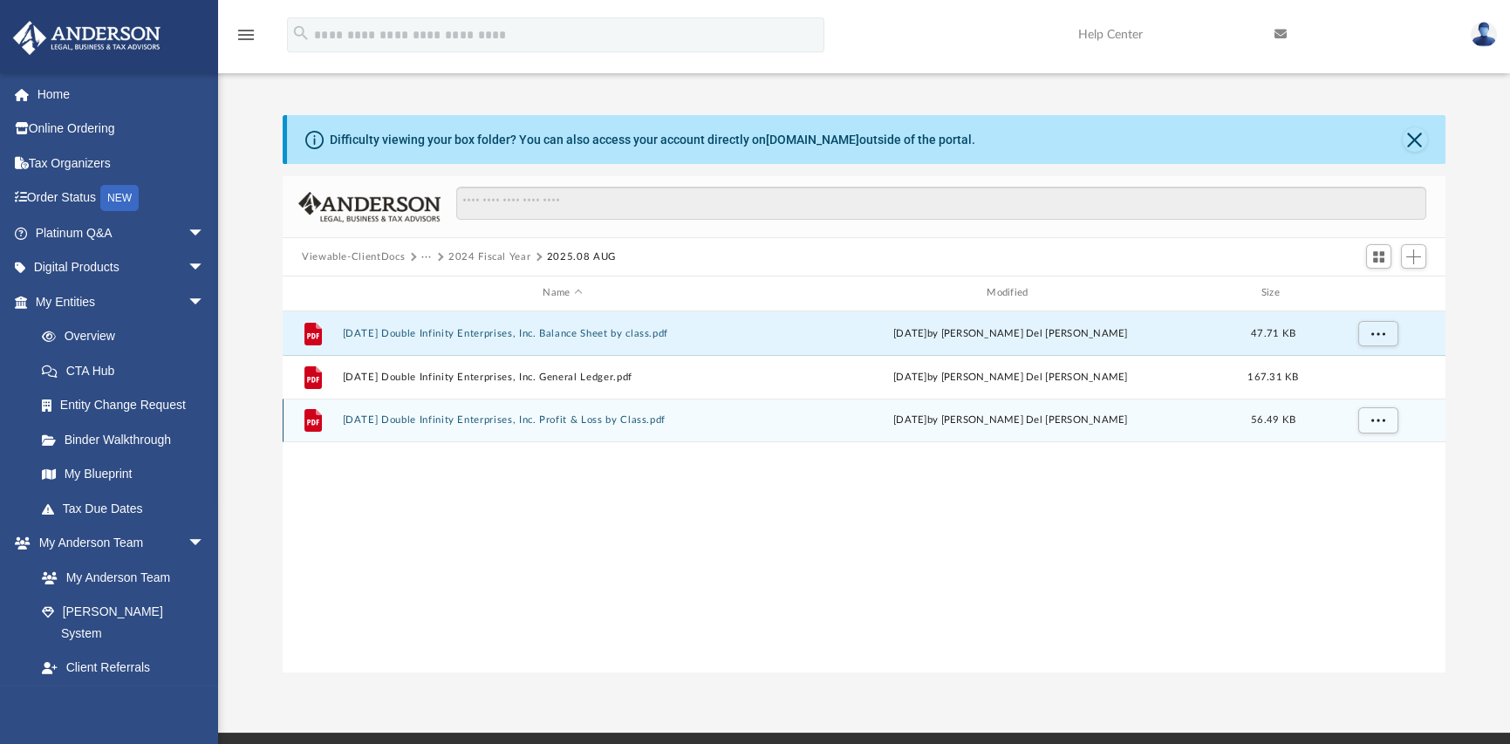
click at [552, 425] on button "[DATE] Double Infinity Enterprises, Inc. Profit & Loss by Class.pdf" at bounding box center [563, 419] width 441 height 11
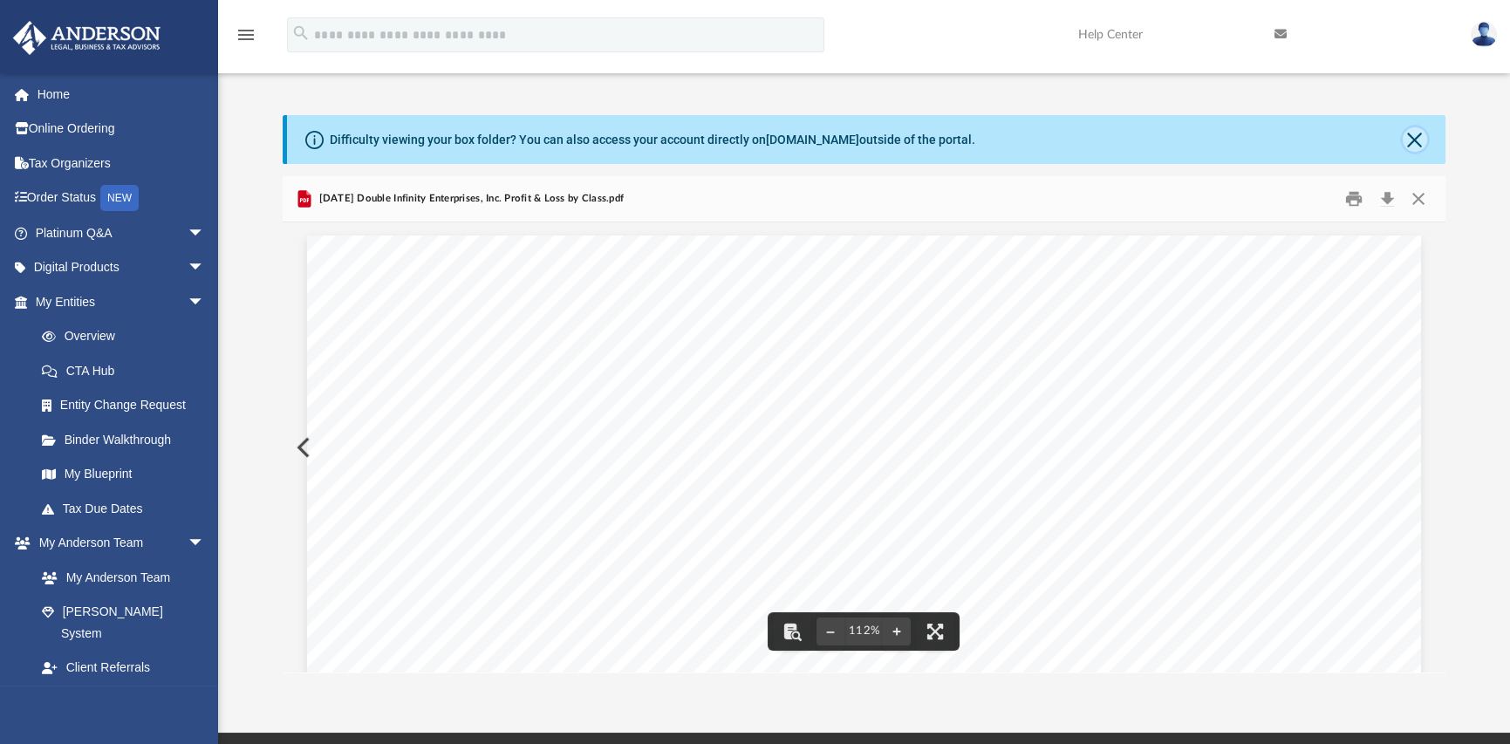
click at [1411, 139] on button "Close" at bounding box center [1415, 139] width 24 height 24
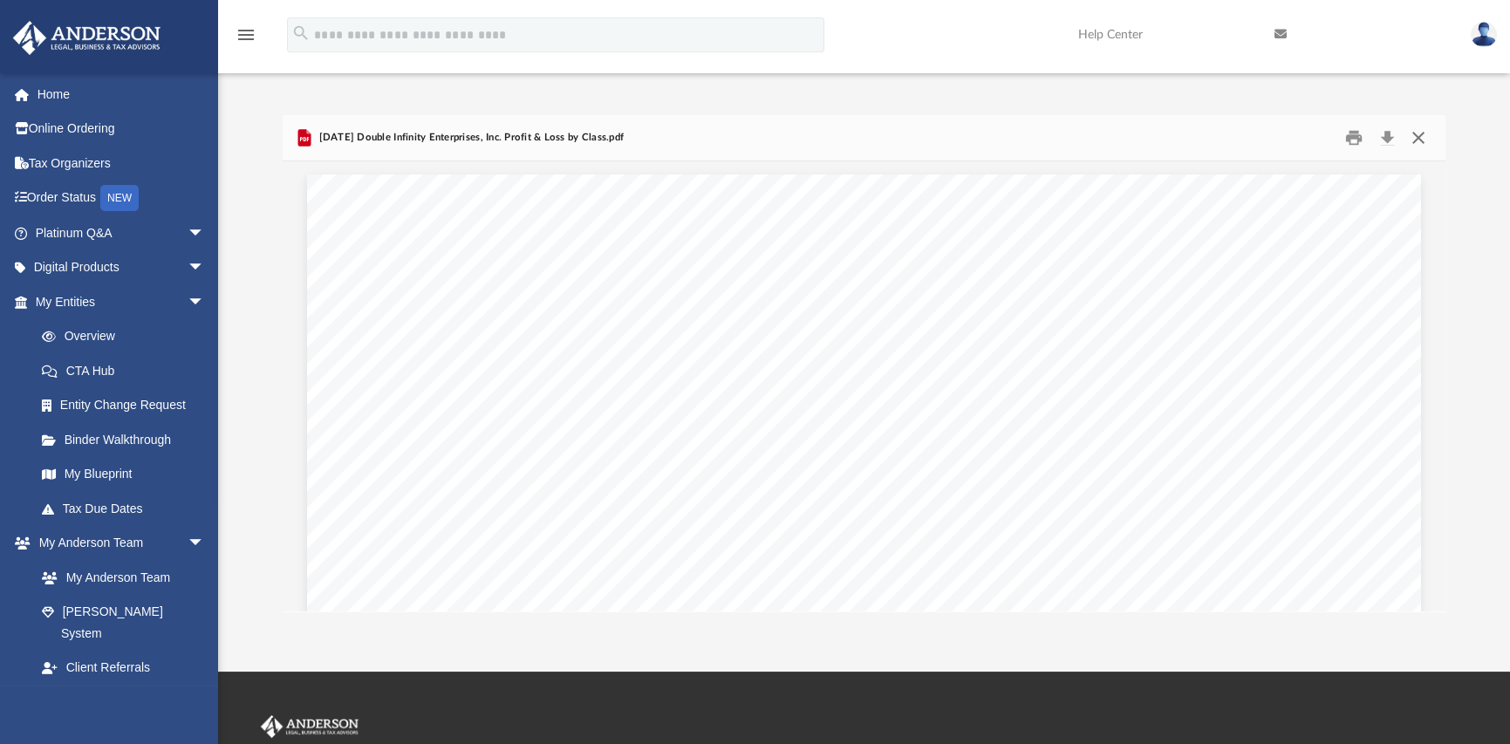
click at [1420, 140] on button "Close" at bounding box center [1418, 138] width 31 height 27
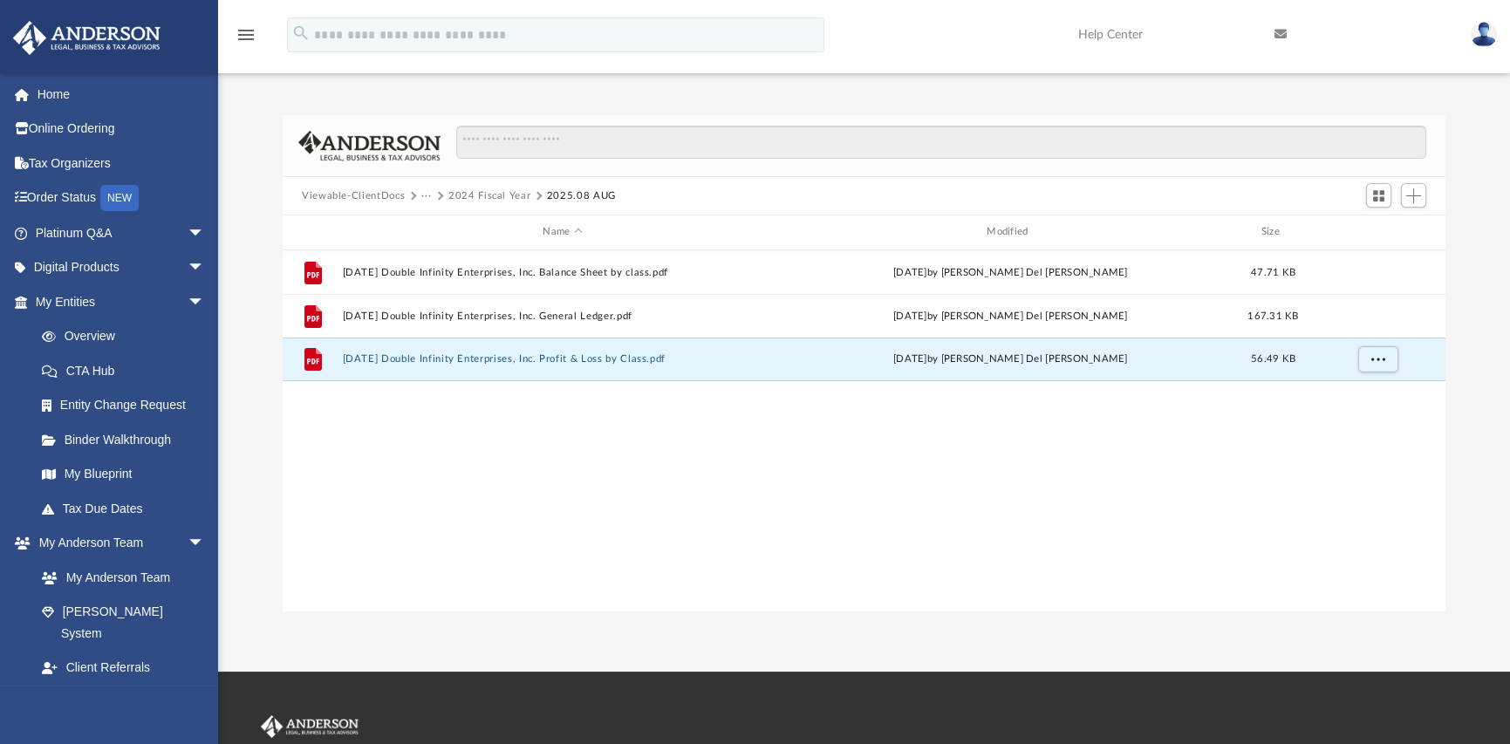
click at [427, 197] on button "···" at bounding box center [426, 196] width 11 height 16
click at [471, 223] on li "Bookkeeping" at bounding box center [491, 226] width 120 height 18
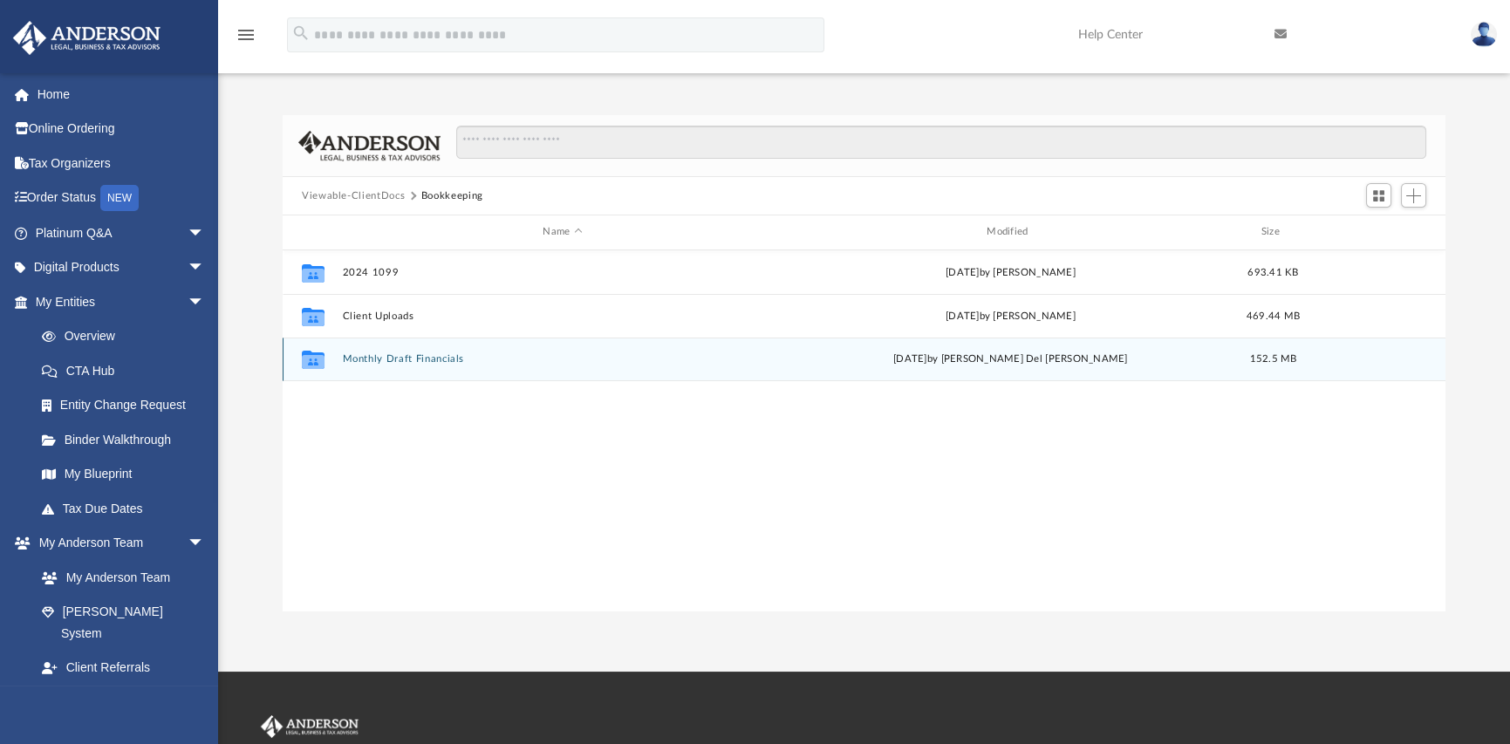
click at [400, 356] on button "Monthly Draft Financials" at bounding box center [563, 358] width 441 height 11
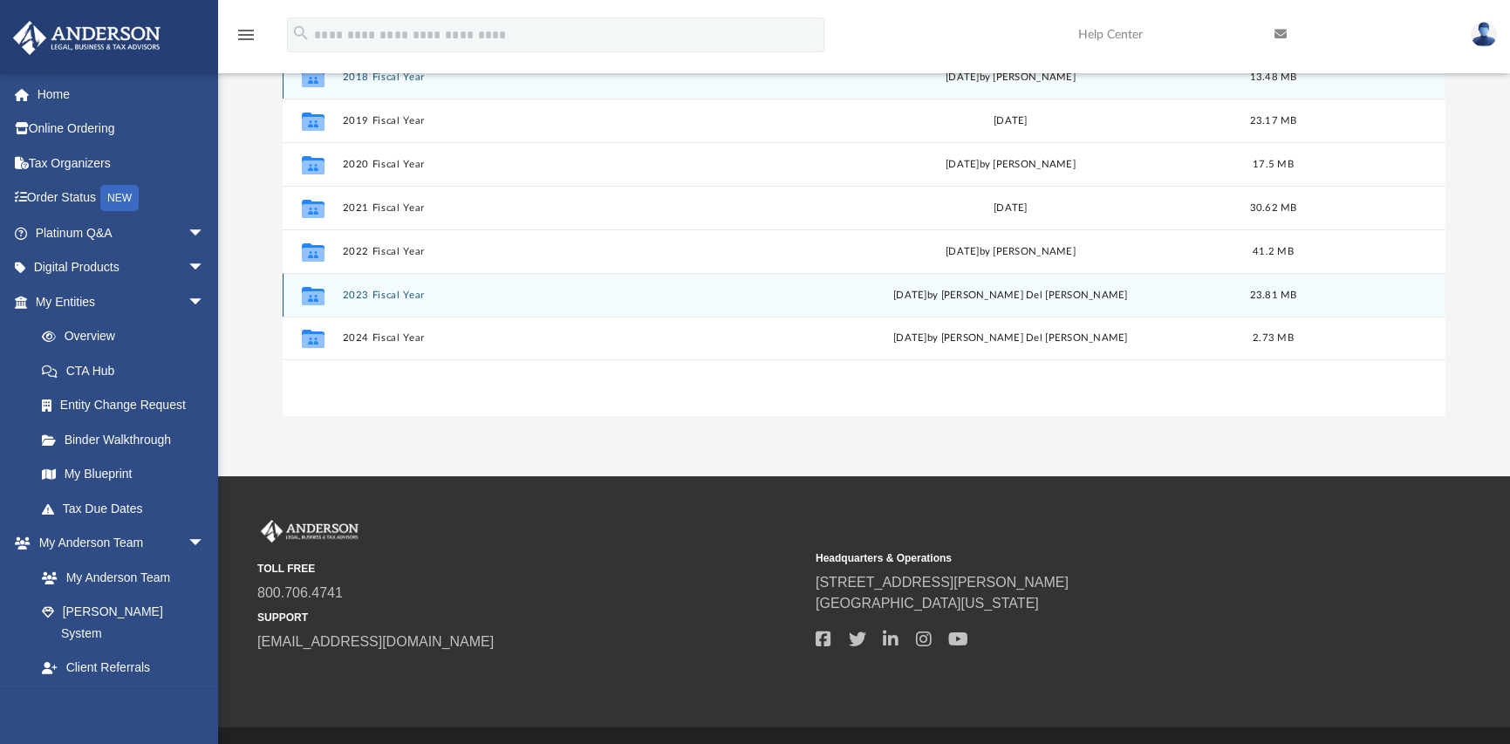
scroll to position [153, 0]
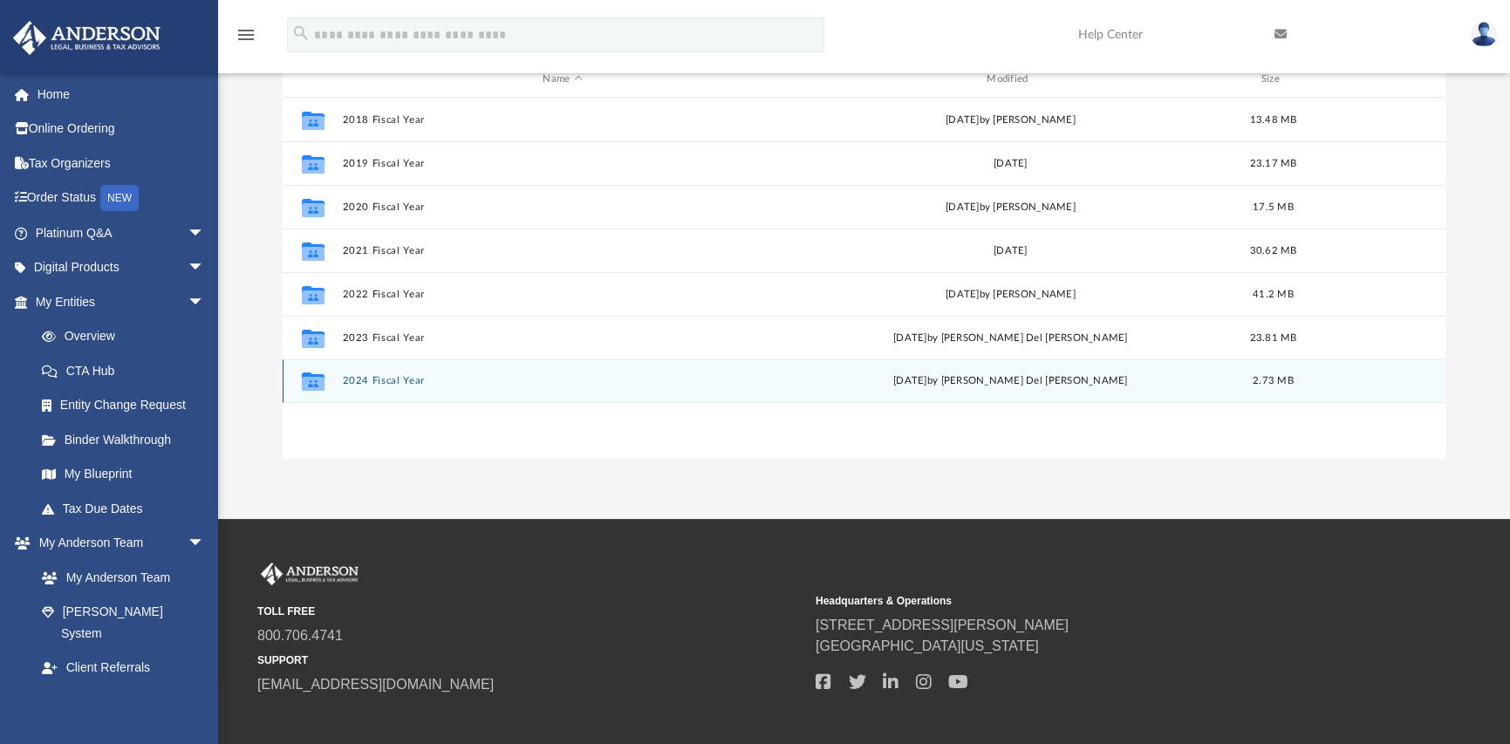
click at [373, 379] on button "2024 Fiscal Year" at bounding box center [563, 380] width 441 height 11
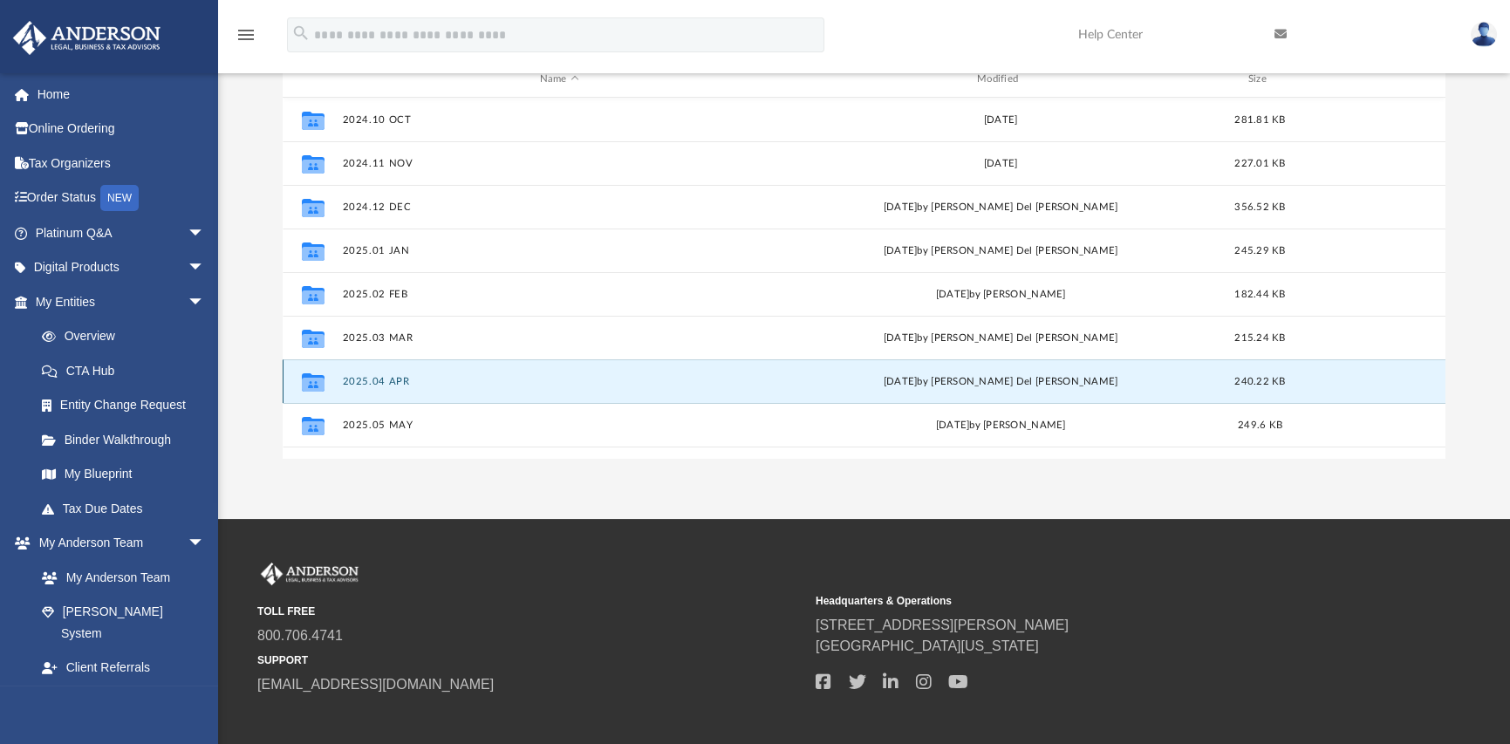
click at [380, 382] on button "2025.04 APR" at bounding box center [560, 381] width 434 height 11
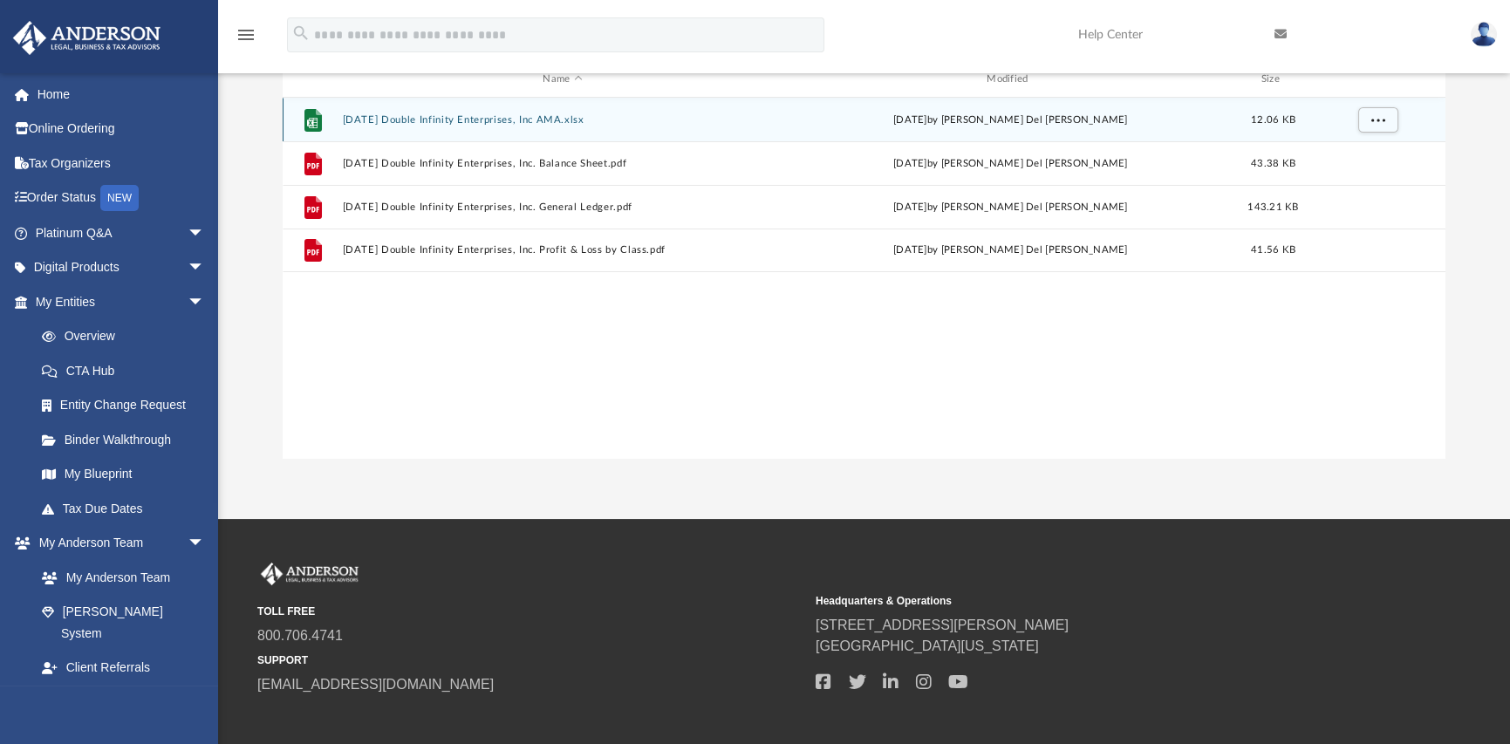
click at [433, 119] on button "2025.04.30 Double Infinity Enterprises, Inc AMA.xlsx" at bounding box center [563, 119] width 441 height 11
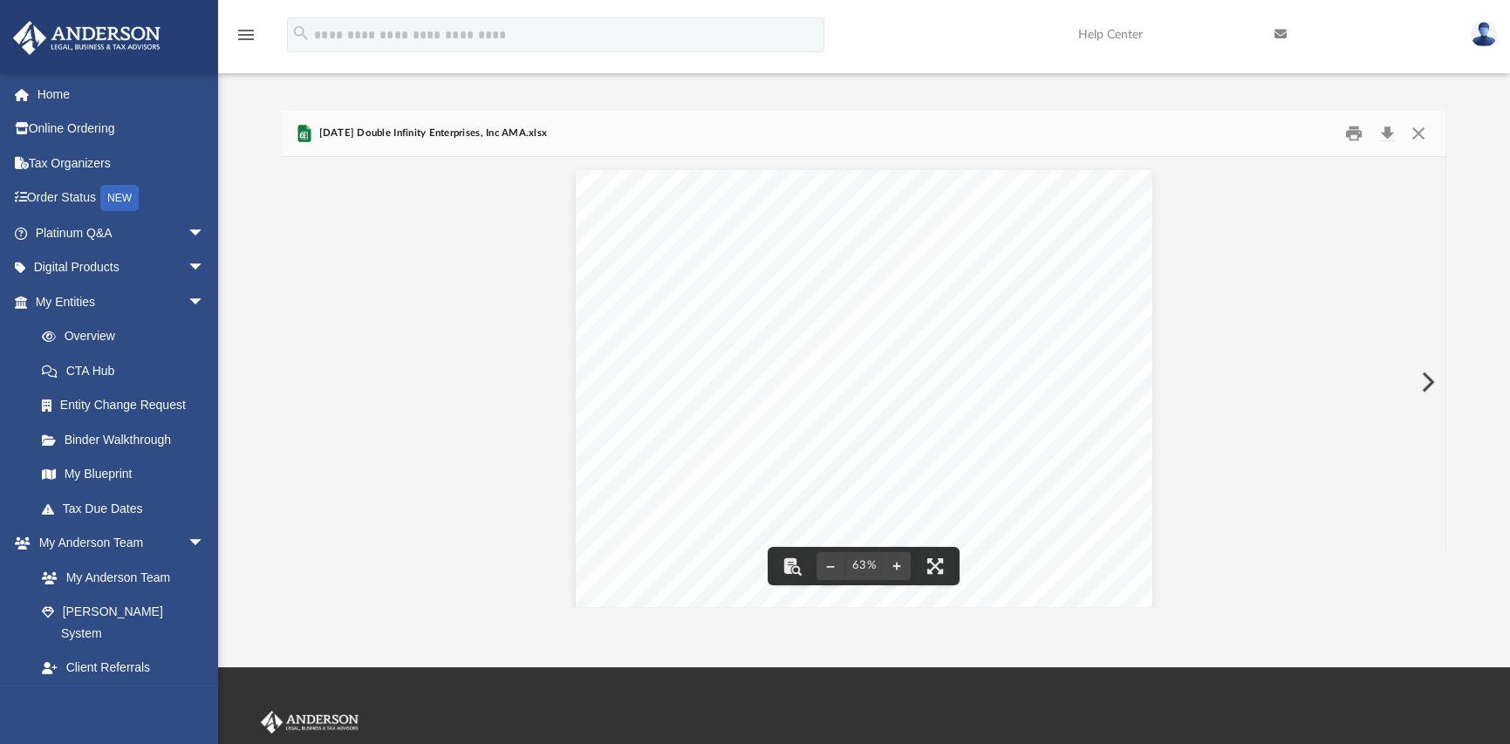
scroll to position [0, 0]
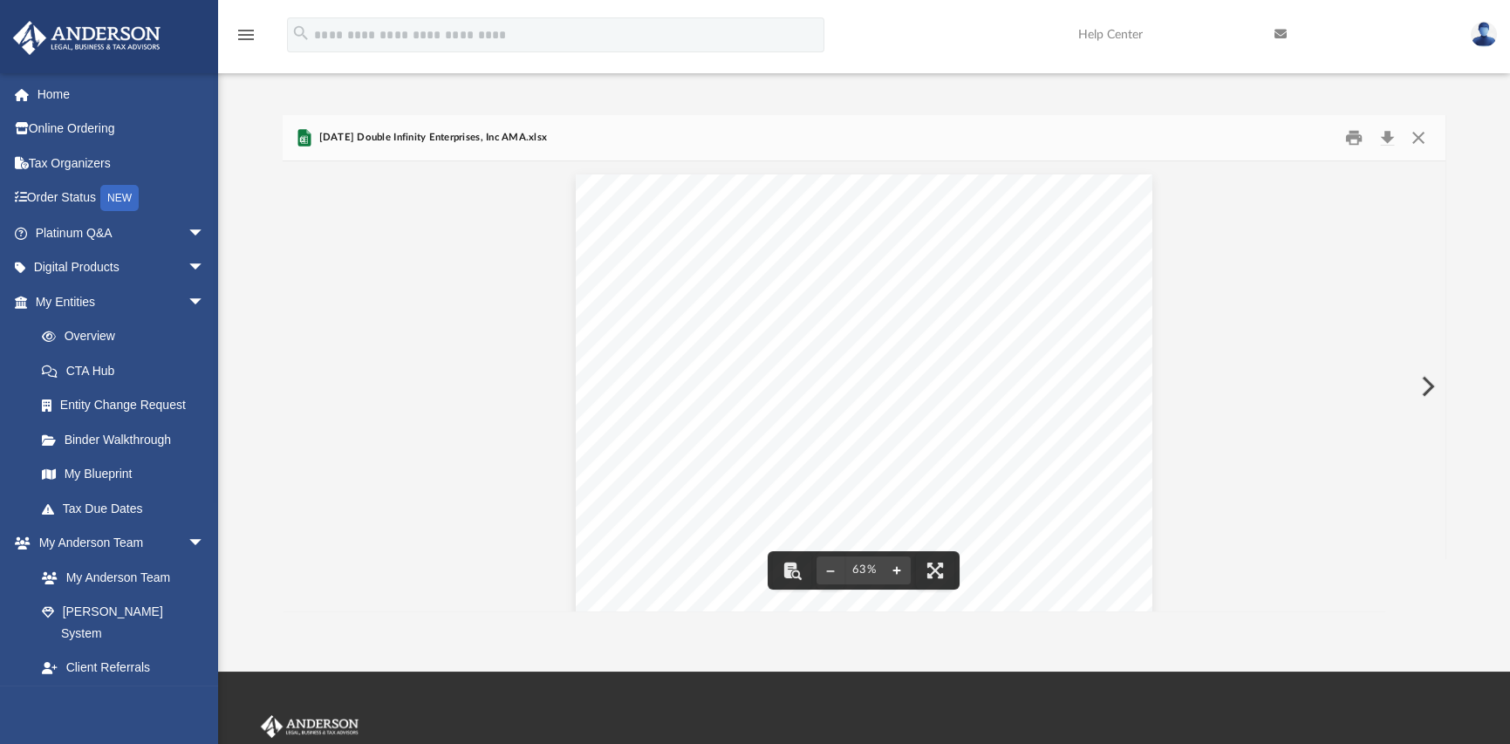
click at [899, 572] on button "File preview" at bounding box center [897, 570] width 28 height 38
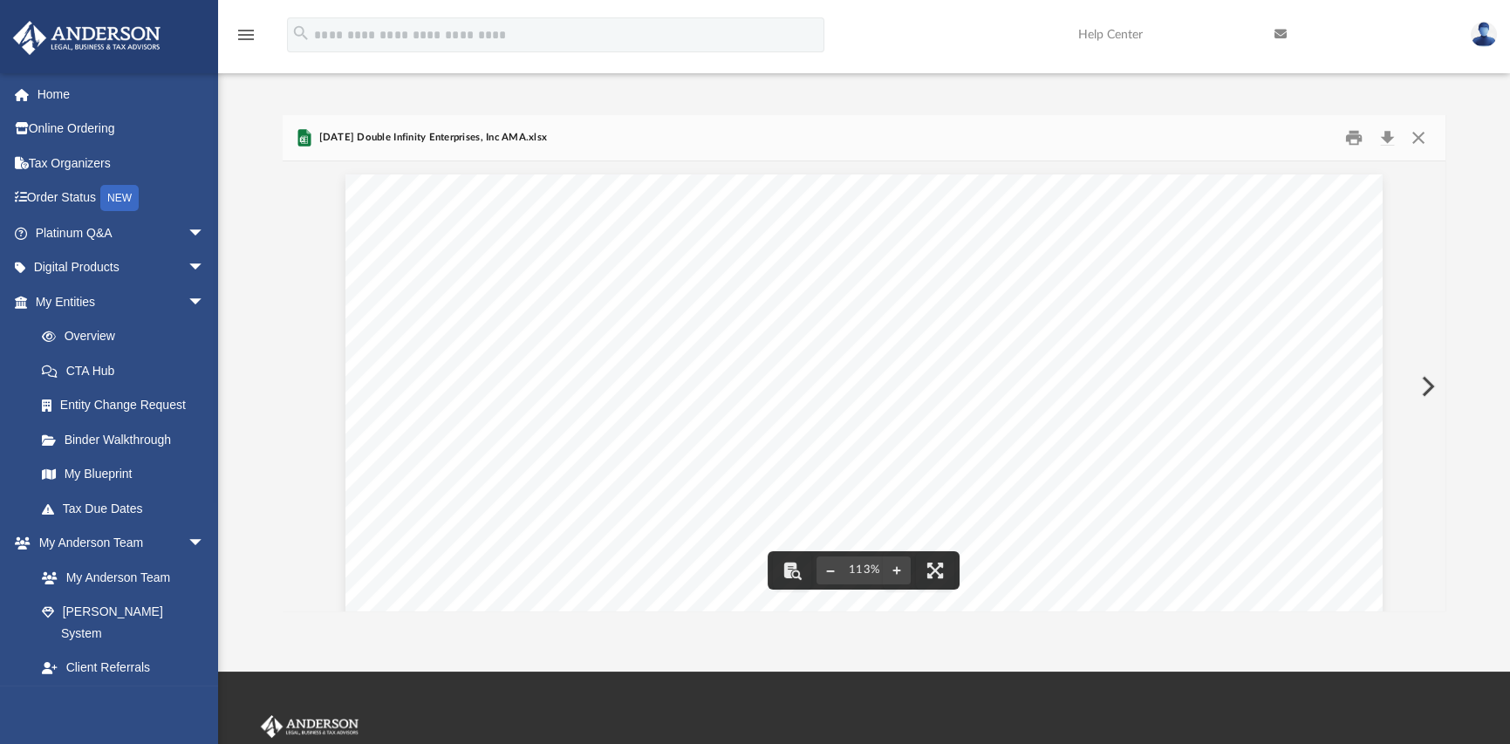
click at [831, 571] on button "File preview" at bounding box center [831, 570] width 28 height 38
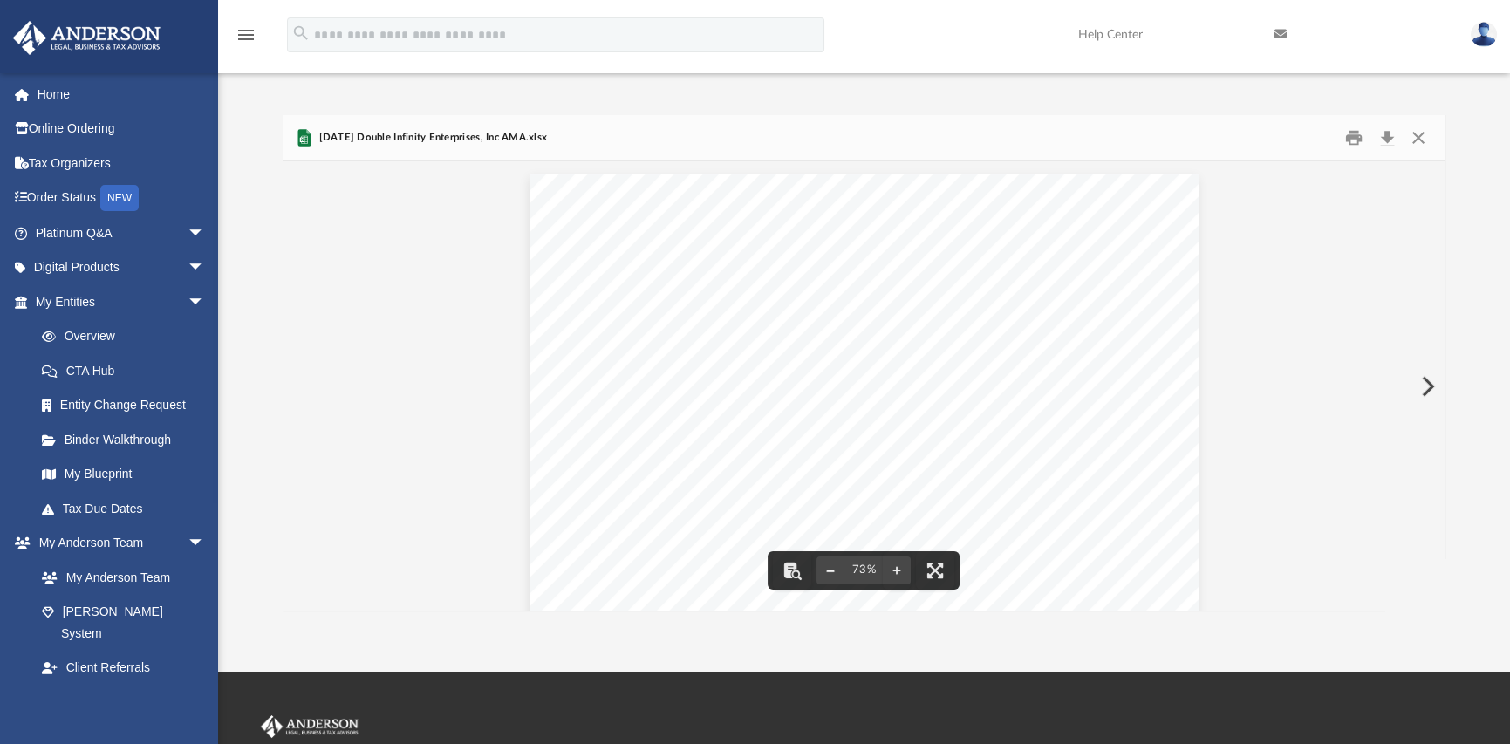
click at [831, 571] on button "File preview" at bounding box center [831, 570] width 28 height 38
click at [1416, 141] on button "Close" at bounding box center [1418, 138] width 31 height 27
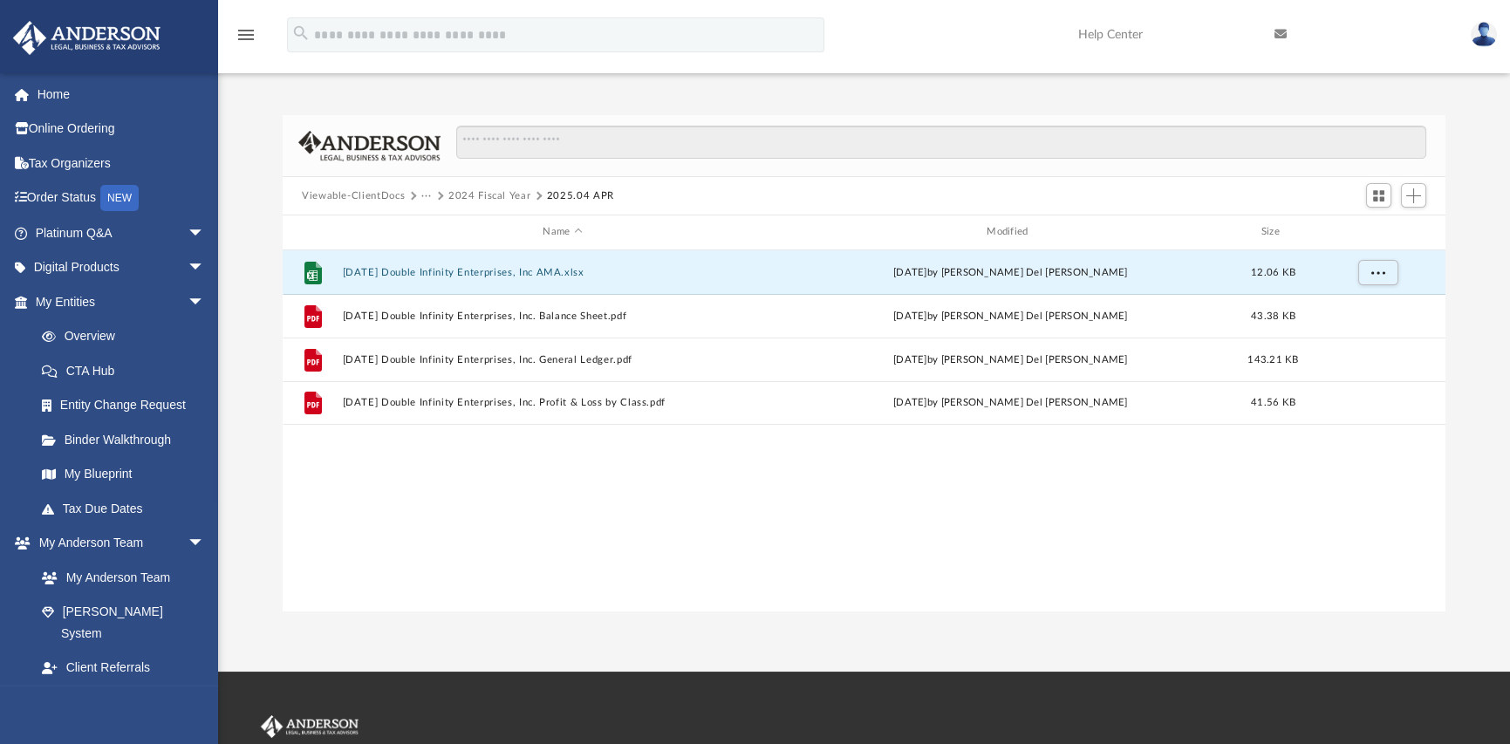
click at [427, 196] on button "···" at bounding box center [426, 196] width 11 height 16
click at [442, 229] on li "Bookkeeping" at bounding box center [491, 226] width 120 height 18
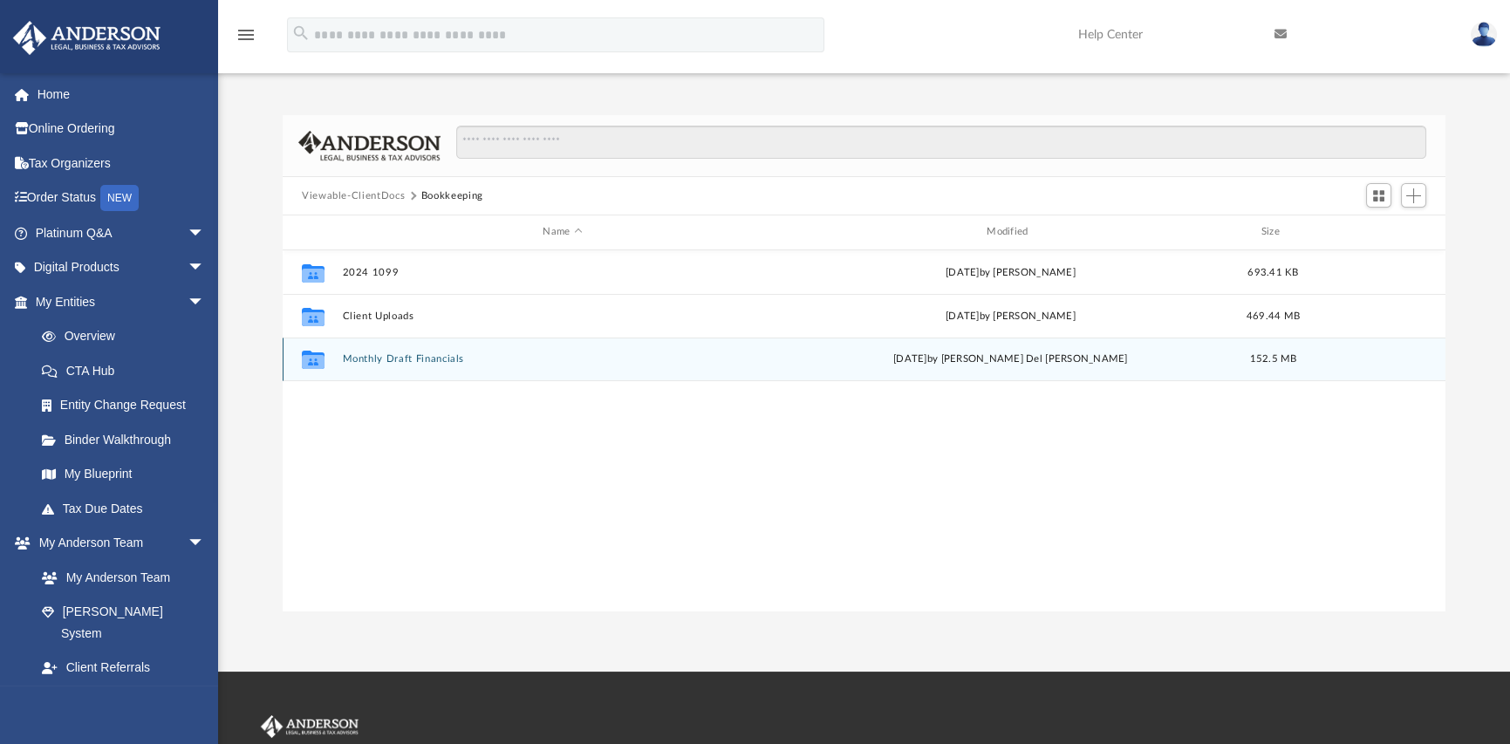
click at [391, 360] on button "Monthly Draft Financials" at bounding box center [563, 358] width 441 height 11
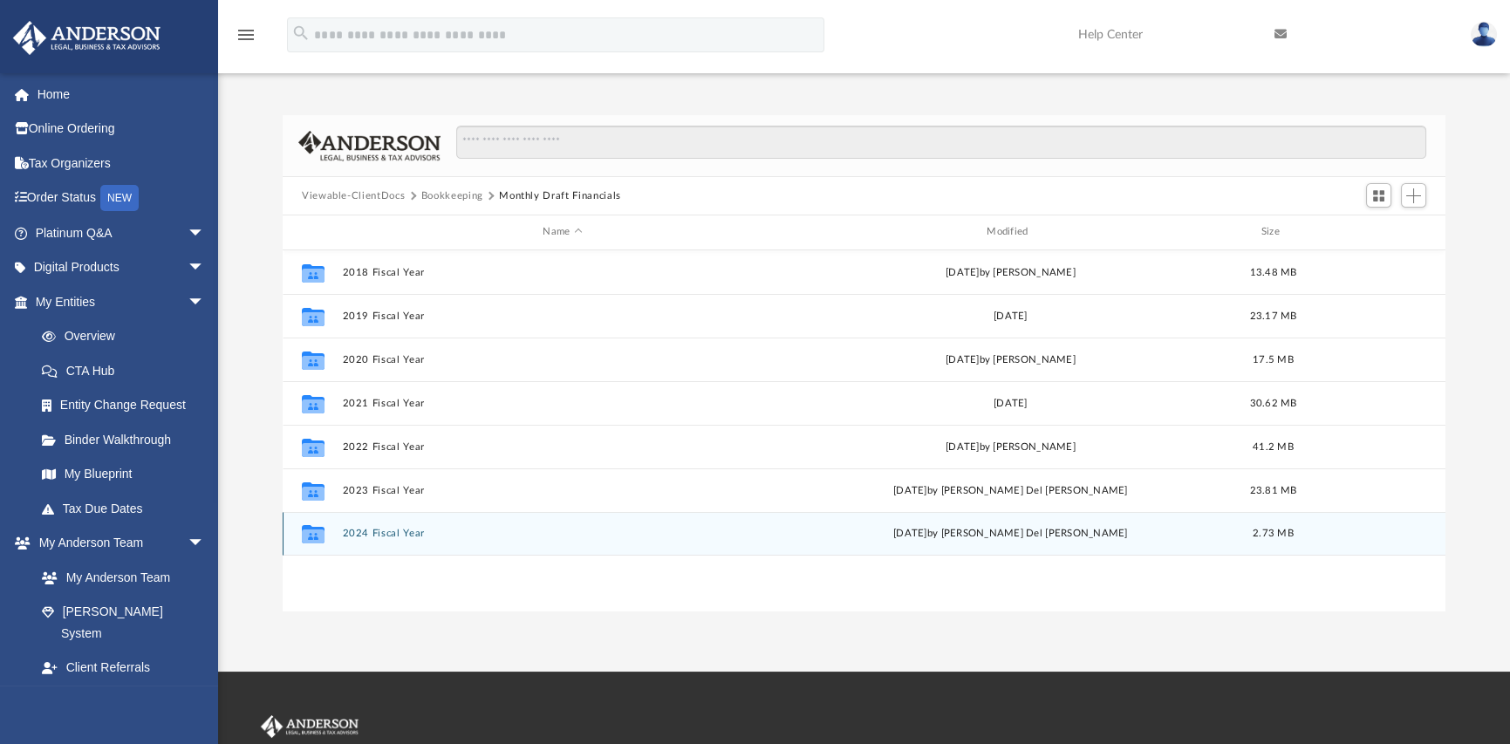
click at [387, 531] on button "2024 Fiscal Year" at bounding box center [563, 533] width 441 height 11
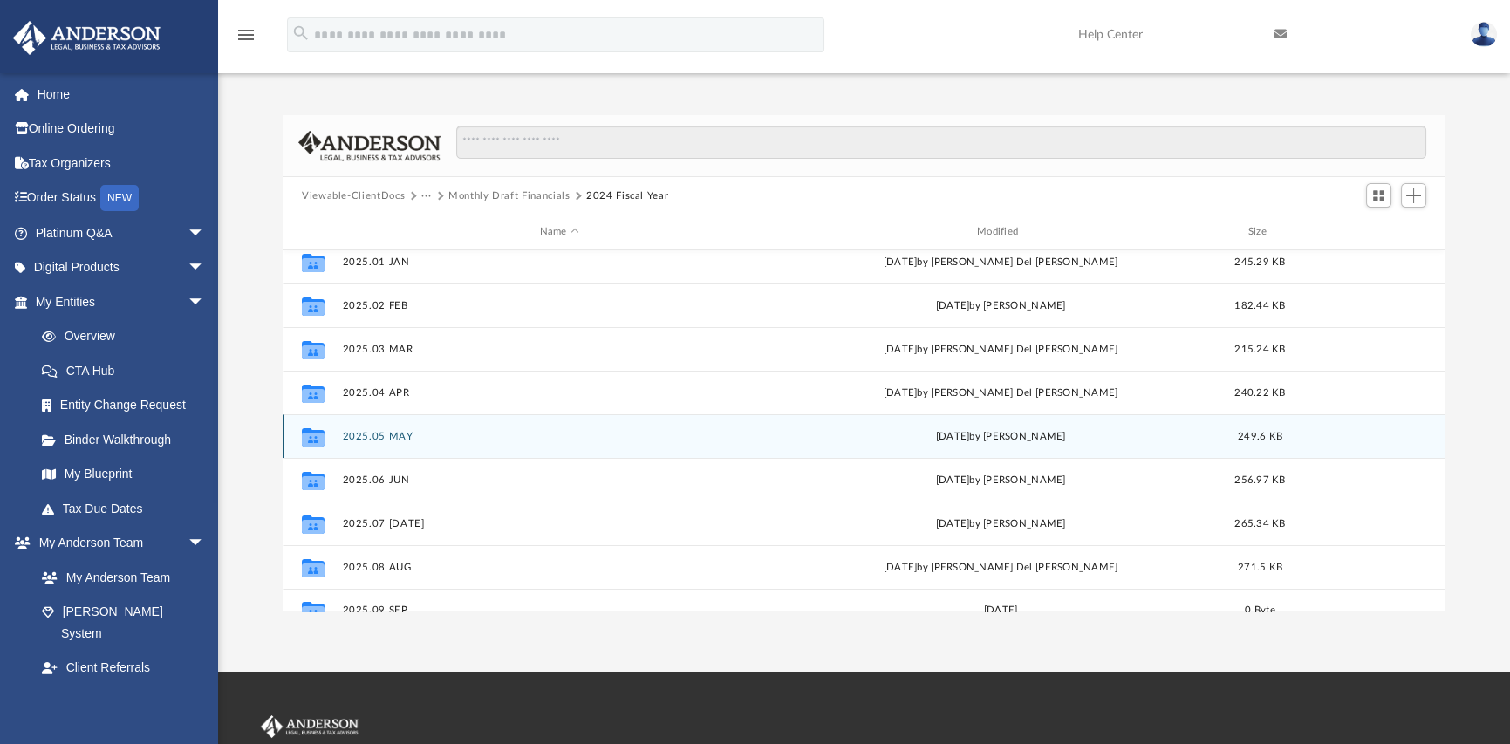
scroll to position [162, 0]
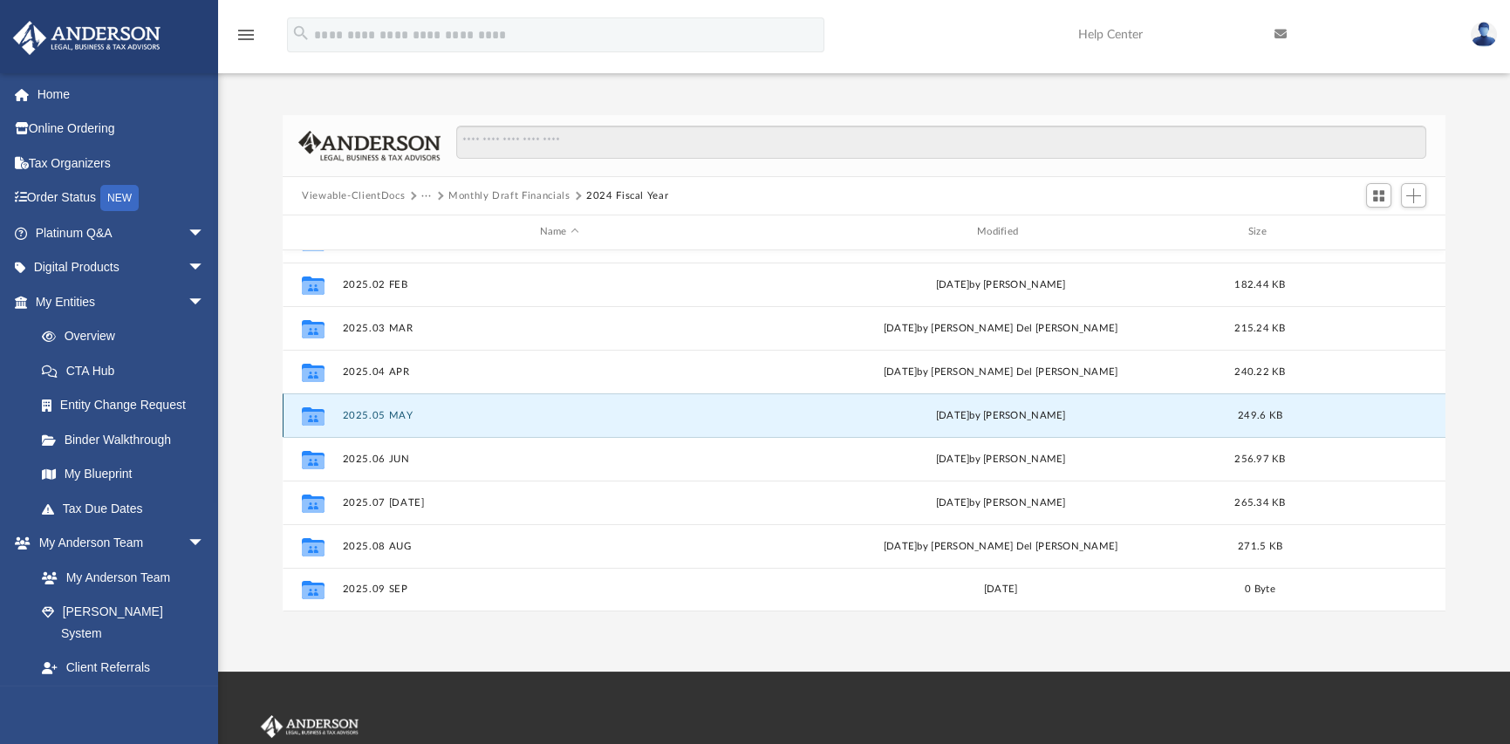
click at [386, 414] on button "2025.05 MAY" at bounding box center [560, 415] width 434 height 11
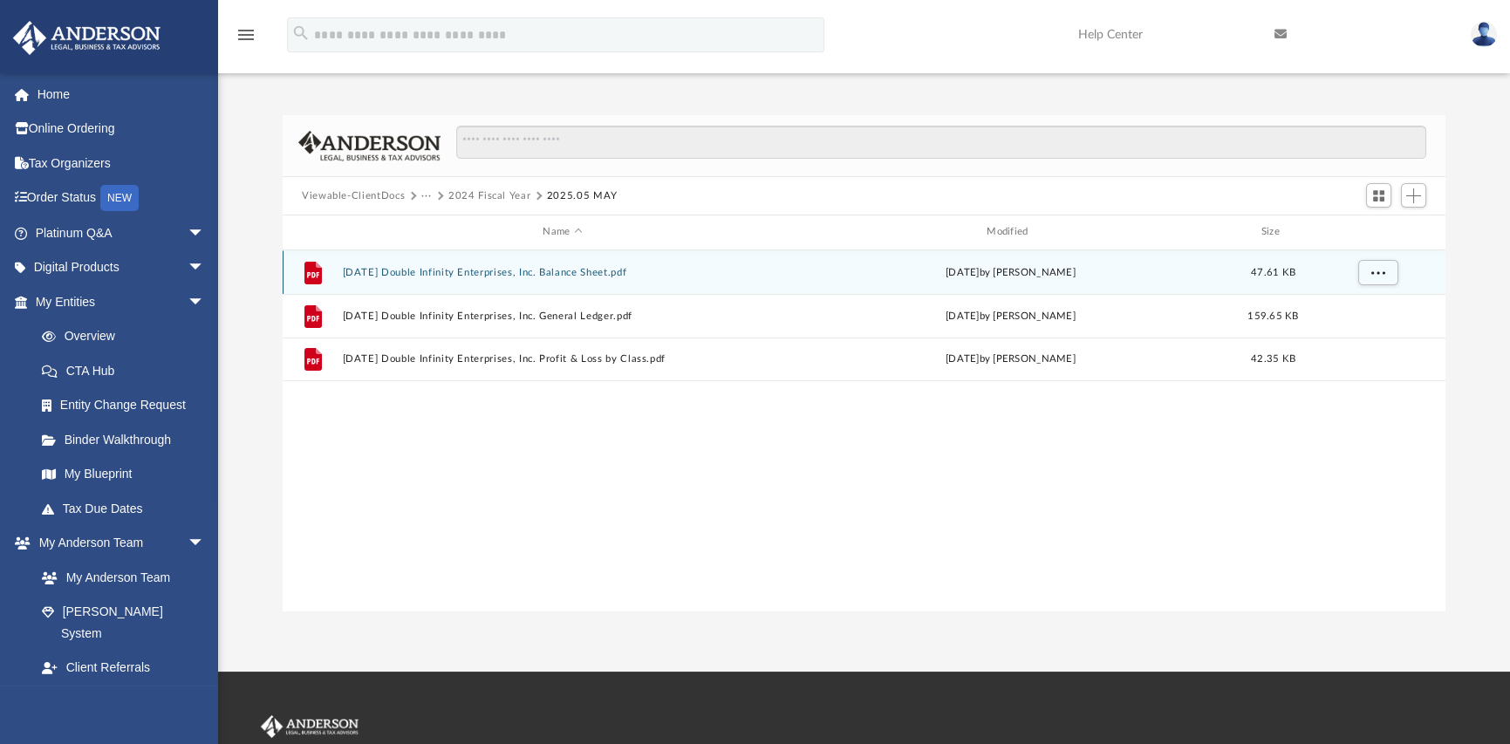
scroll to position [0, 0]
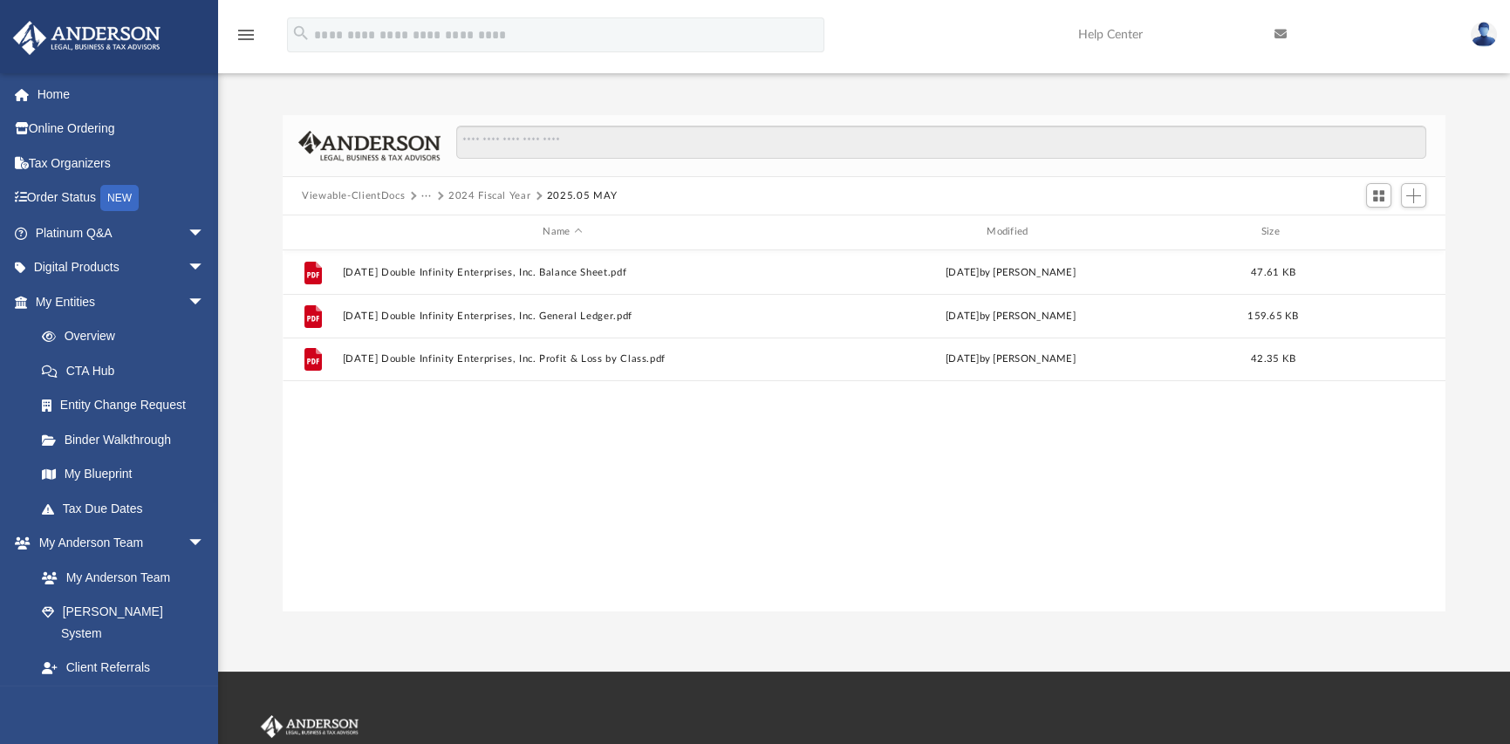
click at [459, 200] on button "2024 Fiscal Year" at bounding box center [490, 196] width 82 height 16
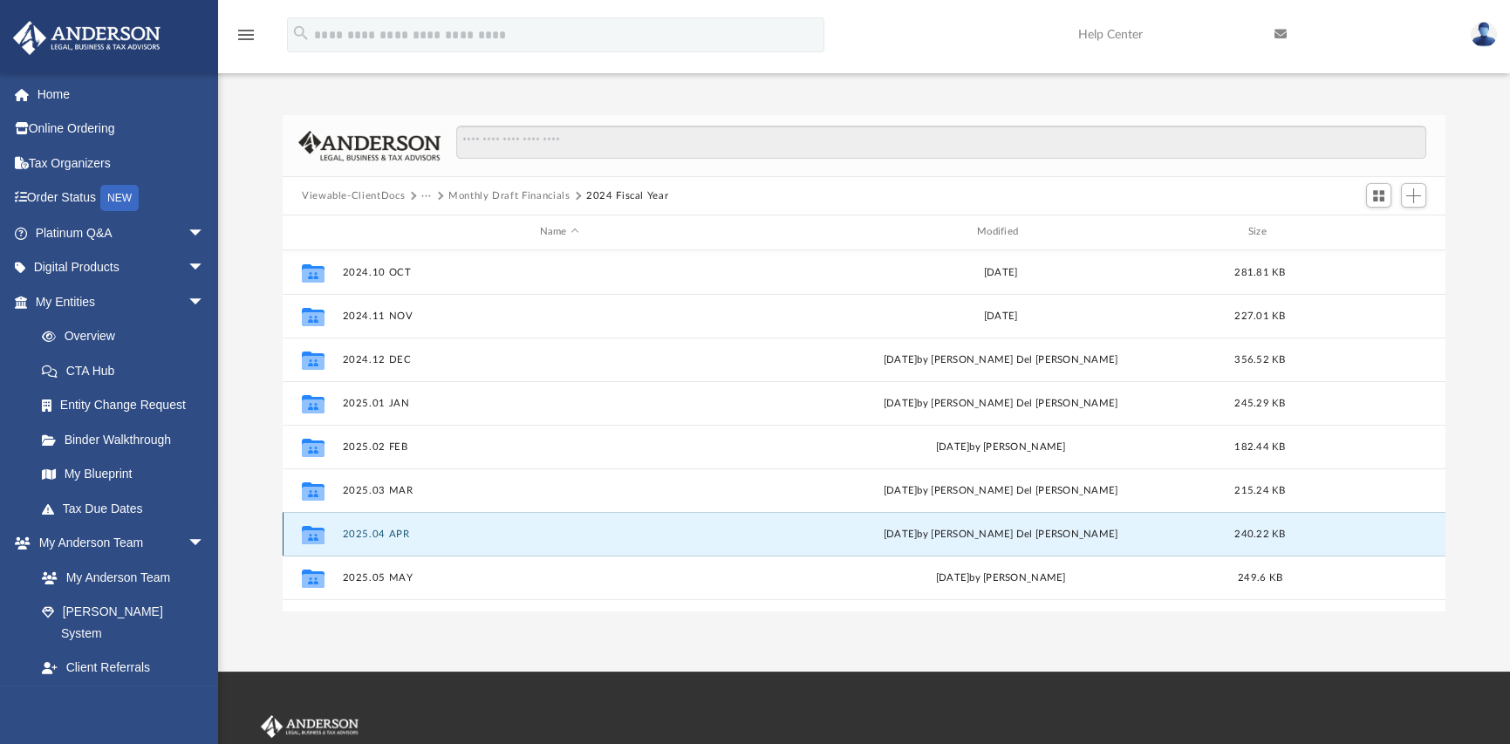
click at [387, 533] on button "2025.04 APR" at bounding box center [560, 534] width 434 height 11
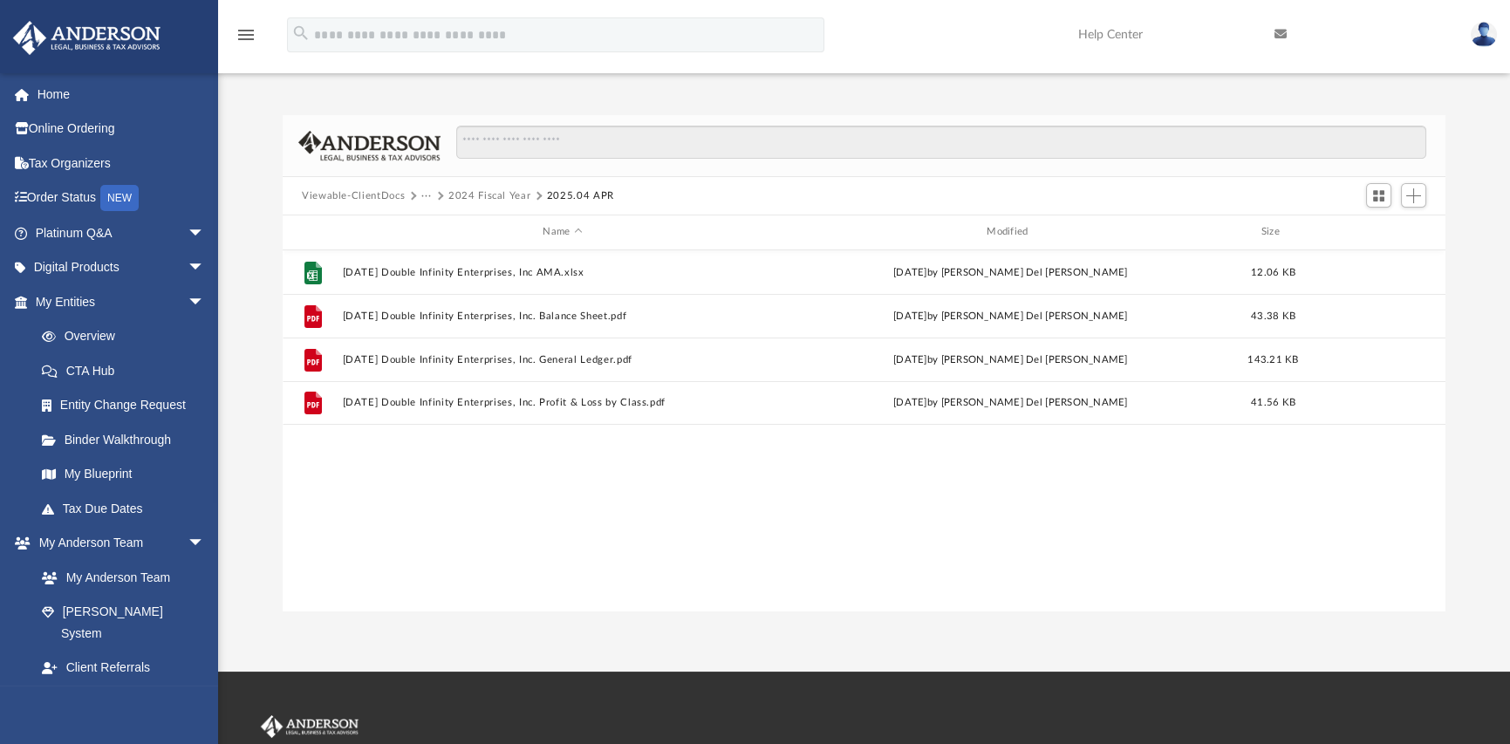
click at [499, 196] on button "2024 Fiscal Year" at bounding box center [490, 196] width 82 height 16
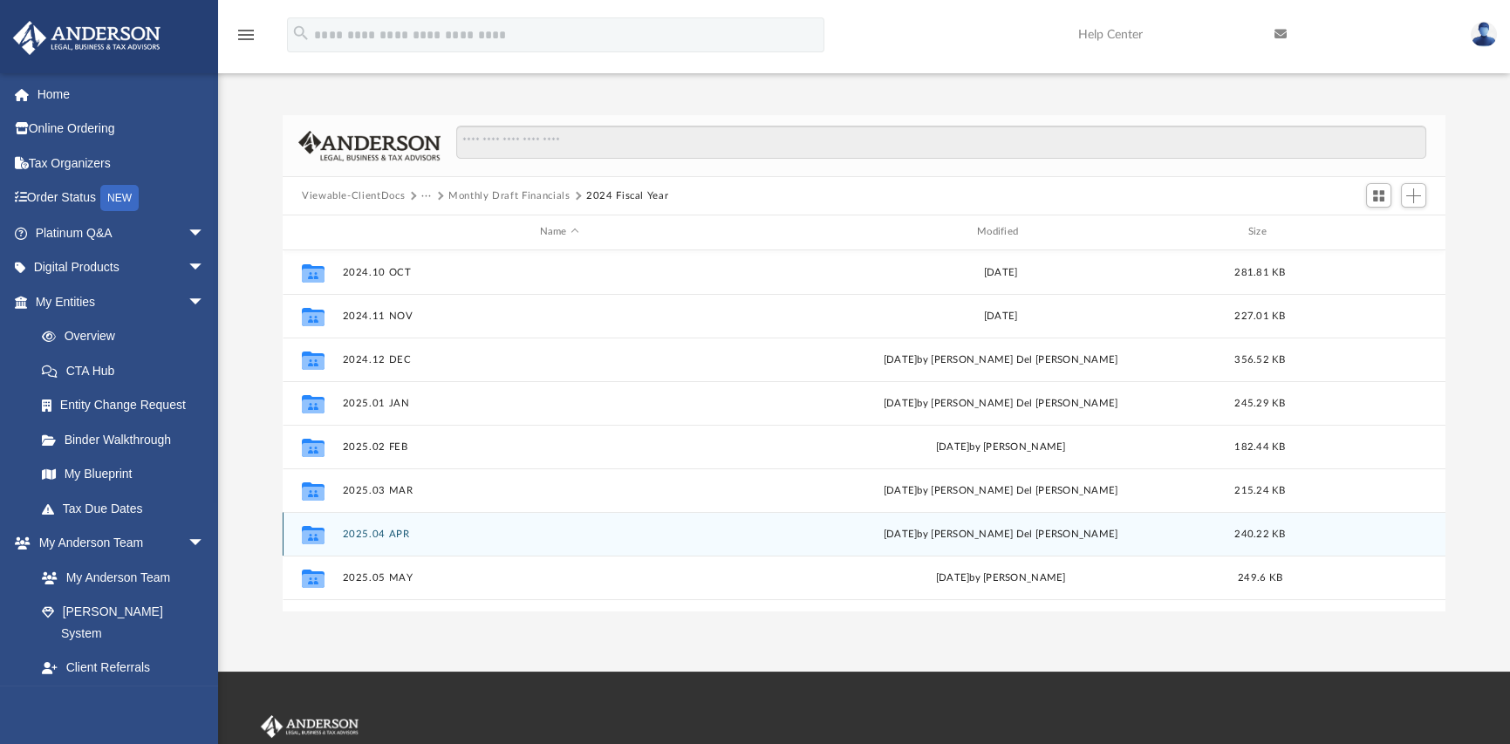
scroll to position [87, 0]
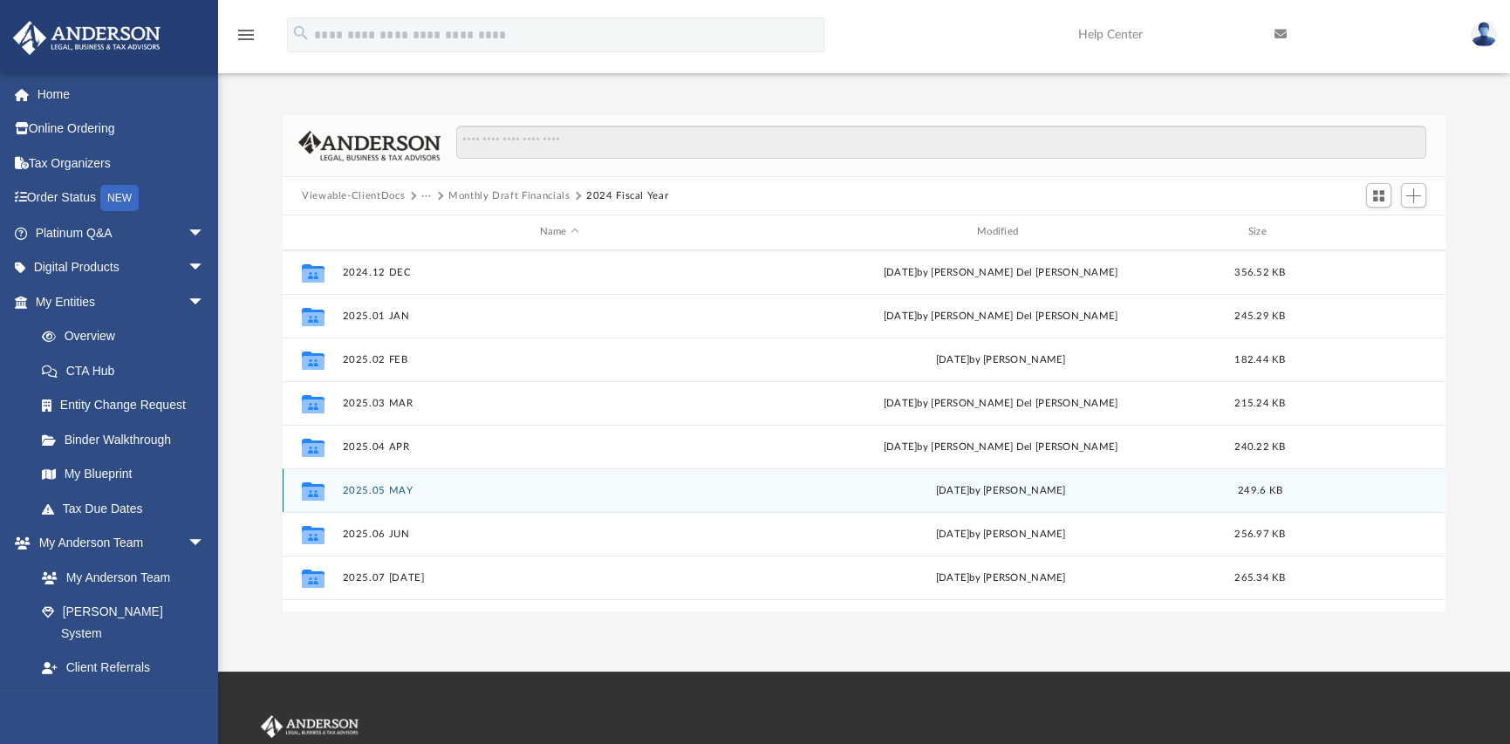
click at [374, 489] on button "2025.05 MAY" at bounding box center [560, 490] width 434 height 11
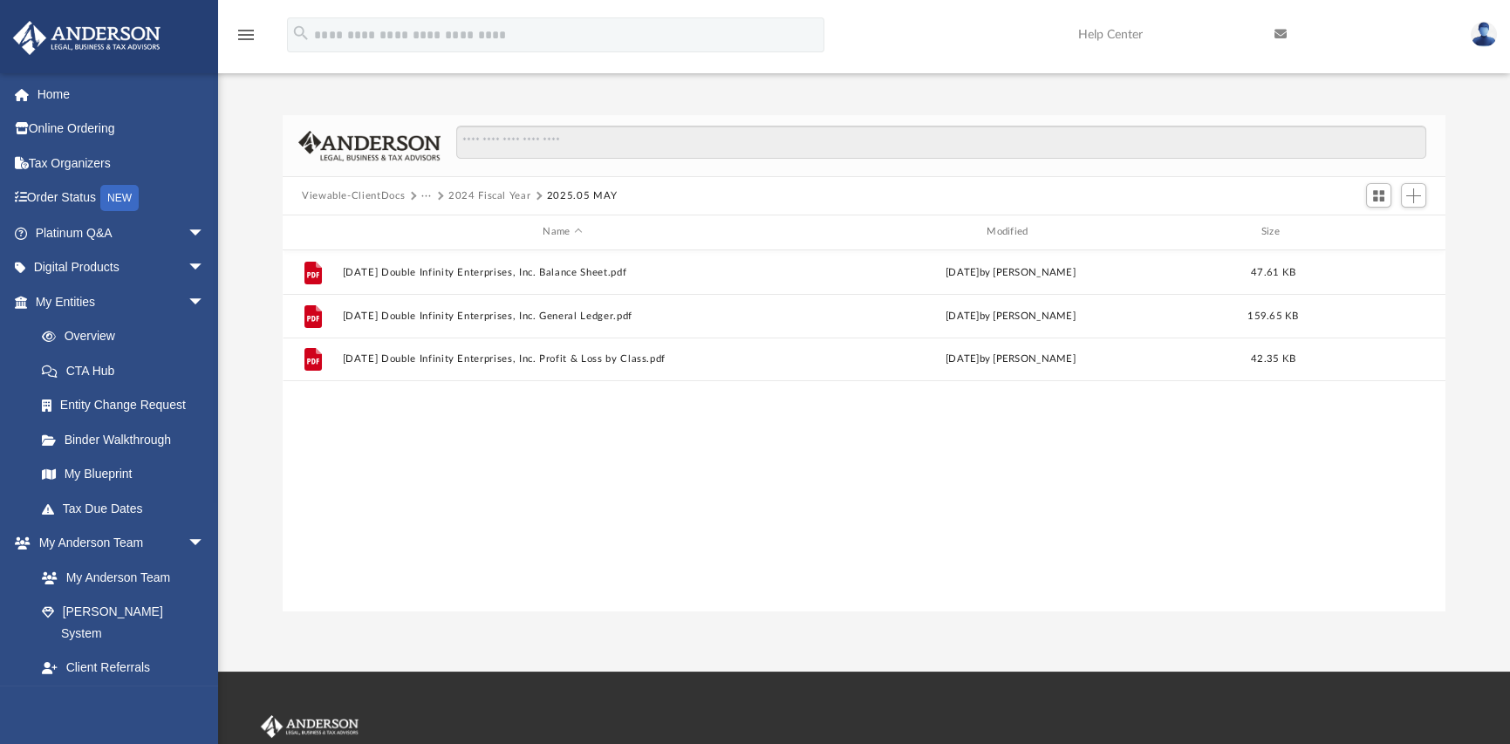
scroll to position [0, 0]
click at [484, 200] on button "2024 Fiscal Year" at bounding box center [490, 196] width 82 height 16
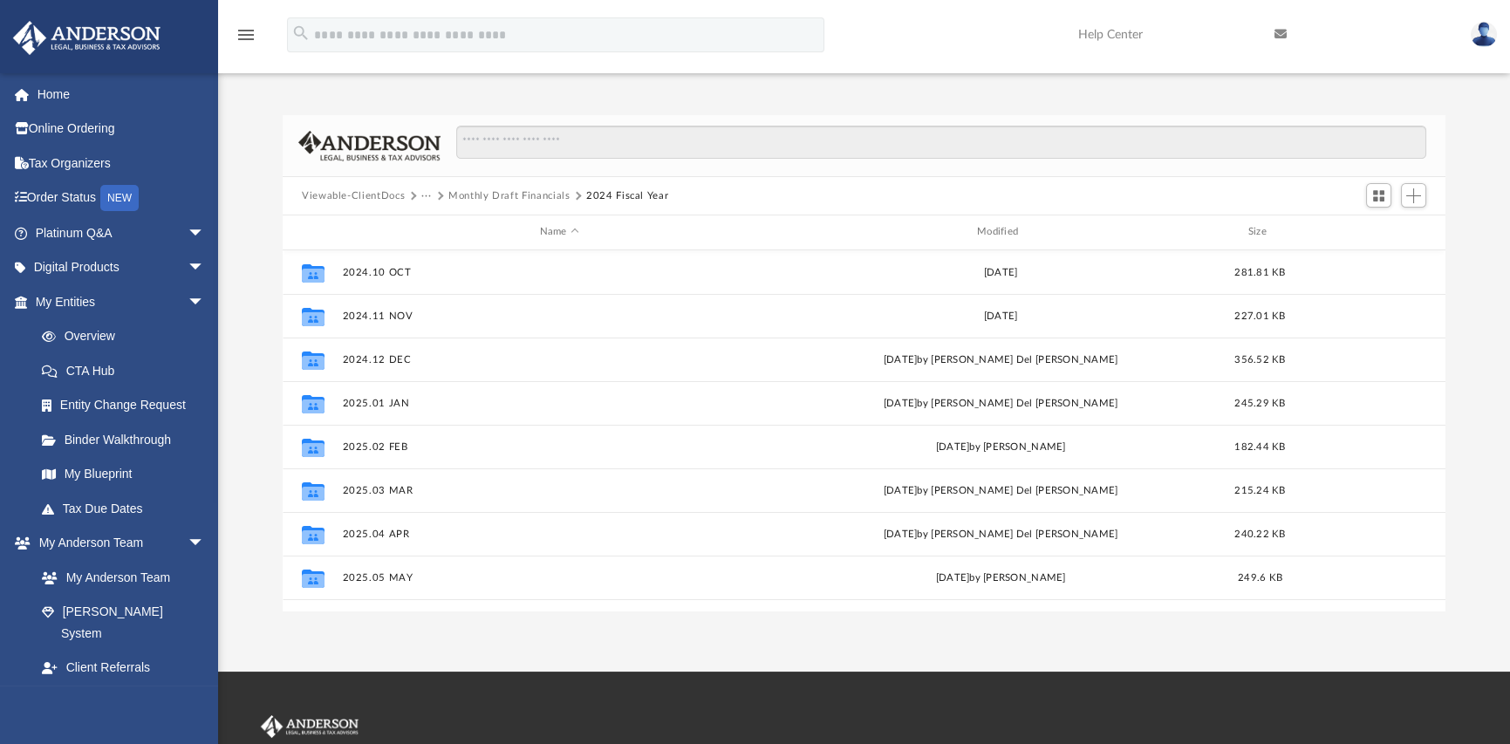
scroll to position [87, 0]
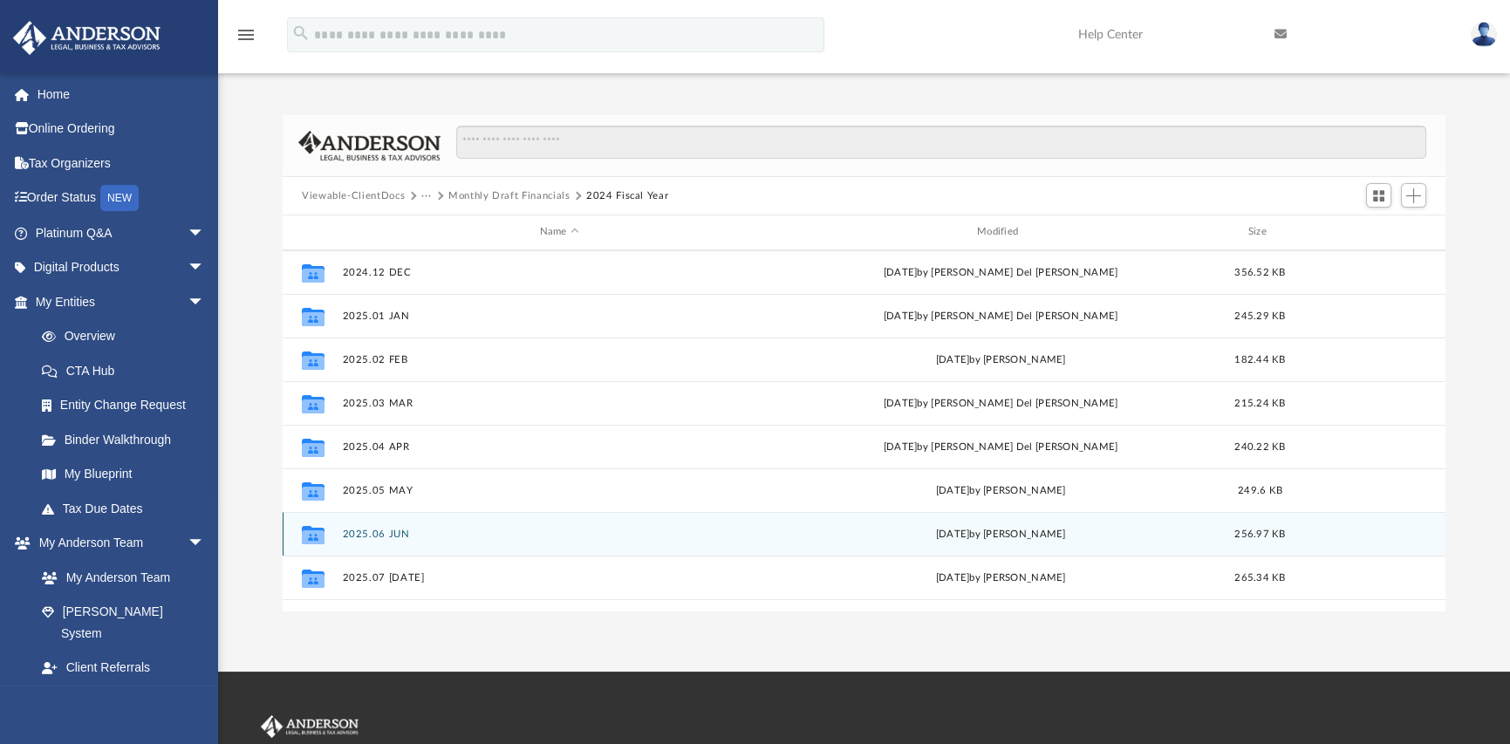
click at [365, 534] on button "2025.06 JUN" at bounding box center [560, 534] width 434 height 11
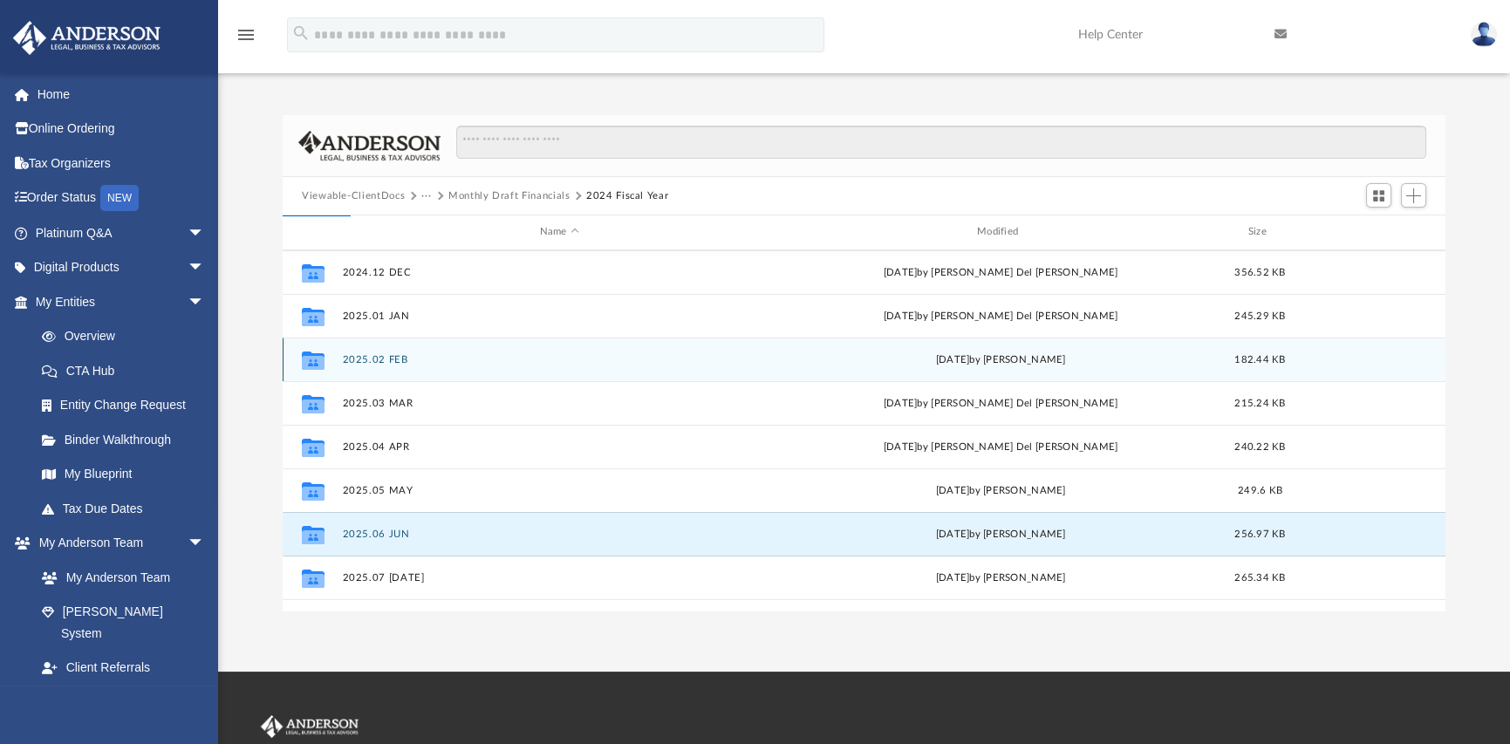
scroll to position [0, 0]
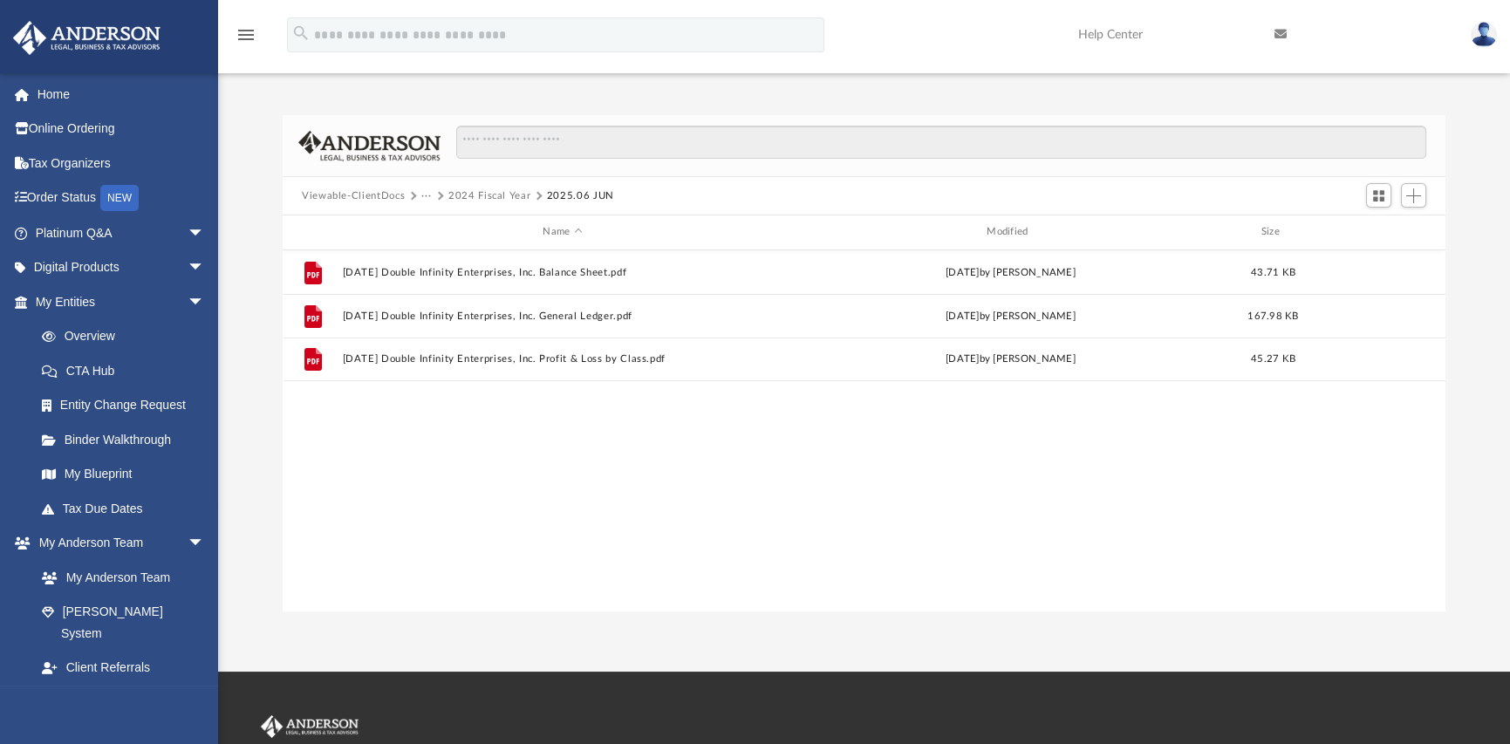
click at [498, 195] on button "2024 Fiscal Year" at bounding box center [490, 196] width 82 height 16
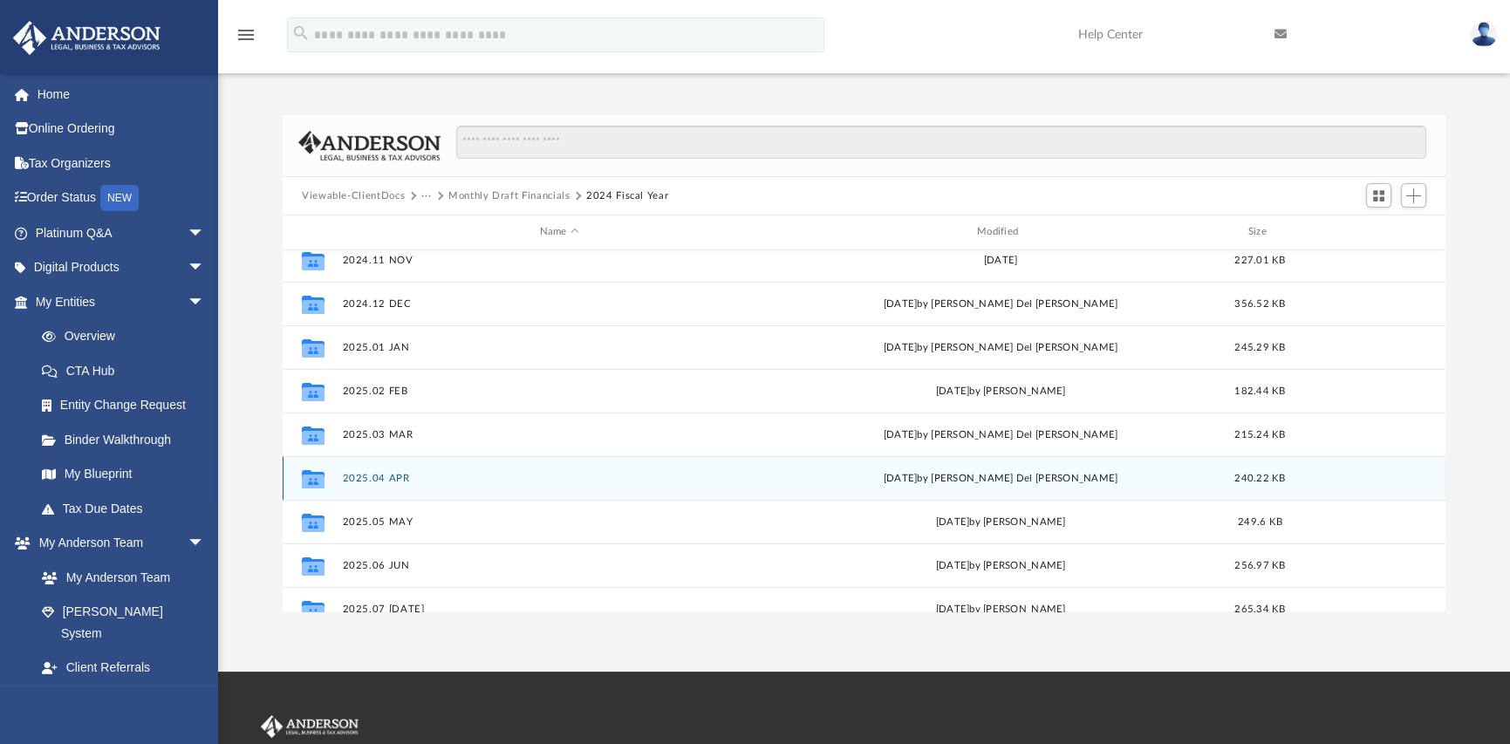
scroll to position [87, 0]
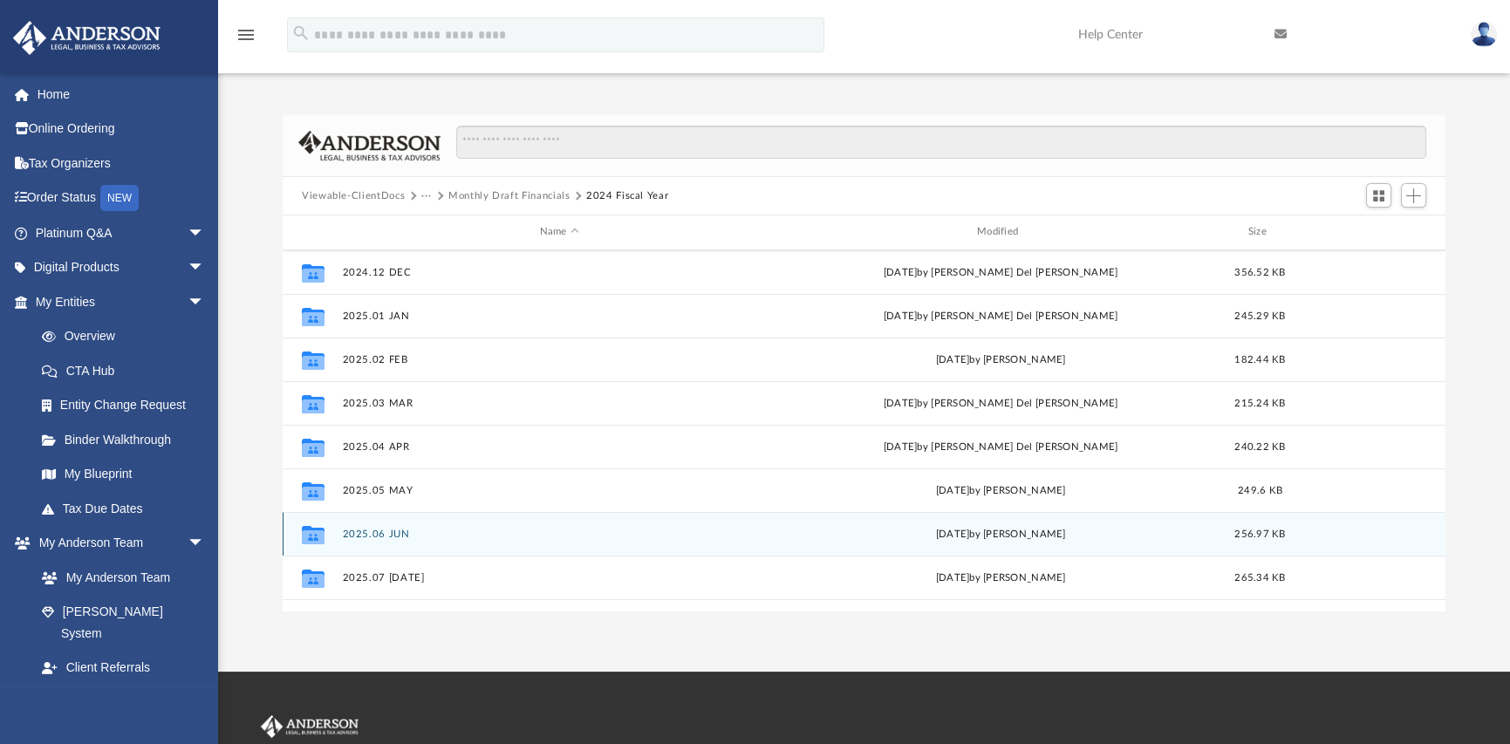
click at [375, 530] on button "2025.06 JUN" at bounding box center [560, 534] width 434 height 11
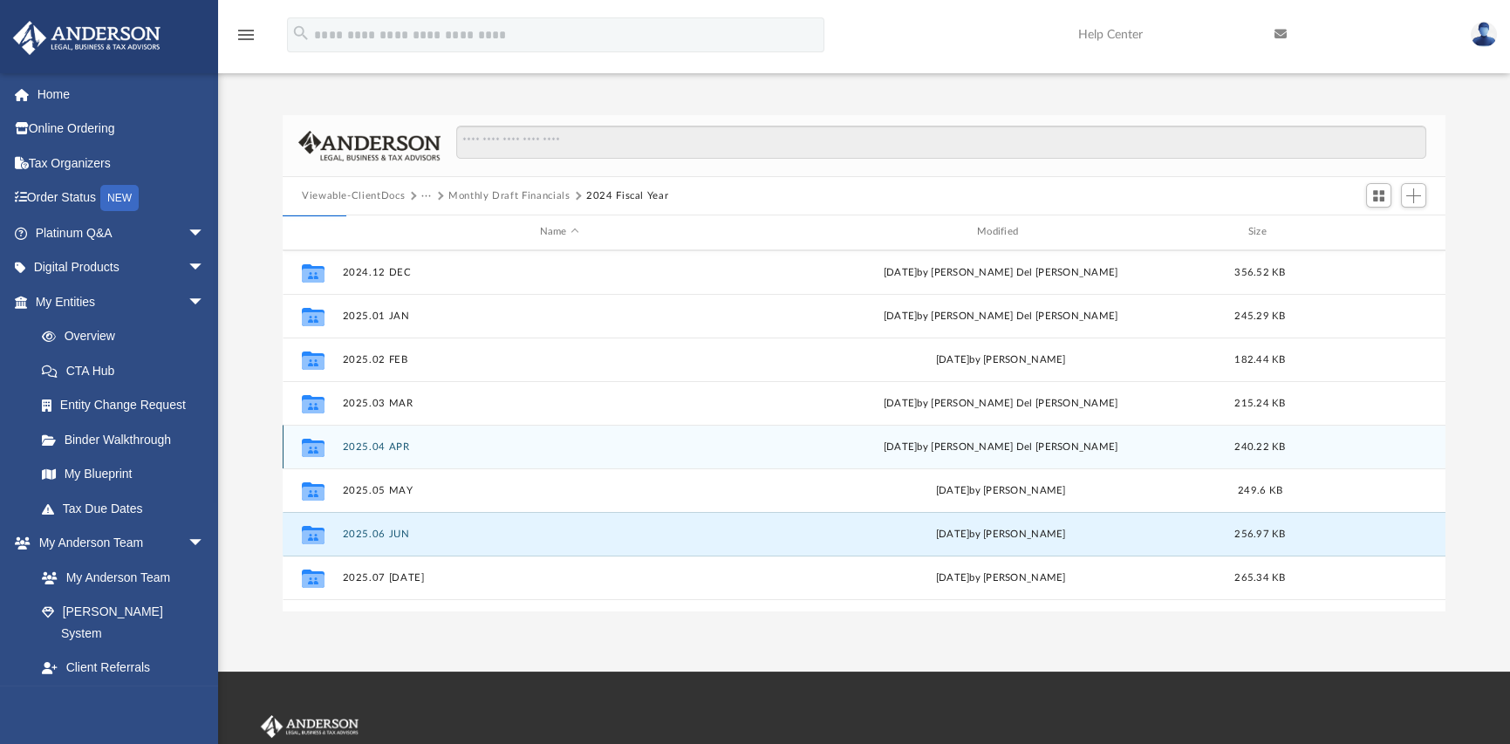
scroll to position [0, 0]
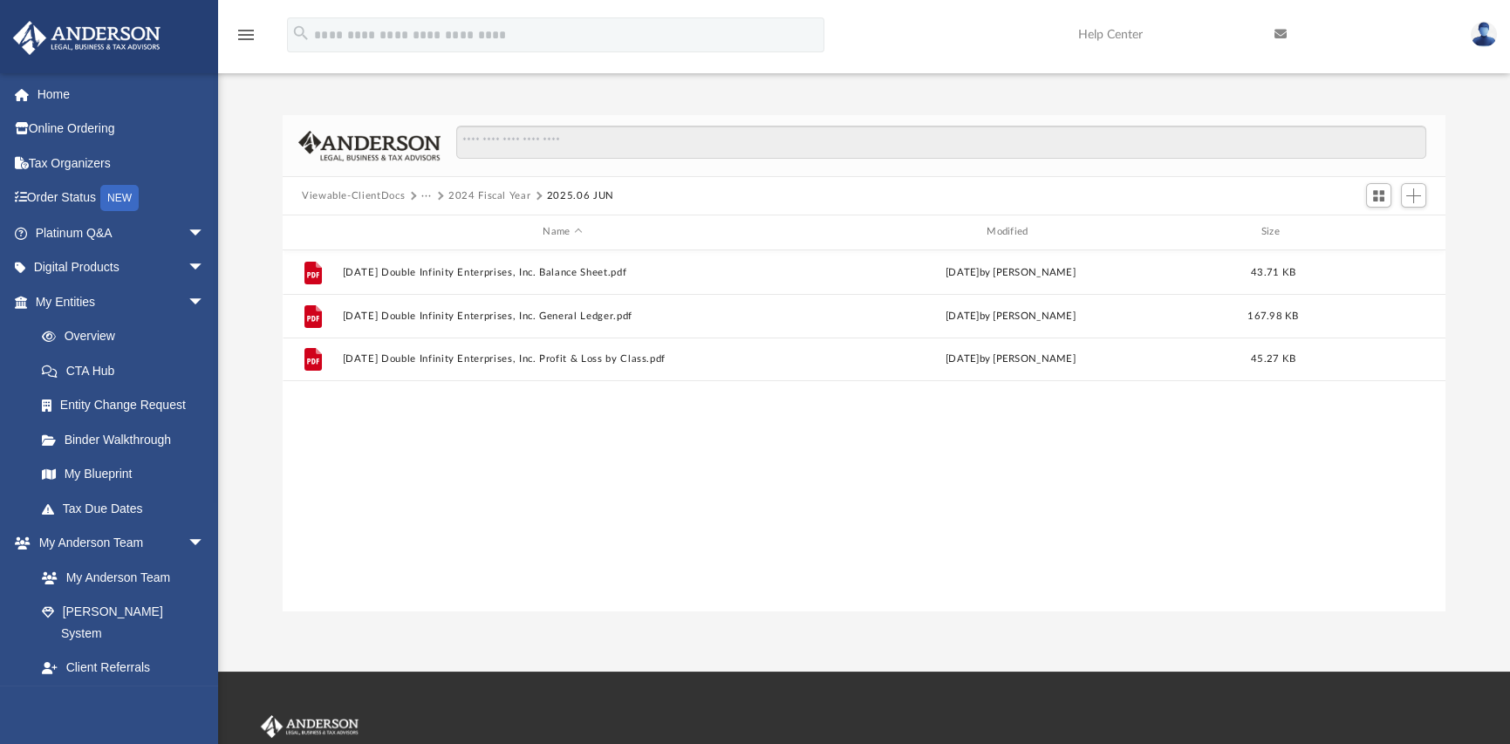
click at [488, 195] on button "2024 Fiscal Year" at bounding box center [490, 196] width 82 height 16
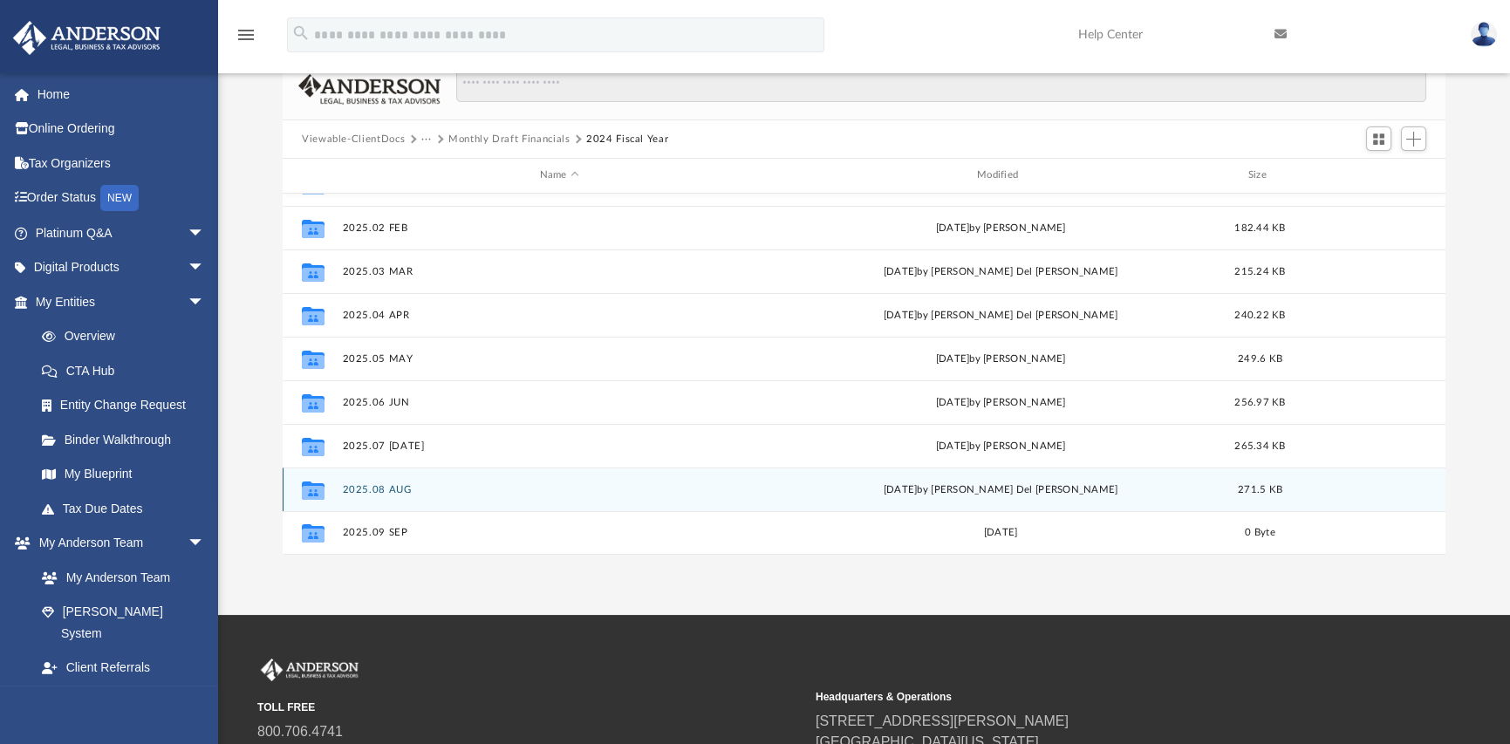
scroll to position [87, 0]
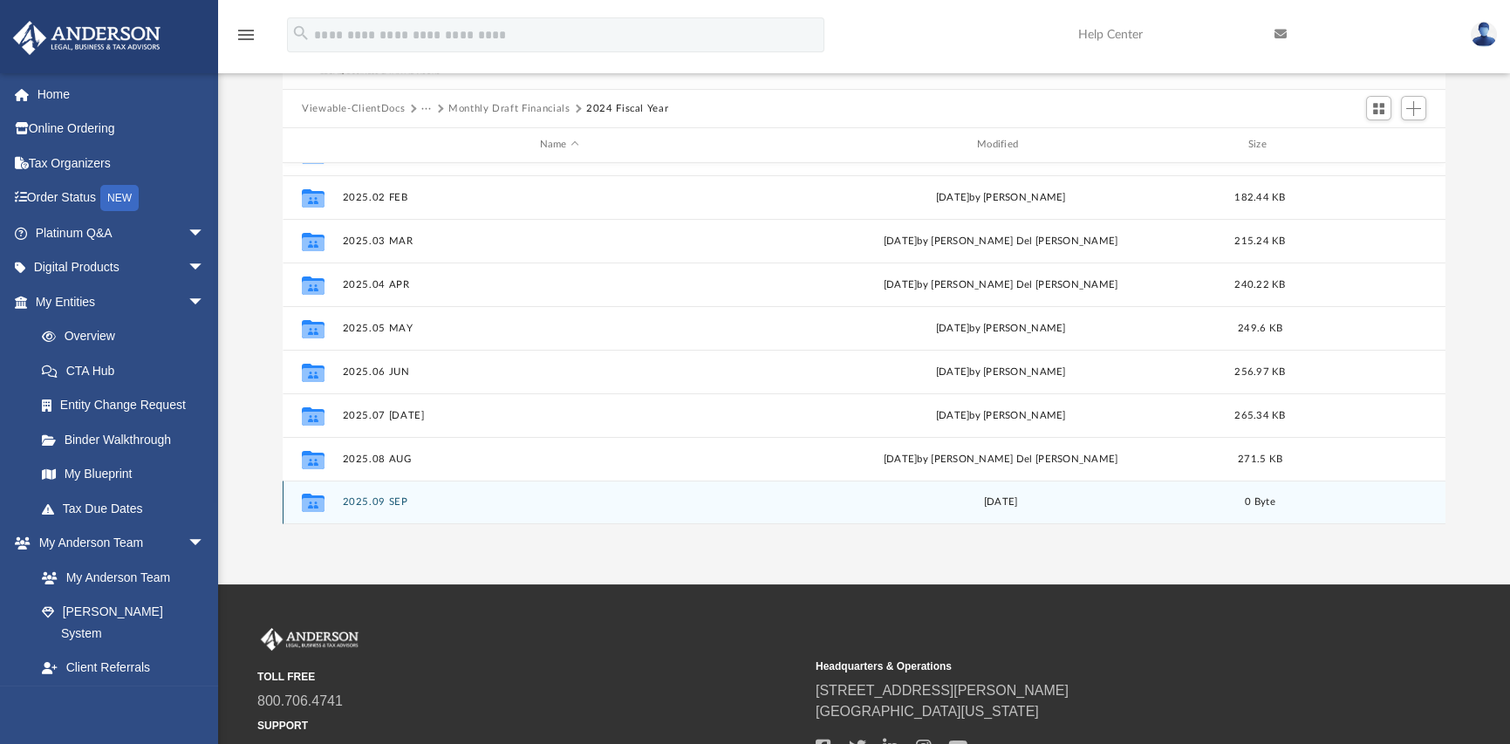
click at [360, 504] on button "2025.09 SEP" at bounding box center [560, 502] width 434 height 11
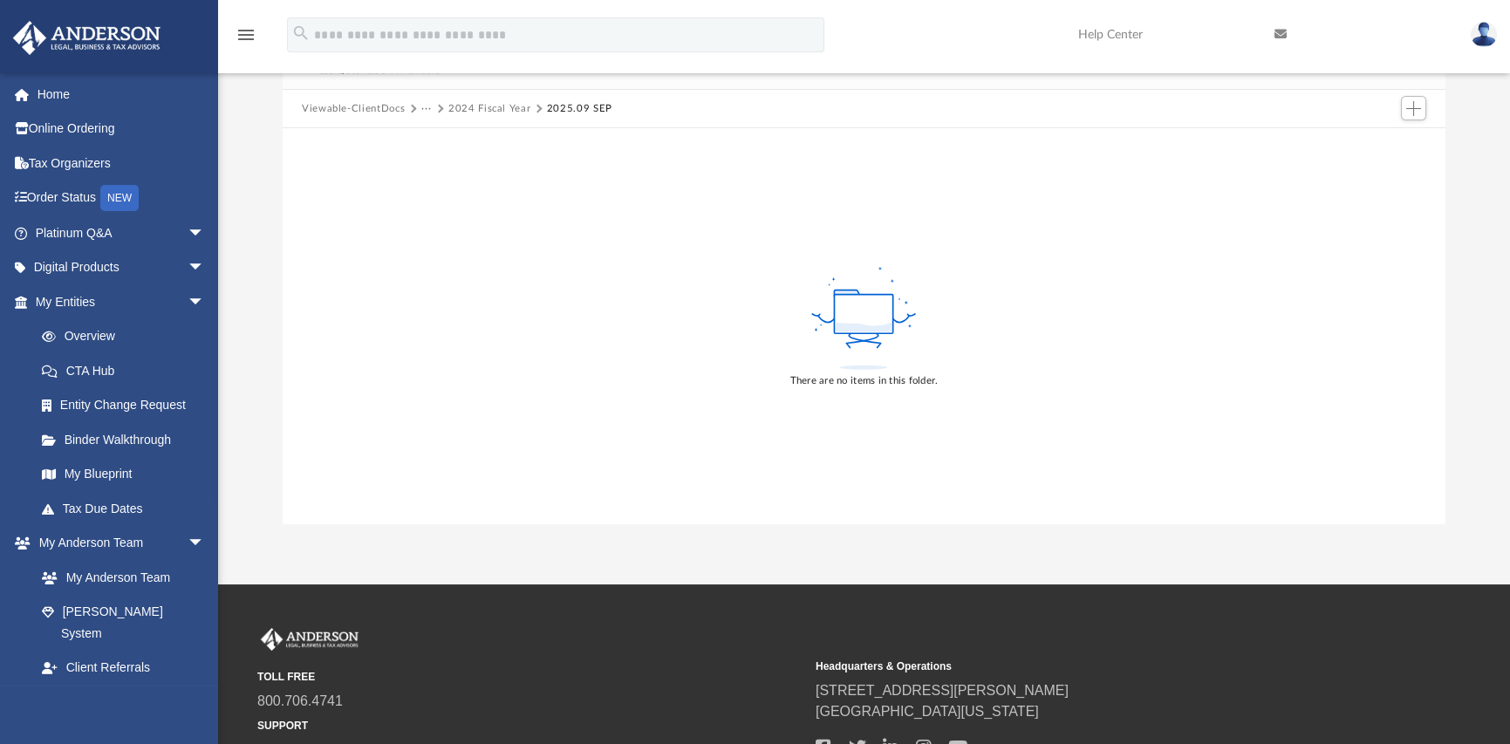
click at [360, 111] on button "Viewable-ClientDocs" at bounding box center [353, 109] width 103 height 16
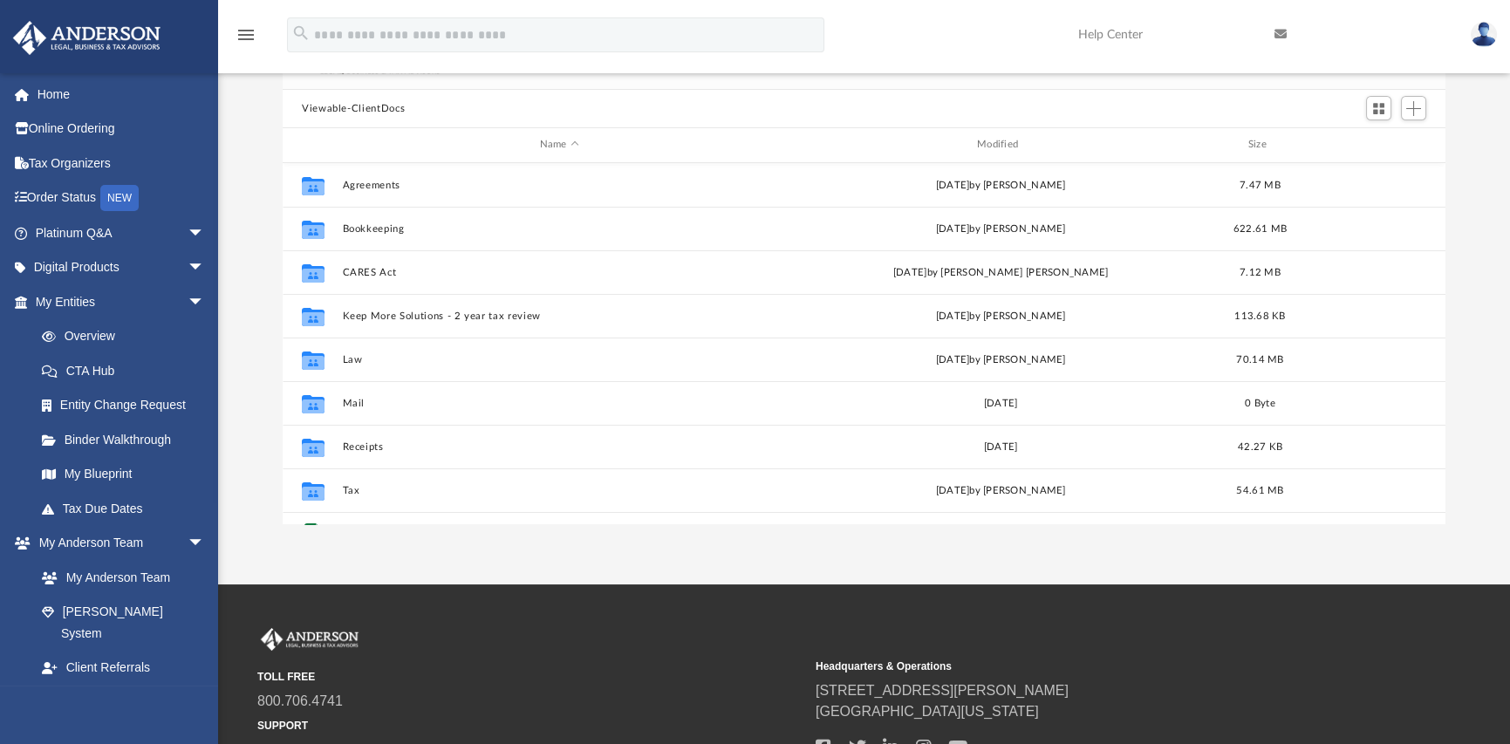
scroll to position [383, 1149]
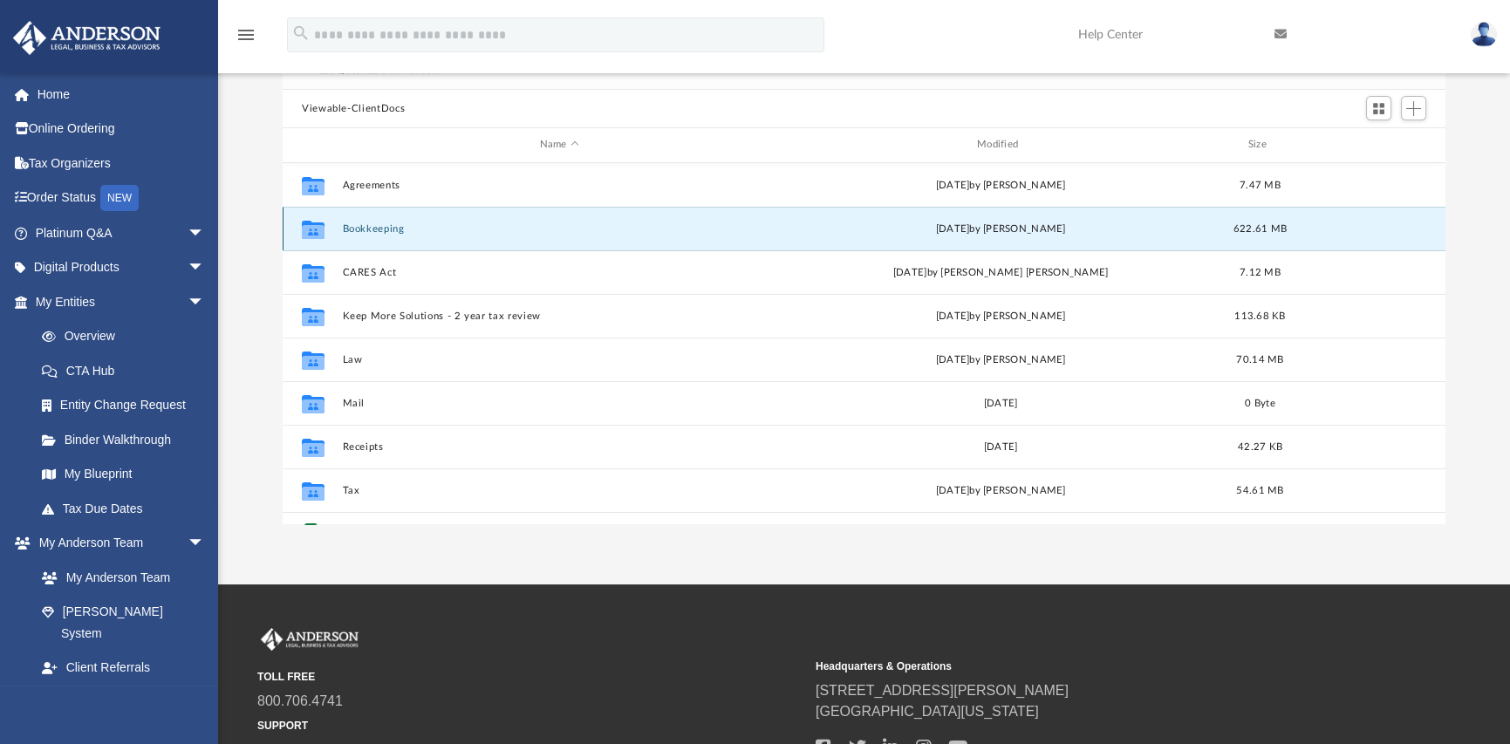
click at [364, 229] on button "Bookkeeping" at bounding box center [560, 228] width 434 height 11
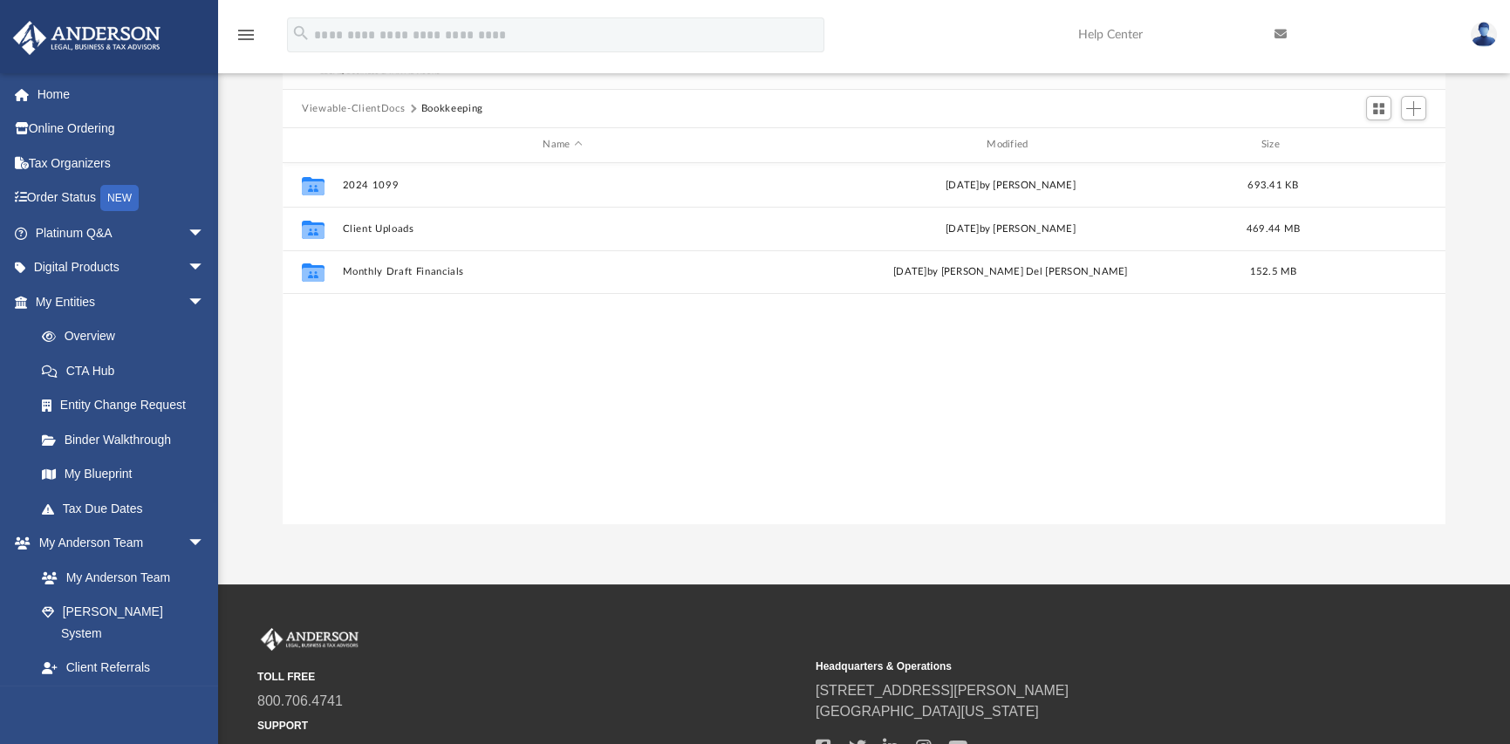
click at [324, 110] on button "Viewable-ClientDocs" at bounding box center [353, 109] width 103 height 16
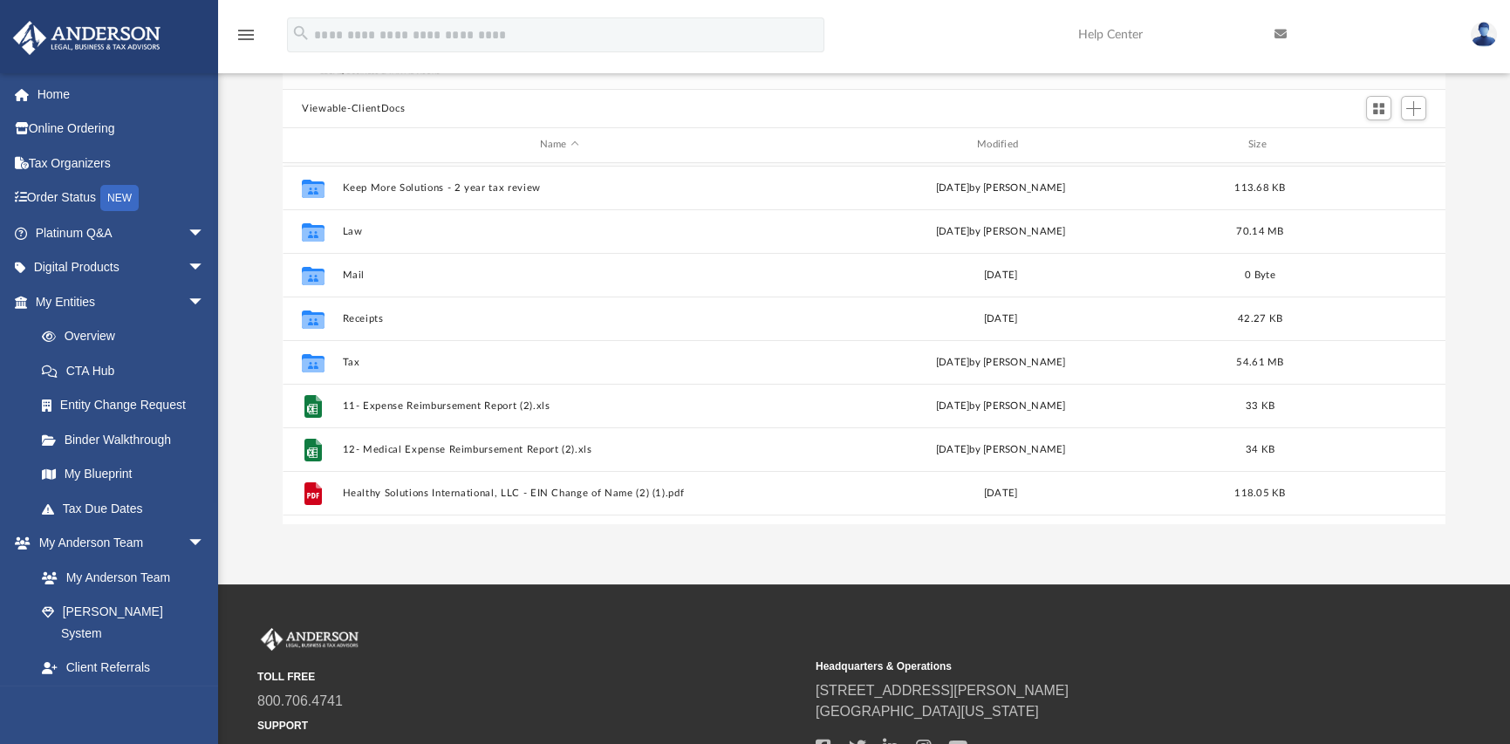
scroll to position [162, 0]
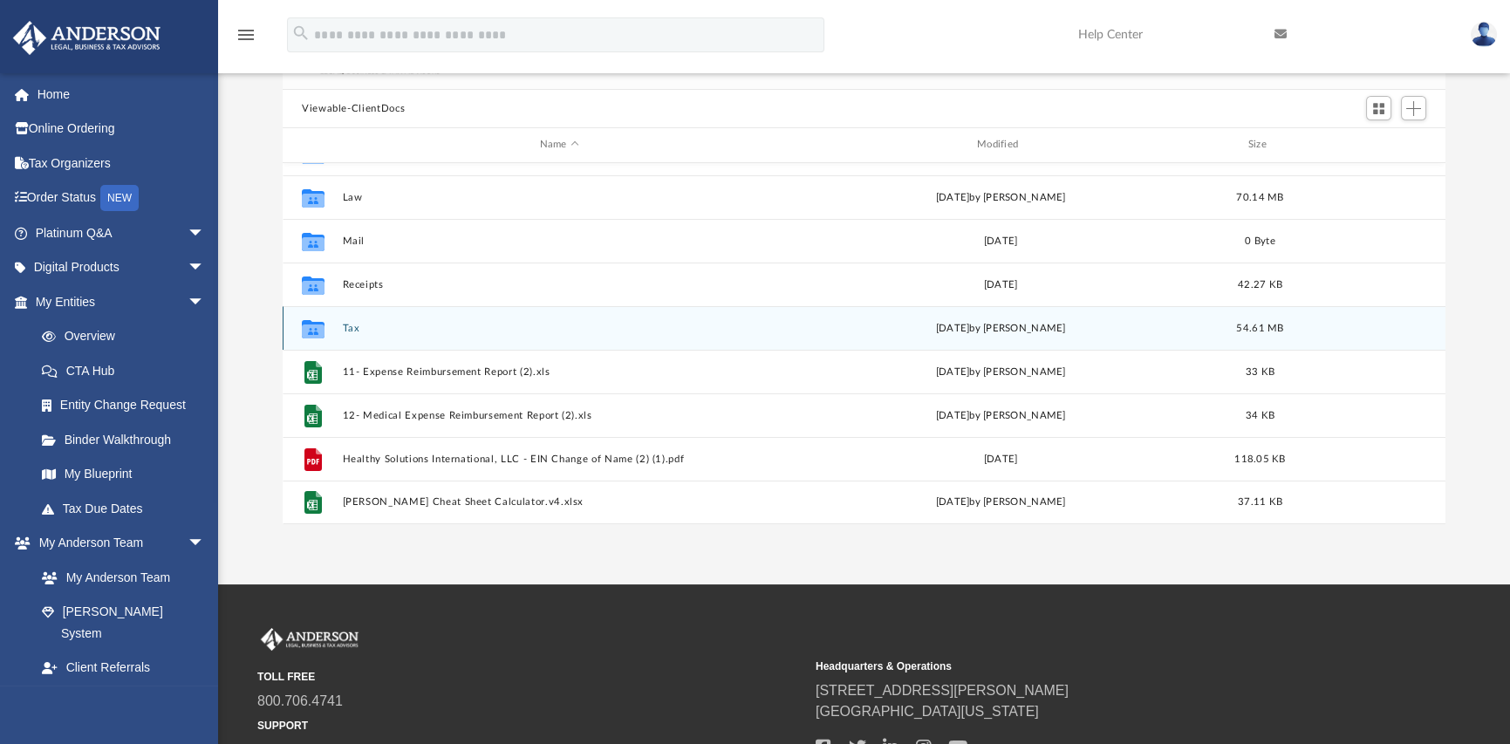
click at [349, 327] on button "Tax" at bounding box center [560, 328] width 434 height 11
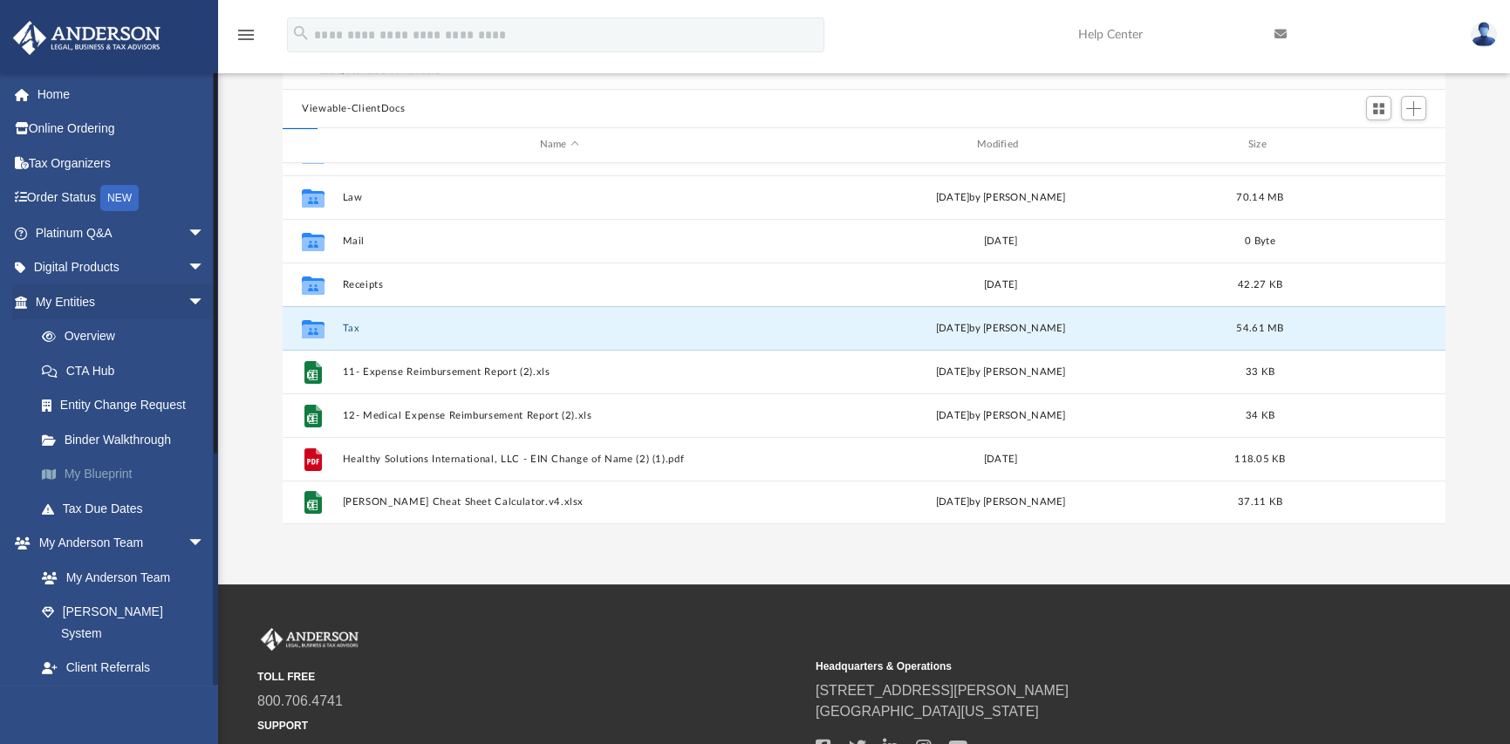
scroll to position [0, 0]
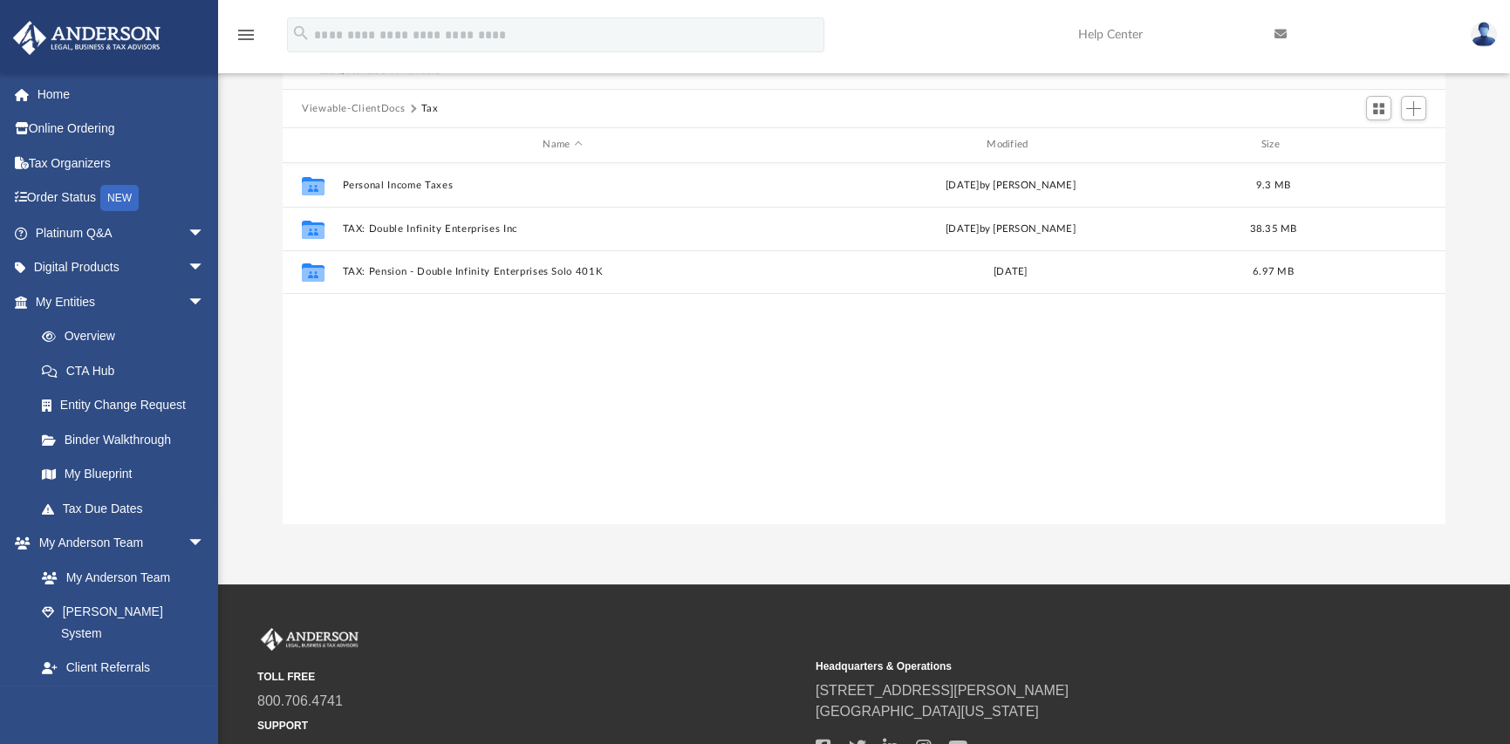
click at [338, 110] on button "Viewable-ClientDocs" at bounding box center [353, 109] width 103 height 16
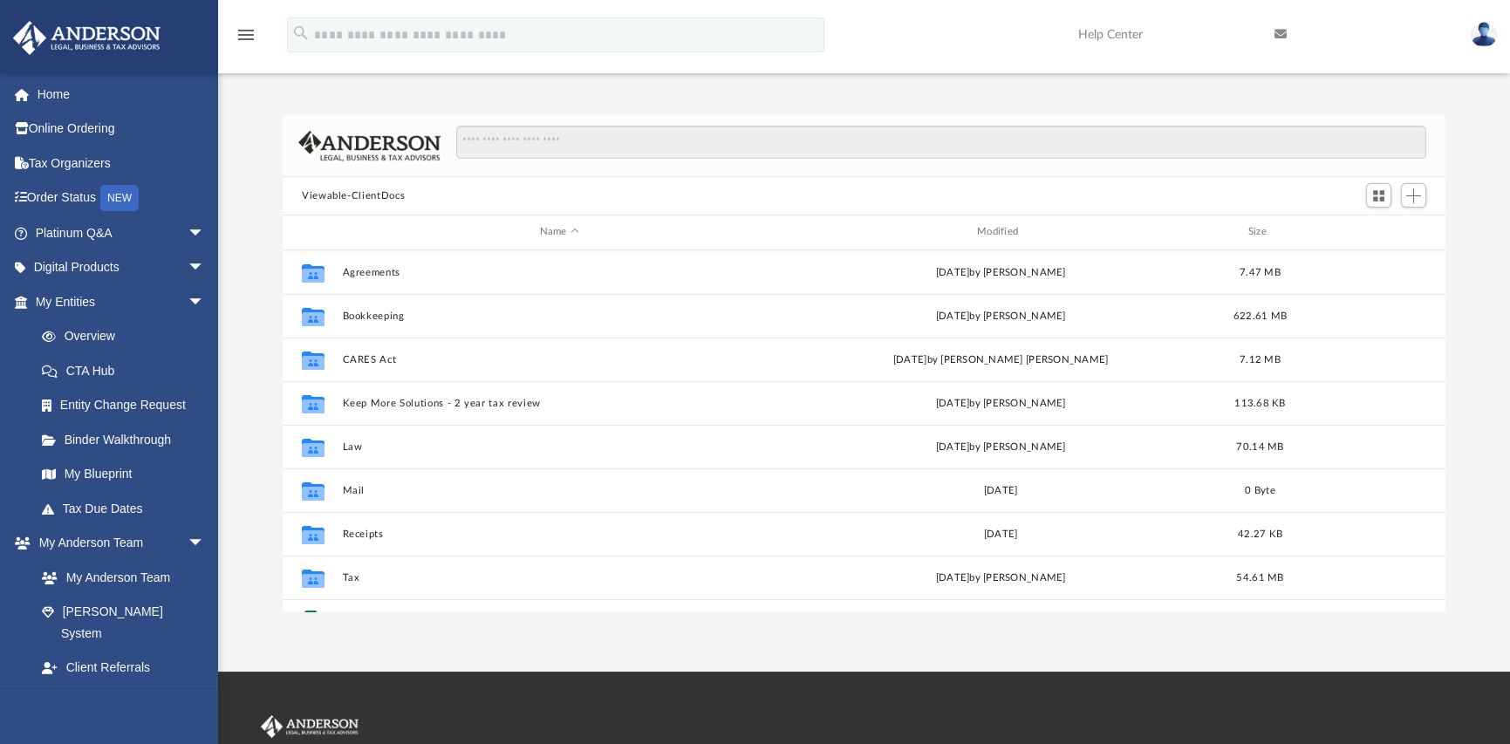
click at [1481, 38] on img at bounding box center [1484, 34] width 26 height 25
click at [91, 301] on link "My Entities arrow_drop_down" at bounding box center [121, 301] width 219 height 35
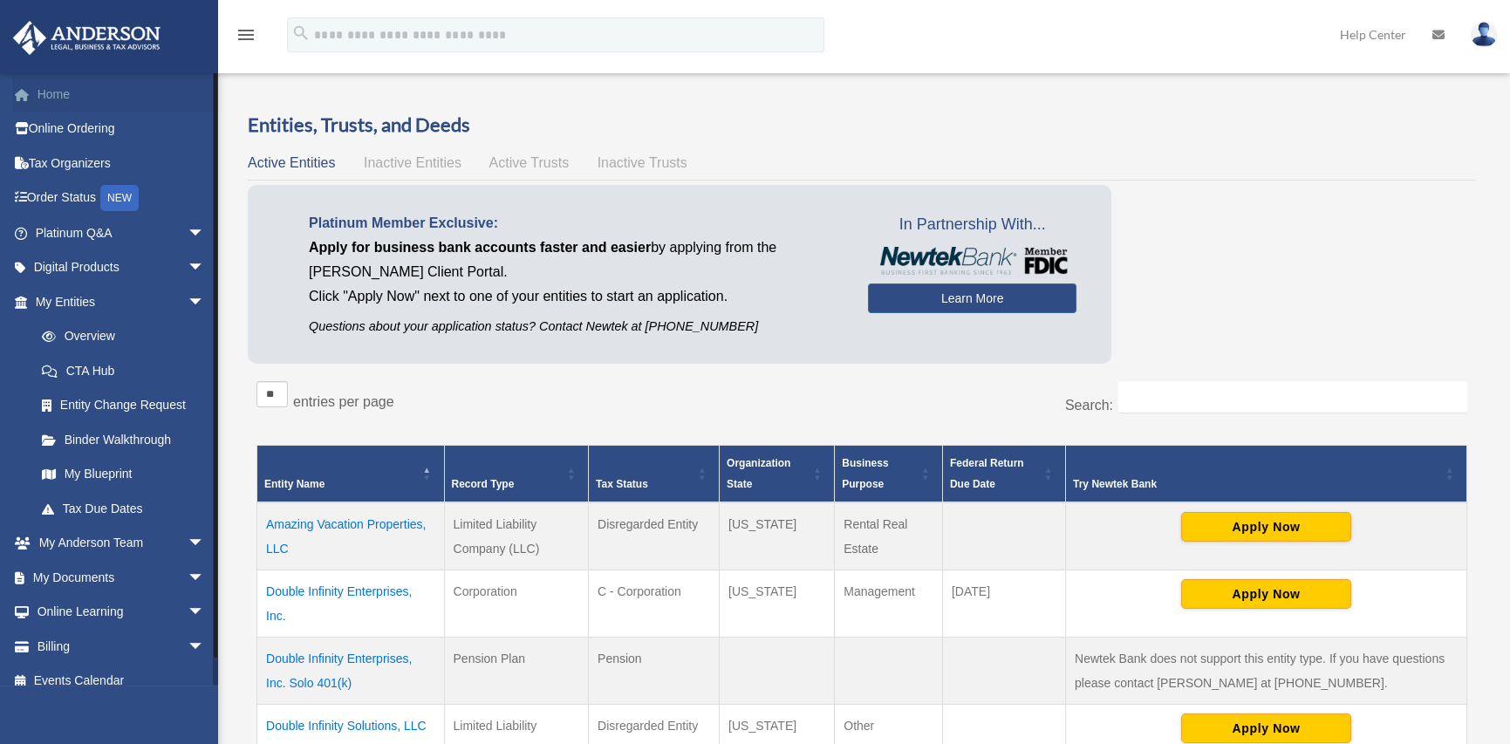
click at [71, 95] on link "Home" at bounding box center [121, 94] width 219 height 35
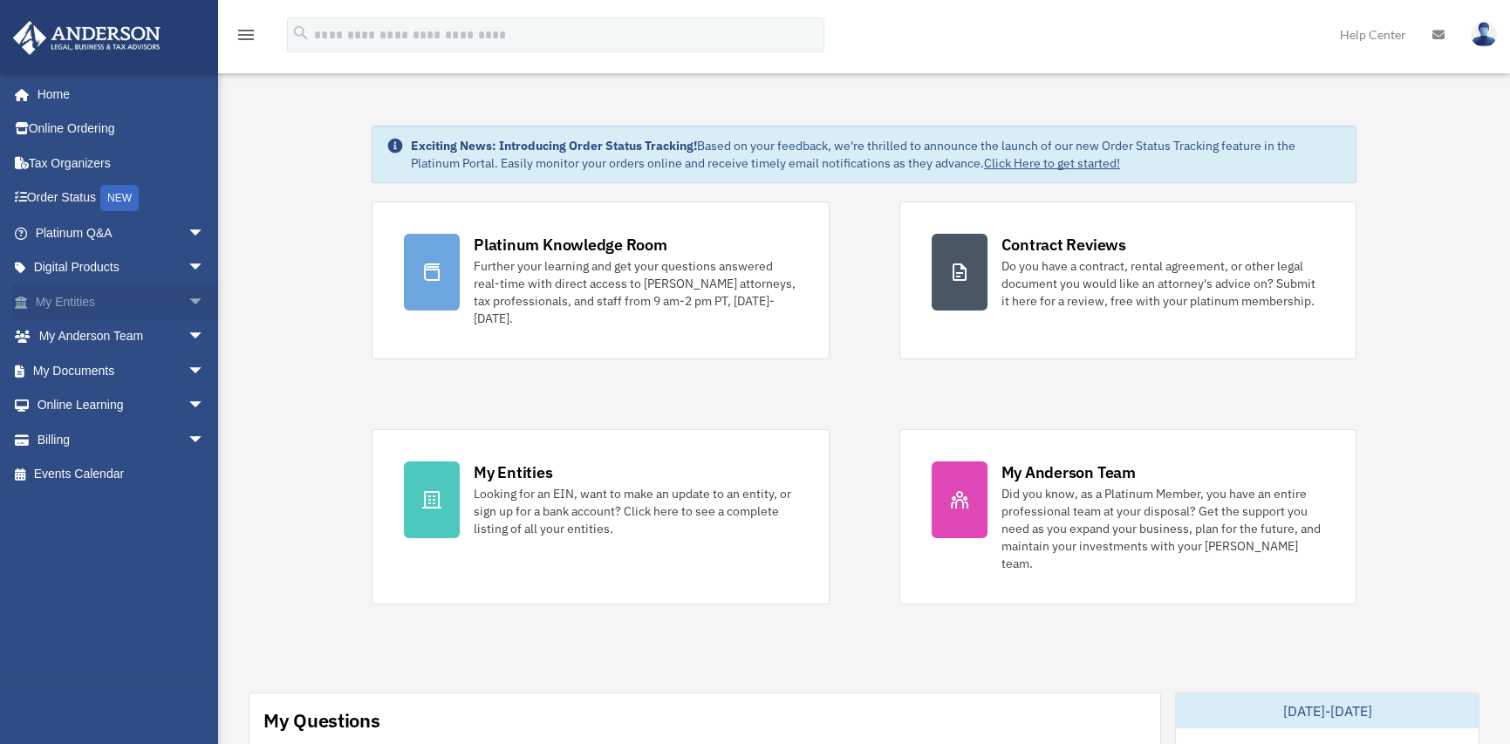
click at [69, 297] on link "My Entities arrow_drop_down" at bounding box center [121, 301] width 219 height 35
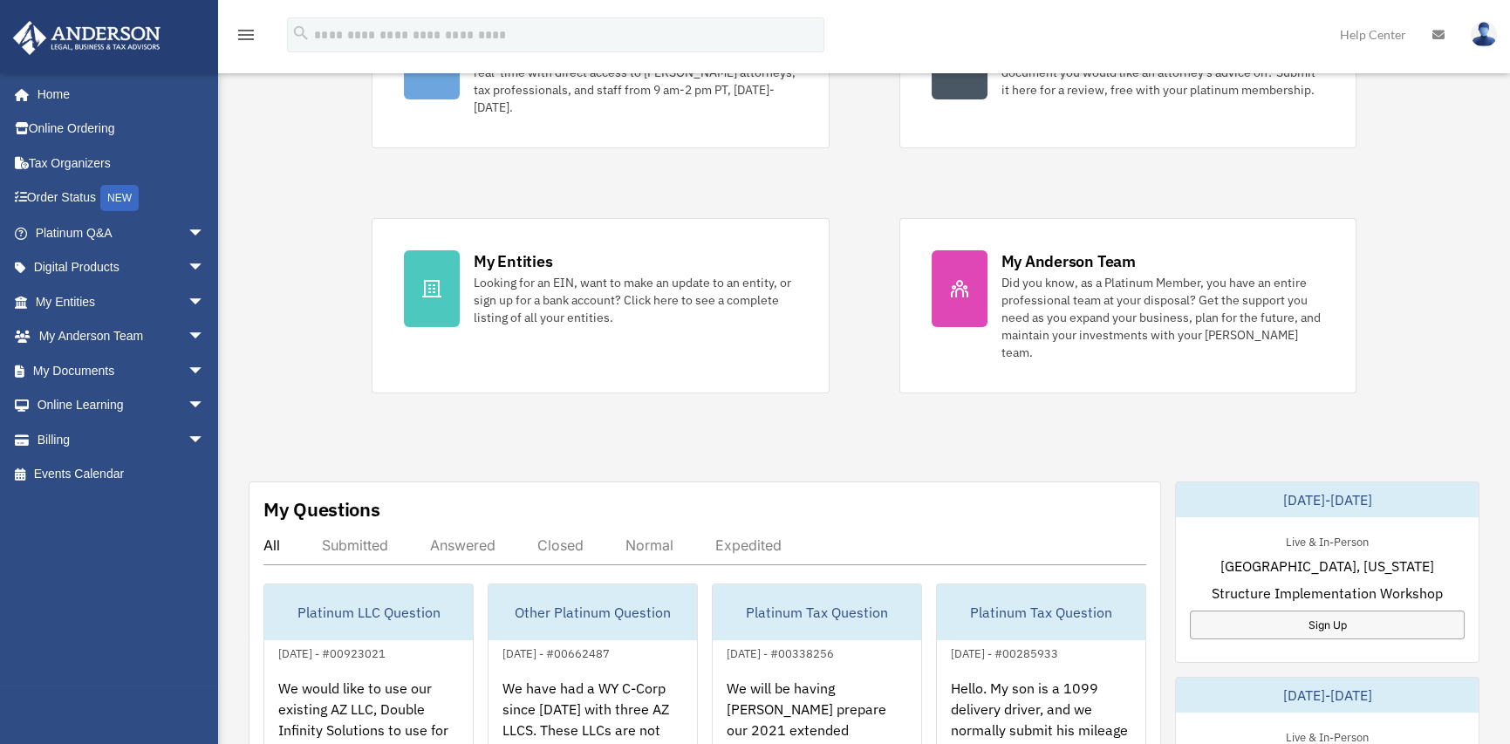
scroll to position [262, 0]
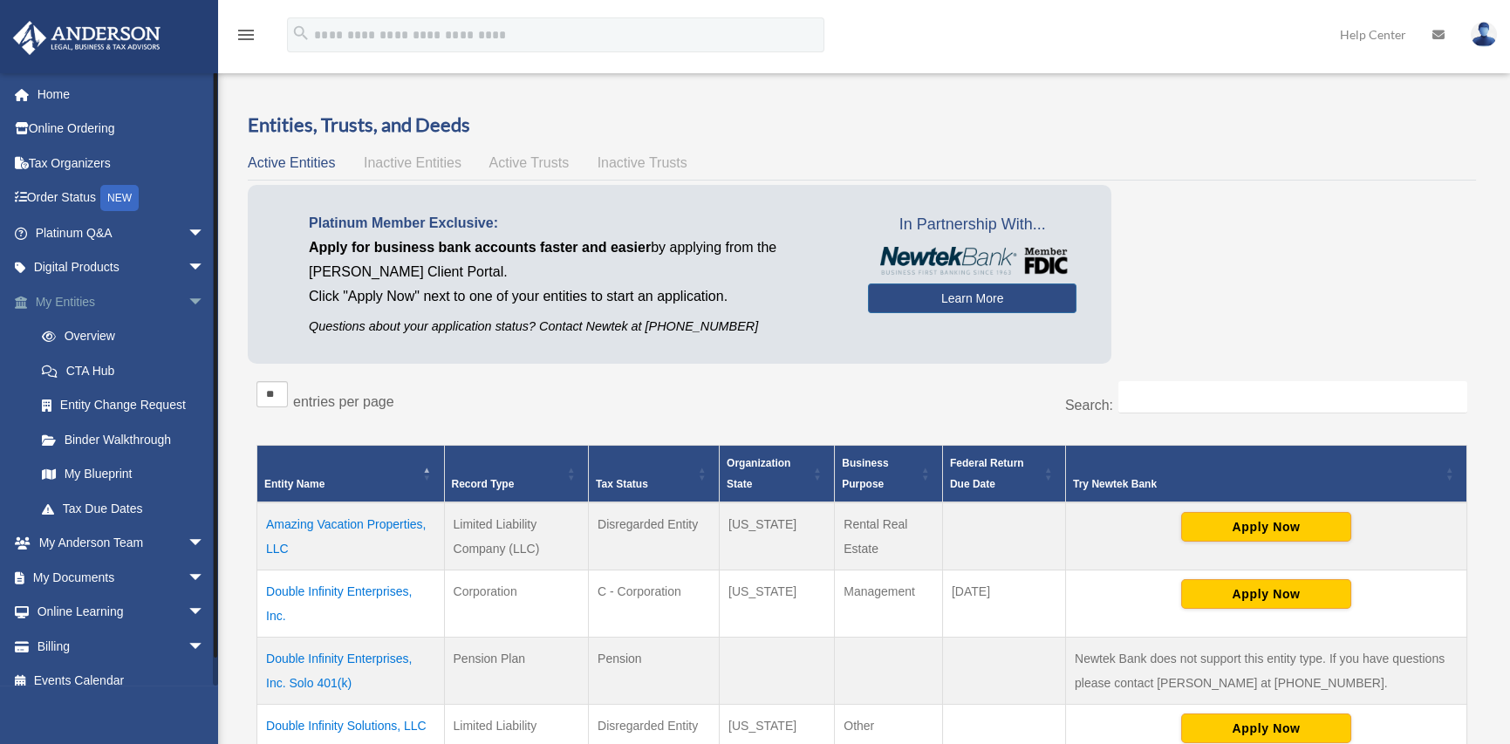
click at [71, 301] on link "My Entities arrow_drop_down" at bounding box center [121, 301] width 219 height 35
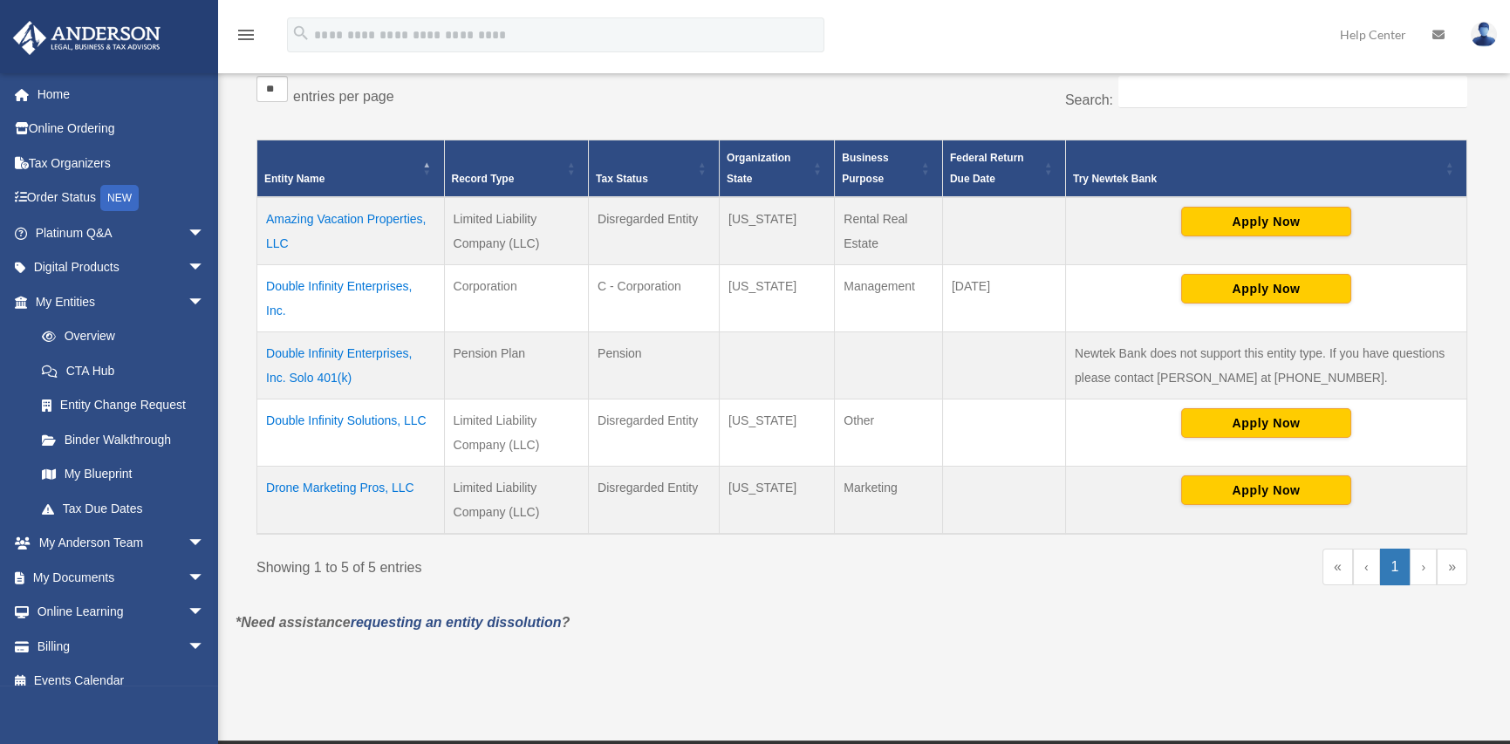
scroll to position [349, 0]
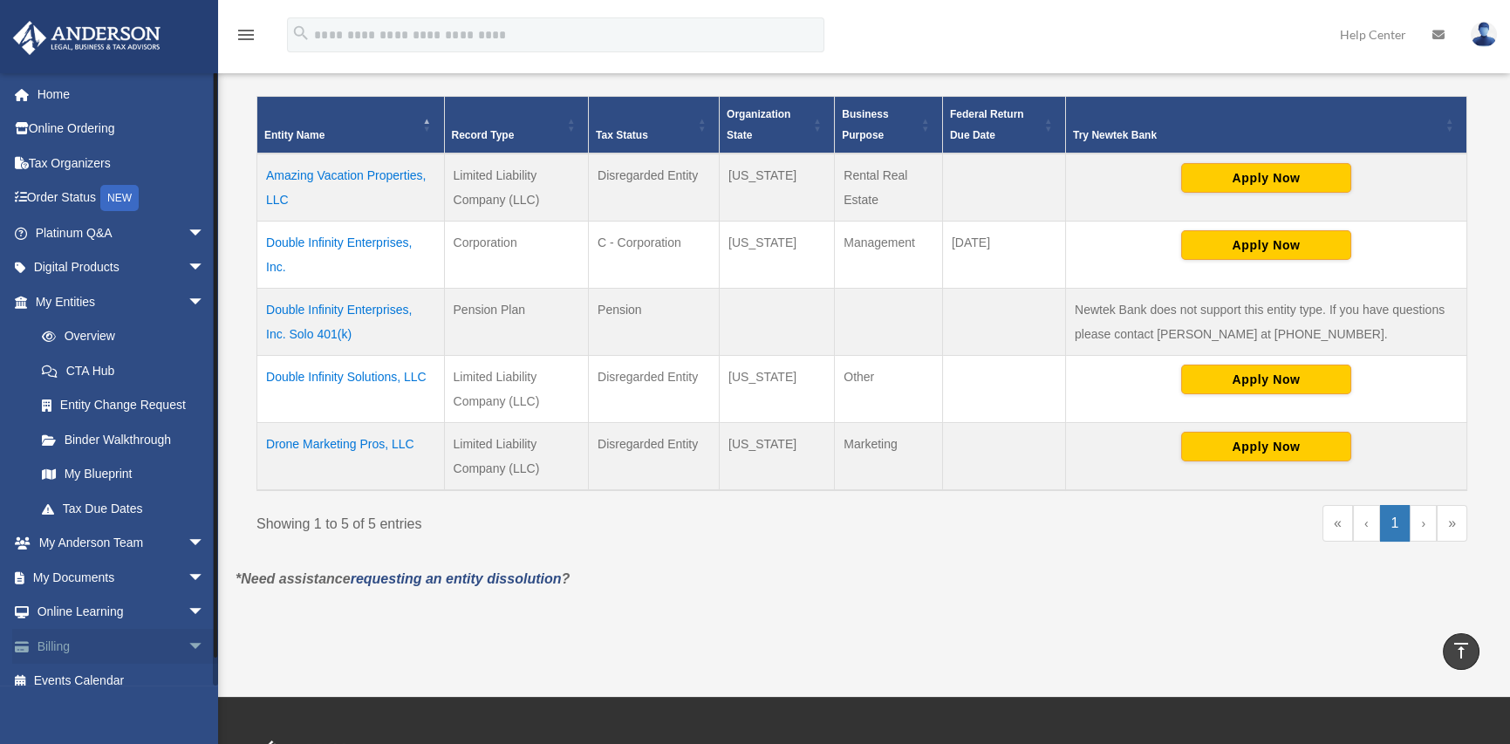
click at [55, 647] on link "Billing arrow_drop_down" at bounding box center [121, 646] width 219 height 35
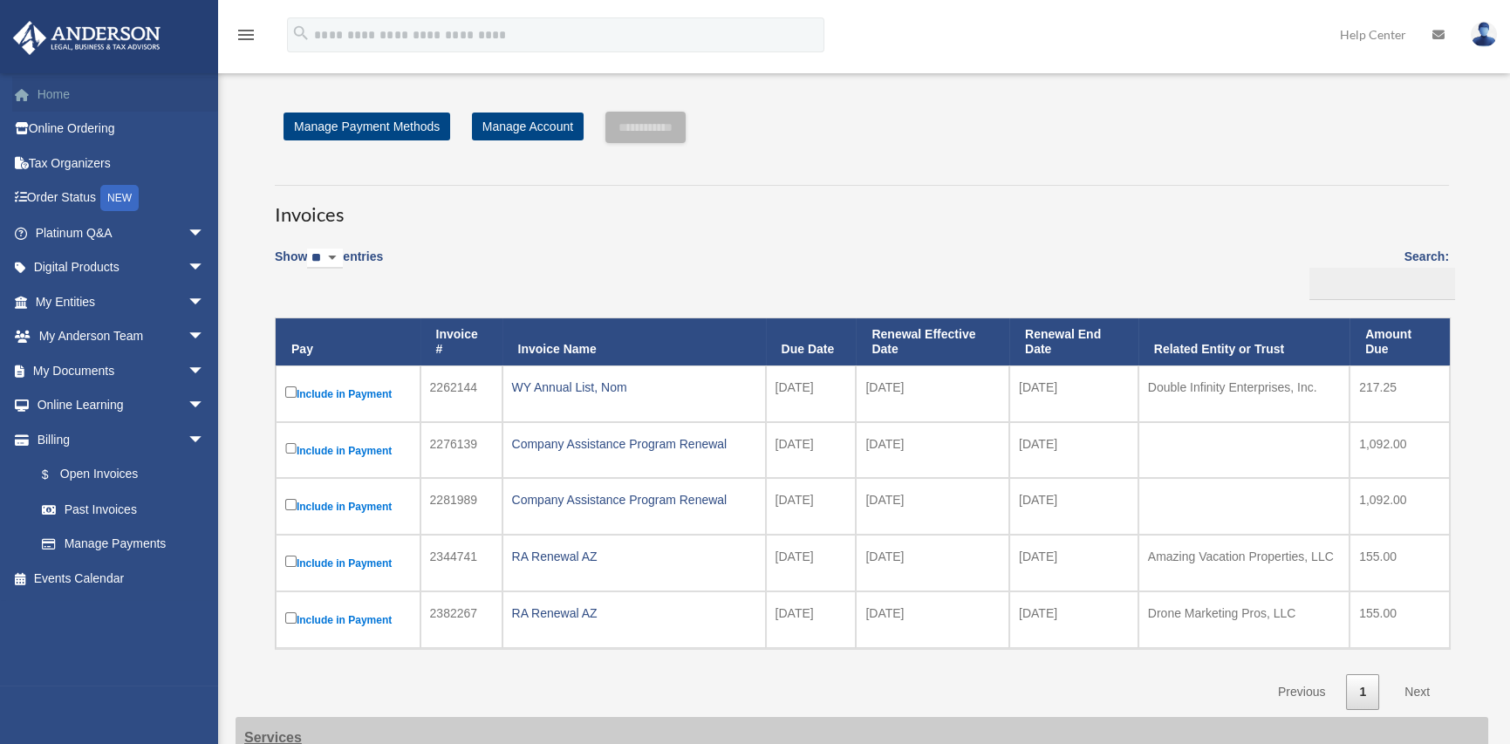
click at [67, 92] on link "Home" at bounding box center [121, 94] width 219 height 35
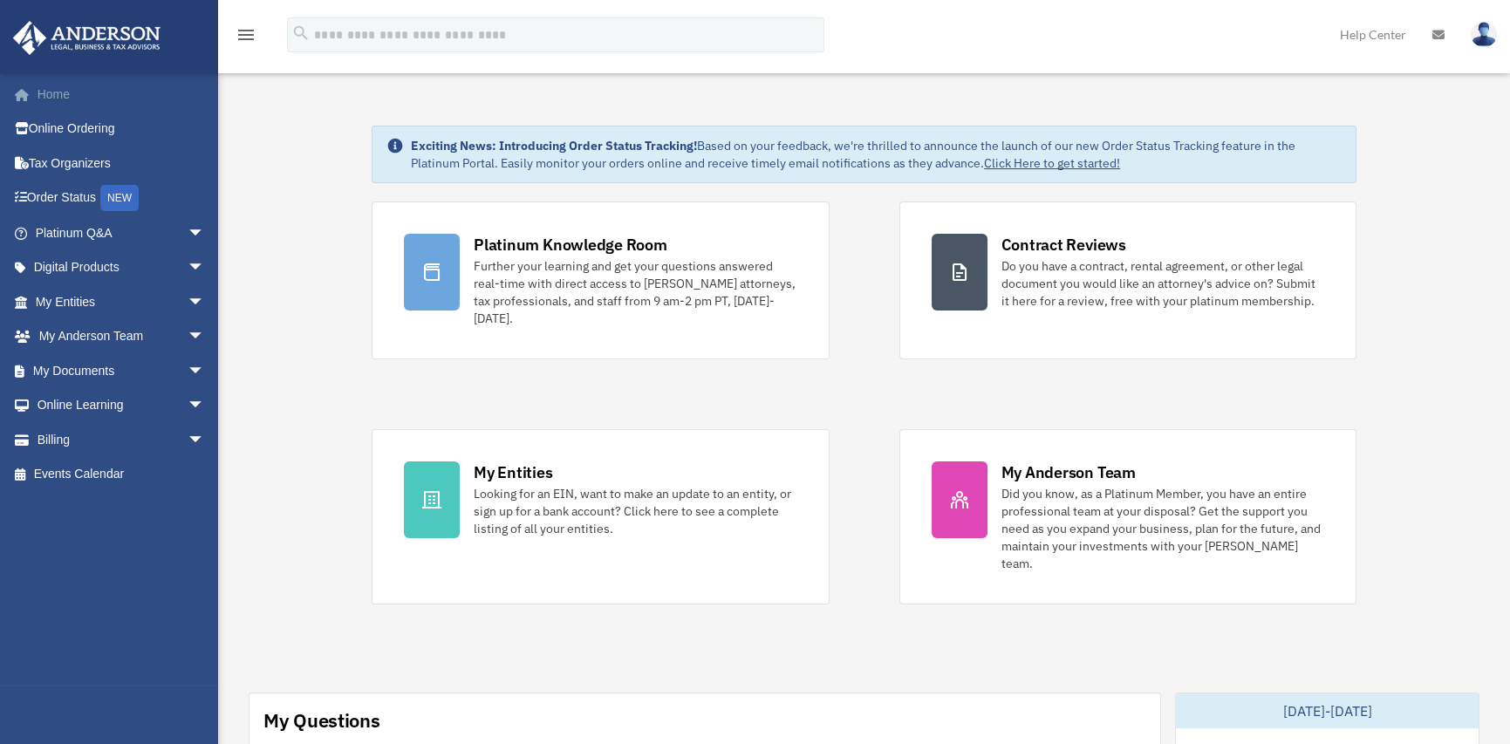
click at [52, 98] on link "Home" at bounding box center [121, 94] width 219 height 35
click at [1487, 37] on img at bounding box center [1484, 34] width 26 height 25
click at [1479, 39] on img at bounding box center [1484, 34] width 26 height 25
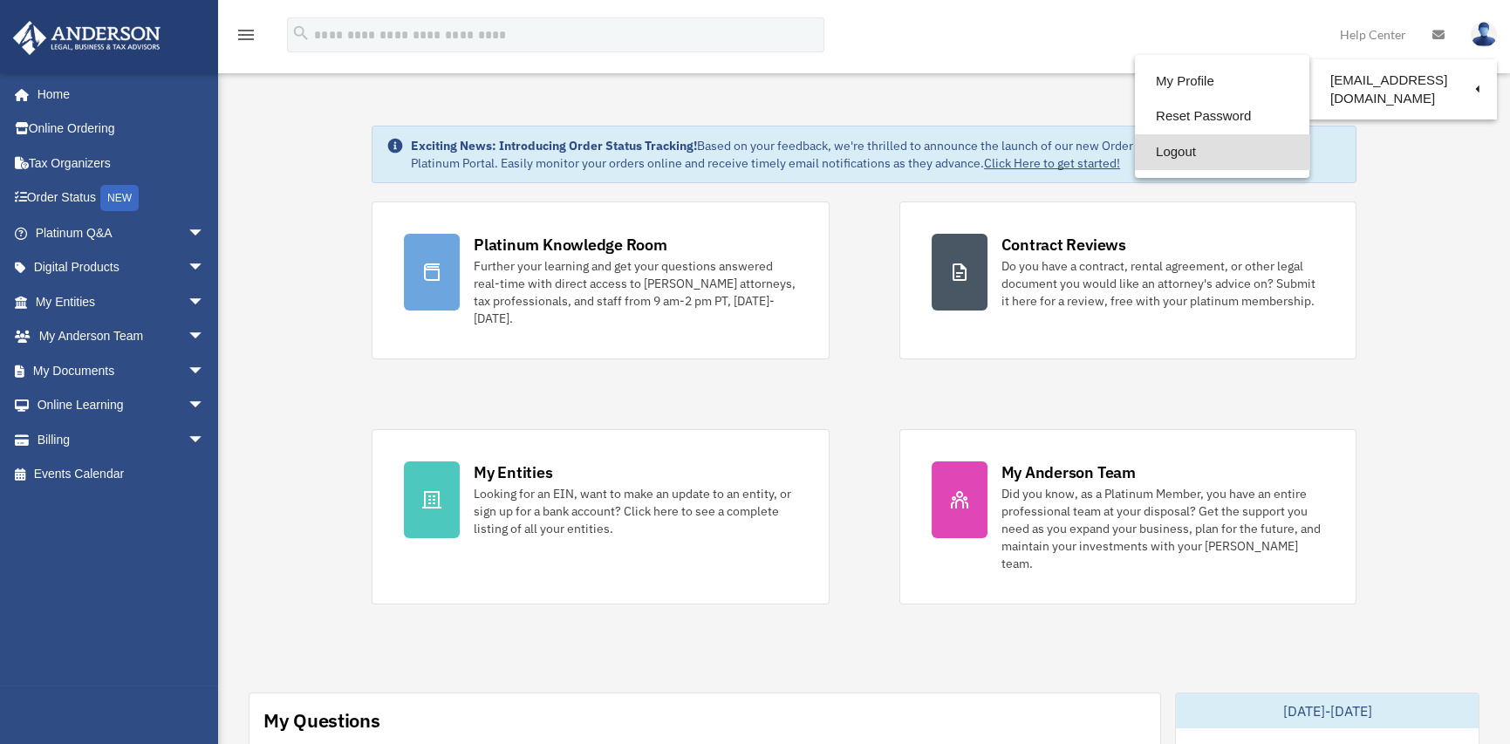
click at [1135, 157] on link "Logout" at bounding box center [1222, 152] width 175 height 36
